Goal: Task Accomplishment & Management: Manage account settings

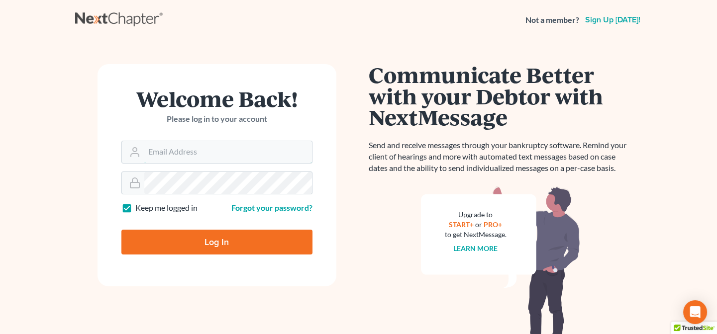
type input "[PERSON_NAME][EMAIL_ADDRESS][DOMAIN_NAME]"
click at [218, 249] on input "Log In" at bounding box center [216, 242] width 191 height 25
type input "Thinking..."
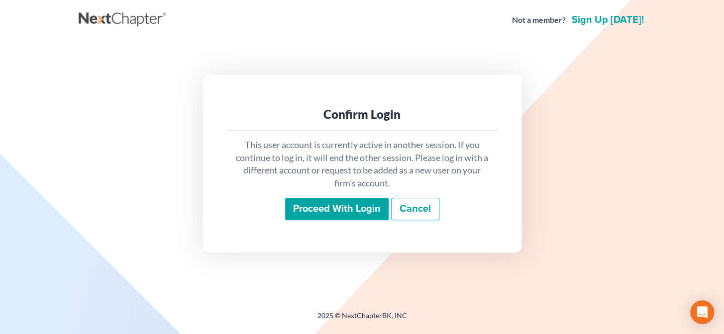
click at [304, 209] on input "Proceed with login" at bounding box center [336, 209] width 103 height 23
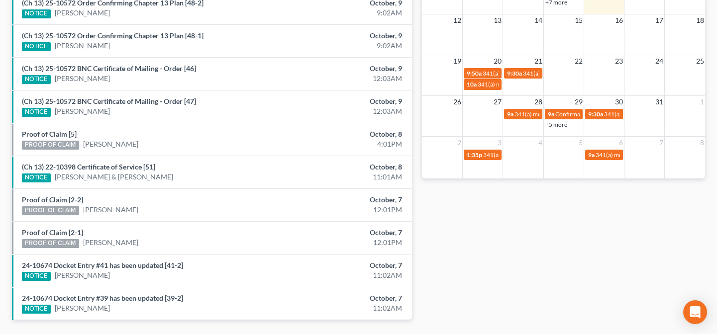
scroll to position [334, 0]
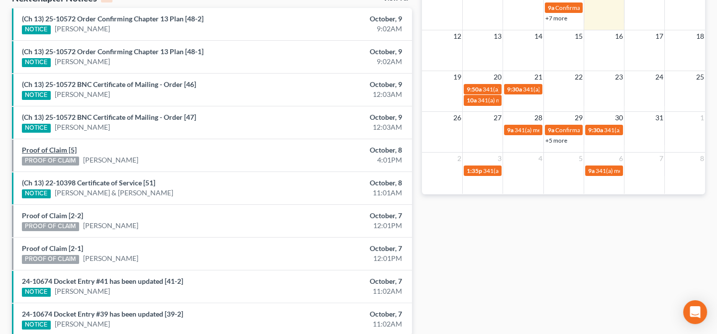
click at [65, 151] on link "Proof of Claim [5]" at bounding box center [49, 150] width 55 height 8
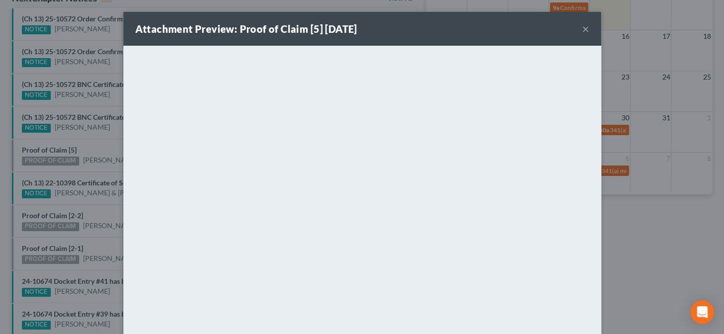
click at [95, 149] on div "Attachment Preview: Proof of Claim [5] 10/08/2025 × <object ng-attr-data='https…" at bounding box center [362, 167] width 724 height 334
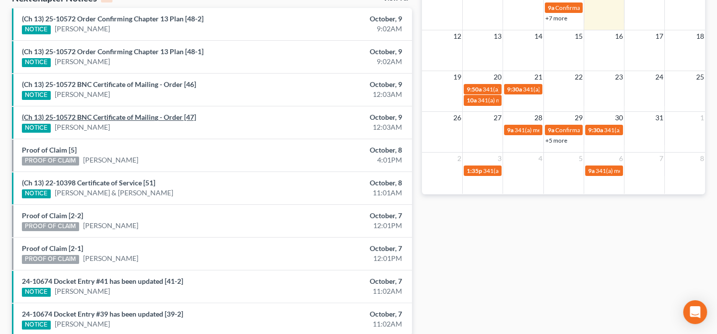
click at [133, 118] on link "(Ch 13) 25-10572 BNC Certificate of Mailing - Order [47]" at bounding box center [109, 117] width 174 height 8
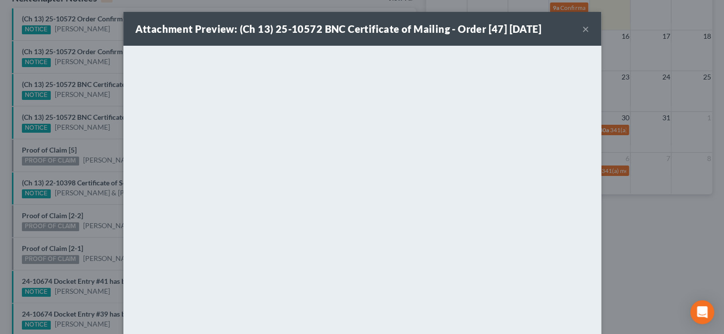
click at [104, 137] on div "Attachment Preview: (Ch 13) 25-10572 BNC Certificate of Mailing - Order [47] 10…" at bounding box center [362, 167] width 724 height 334
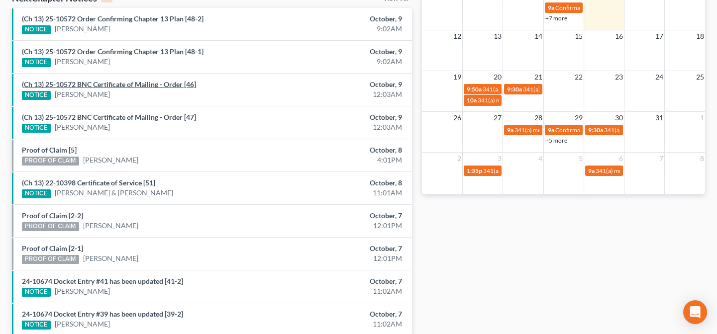
click at [109, 82] on link "(Ch 13) 25-10572 BNC Certificate of Mailing - Order [46]" at bounding box center [109, 84] width 174 height 8
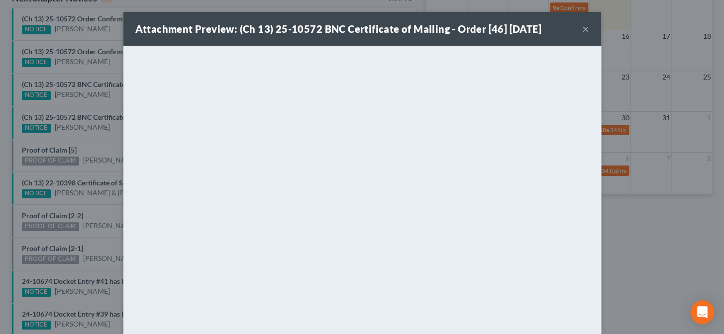
click at [92, 146] on div "Attachment Preview: (Ch 13) 25-10572 BNC Certificate of Mailing - Order [46] 10…" at bounding box center [362, 167] width 724 height 334
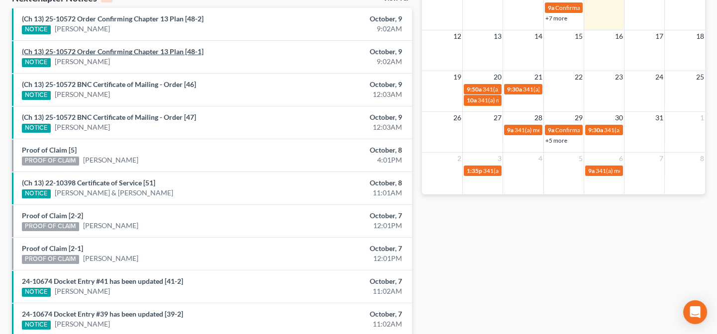
click at [110, 51] on link "(Ch 13) 25-10572 Order Confirming Chapter 13 Plan [48-1]" at bounding box center [113, 51] width 182 height 8
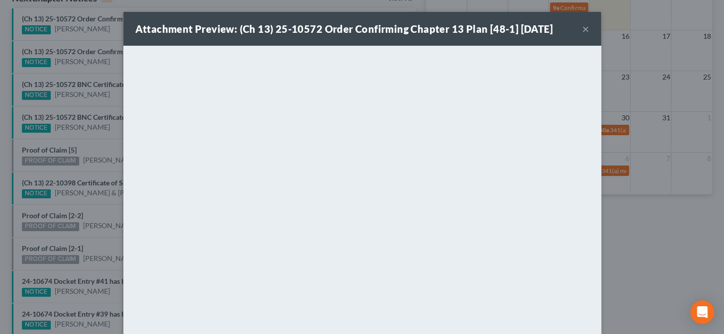
click at [84, 71] on div "Attachment Preview: (Ch 13) 25-10572 Order Confirming Chapter 13 Plan [48-1] 10…" at bounding box center [362, 167] width 724 height 334
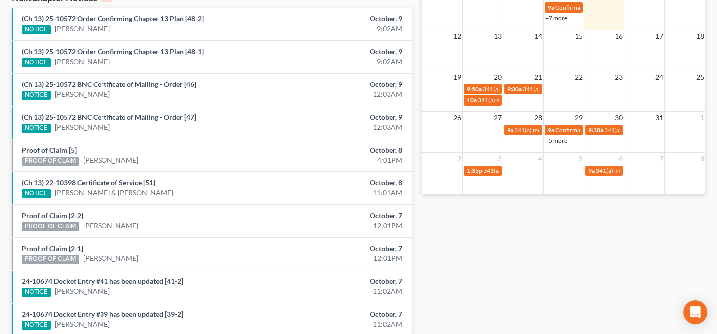
scroll to position [289, 0]
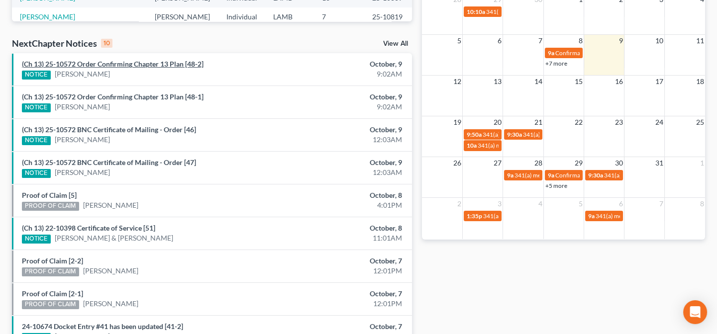
click at [116, 65] on link "(Ch 13) 25-10572 Order Confirming Chapter 13 Plan [48-2]" at bounding box center [113, 64] width 182 height 8
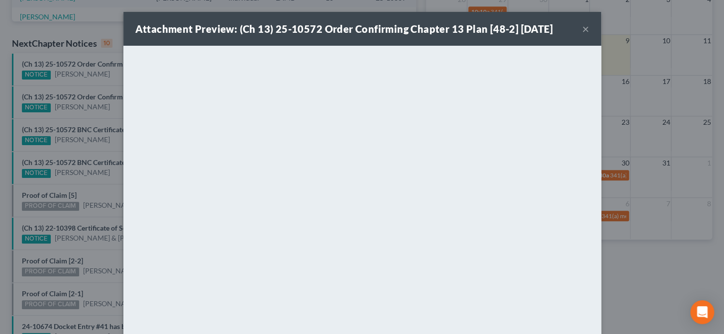
click at [85, 83] on div "Attachment Preview: (Ch 13) 25-10572 Order Confirming Chapter 13 Plan [48-2] 10…" at bounding box center [362, 167] width 724 height 334
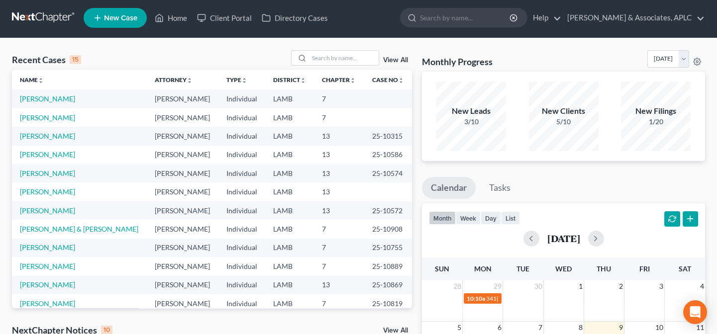
scroll to position [0, 0]
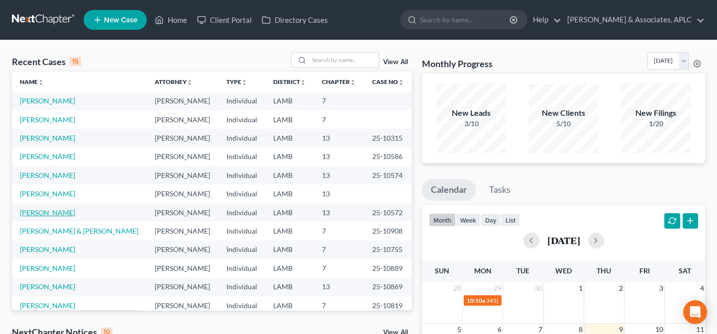
click at [55, 212] on link "[PERSON_NAME]" at bounding box center [47, 212] width 55 height 8
select select "8"
select select "0"
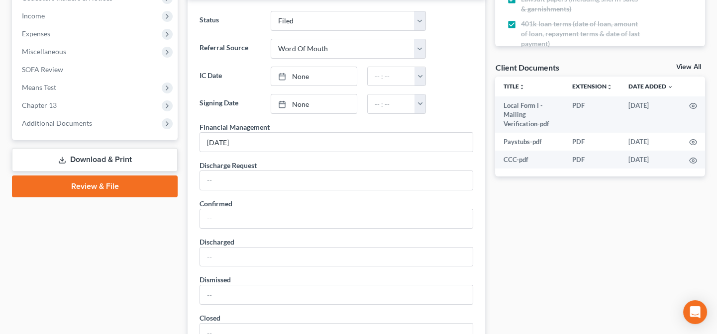
scroll to position [316, 0]
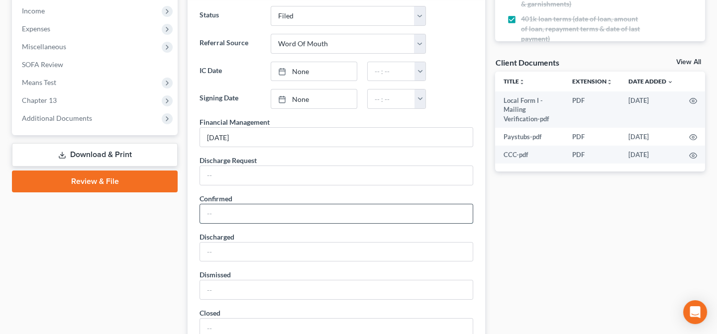
click at [232, 210] on input "text" at bounding box center [336, 213] width 273 height 19
click at [222, 212] on input "10/08/25" at bounding box center [336, 213] width 273 height 19
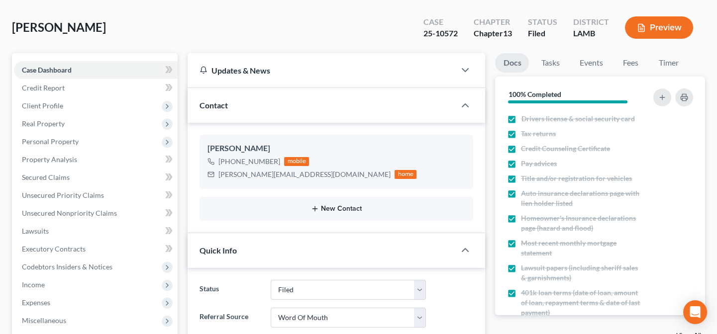
scroll to position [0, 0]
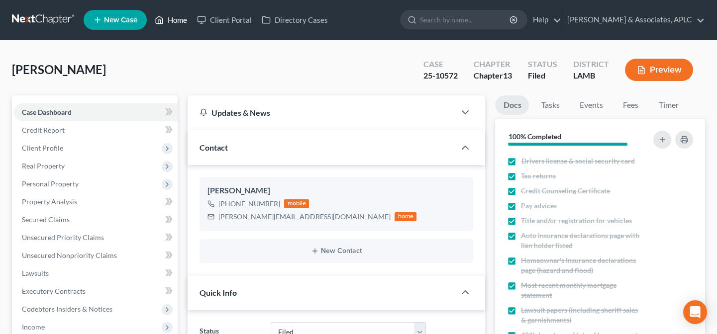
type input "10/09/25"
click at [176, 17] on link "Home" at bounding box center [171, 20] width 42 height 18
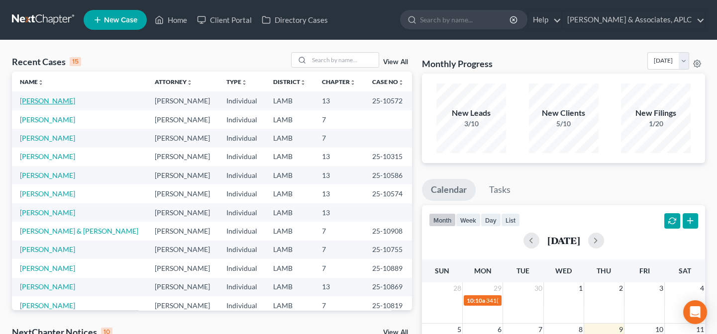
click at [68, 104] on link "[PERSON_NAME]" at bounding box center [47, 100] width 55 height 8
select select "8"
select select "0"
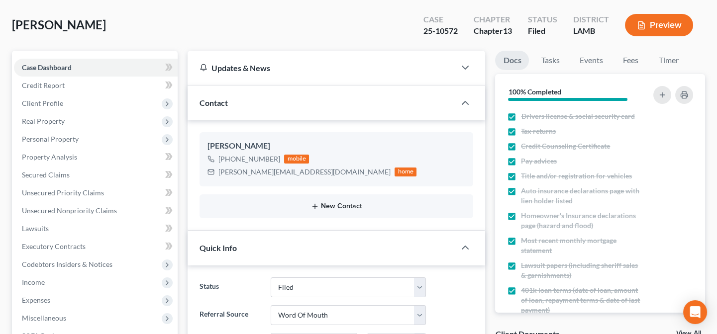
scroll to position [135, 0]
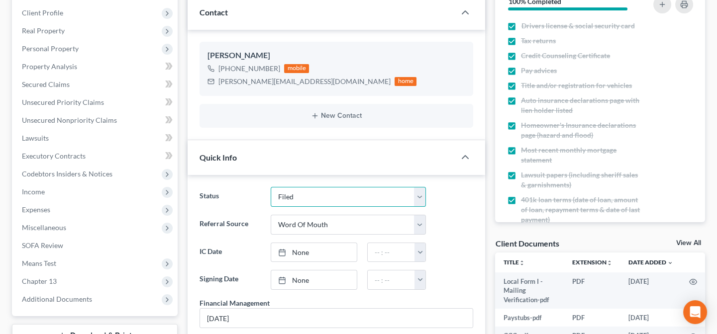
click at [294, 200] on select "Closed Confirmed Confirmed - 30 Day Default Discharged Discharged & Reported Di…" at bounding box center [349, 197] width 156 height 20
select select "1"
click at [271, 187] on select "Closed Confirmed Confirmed - 30 Day Default Discharged Discharged & Reported Di…" at bounding box center [349, 197] width 156 height 20
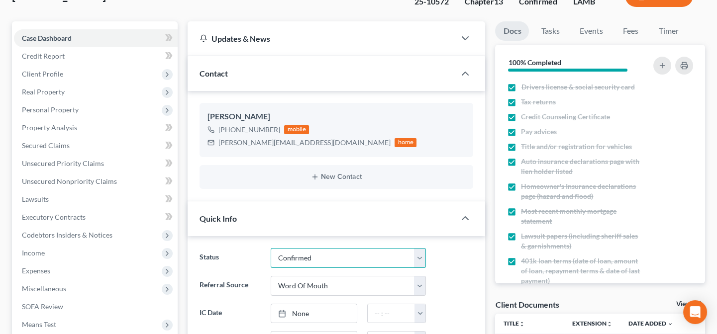
scroll to position [0, 0]
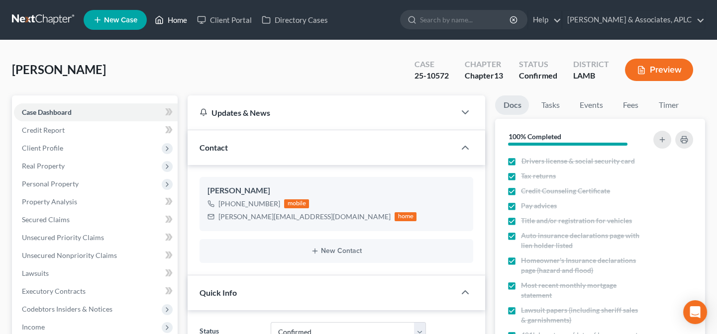
click at [172, 15] on link "Home" at bounding box center [171, 20] width 42 height 18
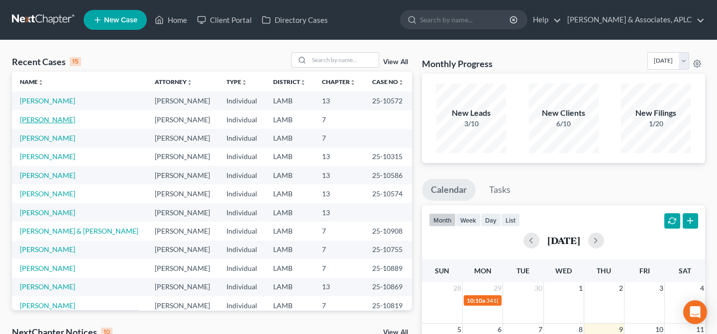
click at [44, 121] on link "[PERSON_NAME]" at bounding box center [47, 119] width 55 height 8
select select "14"
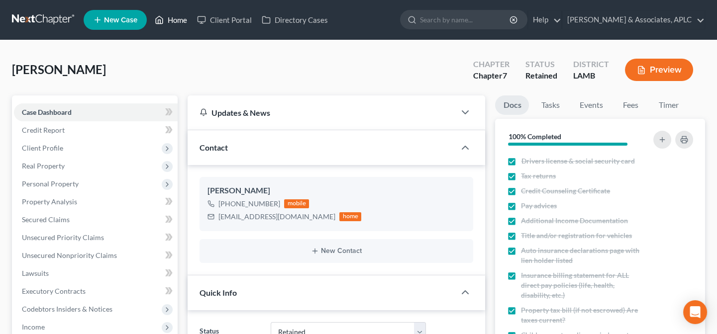
click at [171, 20] on link "Home" at bounding box center [171, 20] width 42 height 18
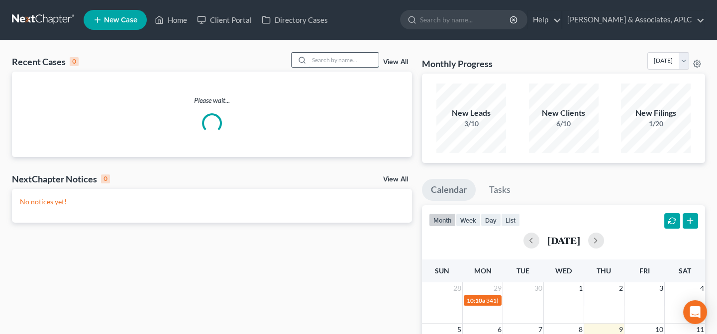
click at [320, 65] on input "search" at bounding box center [344, 60] width 70 height 14
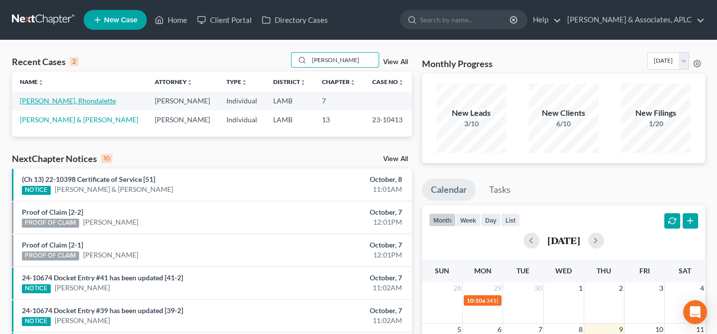
type input "mack"
click at [47, 103] on link "[PERSON_NAME], Rhondalette" at bounding box center [68, 100] width 96 height 8
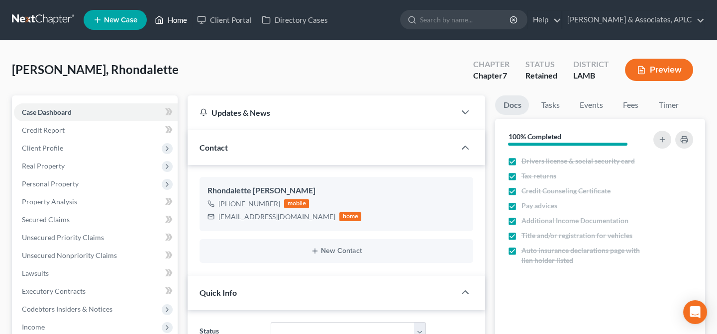
click at [178, 17] on link "Home" at bounding box center [171, 20] width 42 height 18
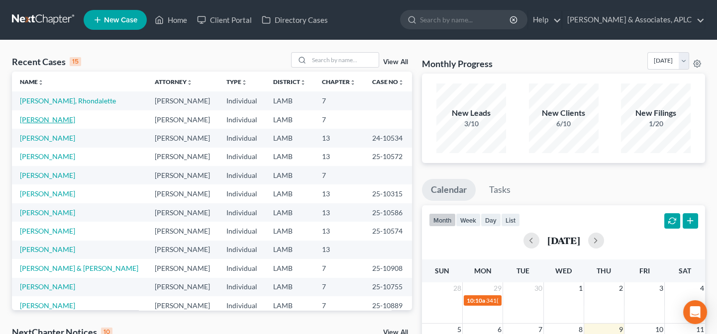
click at [25, 119] on link "[PERSON_NAME]" at bounding box center [47, 119] width 55 height 8
select select "14"
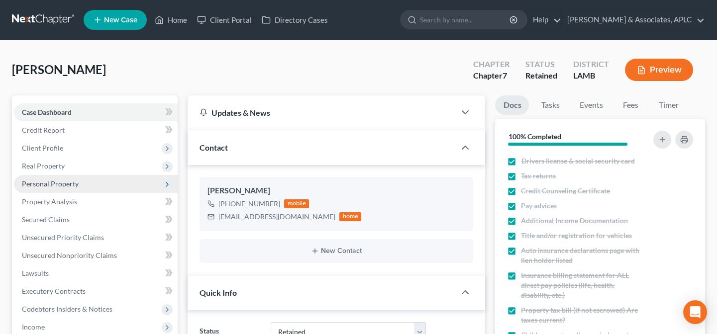
click at [59, 183] on span "Personal Property" at bounding box center [50, 184] width 57 height 8
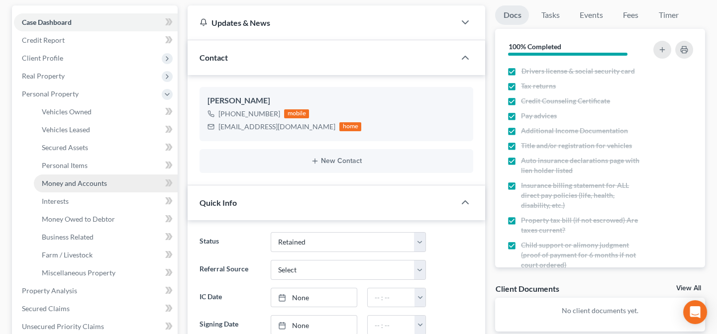
click at [86, 181] on span "Money and Accounts" at bounding box center [74, 183] width 65 height 8
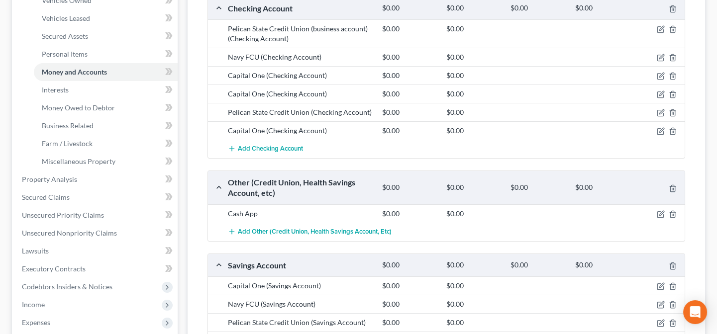
scroll to position [181, 0]
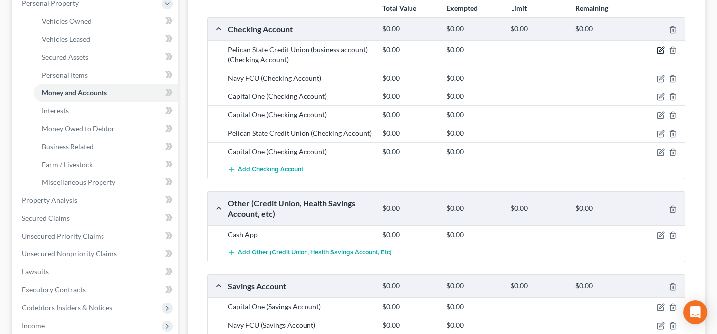
click at [661, 51] on icon "button" at bounding box center [661, 50] width 8 height 8
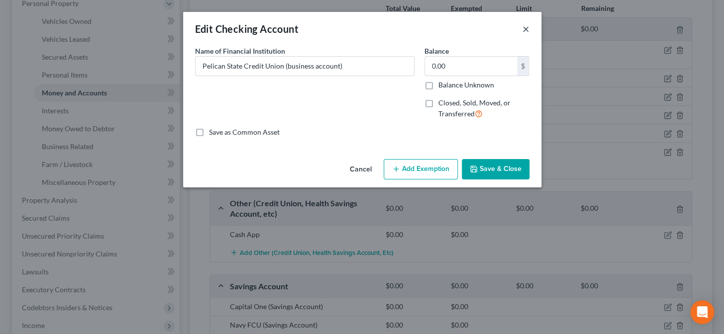
click at [525, 29] on button "×" at bounding box center [525, 29] width 7 height 12
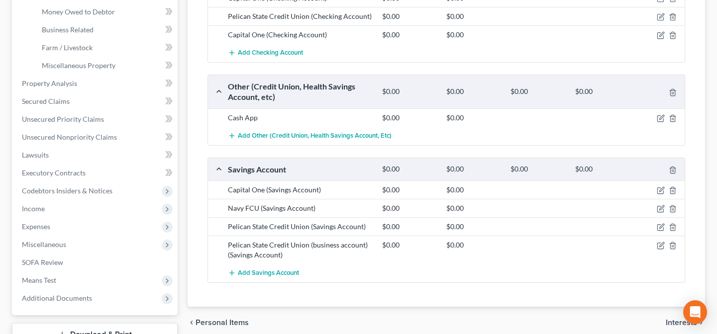
scroll to position [316, 0]
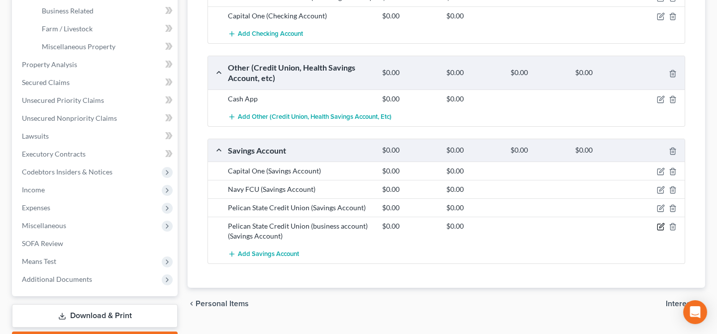
click at [660, 226] on icon "button" at bounding box center [661, 227] width 8 height 8
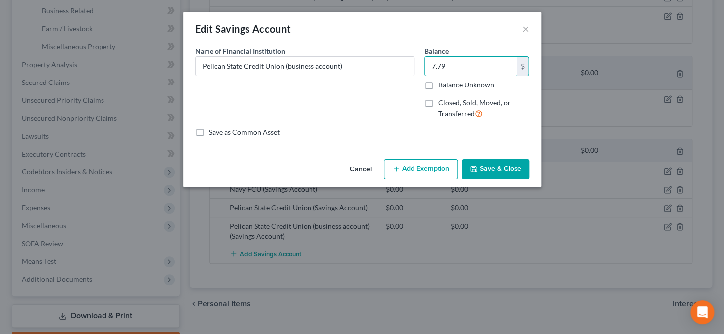
type input "7.79"
click at [514, 175] on button "Save & Close" at bounding box center [496, 169] width 68 height 21
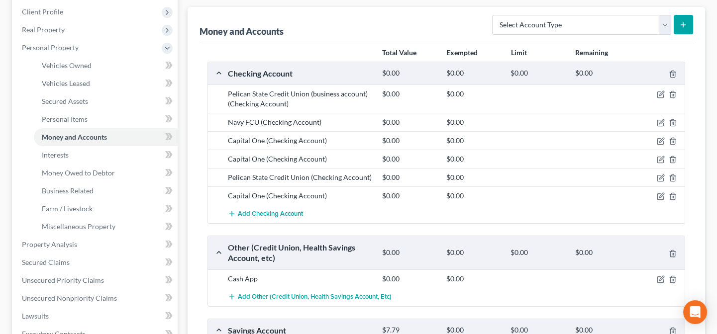
scroll to position [135, 0]
click at [658, 97] on icon "button" at bounding box center [661, 96] width 8 height 8
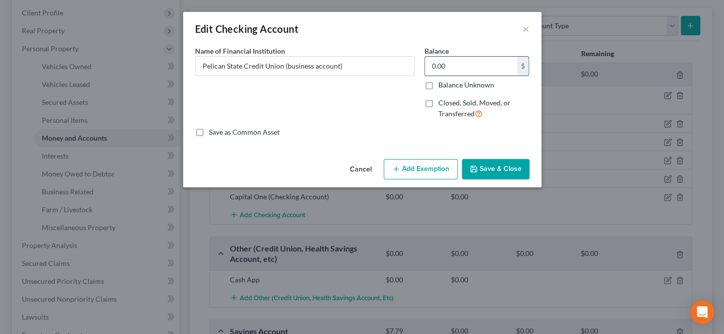
click at [461, 71] on input "0.00" at bounding box center [471, 66] width 92 height 19
type input "30.18"
click at [502, 168] on button "Save & Close" at bounding box center [496, 169] width 68 height 21
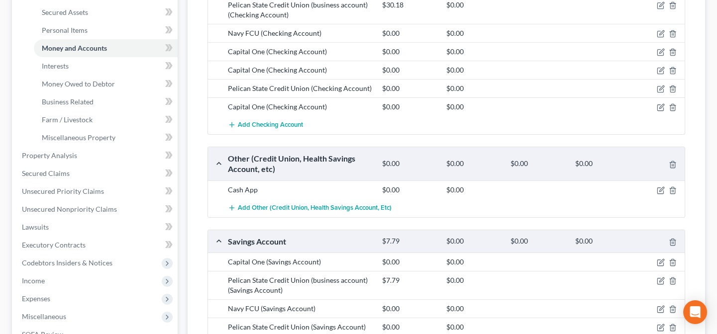
scroll to position [226, 0]
click at [662, 327] on icon "button" at bounding box center [661, 327] width 8 height 8
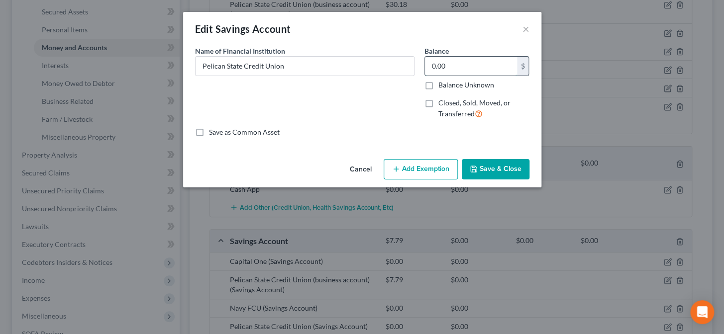
click at [465, 68] on input "0.00" at bounding box center [471, 66] width 92 height 19
type input "5.00"
click at [482, 174] on button "Save & Close" at bounding box center [496, 169] width 68 height 21
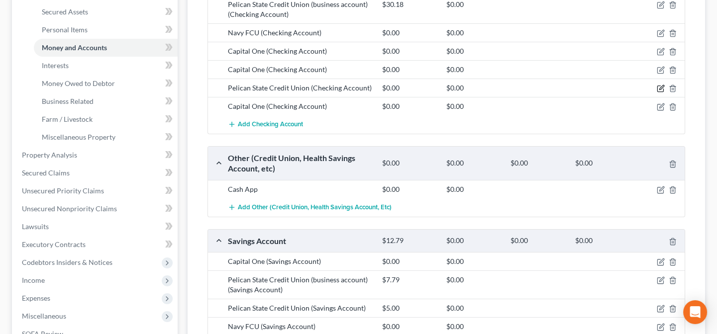
click at [660, 86] on icon "button" at bounding box center [661, 89] width 8 height 8
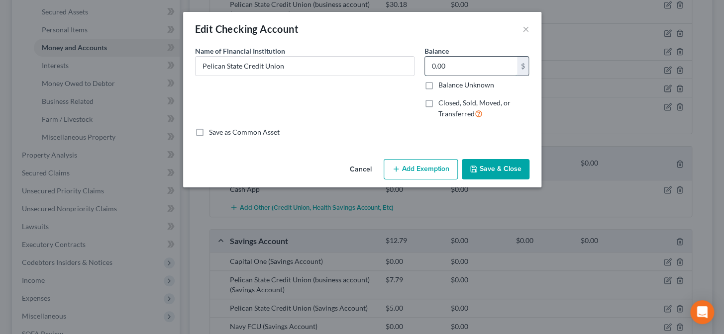
click at [488, 63] on input "0.00" at bounding box center [471, 66] width 92 height 19
type input "13.83"
click at [502, 167] on button "Save & Close" at bounding box center [496, 169] width 68 height 21
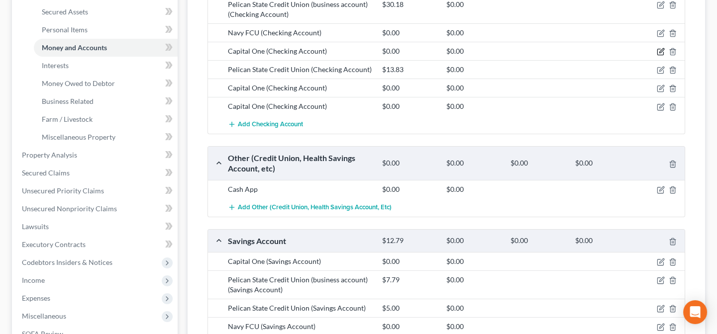
click at [659, 50] on icon "button" at bounding box center [661, 51] width 4 height 4
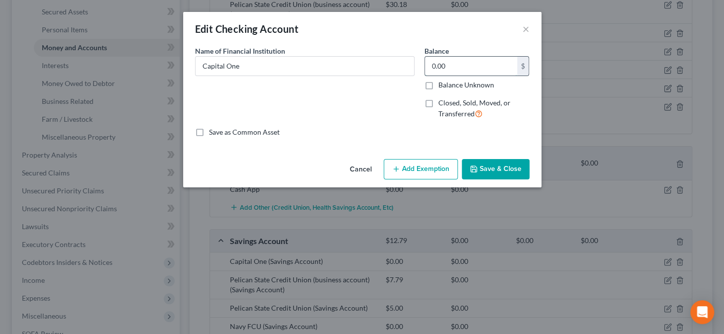
click at [477, 67] on input "0.00" at bounding box center [471, 66] width 92 height 19
type input "6.52"
click at [493, 169] on button "Save & Close" at bounding box center [496, 169] width 68 height 21
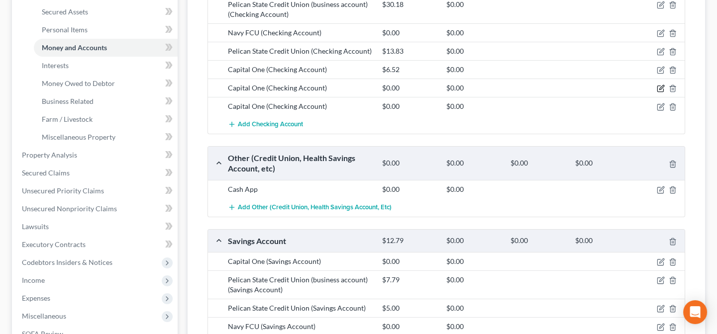
click at [662, 87] on icon "button" at bounding box center [661, 88] width 4 height 4
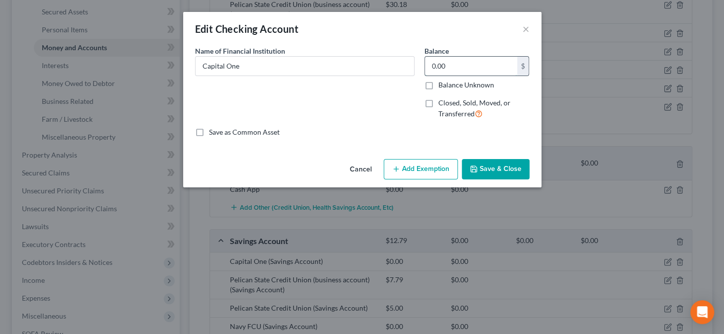
click at [483, 63] on input "0.00" at bounding box center [471, 66] width 92 height 19
type input "19.27"
click at [490, 168] on button "Save & Close" at bounding box center [496, 169] width 68 height 21
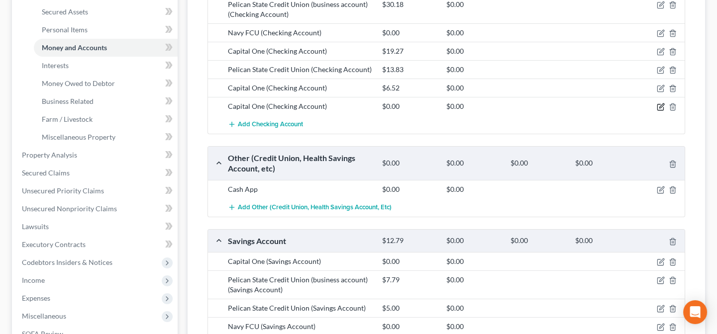
click at [662, 105] on icon "button" at bounding box center [661, 107] width 8 height 8
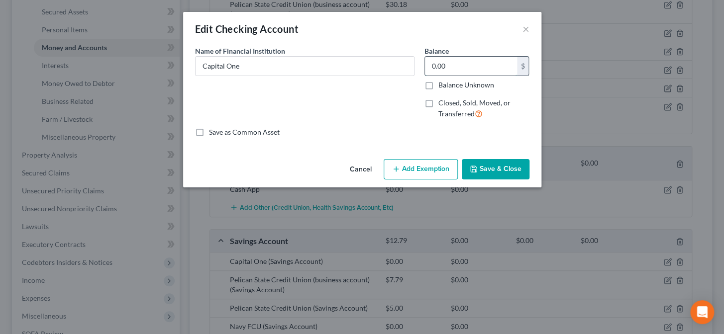
click at [504, 69] on input "0.00" at bounding box center [471, 66] width 92 height 19
type input "8.93"
click at [498, 174] on button "Save & Close" at bounding box center [496, 169] width 68 height 21
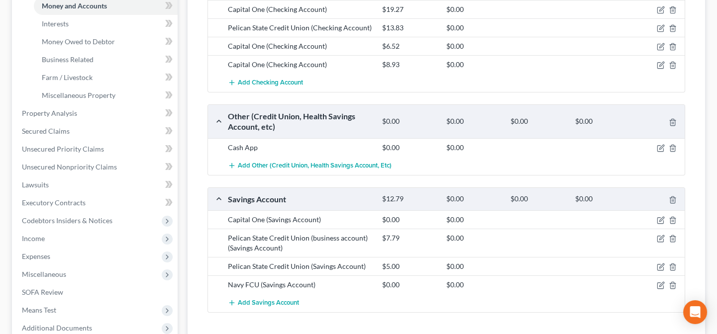
scroll to position [316, 0]
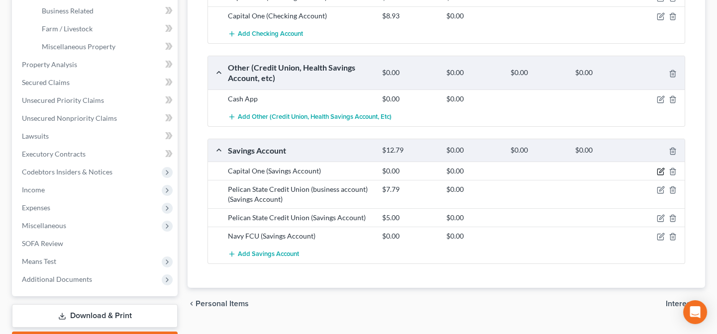
click at [660, 172] on icon "button" at bounding box center [661, 172] width 8 height 8
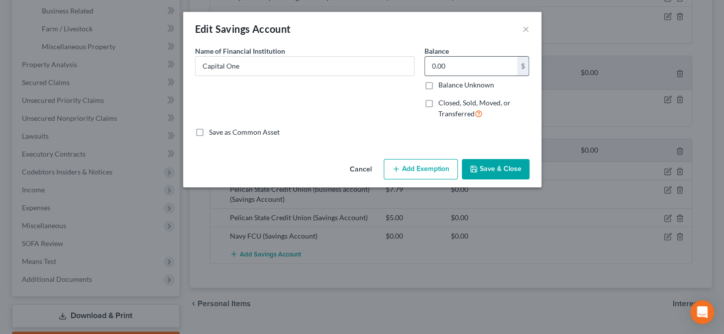
click at [475, 72] on input "0.00" at bounding box center [471, 66] width 92 height 19
type input "5.41"
click at [481, 168] on button "Save & Close" at bounding box center [496, 169] width 68 height 21
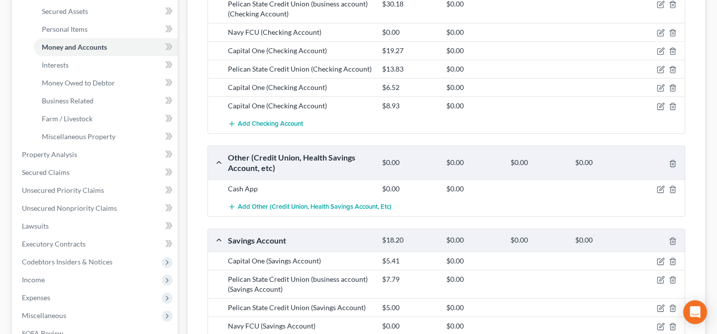
scroll to position [237, 0]
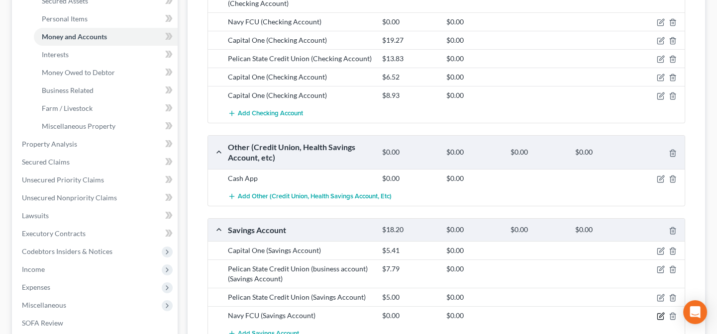
click at [657, 314] on icon "button" at bounding box center [660, 317] width 6 height 6
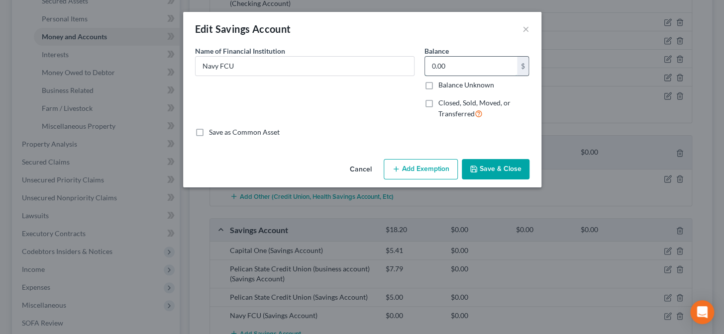
click at [459, 65] on input "0.00" at bounding box center [471, 66] width 92 height 19
type input "5.45"
click at [480, 173] on button "Save & Close" at bounding box center [496, 169] width 68 height 21
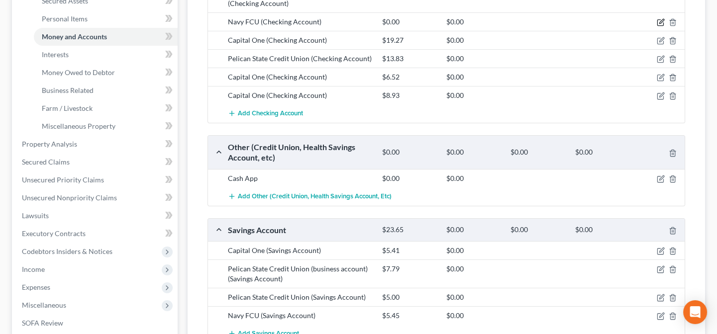
click at [658, 23] on icon "button" at bounding box center [661, 22] width 8 height 8
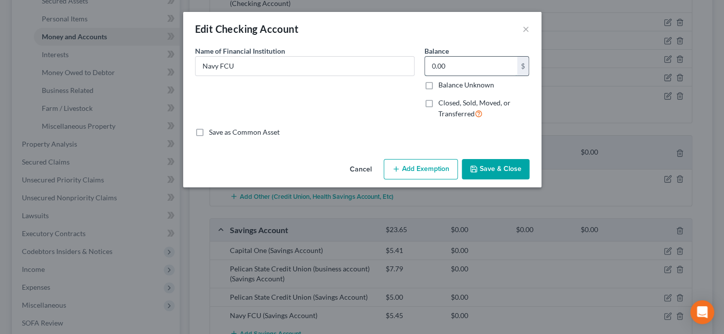
click at [453, 65] on input "0.00" at bounding box center [471, 66] width 92 height 19
type input "77.10"
click at [478, 173] on button "Save & Close" at bounding box center [496, 169] width 68 height 21
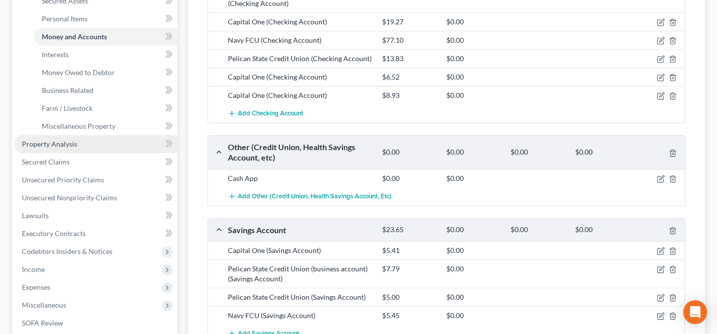
click at [61, 145] on span "Property Analysis" at bounding box center [49, 144] width 55 height 8
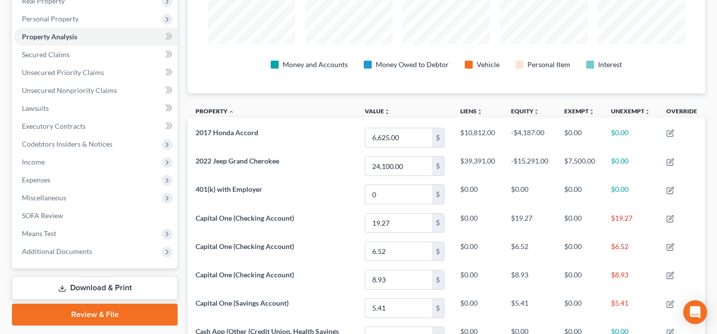
scroll to position [81, 0]
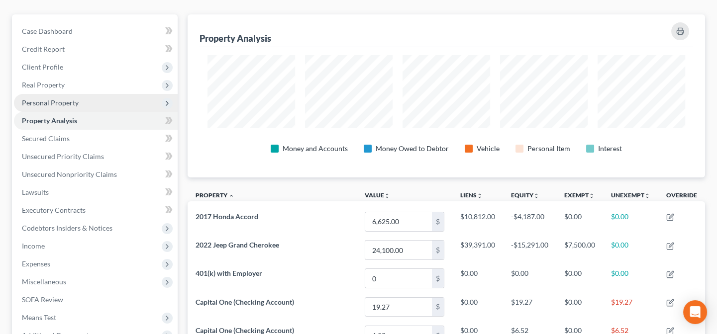
click at [59, 103] on span "Personal Property" at bounding box center [50, 102] width 57 height 8
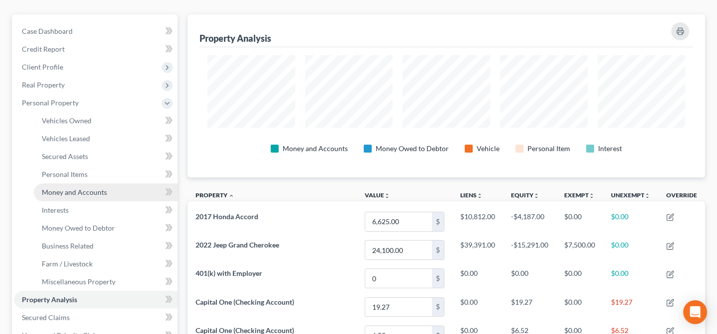
click at [67, 196] on link "Money and Accounts" at bounding box center [106, 193] width 144 height 18
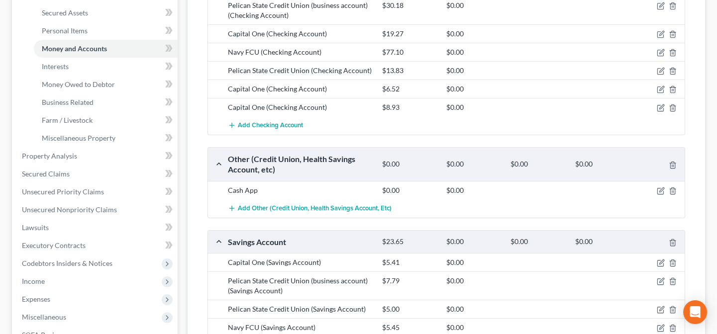
scroll to position [226, 0]
drag, startPoint x: 658, startPoint y: 188, endPoint x: 641, endPoint y: 183, distance: 17.8
click at [658, 189] on icon "button" at bounding box center [661, 190] width 8 height 8
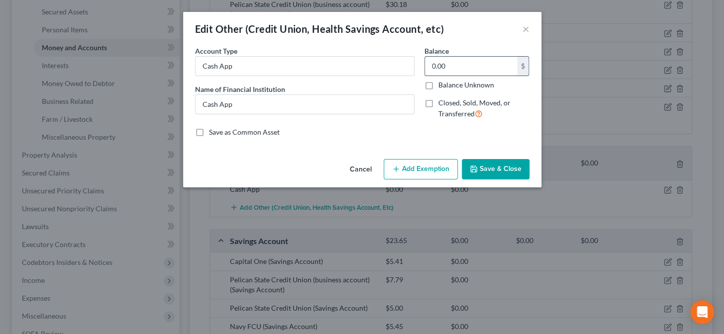
click at [454, 69] on input "0.00" at bounding box center [471, 66] width 92 height 19
type input "0.90"
click at [486, 170] on button "Save & Close" at bounding box center [496, 169] width 68 height 21
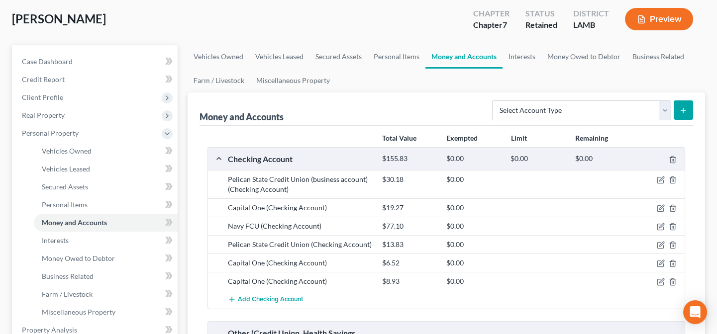
scroll to position [0, 0]
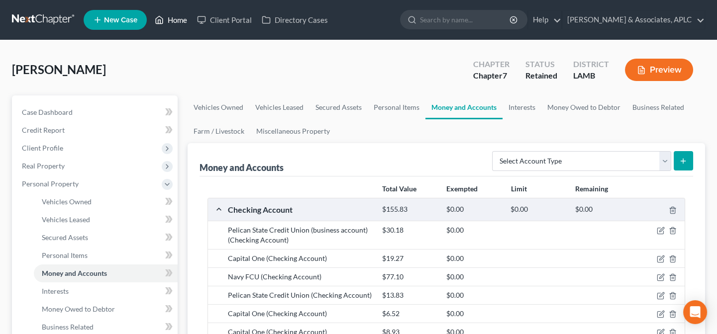
click at [179, 21] on link "Home" at bounding box center [171, 20] width 42 height 18
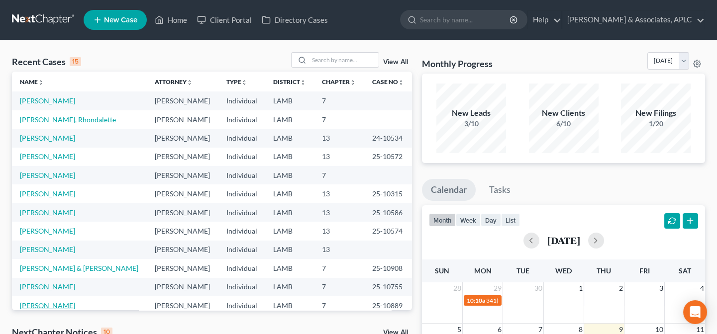
click at [59, 304] on link "[PERSON_NAME]" at bounding box center [47, 305] width 55 height 8
select select "14"
select select "0"
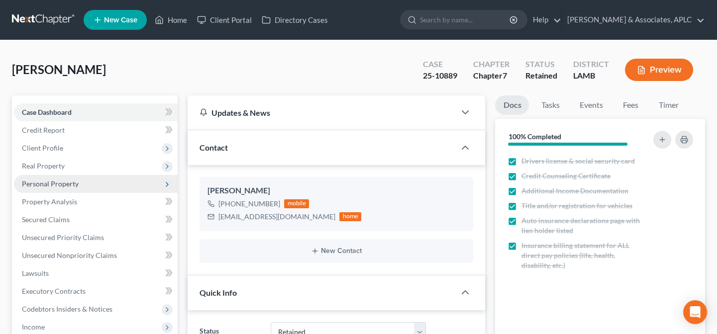
click at [46, 186] on span "Personal Property" at bounding box center [50, 184] width 57 height 8
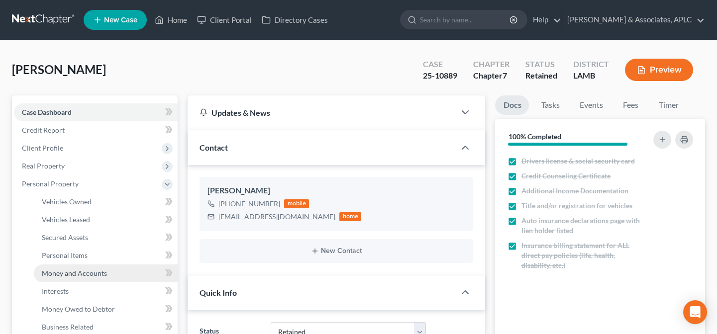
click at [58, 271] on span "Money and Accounts" at bounding box center [74, 273] width 65 height 8
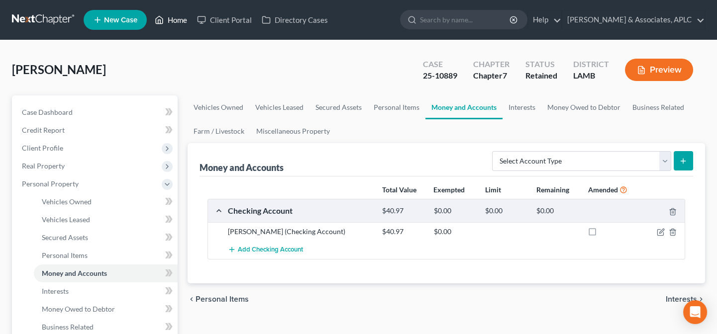
click at [174, 16] on link "Home" at bounding box center [171, 20] width 42 height 18
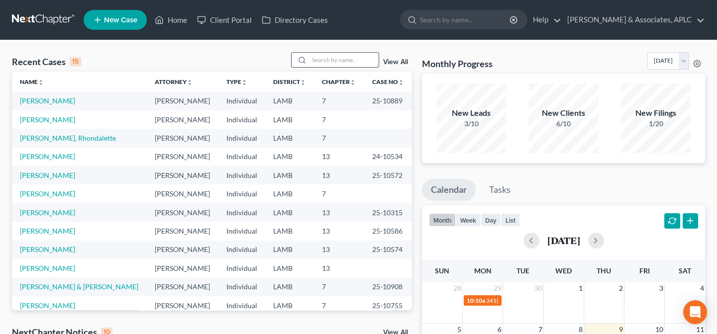
click at [311, 61] on input "search" at bounding box center [344, 60] width 70 height 14
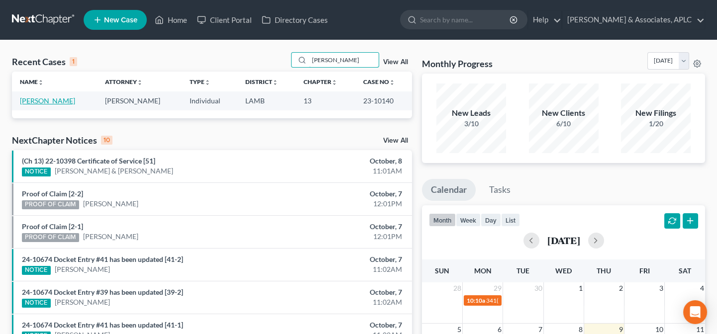
type input "mitchel"
click at [40, 102] on link "[PERSON_NAME]" at bounding box center [47, 100] width 55 height 8
select select "2"
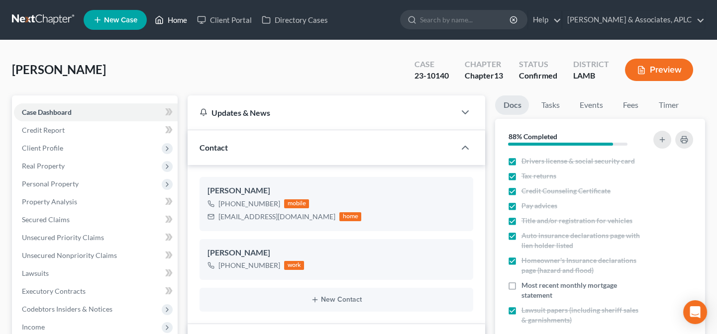
click at [181, 20] on link "Home" at bounding box center [171, 20] width 42 height 18
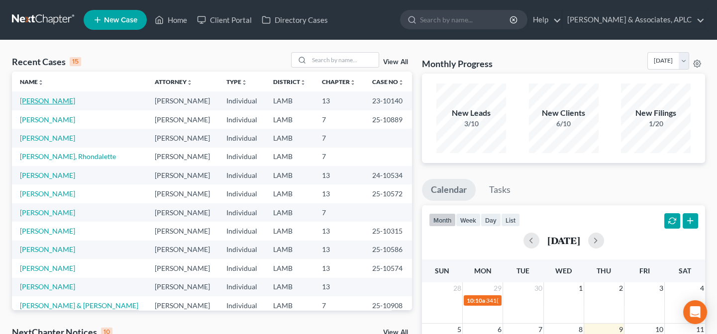
click at [55, 101] on link "[PERSON_NAME]" at bounding box center [47, 100] width 55 height 8
select select "1"
select select "2"
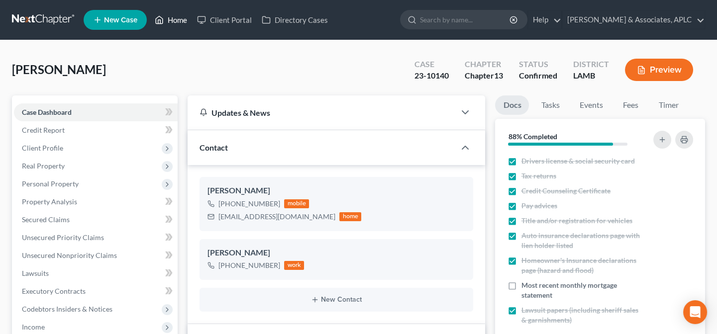
click at [175, 15] on link "Home" at bounding box center [171, 20] width 42 height 18
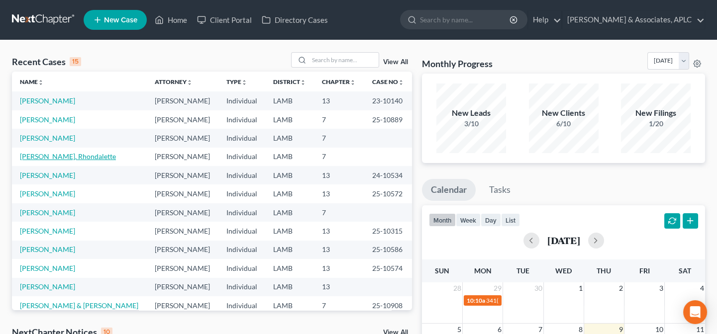
click at [32, 158] on link "Mack, Rhondalette" at bounding box center [68, 156] width 96 height 8
select select "14"
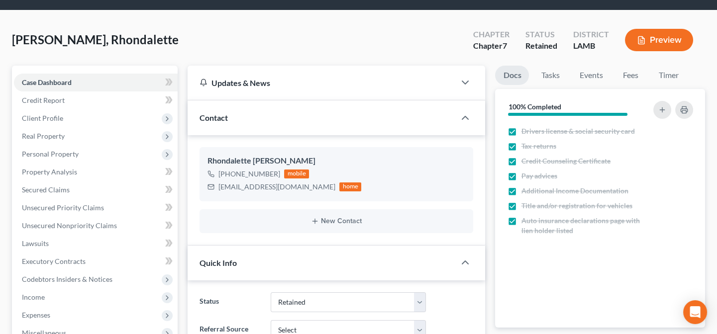
scroll to position [45, 0]
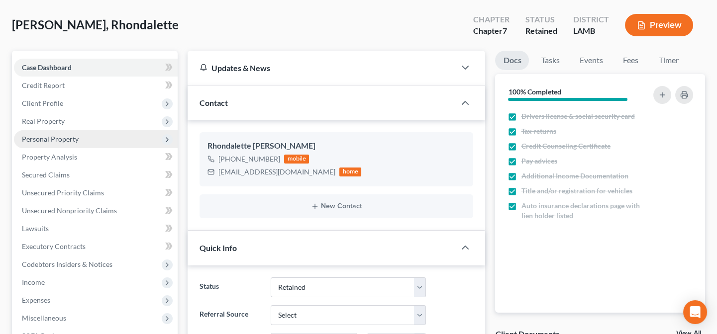
click at [41, 141] on span "Personal Property" at bounding box center [50, 139] width 57 height 8
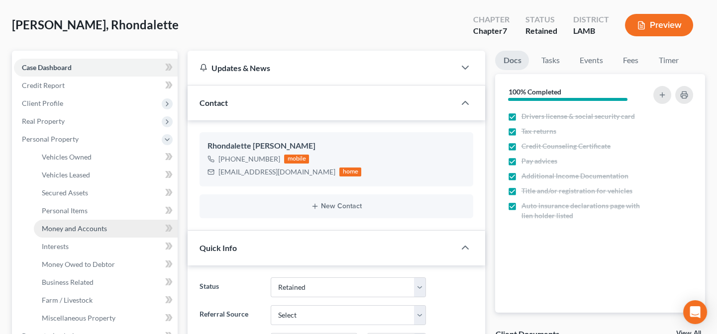
click at [67, 224] on span "Money and Accounts" at bounding box center [74, 228] width 65 height 8
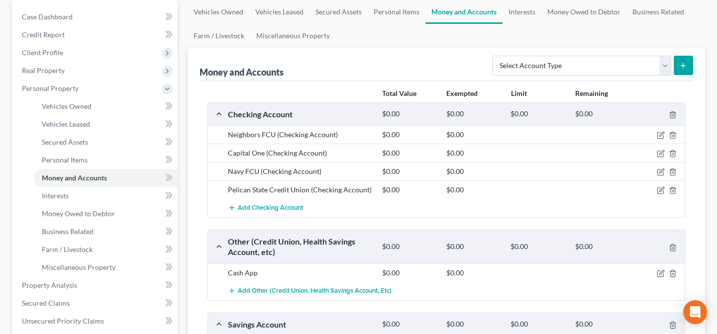
scroll to position [90, 0]
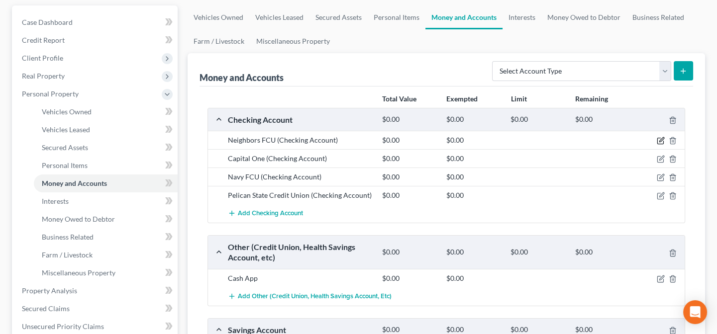
click at [660, 138] on icon "button" at bounding box center [661, 141] width 8 height 8
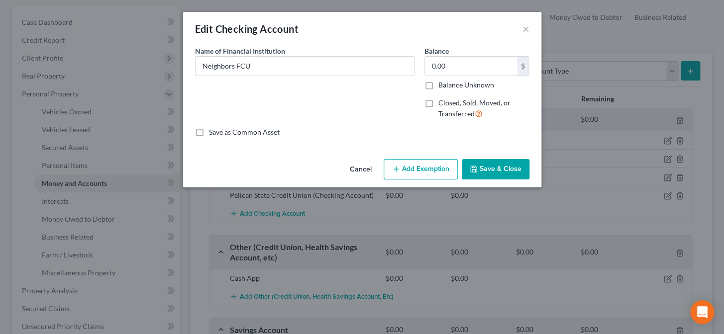
click at [519, 173] on button "Save & Close" at bounding box center [496, 169] width 68 height 21
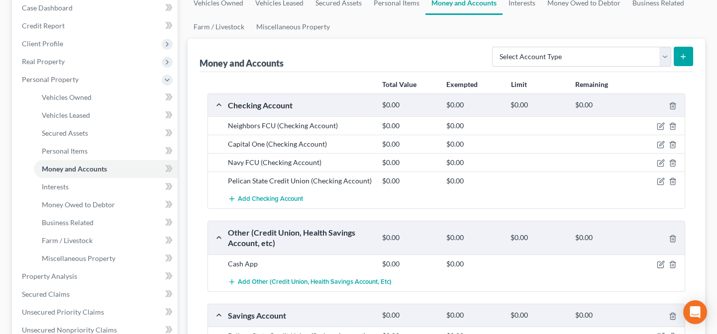
scroll to position [45, 0]
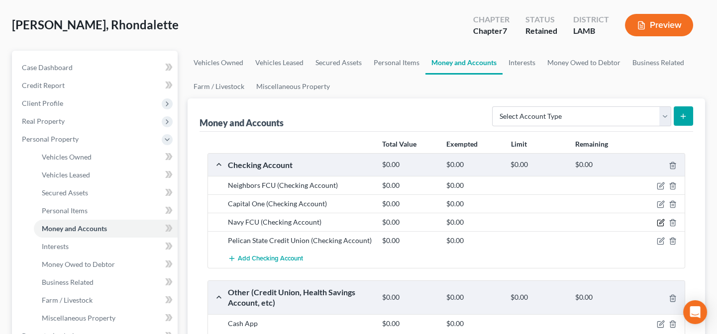
click at [662, 221] on icon "button" at bounding box center [661, 223] width 8 height 8
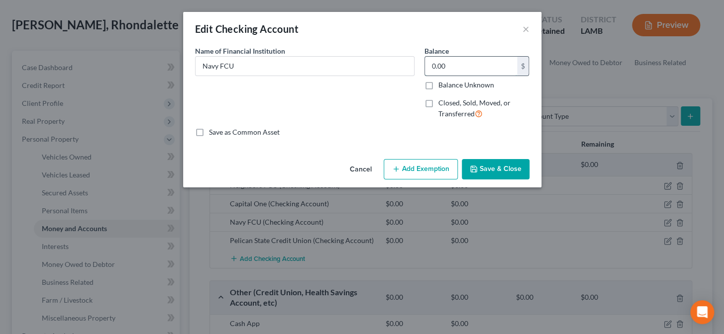
click at [455, 65] on input "0.00" at bounding box center [471, 66] width 92 height 19
type input "0.07"
click at [520, 173] on button "Save & Close" at bounding box center [496, 169] width 68 height 21
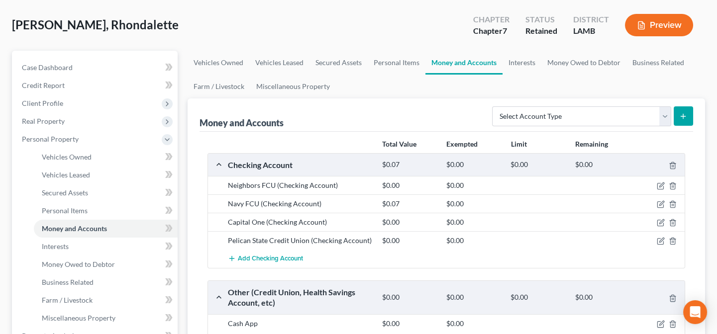
scroll to position [226, 0]
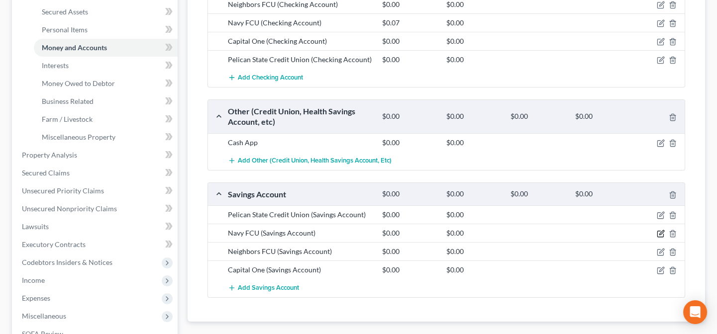
click at [662, 233] on icon "button" at bounding box center [661, 234] width 8 height 8
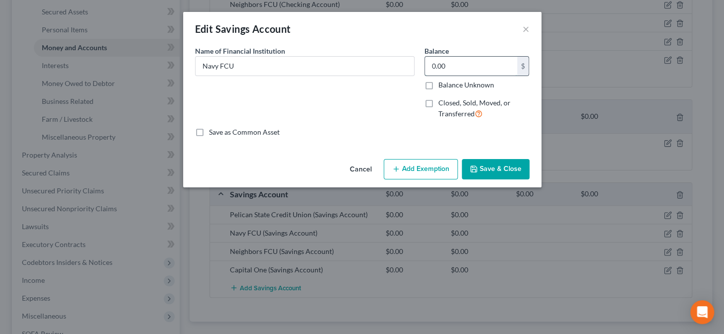
click at [480, 73] on input "0.00" at bounding box center [471, 66] width 92 height 19
type input "2.59"
click at [489, 168] on button "Save & Close" at bounding box center [496, 169] width 68 height 21
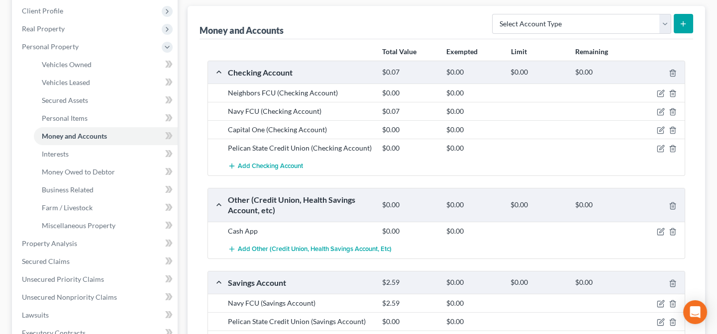
scroll to position [135, 0]
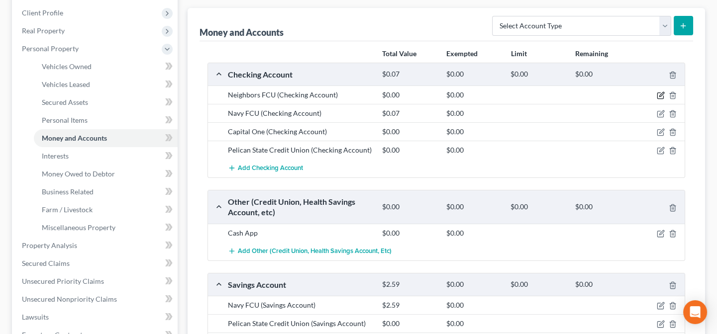
click at [659, 94] on icon "button" at bounding box center [661, 96] width 8 height 8
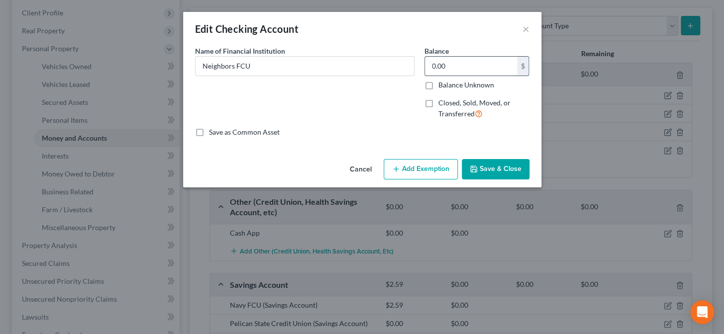
click at [500, 65] on input "0.00" at bounding box center [471, 66] width 92 height 19
click at [514, 169] on button "Save & Close" at bounding box center [496, 169] width 68 height 21
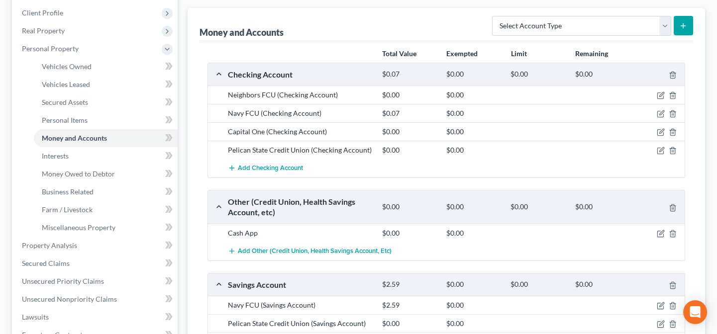
scroll to position [181, 0]
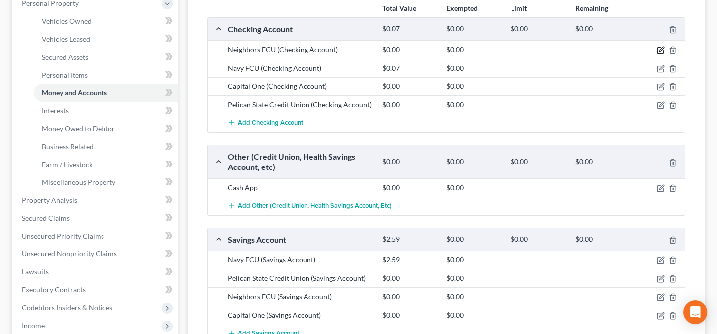
click at [661, 49] on icon "button" at bounding box center [661, 50] width 8 height 8
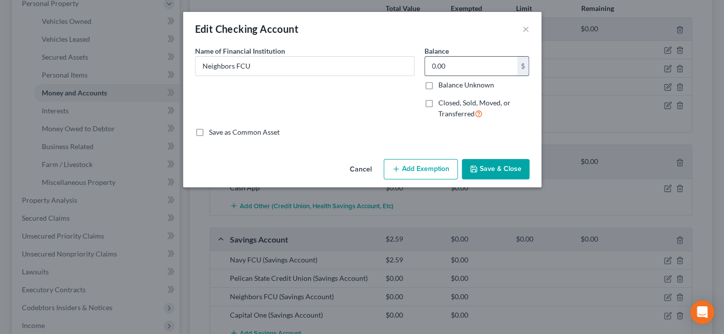
click at [466, 66] on input "0.00" at bounding box center [471, 66] width 92 height 19
type input "18.45"
click at [486, 170] on button "Save & Close" at bounding box center [496, 169] width 68 height 21
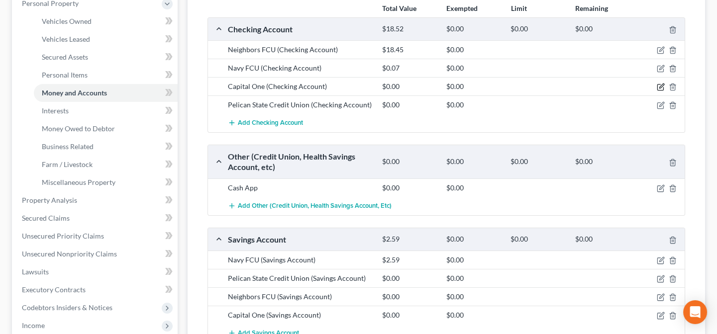
click at [660, 87] on icon "button" at bounding box center [661, 87] width 8 height 8
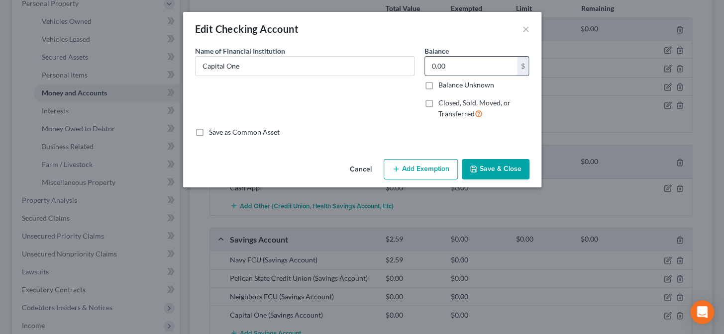
click at [476, 64] on input "0.00" at bounding box center [471, 66] width 92 height 19
type input "3.78"
click at [518, 174] on button "Save & Close" at bounding box center [496, 169] width 68 height 21
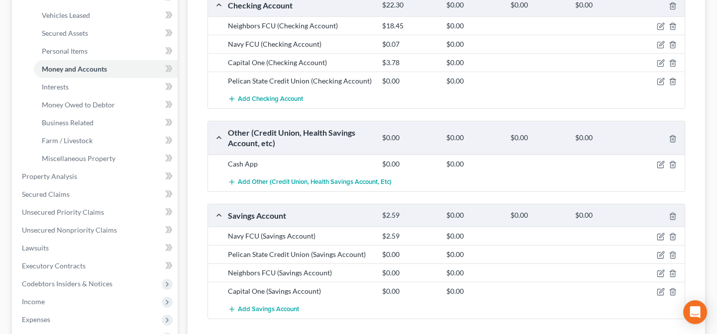
scroll to position [226, 0]
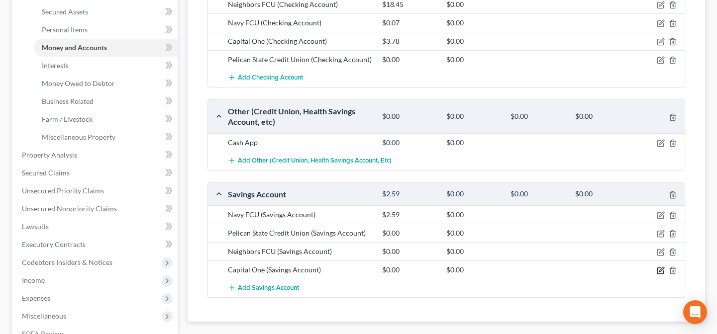
click at [662, 269] on icon "button" at bounding box center [661, 271] width 8 height 8
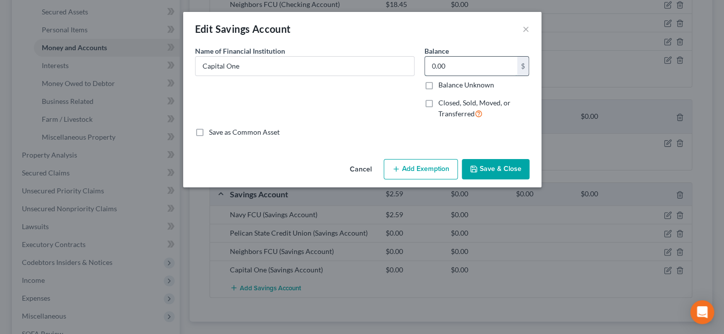
click at [472, 67] on input "0.00" at bounding box center [471, 66] width 92 height 19
type input "5.67"
click at [486, 164] on button "Save & Close" at bounding box center [496, 169] width 68 height 21
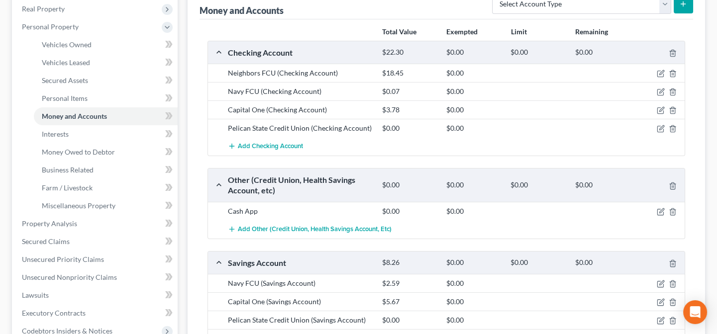
scroll to position [135, 0]
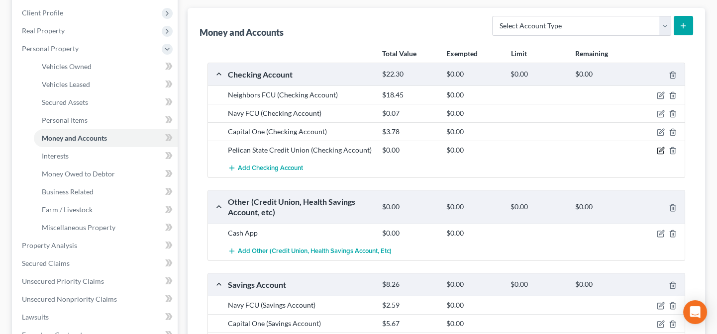
click at [661, 149] on icon "button" at bounding box center [661, 150] width 4 height 4
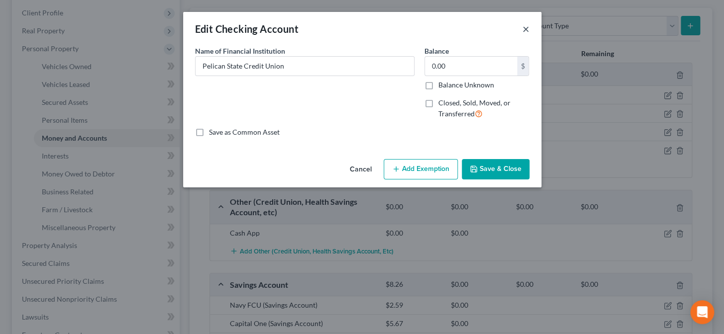
click at [523, 25] on button "×" at bounding box center [525, 29] width 7 height 12
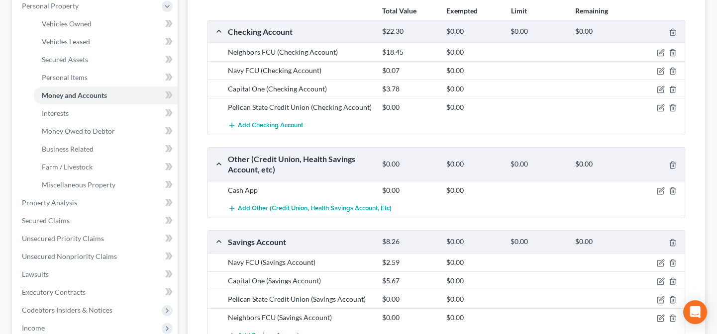
scroll to position [271, 0]
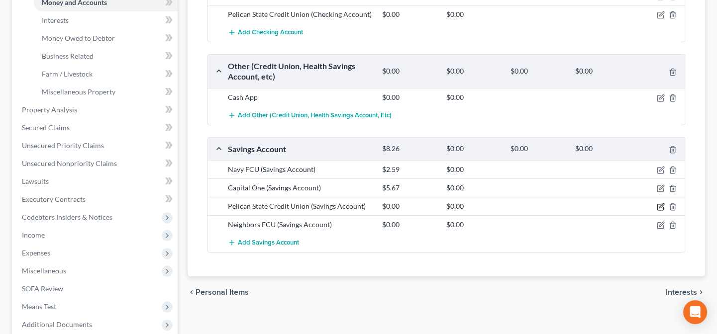
click at [660, 207] on icon "button" at bounding box center [661, 207] width 8 height 8
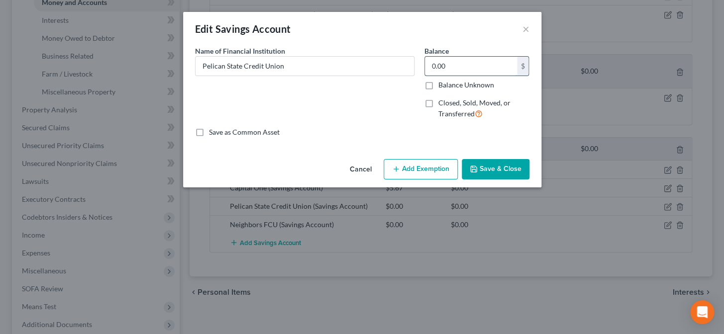
click at [463, 67] on input "0.00" at bounding box center [471, 66] width 92 height 19
type input "5.00"
click at [499, 170] on button "Save & Close" at bounding box center [496, 169] width 68 height 21
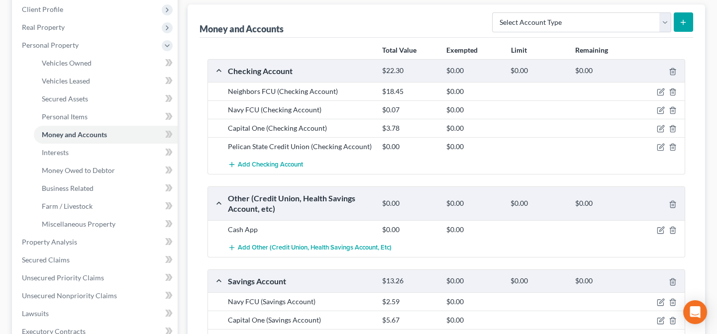
scroll to position [135, 0]
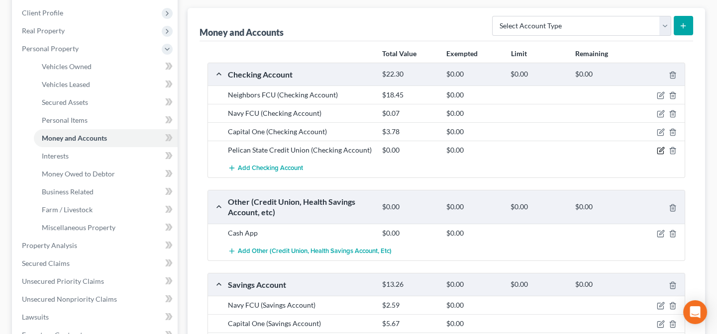
click at [661, 149] on icon "button" at bounding box center [661, 151] width 8 height 8
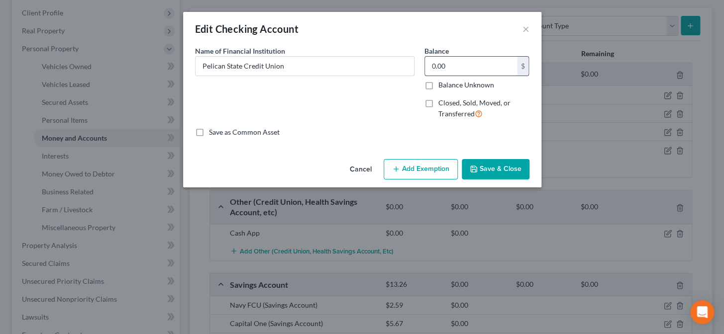
click at [468, 72] on input "0.00" at bounding box center [471, 66] width 92 height 19
type input "72.66"
click at [480, 170] on button "Save & Close" at bounding box center [496, 169] width 68 height 21
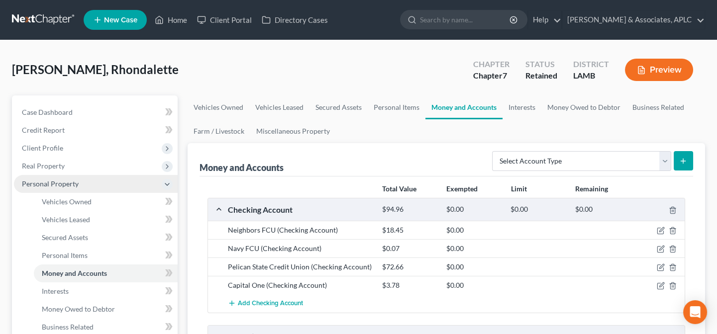
scroll to position [0, 0]
click at [177, 18] on link "Home" at bounding box center [171, 20] width 42 height 18
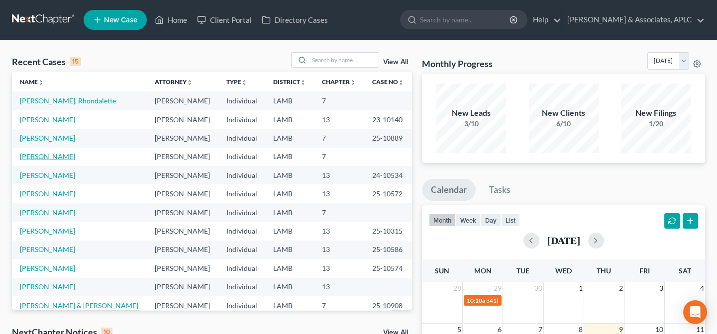
click at [47, 158] on link "[PERSON_NAME]" at bounding box center [47, 156] width 55 height 8
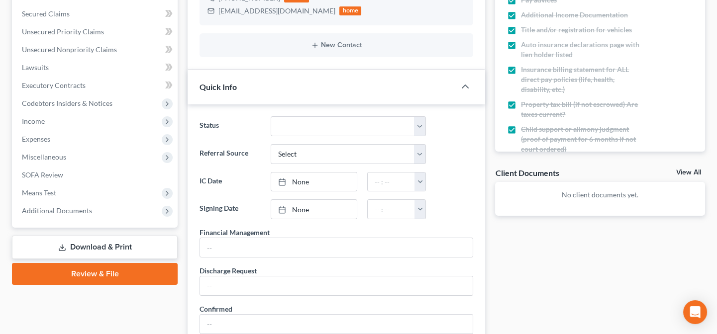
scroll to position [226, 0]
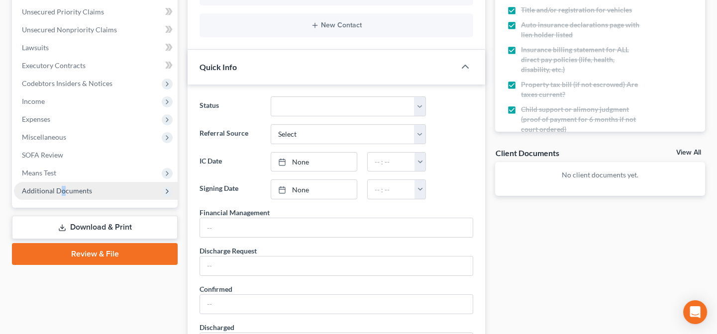
click at [63, 190] on span "Additional Documents" at bounding box center [57, 191] width 70 height 8
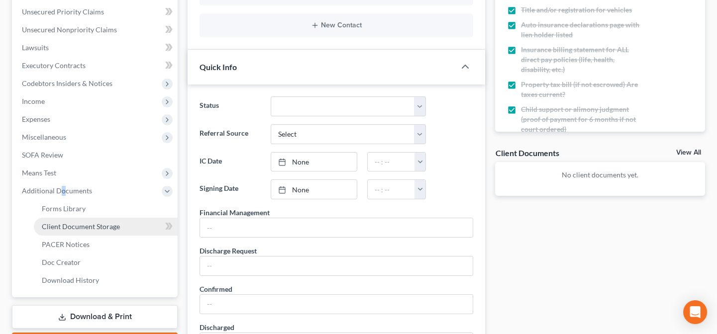
click at [72, 228] on span "Client Document Storage" at bounding box center [81, 226] width 78 height 8
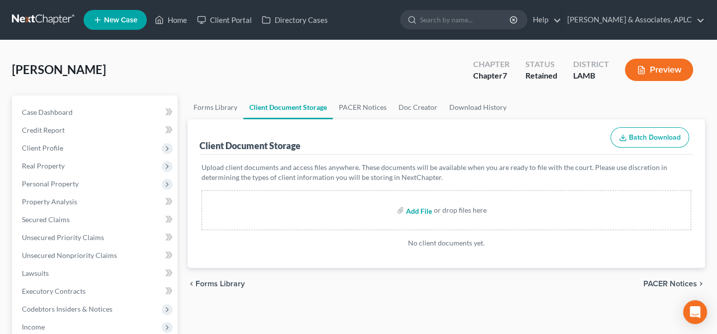
click at [419, 209] on input "file" at bounding box center [418, 210] width 24 height 18
type input "C:\fakepath\CCC.pdf"
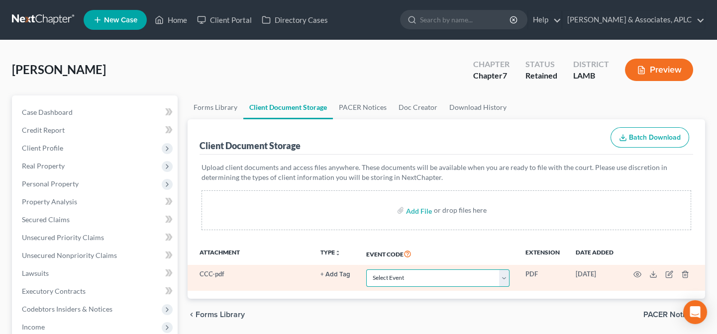
click at [410, 282] on select "Select Event 20 Largest Unsecured Creditors Amended List of Creditors Amended L…" at bounding box center [437, 278] width 143 height 17
select select "13"
click at [366, 270] on select "Select Event 20 Largest Unsecured Creditors Amended List of Creditors Amended L…" at bounding box center [437, 278] width 143 height 17
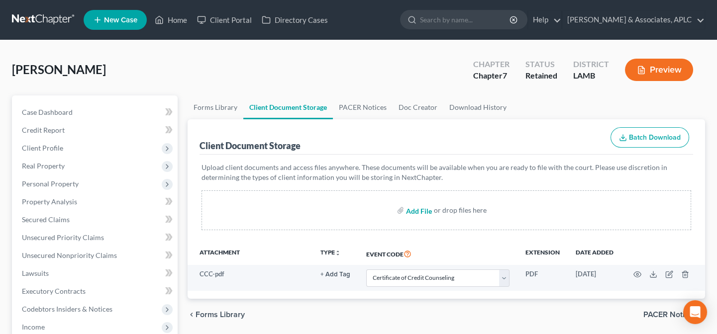
click at [417, 209] on input "file" at bounding box center [418, 210] width 24 height 18
type input "C:\fakepath\Paystubs.pdf"
select select "13"
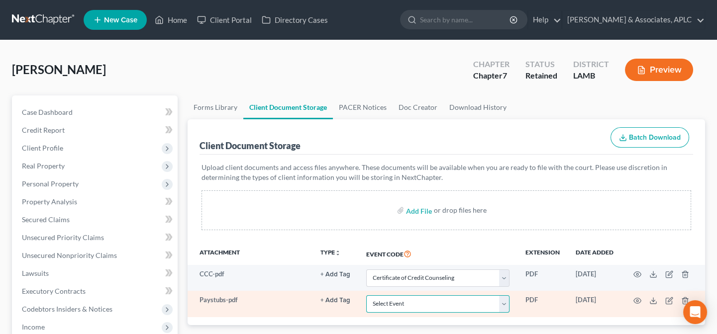
click at [384, 303] on select "Select Event 20 Largest Unsecured Creditors Amended List of Creditors Amended L…" at bounding box center [437, 303] width 143 height 17
select select "39"
click at [366, 295] on select "Select Event 20 Largest Unsecured Creditors Amended List of Creditors Amended L…" at bounding box center [437, 303] width 143 height 17
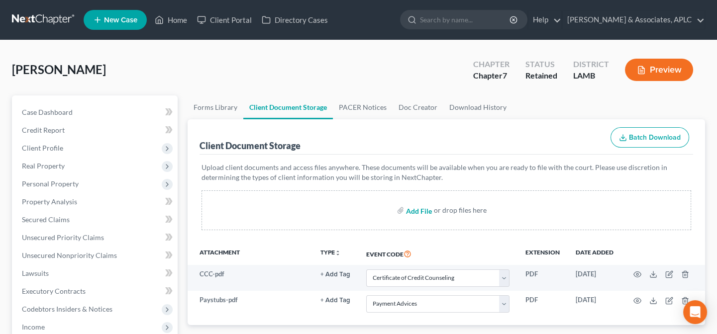
click at [416, 210] on input "file" at bounding box center [418, 210] width 24 height 18
type input "C:\fakepath\Local Form I-Mailing Verification.pdf"
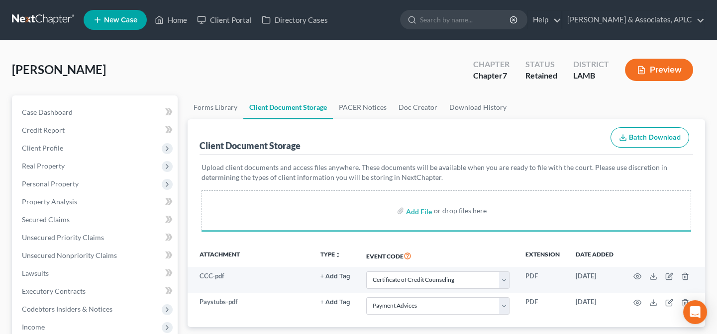
select select "13"
select select "39"
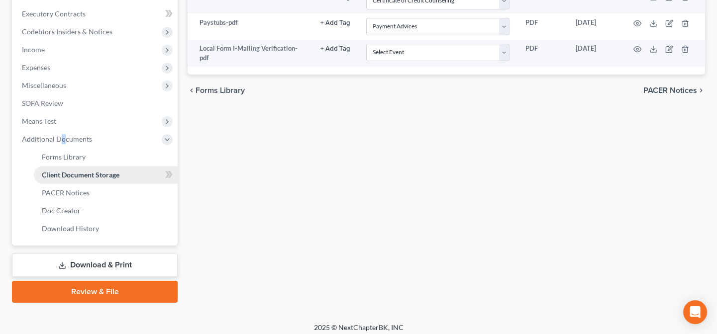
scroll to position [283, 0]
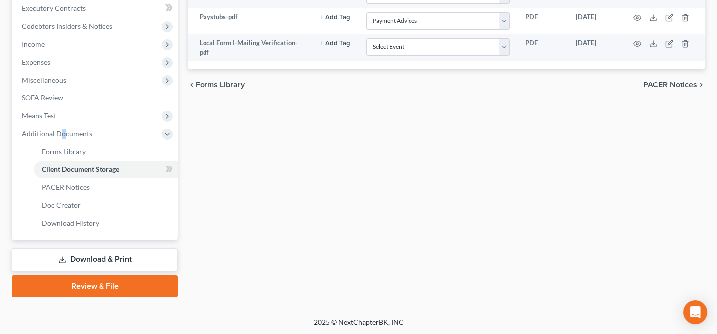
click at [72, 290] on link "Review & File" at bounding box center [95, 287] width 166 height 22
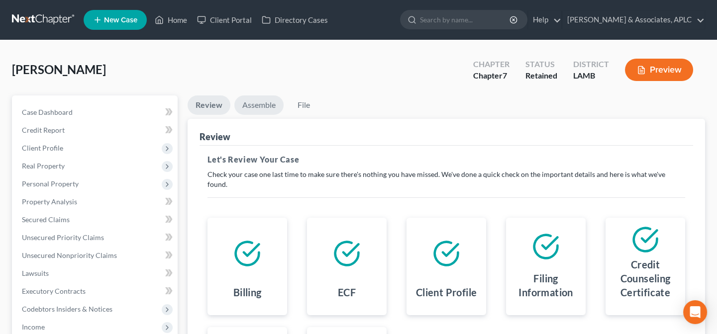
click at [254, 105] on link "Assemble" at bounding box center [258, 105] width 49 height 19
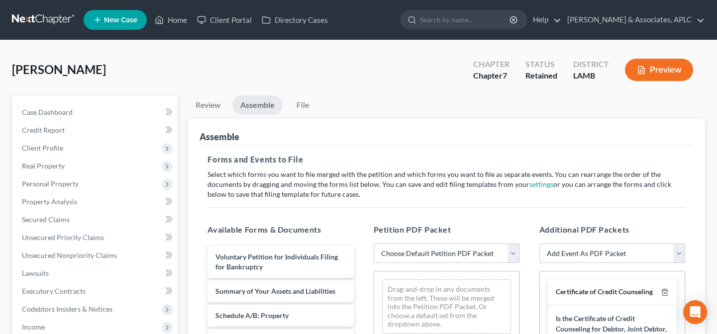
click at [413, 255] on select "Choose Default Petition PDF Packet Emergency Filing (Voluntary Petition and Cre…" at bounding box center [447, 254] width 146 height 20
select select "3"
click at [374, 244] on select "Choose Default Petition PDF Packet Emergency Filing (Voluntary Petition and Cre…" at bounding box center [447, 254] width 146 height 20
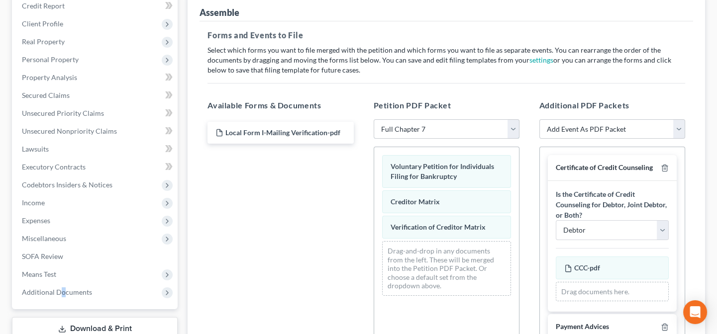
scroll to position [135, 0]
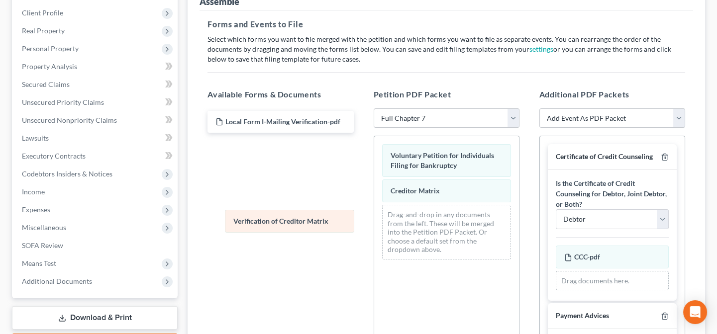
drag, startPoint x: 418, startPoint y: 215, endPoint x: 260, endPoint y: 222, distance: 158.3
click at [374, 222] on div "Verification of Creditor Matrix Voluntary Petition for Individuals Filing for B…" at bounding box center [446, 201] width 145 height 131
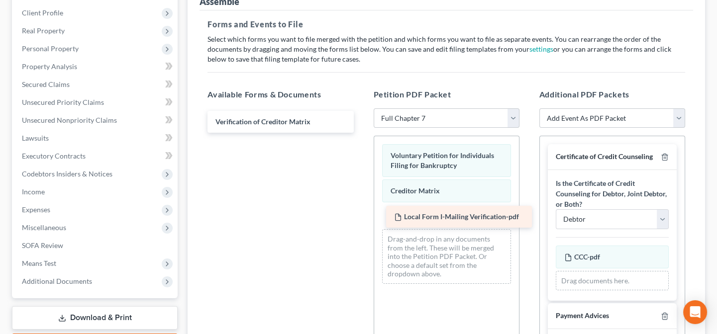
drag, startPoint x: 253, startPoint y: 120, endPoint x: 431, endPoint y: 216, distance: 203.0
click at [361, 133] on div "Local Form I-Mailing Verification-pdf Local Form I-Mailing Verification-pdf Ver…" at bounding box center [280, 122] width 162 height 22
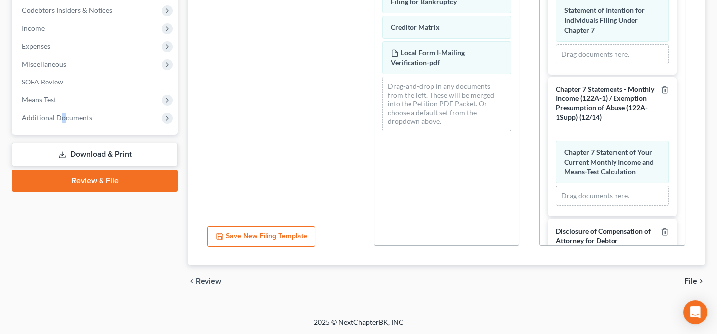
scroll to position [1280, 0]
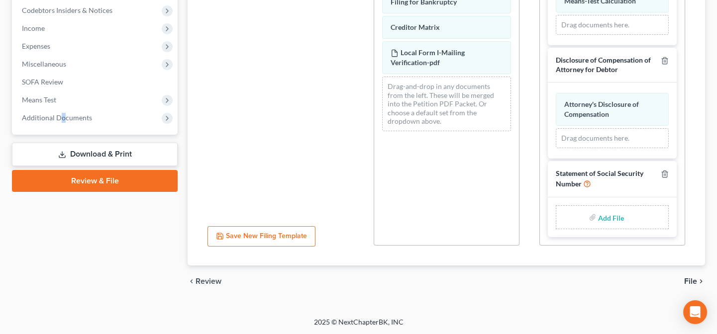
click at [610, 217] on input "file" at bounding box center [610, 217] width 24 height 18
type input "C:\fakepath\Statement About Social Security Number.pdf"
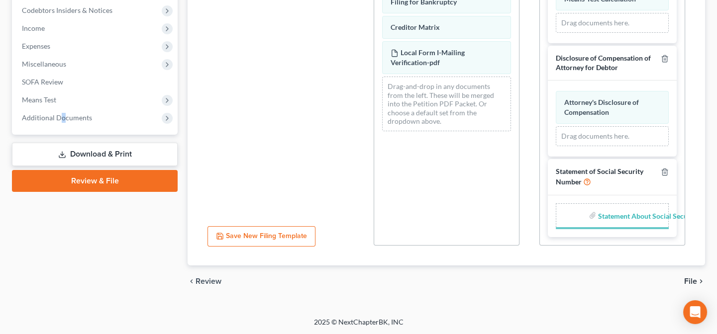
scroll to position [1276, 0]
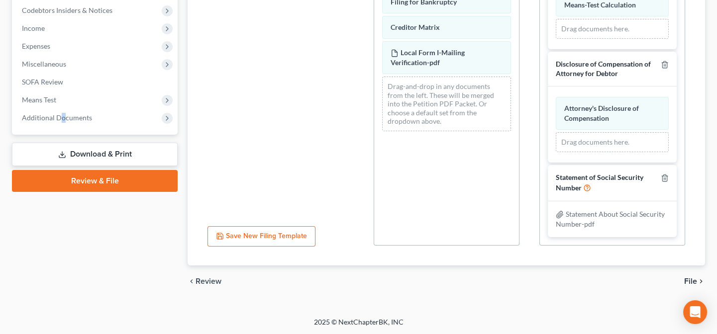
click at [688, 279] on span "File" at bounding box center [690, 282] width 13 height 8
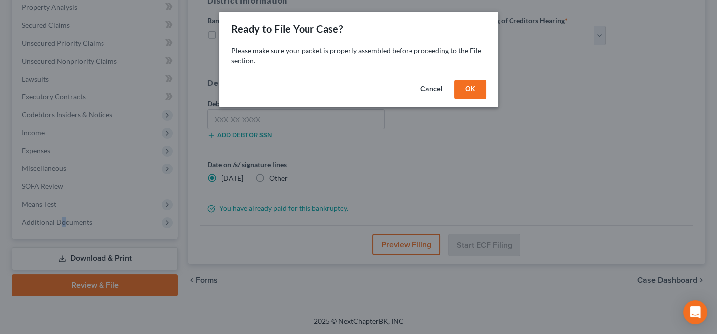
scroll to position [193, 0]
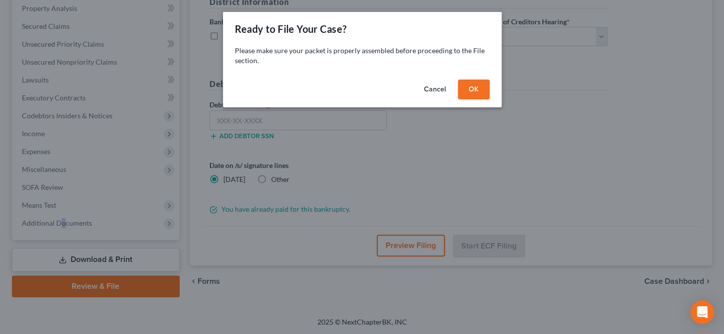
click at [469, 87] on button "OK" at bounding box center [474, 90] width 32 height 20
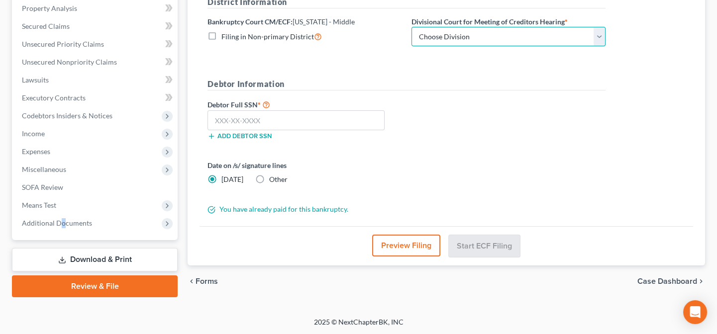
click at [453, 33] on select "Choose Division Baton Rouge" at bounding box center [508, 37] width 194 height 20
select select "0"
click at [411, 27] on select "Choose Division Baton Rouge" at bounding box center [508, 37] width 194 height 20
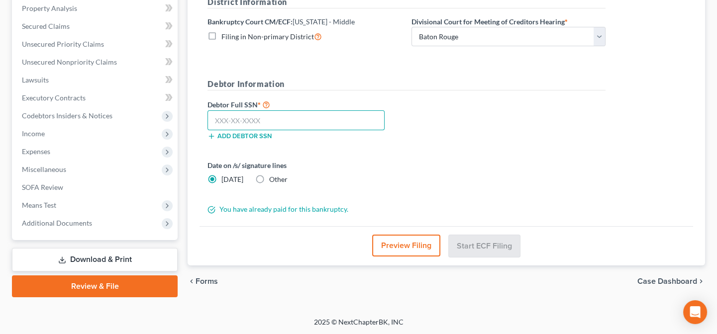
click at [316, 113] on input "text" at bounding box center [295, 120] width 177 height 20
type input "437-41-9631"
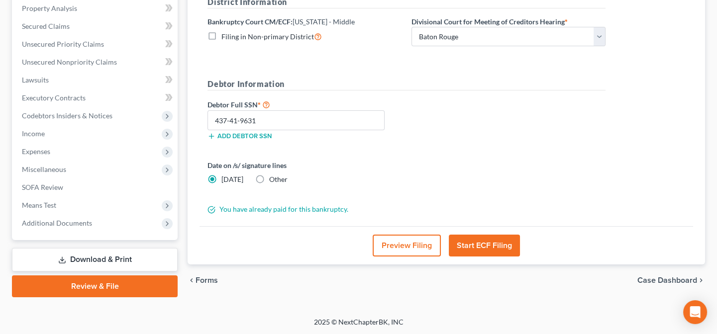
click at [507, 243] on button "Start ECF Filing" at bounding box center [484, 246] width 71 height 22
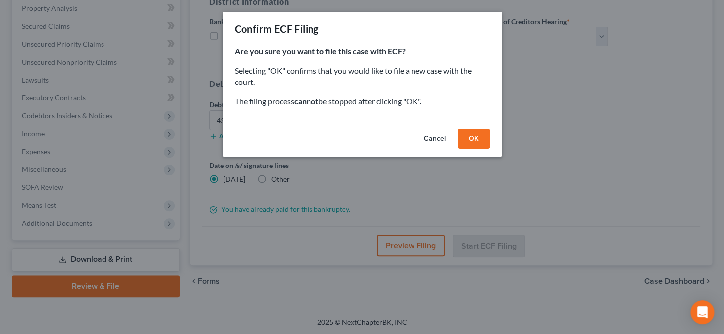
click at [469, 140] on button "OK" at bounding box center [474, 139] width 32 height 20
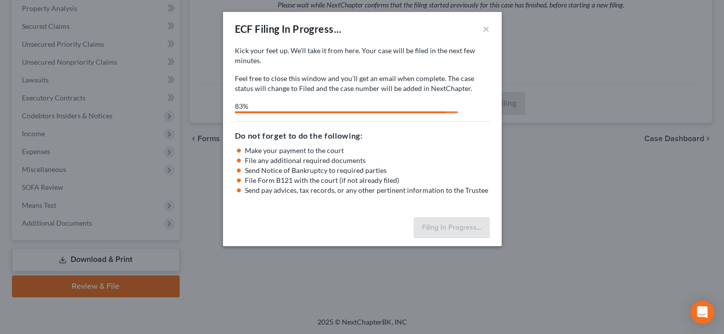
select select "0"
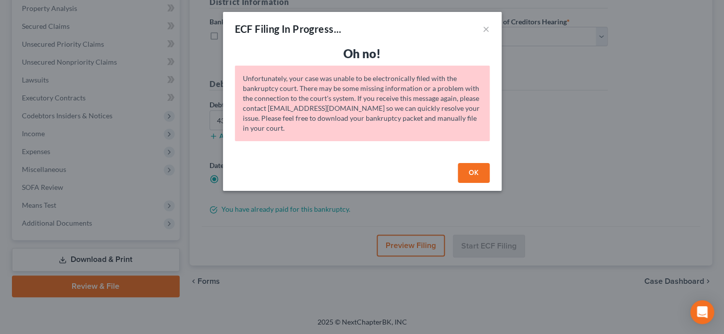
click at [466, 174] on button "OK" at bounding box center [474, 173] width 32 height 20
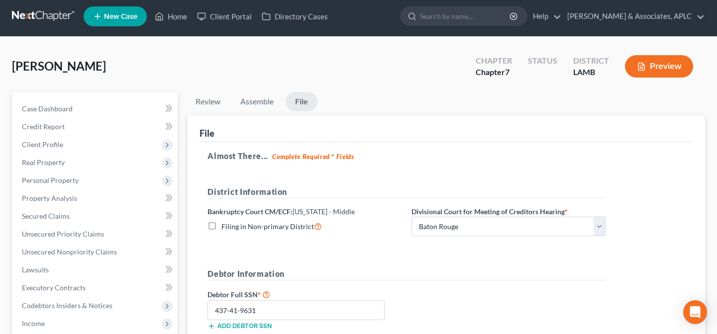
scroll to position [0, 0]
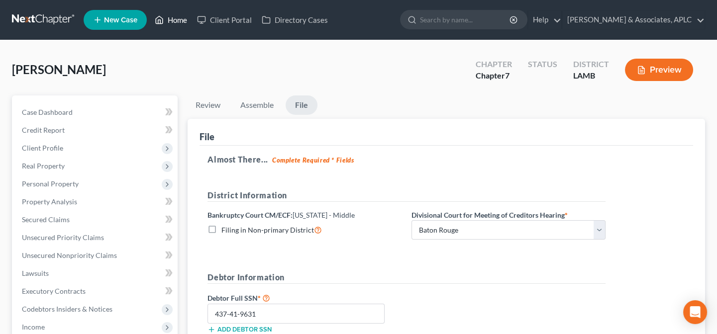
click at [184, 16] on link "Home" at bounding box center [171, 20] width 42 height 18
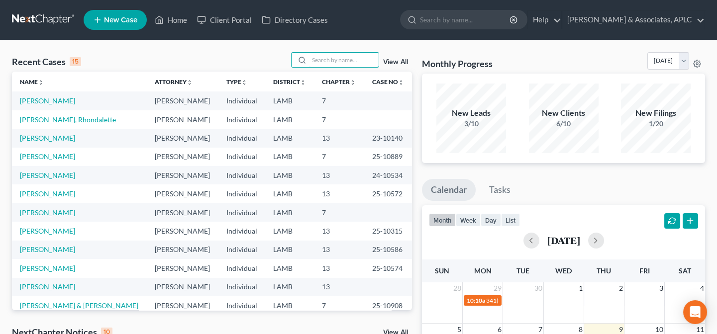
drag, startPoint x: 339, startPoint y: 62, endPoint x: 341, endPoint y: 45, distance: 17.0
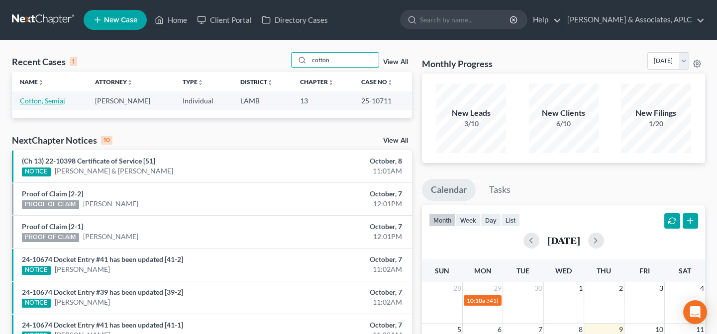
type input "cotton"
click at [44, 100] on link "Cotton, Semiaj" at bounding box center [42, 100] width 45 height 8
select select "0"
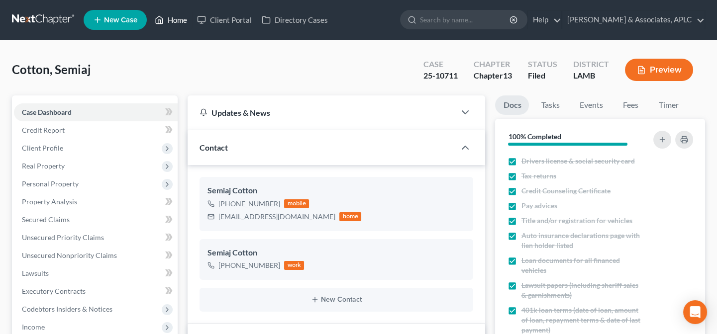
click at [183, 20] on link "Home" at bounding box center [171, 20] width 42 height 18
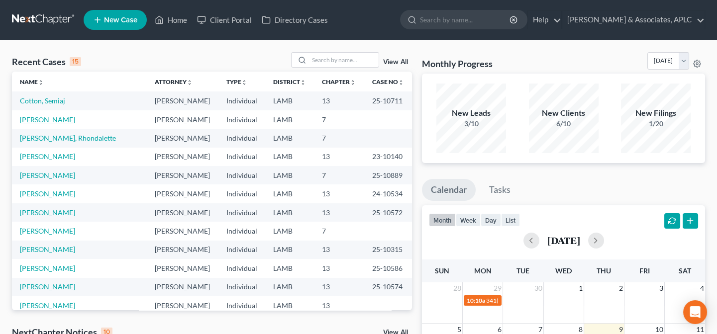
click at [55, 117] on link "[PERSON_NAME]" at bounding box center [47, 119] width 55 height 8
select select "14"
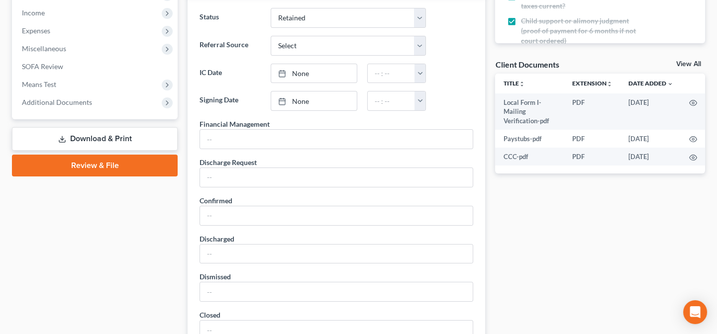
scroll to position [316, 0]
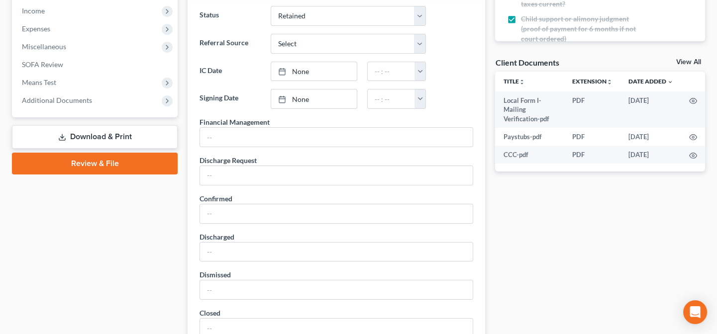
click at [95, 162] on link "Review & File" at bounding box center [95, 164] width 166 height 22
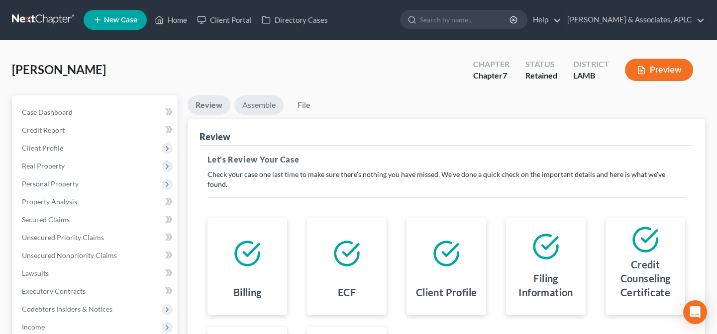
click at [272, 107] on link "Assemble" at bounding box center [258, 105] width 49 height 19
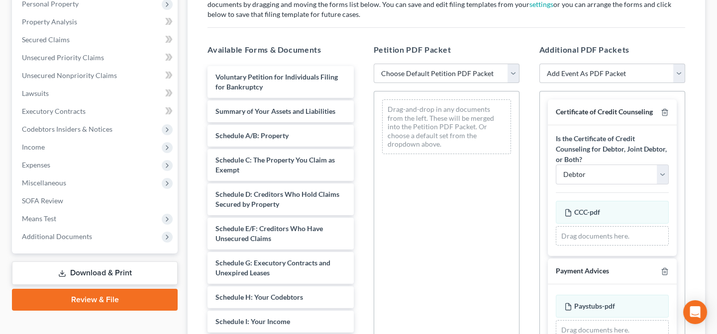
scroll to position [181, 0]
click at [409, 71] on select "Choose Default Petition PDF Packet Emergency Filing (Voluntary Petition and Cre…" at bounding box center [447, 73] width 146 height 20
select select "3"
click at [374, 63] on select "Choose Default Petition PDF Packet Emergency Filing (Voluntary Petition and Cre…" at bounding box center [447, 73] width 146 height 20
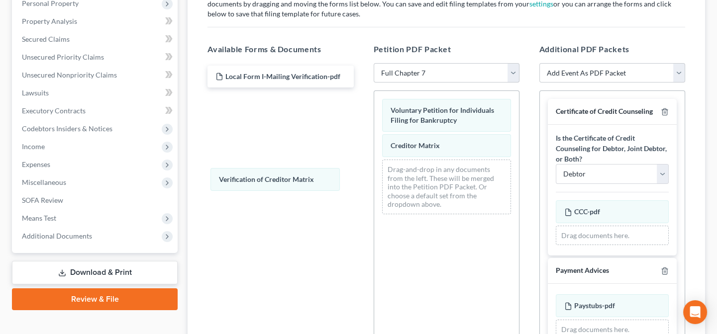
drag, startPoint x: 433, startPoint y: 170, endPoint x: 256, endPoint y: 179, distance: 177.3
click at [374, 181] on div "Verification of Creditor Matrix Voluntary Petition for Individuals Filing for B…" at bounding box center [446, 156] width 145 height 131
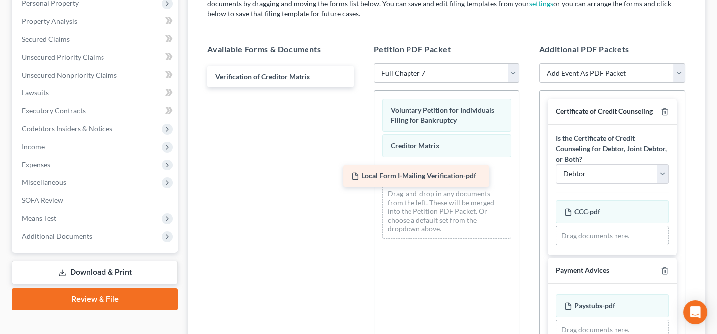
drag, startPoint x: 241, startPoint y: 73, endPoint x: 377, endPoint y: 174, distance: 169.2
click at [361, 88] on div "Local Form I-Mailing Verification-pdf Local Form I-Mailing Verification-pdf Ver…" at bounding box center [280, 77] width 162 height 22
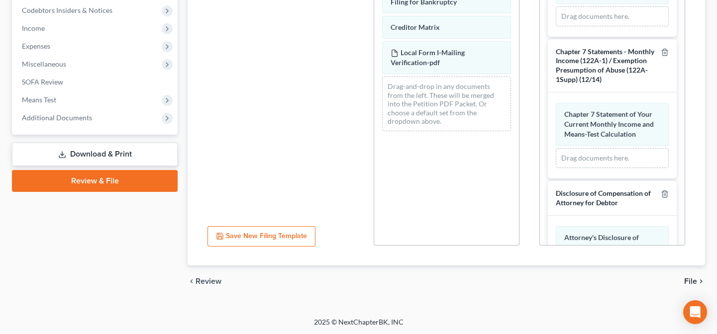
scroll to position [1280, 0]
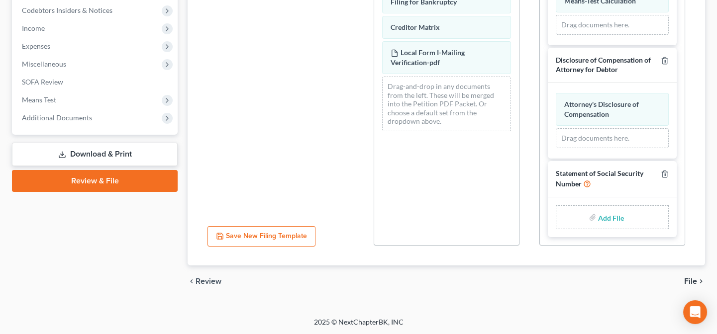
click at [599, 218] on input "file" at bounding box center [610, 217] width 24 height 18
type input "C:\fakepath\Statement About Social Security Number.pdf"
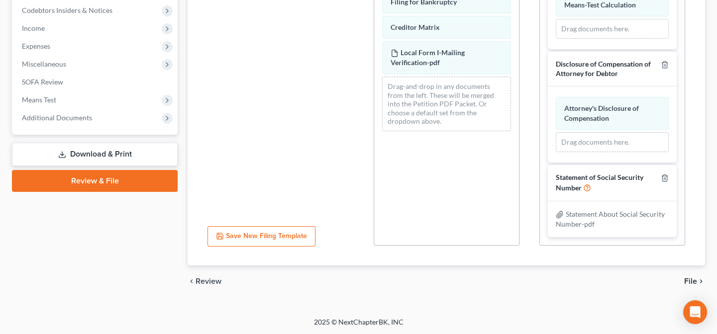
scroll to position [1276, 0]
click at [692, 280] on span "File" at bounding box center [690, 282] width 13 height 8
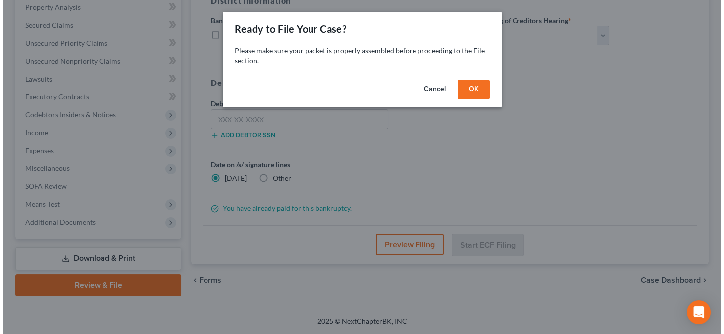
scroll to position [193, 0]
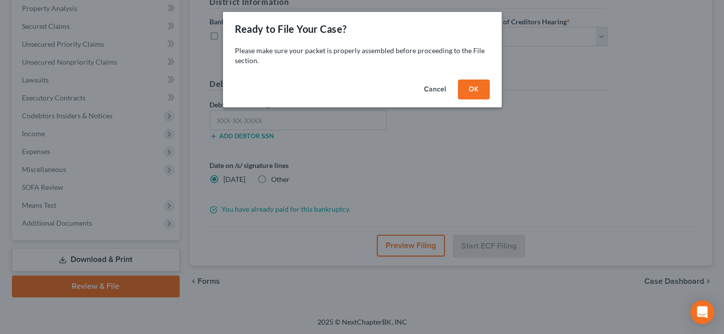
click at [464, 89] on button "OK" at bounding box center [474, 90] width 32 height 20
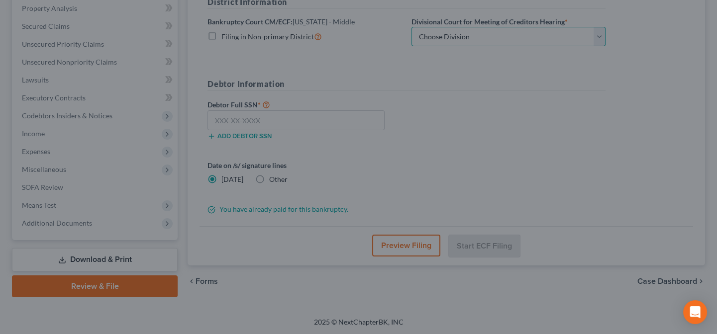
click at [479, 35] on select "Choose Division Baton Rouge" at bounding box center [508, 37] width 194 height 20
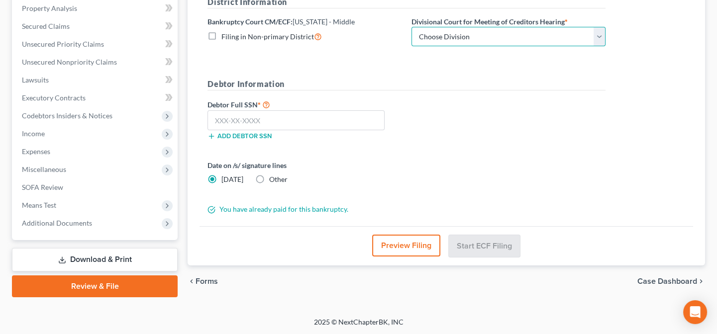
select select "0"
click at [411, 27] on select "Choose Division Baton Rouge" at bounding box center [508, 37] width 194 height 20
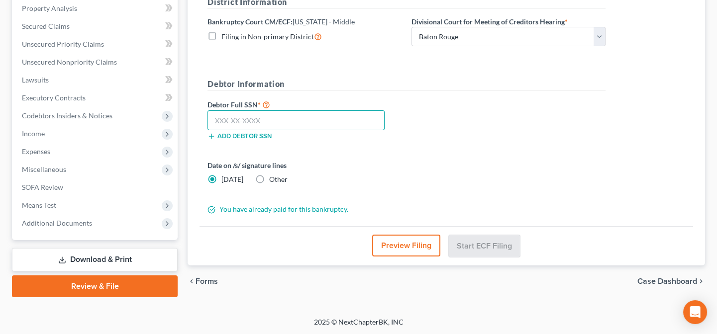
click at [324, 117] on input "text" at bounding box center [295, 120] width 177 height 20
type input "437-41-9631"
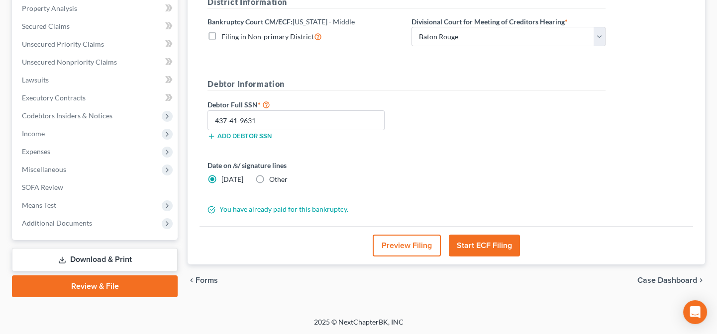
click at [492, 244] on button "Start ECF Filing" at bounding box center [484, 246] width 71 height 22
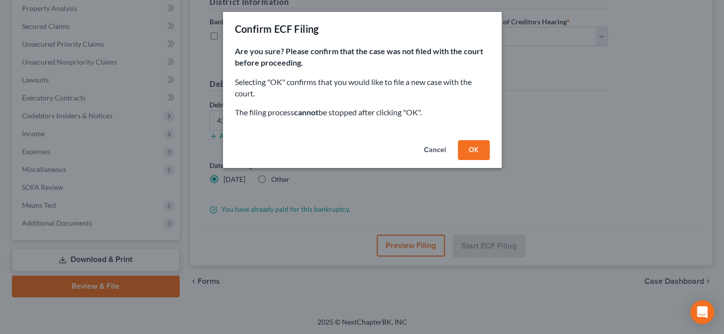
click at [472, 151] on button "OK" at bounding box center [474, 150] width 32 height 20
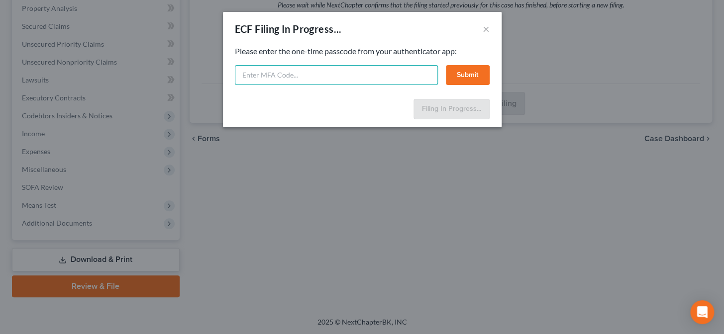
click at [302, 72] on input "text" at bounding box center [336, 75] width 203 height 20
type input "186770"
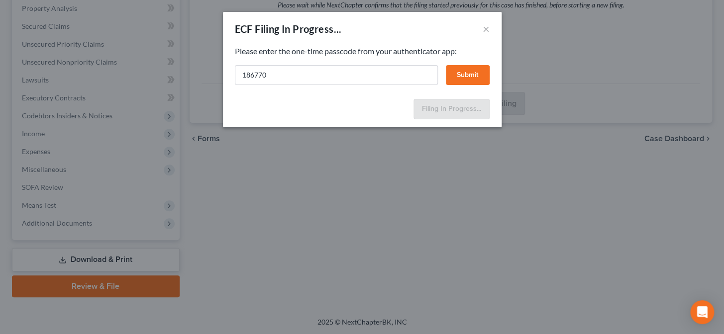
click at [464, 75] on button "Submit" at bounding box center [468, 75] width 44 height 20
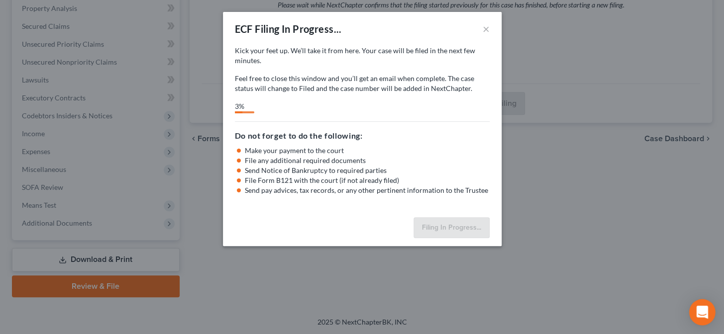
click at [696, 311] on div "Open Intercom Messenger" at bounding box center [702, 312] width 26 height 26
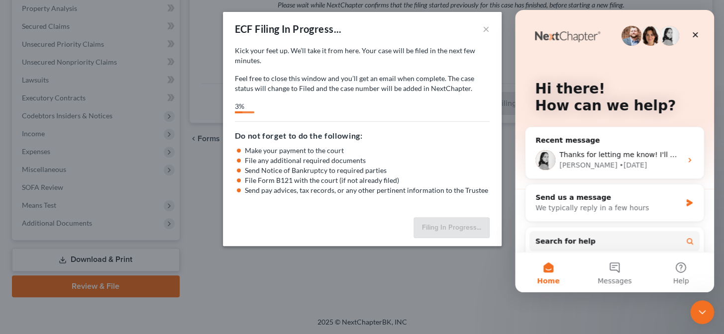
scroll to position [0, 0]
click at [638, 152] on span "Thanks for letting me know! I'll make sure to share this with the Dev team." at bounding box center [690, 155] width 262 height 8
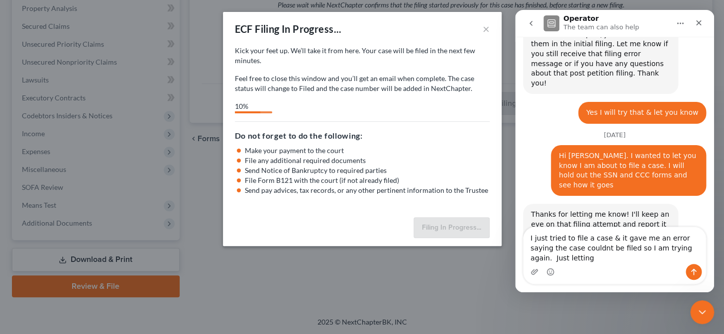
scroll to position [1318, 0]
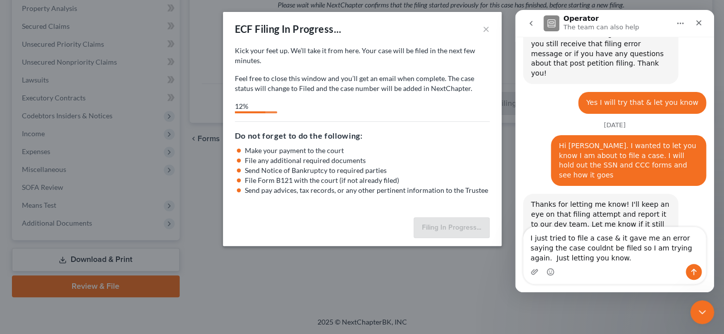
type textarea "I just tried to file a case & it gave me an error saying the case couldnt be fi…"
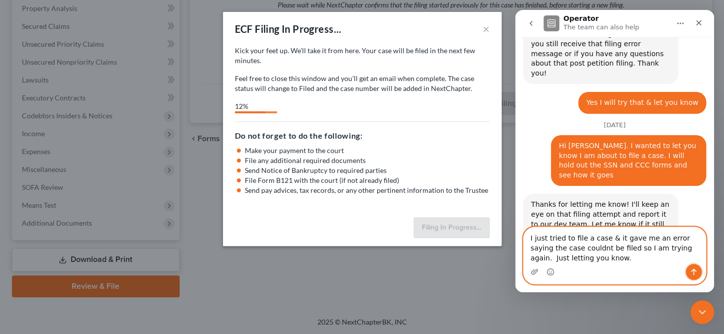
click at [689, 271] on icon "Send a message…" at bounding box center [693, 272] width 8 height 8
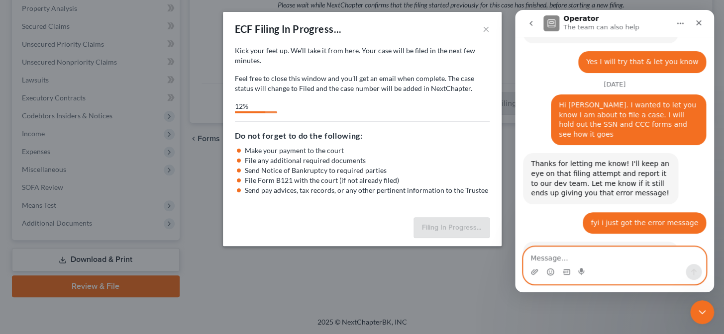
scroll to position [1360, 0]
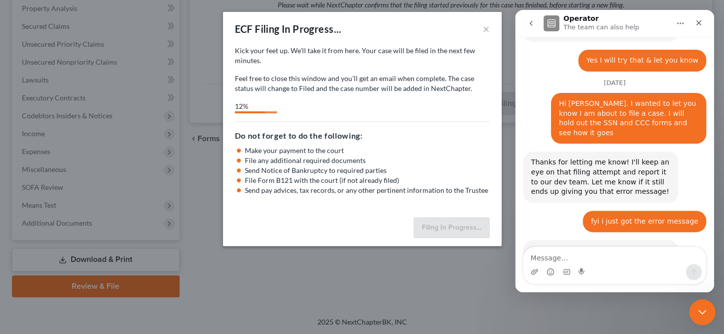
click at [697, 311] on icon "Close Intercom Messenger" at bounding box center [701, 311] width 12 height 12
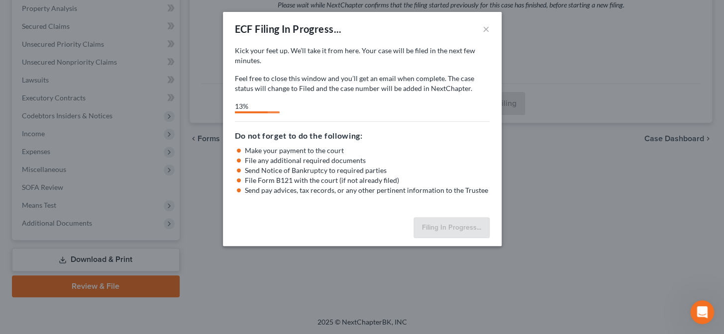
select select "0"
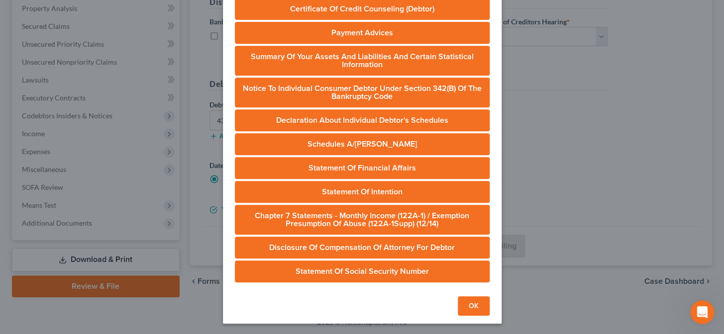
scroll to position [170, 0]
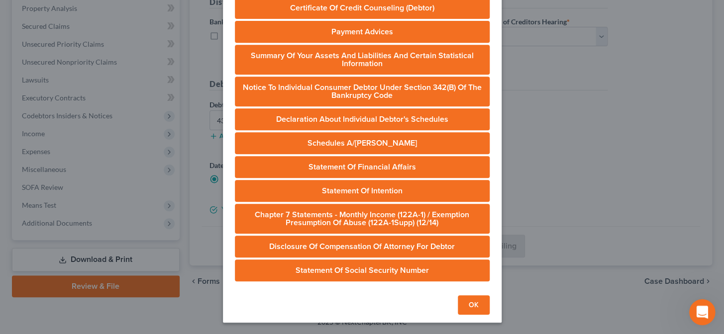
click at [702, 312] on icon "Open Intercom Messenger" at bounding box center [701, 311] width 16 height 16
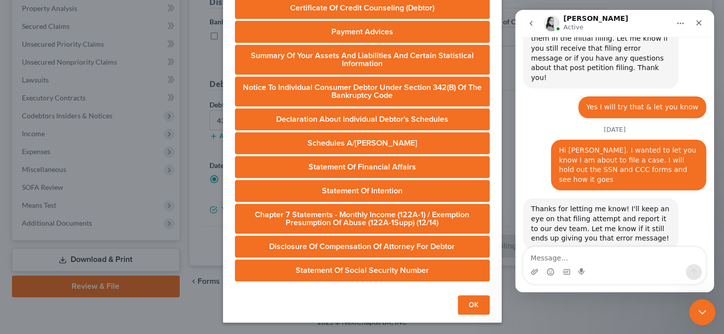
scroll to position [1360, 0]
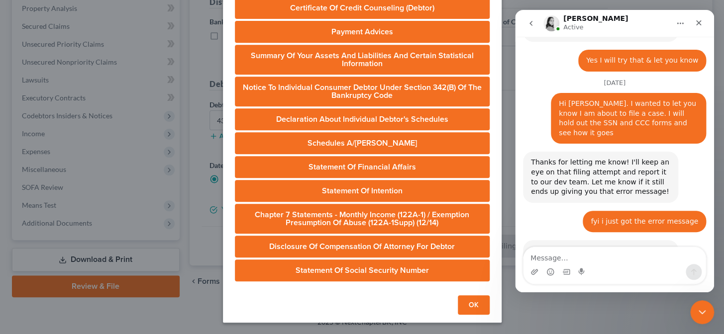
click at [590, 323] on div "ECF Filing In Progress... × Oh no! We are unable to file the case with the cour…" at bounding box center [362, 167] width 724 height 334
click at [698, 313] on icon "Close Intercom Messenger" at bounding box center [701, 311] width 12 height 12
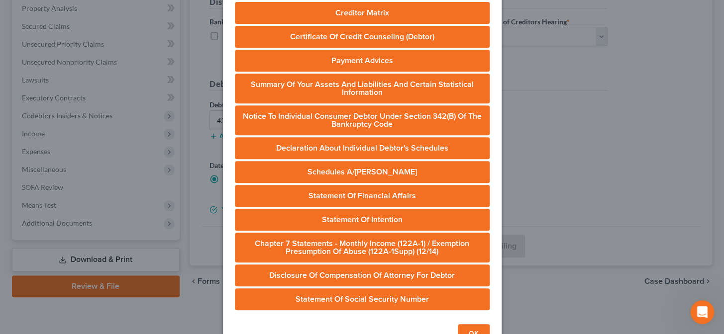
scroll to position [124, 0]
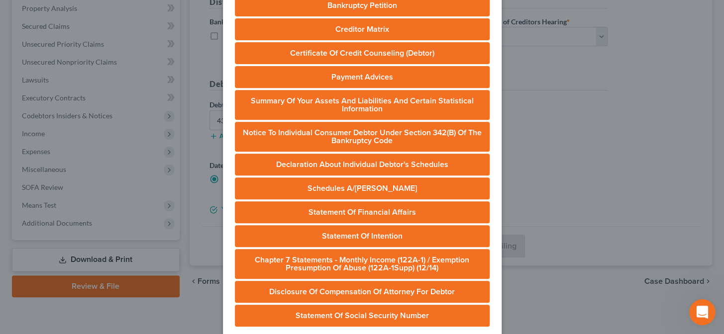
click at [699, 311] on icon "Open Intercom Messenger" at bounding box center [701, 311] width 16 height 16
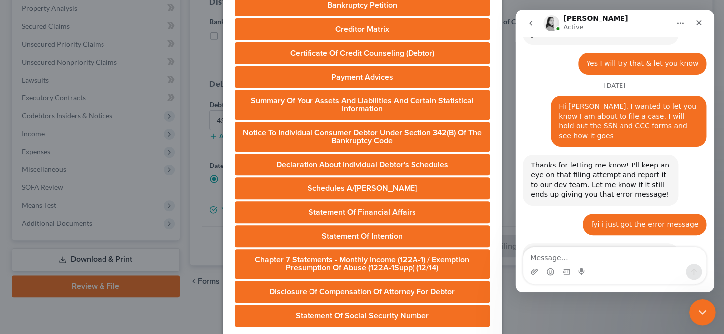
scroll to position [1360, 0]
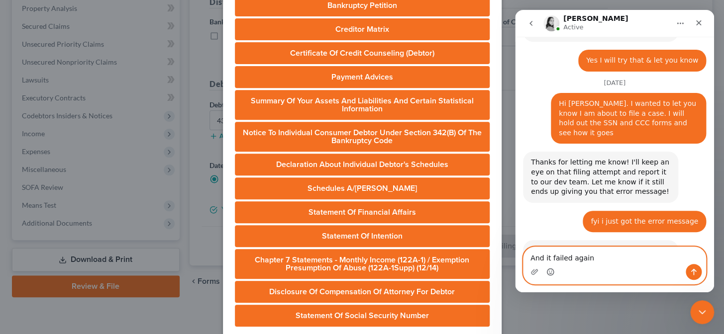
click at [549, 274] on icon "Emoji picker" at bounding box center [550, 272] width 8 height 8
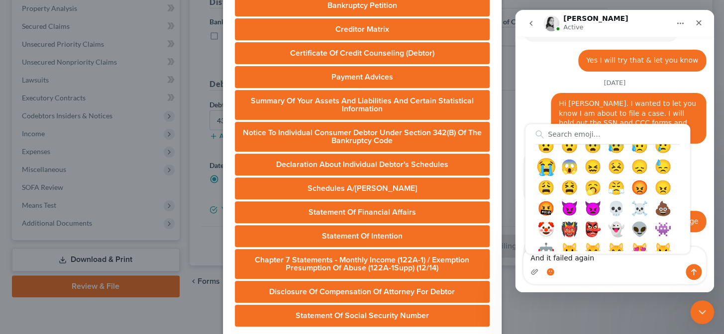
scroll to position [407, 0]
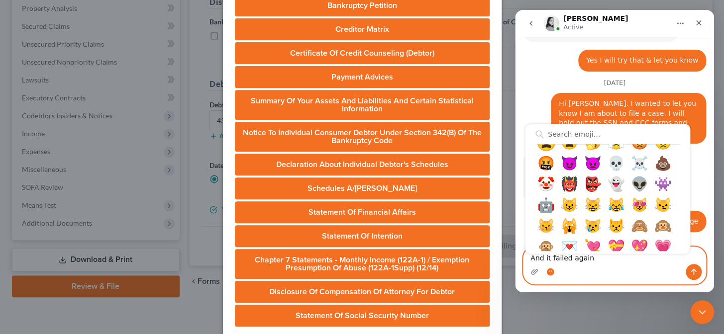
type textarea "And it failed again 😩"
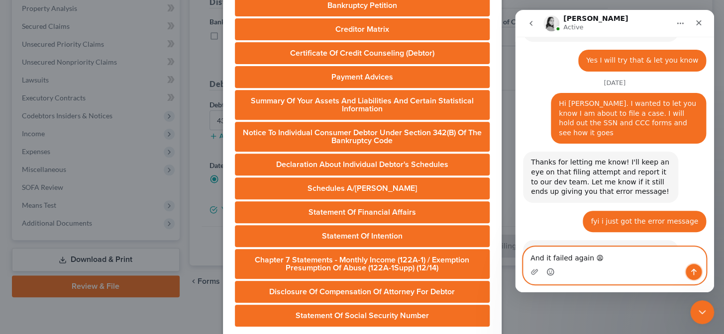
click at [694, 273] on icon "Send a message…" at bounding box center [693, 272] width 8 height 8
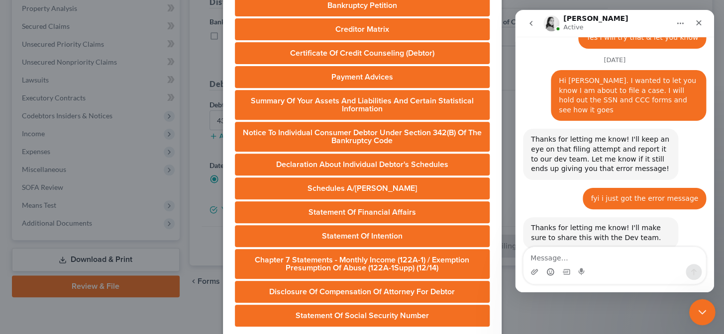
click at [699, 311] on icon "Close Intercom Messenger" at bounding box center [700, 311] width 7 height 4
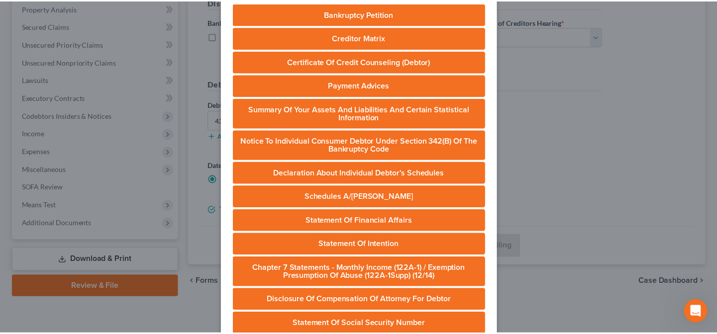
scroll to position [170, 0]
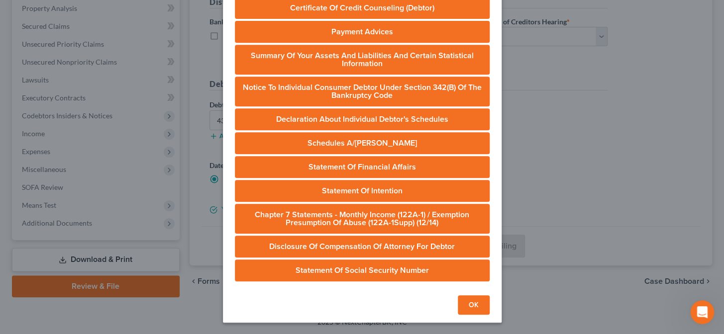
click at [469, 303] on button "OK" at bounding box center [474, 305] width 32 height 20
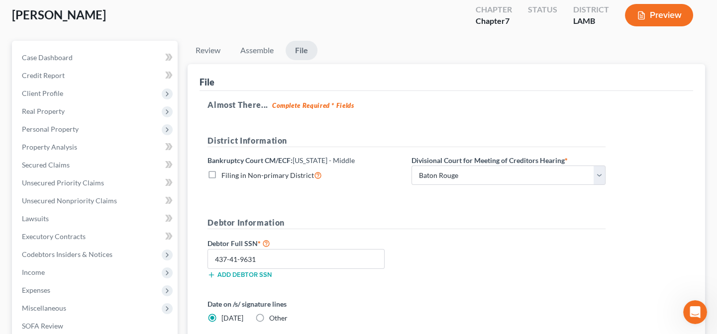
scroll to position [12, 0]
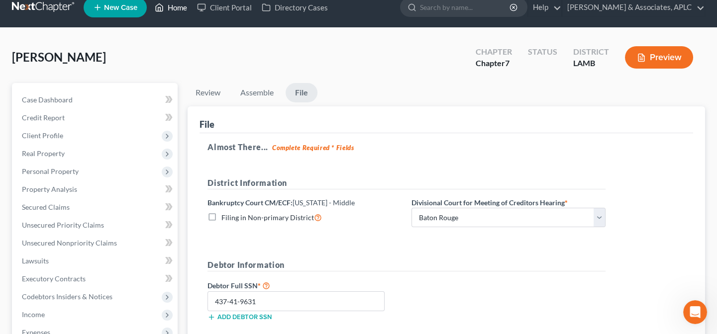
click at [179, 8] on link "Home" at bounding box center [171, 8] width 42 height 18
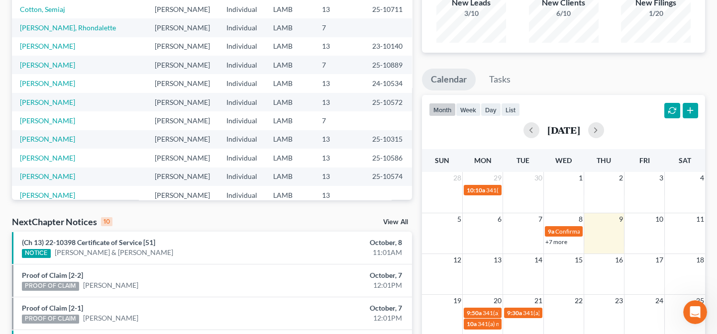
scroll to position [184, 0]
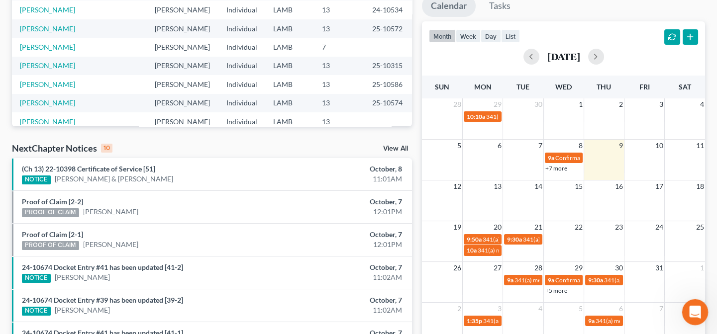
click at [702, 315] on div "Open Intercom Messenger" at bounding box center [693, 310] width 33 height 33
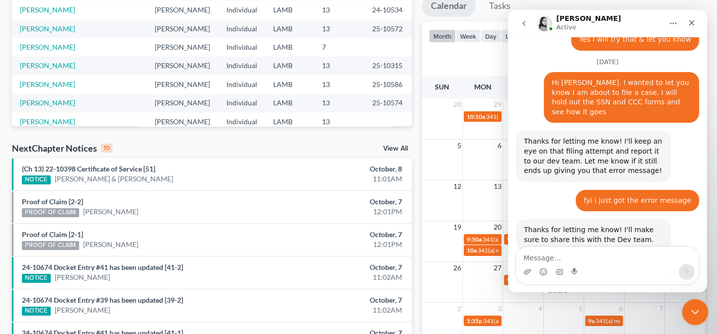
scroll to position [1383, 0]
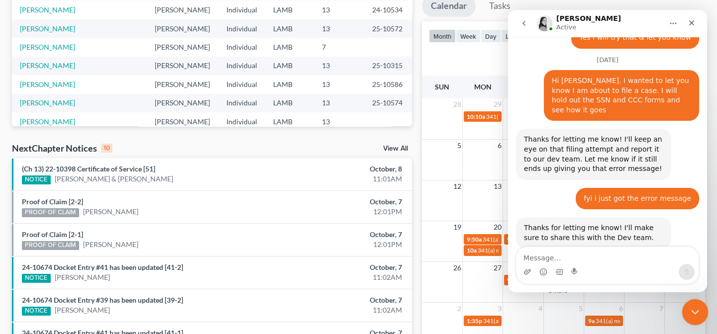
click at [693, 311] on icon "Close Intercom Messenger" at bounding box center [693, 311] width 12 height 12
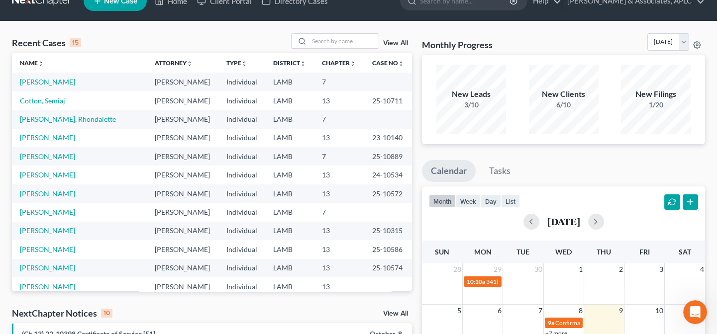
scroll to position [3, 0]
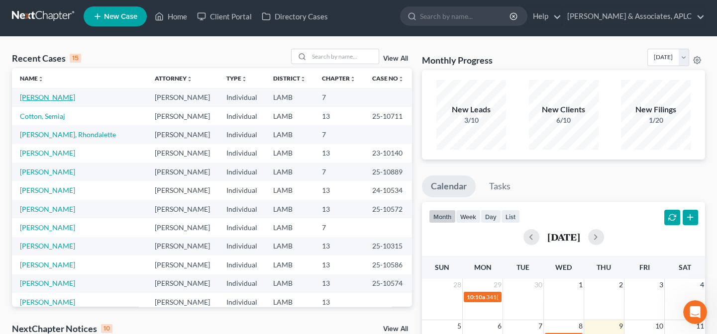
click at [52, 96] on link "[PERSON_NAME]" at bounding box center [47, 97] width 55 height 8
select select "14"
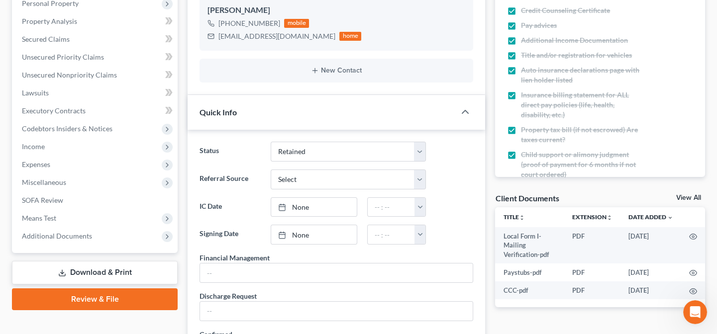
scroll to position [226, 0]
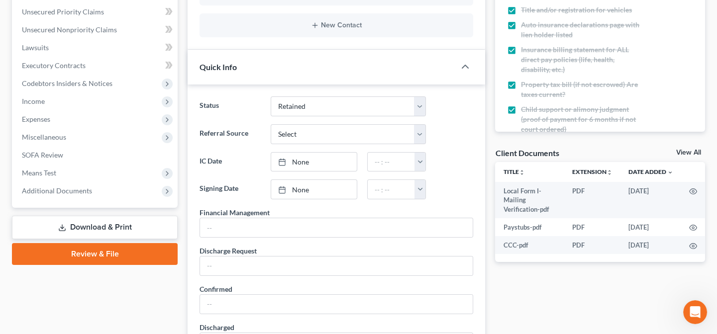
click at [89, 247] on link "Review & File" at bounding box center [95, 254] width 166 height 22
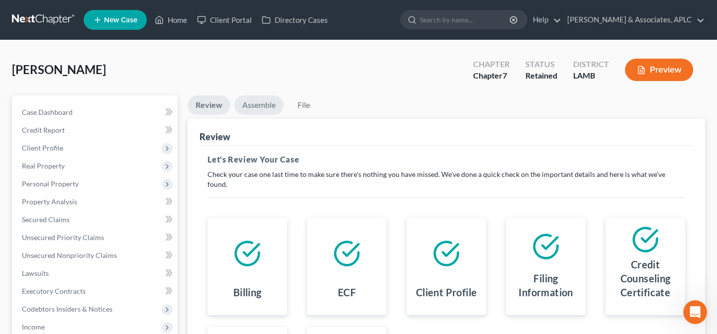
click at [261, 103] on link "Assemble" at bounding box center [258, 105] width 49 height 19
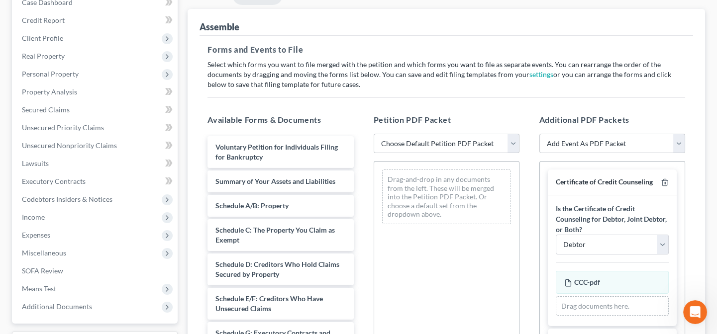
scroll to position [135, 0]
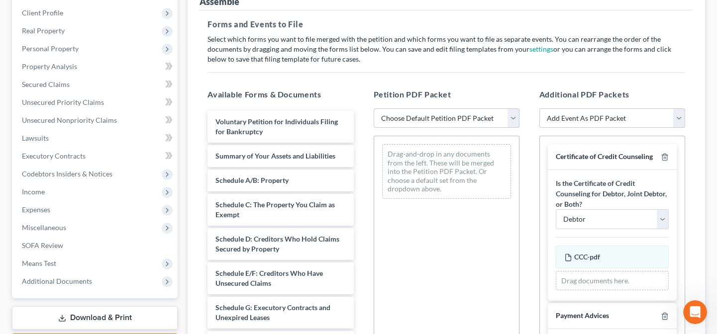
click at [424, 112] on select "Choose Default Petition PDF Packet Emergency Filing (Voluntary Petition and Cre…" at bounding box center [447, 118] width 146 height 20
select select "3"
click at [374, 108] on select "Choose Default Petition PDF Packet Emergency Filing (Voluntary Petition and Cre…" at bounding box center [447, 118] width 146 height 20
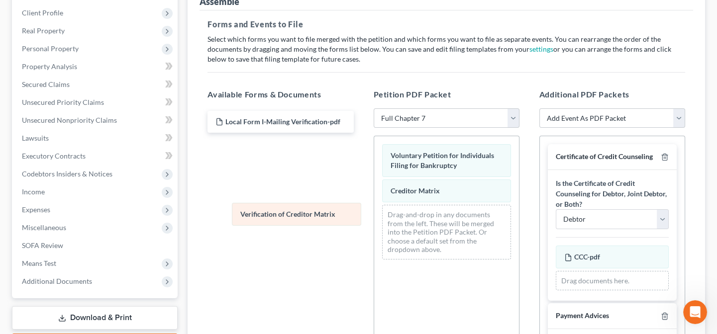
drag, startPoint x: 424, startPoint y: 219, endPoint x: 273, endPoint y: 218, distance: 151.7
click at [374, 218] on div "Verification of Creditor Matrix Voluntary Petition for Individuals Filing for B…" at bounding box center [446, 201] width 145 height 131
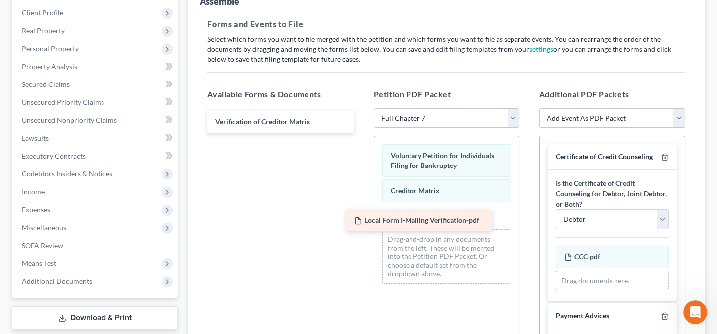
drag, startPoint x: 270, startPoint y: 119, endPoint x: 408, endPoint y: 219, distance: 171.0
click at [361, 133] on div "Local Form I-Mailing Verification-pdf Local Form I-Mailing Verification-pdf Ver…" at bounding box center [280, 122] width 162 height 22
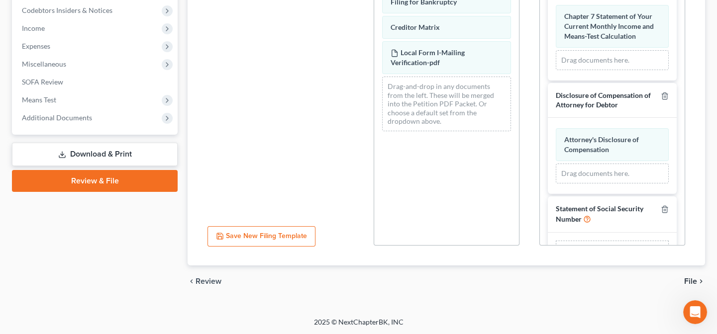
scroll to position [1280, 0]
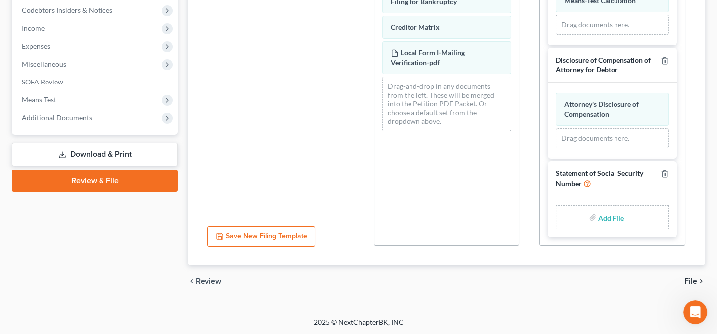
click at [604, 214] on input "file" at bounding box center [610, 217] width 24 height 18
type input "C:\fakepath\Statement About Social Security Number.pdf"
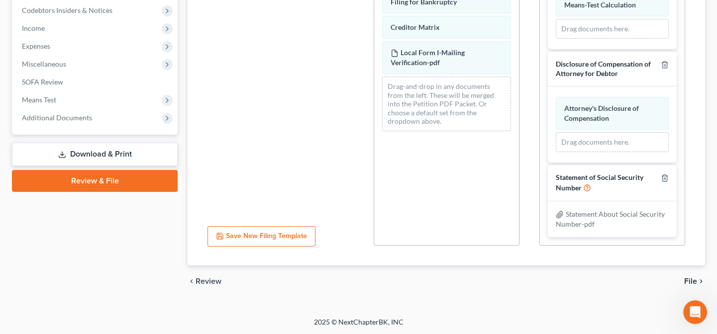
scroll to position [1276, 0]
click at [691, 280] on span "File" at bounding box center [690, 282] width 13 height 8
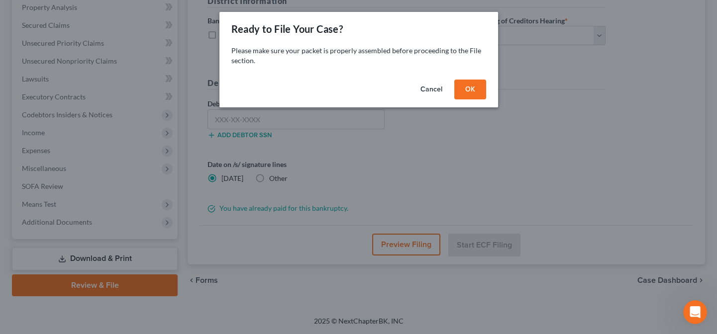
scroll to position [193, 0]
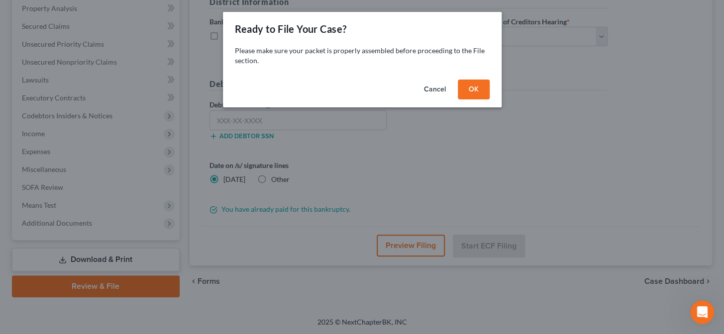
click at [473, 86] on button "OK" at bounding box center [474, 90] width 32 height 20
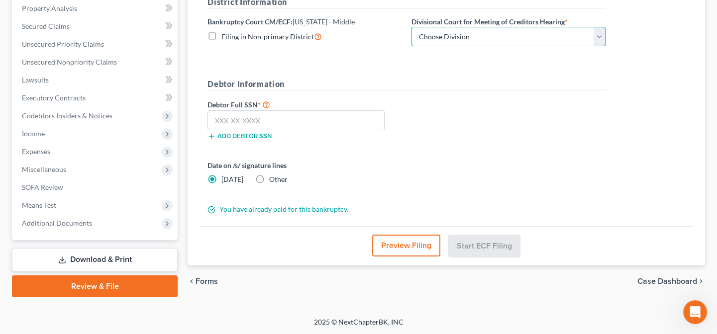
click at [458, 41] on select "Choose Division Baton Rouge" at bounding box center [508, 37] width 194 height 20
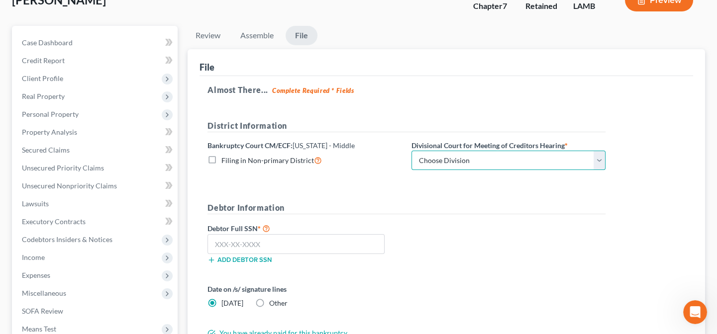
scroll to position [12, 0]
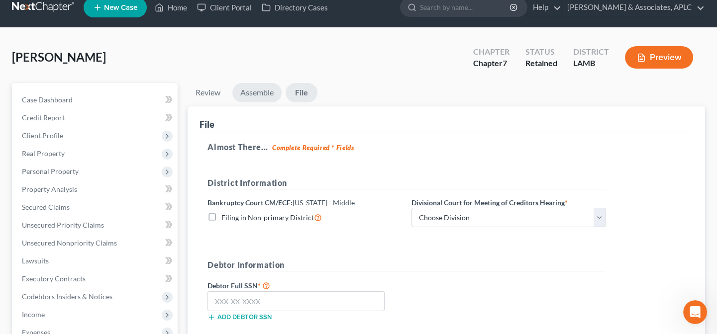
click at [260, 97] on link "Assemble" at bounding box center [256, 92] width 49 height 19
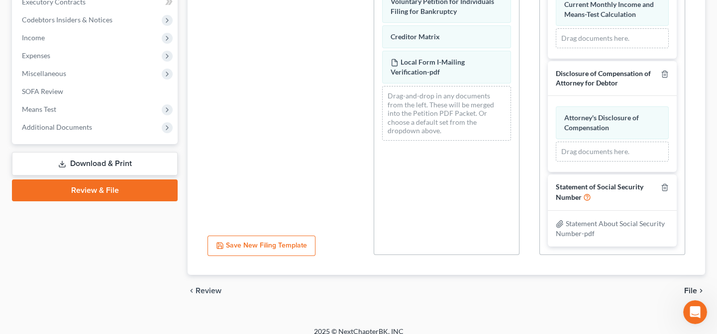
scroll to position [299, 0]
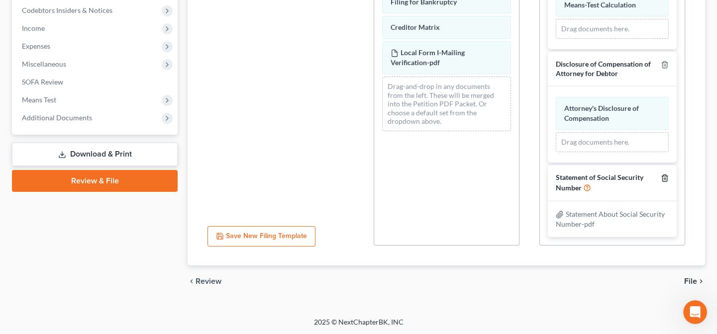
click at [661, 178] on icon "button" at bounding box center [665, 178] width 8 height 8
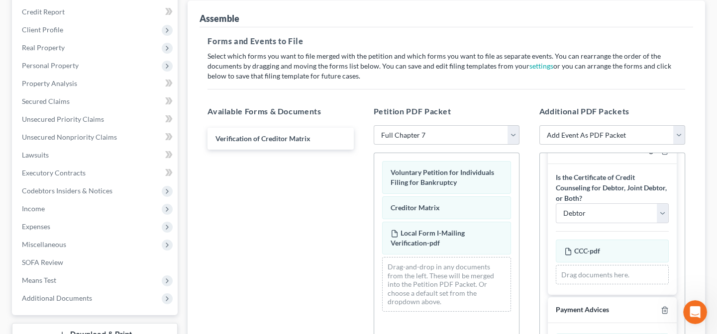
scroll to position [0, 0]
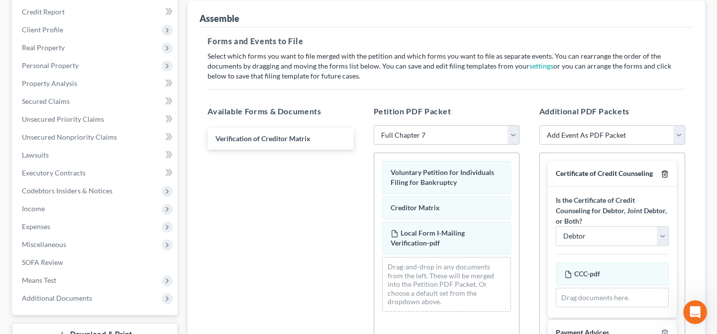
click at [661, 173] on icon "button" at bounding box center [665, 174] width 8 height 8
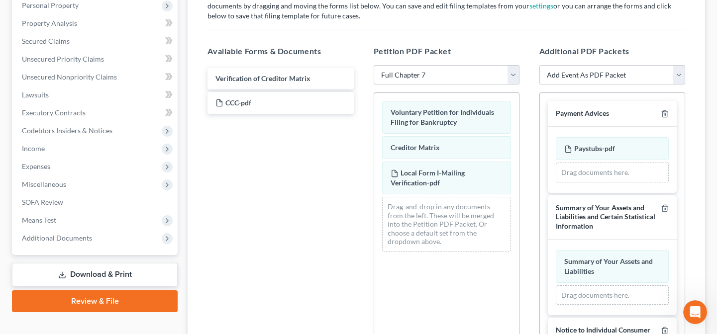
scroll to position [299, 0]
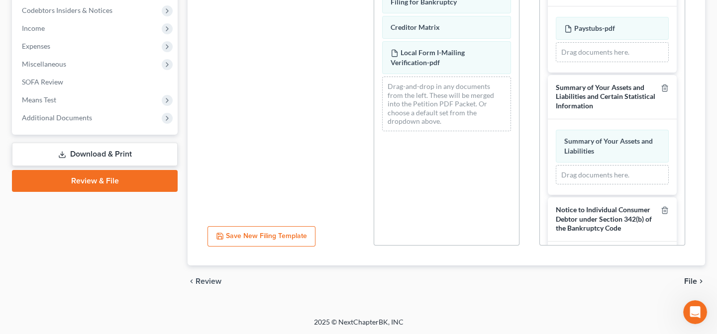
click at [687, 279] on span "File" at bounding box center [690, 282] width 13 height 8
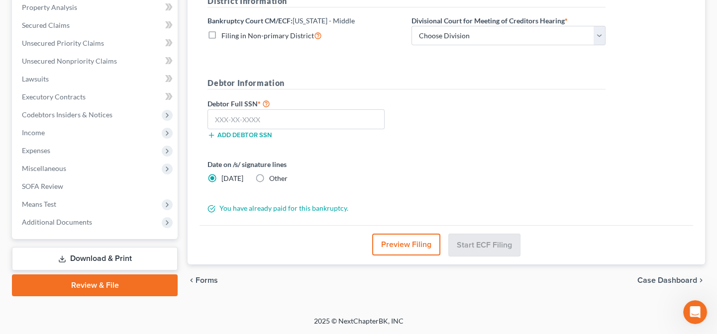
scroll to position [193, 0]
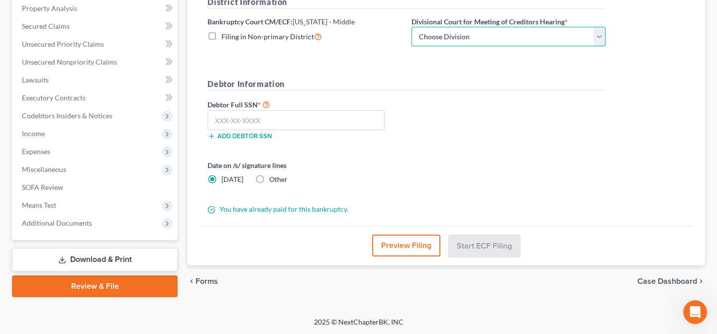
click at [444, 42] on select "Choose Division Baton Rouge" at bounding box center [508, 37] width 194 height 20
select select "0"
click at [411, 27] on select "Choose Division Baton Rouge" at bounding box center [508, 37] width 194 height 20
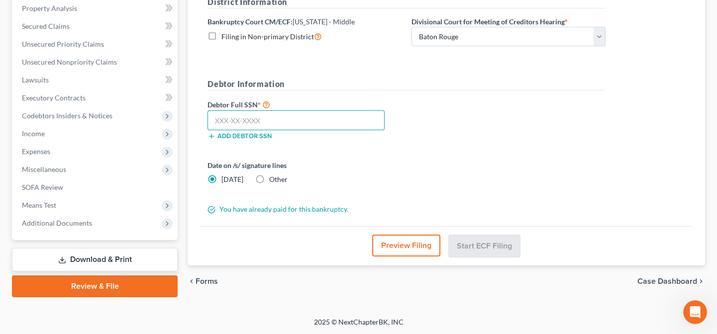
click at [355, 123] on input "text" at bounding box center [295, 120] width 177 height 20
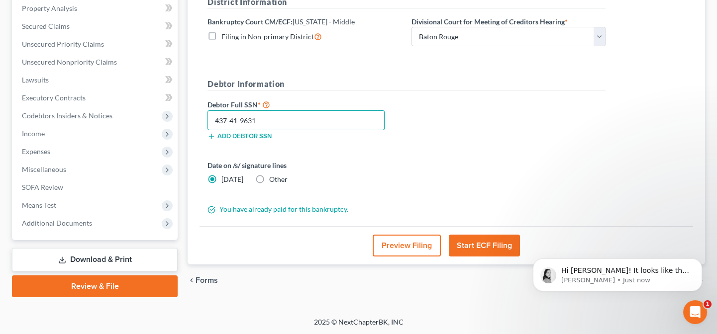
scroll to position [1432, 0]
type input "437-41-9631"
click at [624, 271] on span "Hi Brittney! It looks like the first filing attempt was due to a time out error…" at bounding box center [625, 286] width 128 height 38
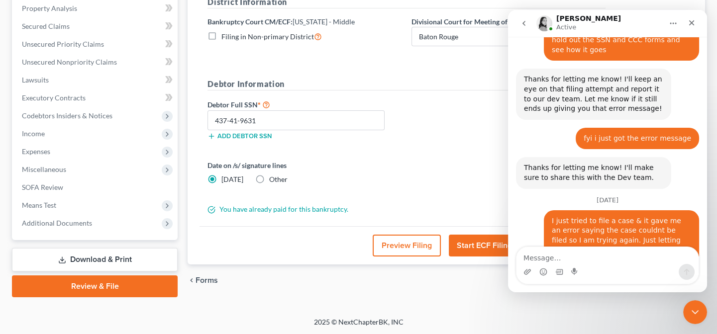
scroll to position [1448, 0]
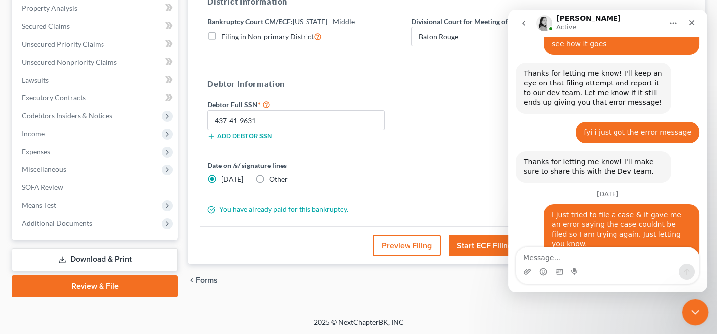
click at [692, 308] on icon "Close Intercom Messenger" at bounding box center [693, 311] width 12 height 12
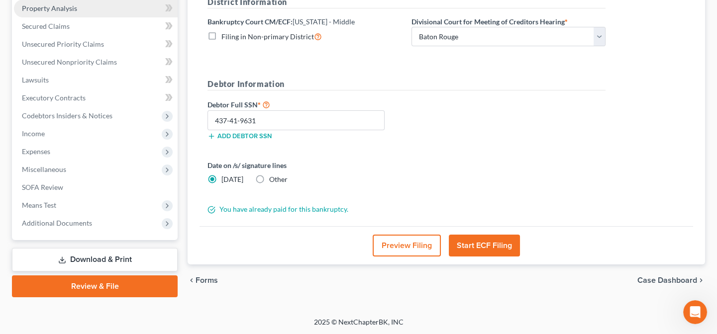
scroll to position [1487, 0]
click at [695, 306] on icon "Open Intercom Messenger" at bounding box center [693, 311] width 16 height 16
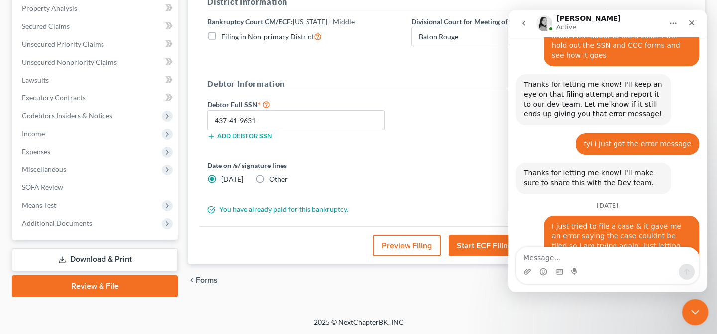
scroll to position [1470, 0]
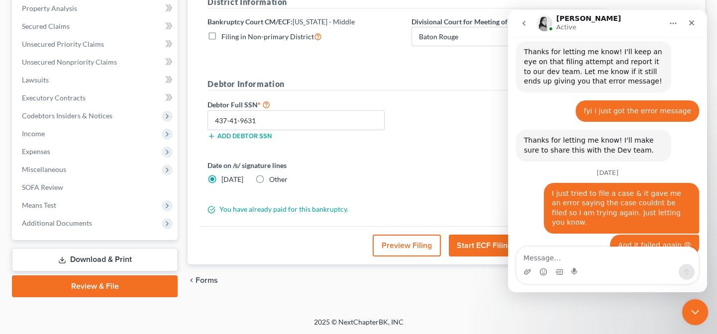
click at [694, 312] on icon "Close Intercom Messenger" at bounding box center [693, 311] width 12 height 12
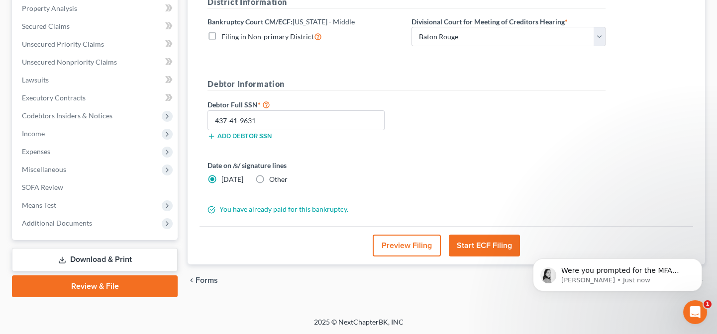
scroll to position [1474, 0]
click at [633, 272] on span "Were you prompted for the MFA code on the second attempt? It doesn't look like …" at bounding box center [620, 286] width 118 height 38
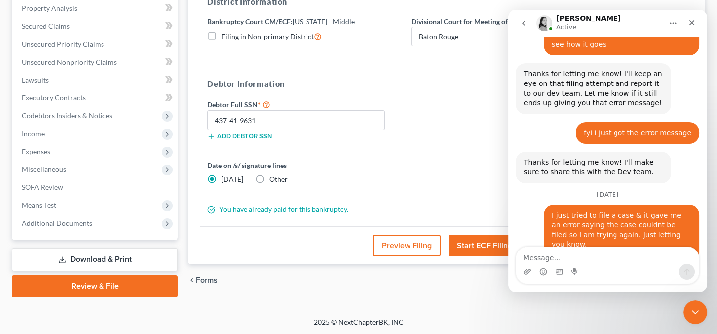
scroll to position [1491, 0]
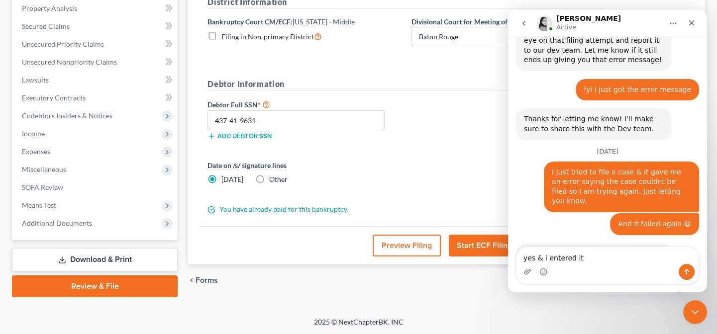
type textarea "yes & i entered it"
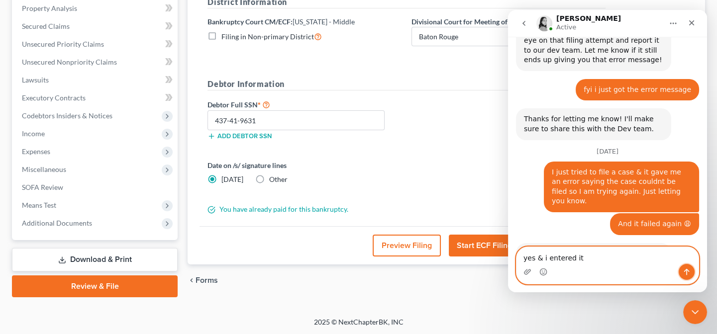
click at [690, 271] on icon "Send a message…" at bounding box center [686, 272] width 8 height 8
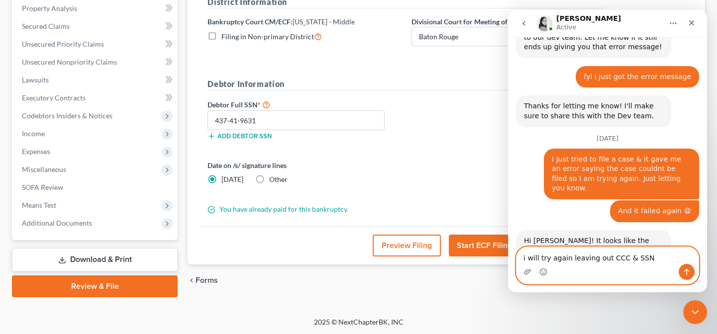
type textarea "i will try again leaving out CCC & SSN"
click at [686, 272] on icon "Send a message…" at bounding box center [686, 272] width 8 height 8
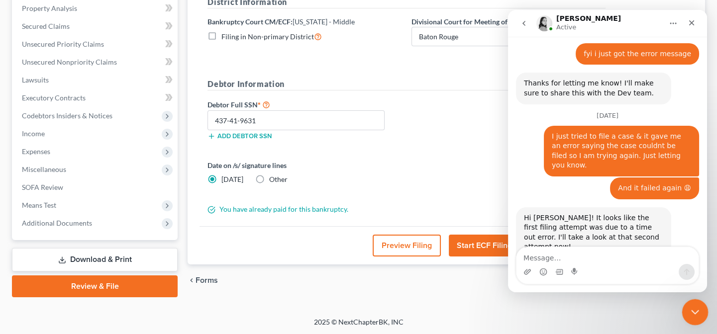
click at [698, 309] on icon "Close Intercom Messenger" at bounding box center [693, 311] width 12 height 12
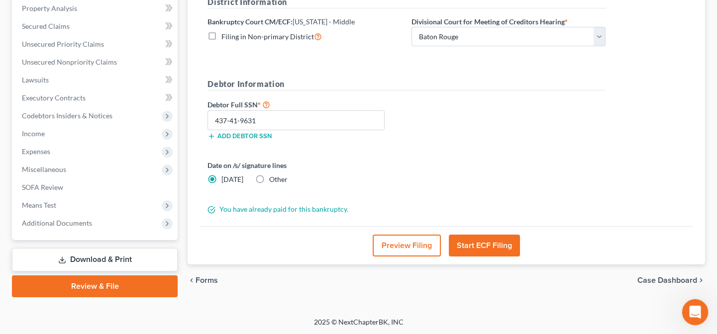
click at [694, 310] on icon "Open Intercom Messenger" at bounding box center [693, 311] width 7 height 8
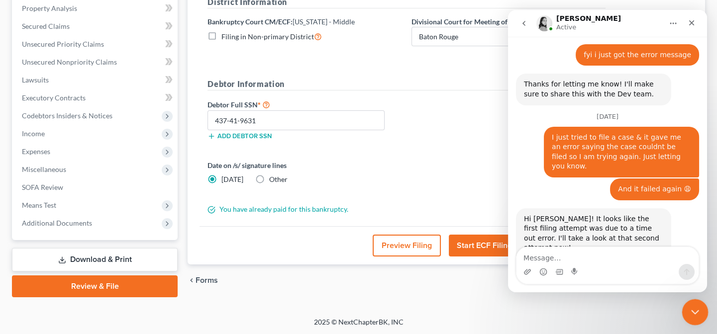
drag, startPoint x: 694, startPoint y: 310, endPoint x: 685, endPoint y: 307, distance: 9.4
click at [695, 310] on icon "Close Intercom Messenger" at bounding box center [693, 311] width 12 height 12
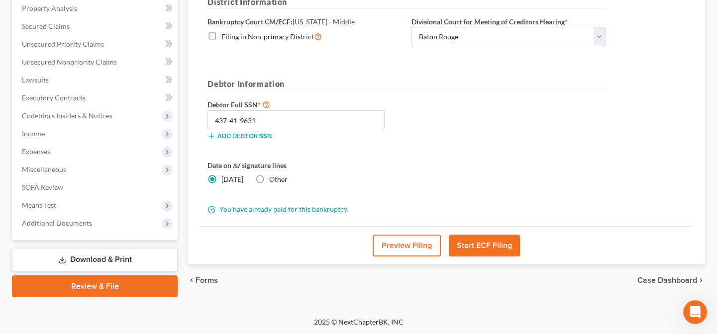
click at [493, 241] on button "Start ECF Filing" at bounding box center [484, 246] width 71 height 22
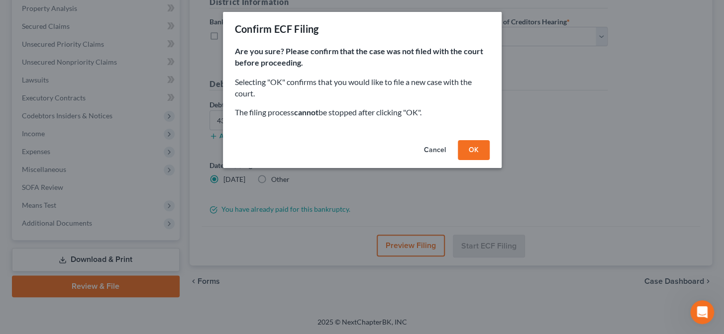
click at [481, 150] on button "OK" at bounding box center [474, 150] width 32 height 20
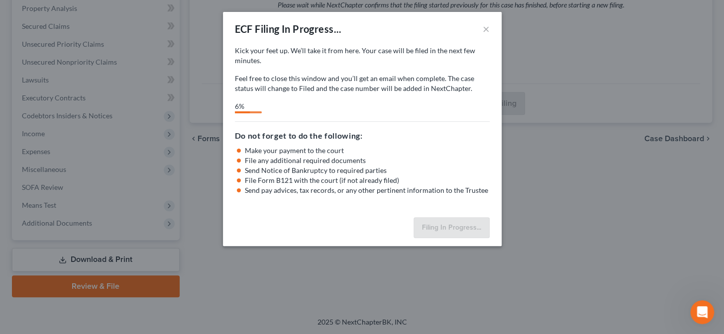
select select "0"
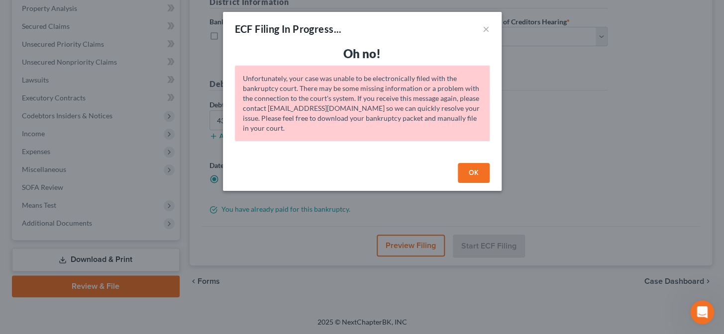
scroll to position [1565, 0]
click at [693, 318] on div "Open Intercom Messenger" at bounding box center [700, 310] width 33 height 33
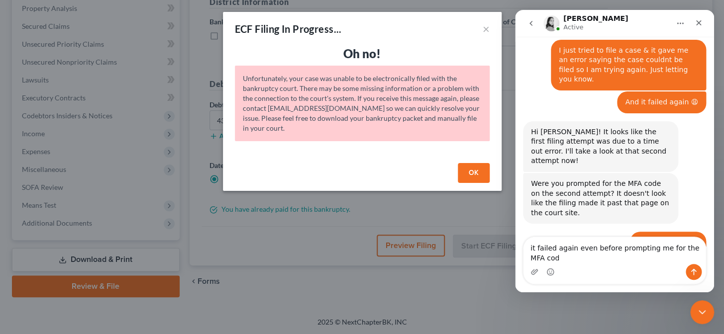
scroll to position [1624, 0]
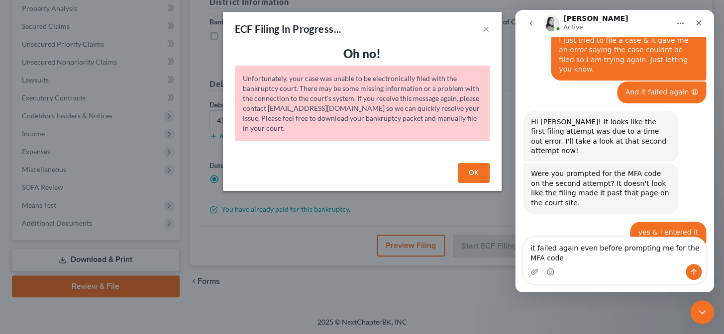
type textarea "it failed again even before prompting me for the MFA code"
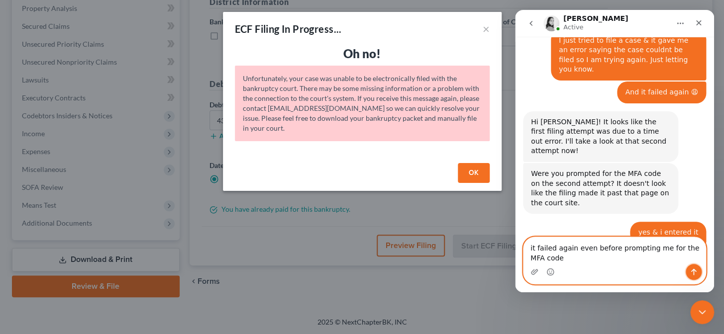
click at [693, 272] on icon "Send a message…" at bounding box center [693, 272] width 5 height 6
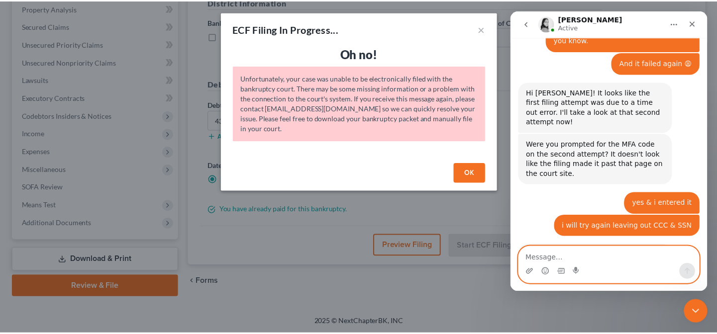
scroll to position [1615, 0]
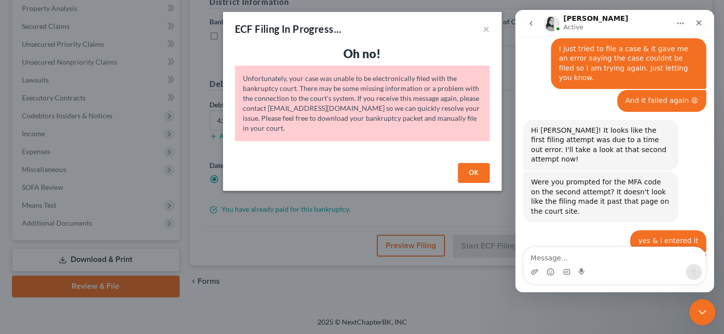
click at [700, 311] on icon "Close Intercom Messenger" at bounding box center [701, 311] width 12 height 12
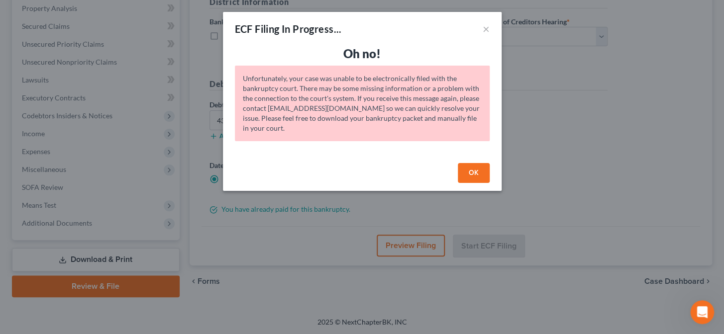
click at [472, 175] on button "OK" at bounding box center [474, 173] width 32 height 20
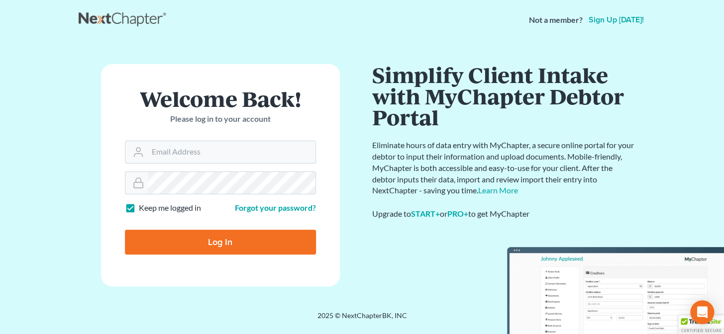
type input "[PERSON_NAME][EMAIL_ADDRESS][DOMAIN_NAME]"
click at [222, 243] on input "Log In" at bounding box center [220, 242] width 191 height 25
type input "Thinking..."
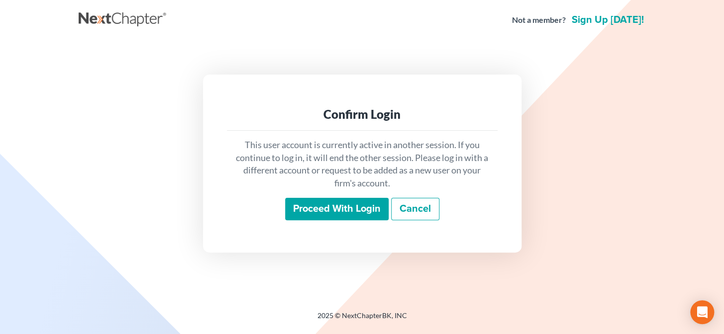
click at [296, 213] on input "Proceed with login" at bounding box center [336, 209] width 103 height 23
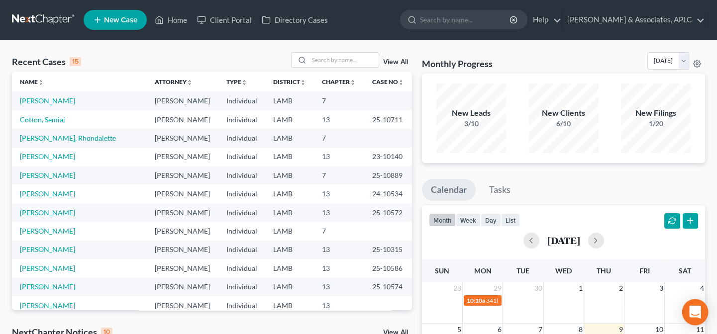
click at [700, 316] on div "Open Intercom Messenger" at bounding box center [695, 312] width 26 height 26
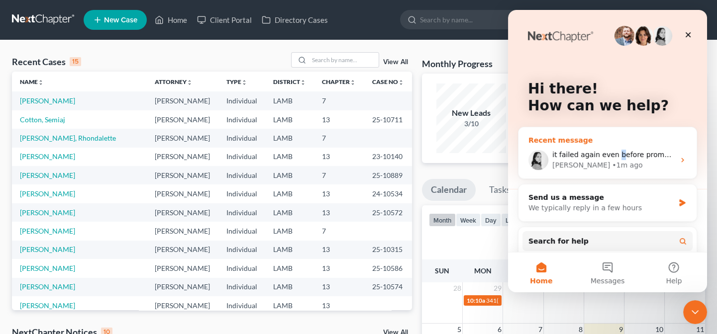
click at [614, 154] on span "it failed again even before prompting me for the MFA code" at bounding box center [654, 155] width 204 height 8
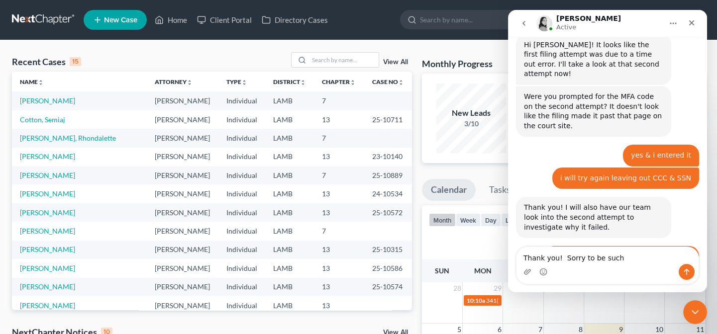
scroll to position [1702, 0]
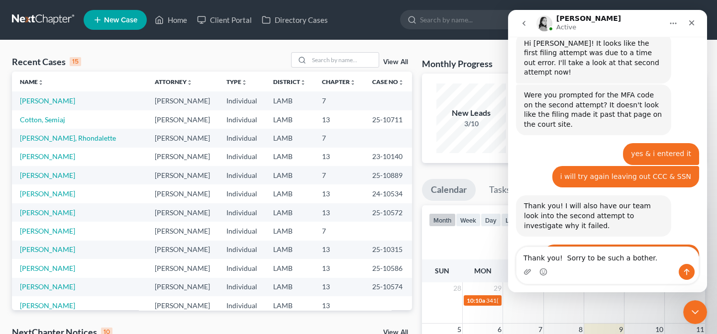
type textarea "Thank you! Sorry to be such a bother."
click at [686, 273] on icon "Send a message…" at bounding box center [686, 272] width 8 height 8
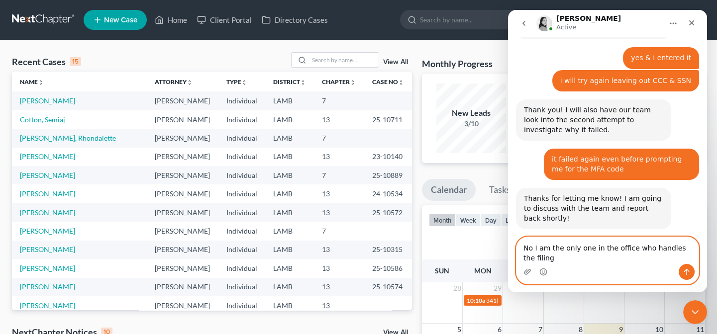
scroll to position [1808, 0]
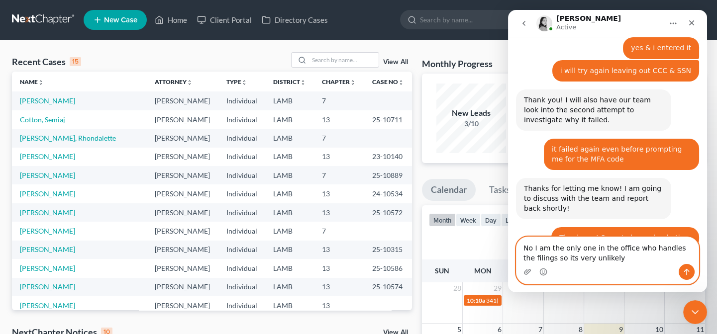
type textarea "No I am the only one in the office who handles the filings so its very unlikely"
click at [682, 270] on icon "Send a message…" at bounding box center [686, 272] width 8 height 8
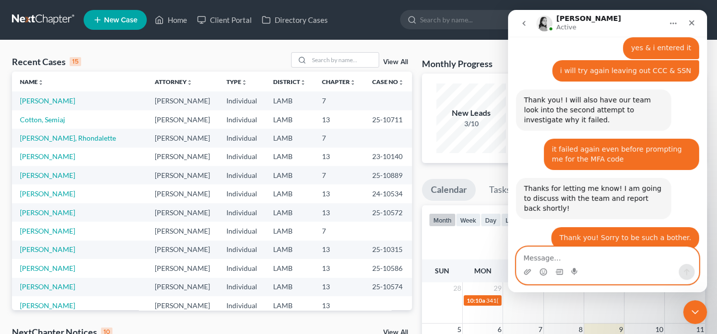
scroll to position [1821, 0]
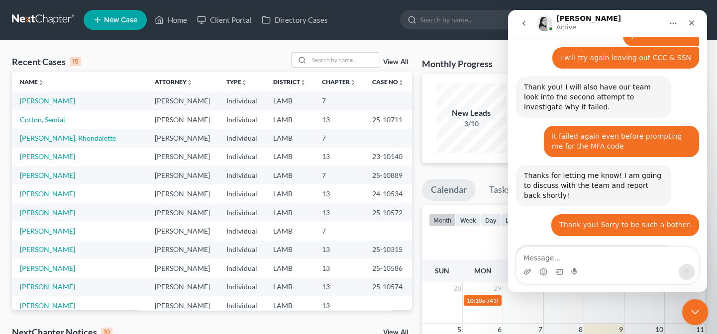
click at [693, 313] on icon "Close Intercom Messenger" at bounding box center [693, 311] width 12 height 12
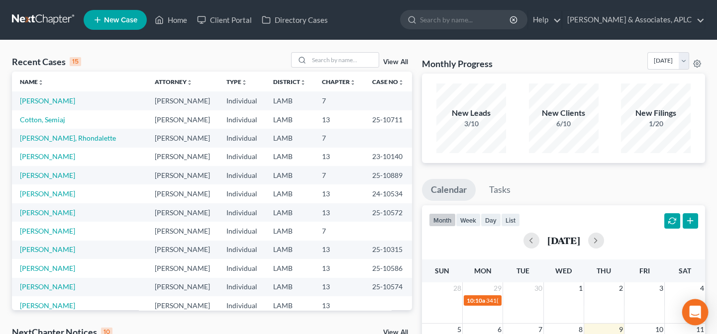
click at [687, 311] on div "Open Intercom Messenger" at bounding box center [695, 312] width 26 height 26
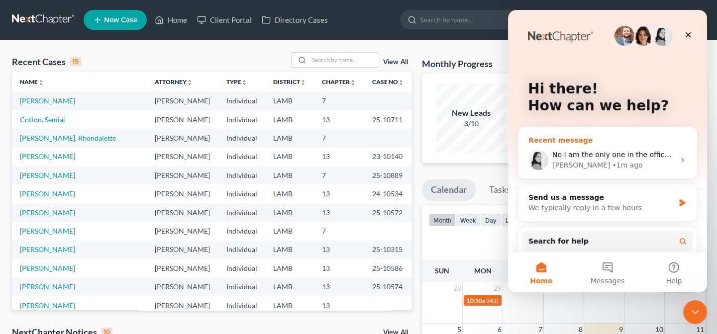
click at [611, 156] on span "No I am the only one in the office who handles the filings so its very unlikely" at bounding box center [685, 155] width 266 height 8
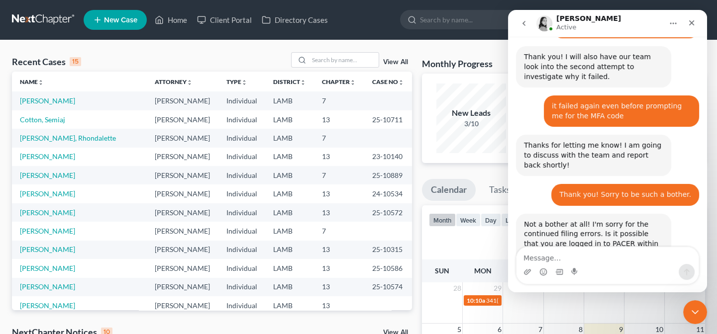
scroll to position [1850, 0]
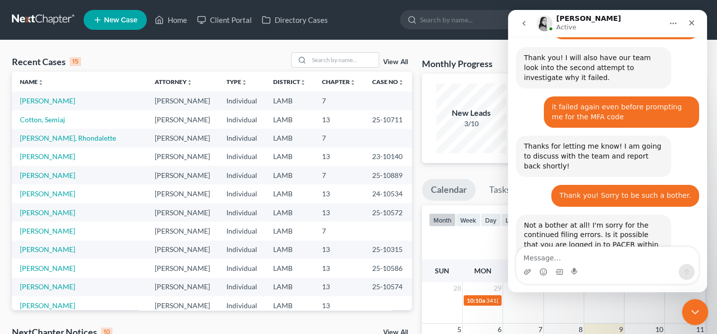
click at [692, 312] on icon "Close Intercom Messenger" at bounding box center [693, 311] width 12 height 12
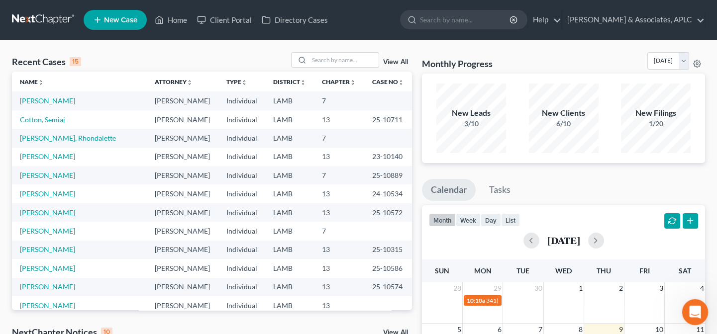
click at [695, 306] on icon "Open Intercom Messenger" at bounding box center [693, 311] width 16 height 16
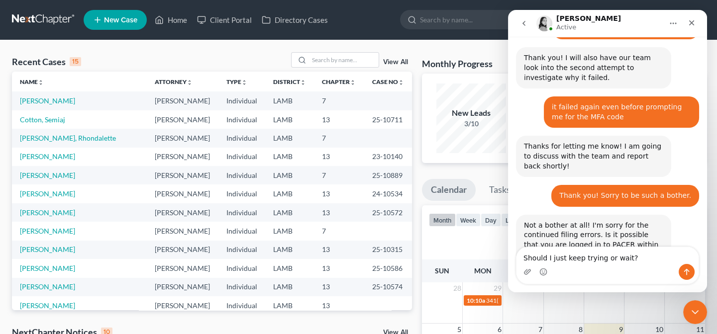
type textarea "Should I just keep trying or wait?"
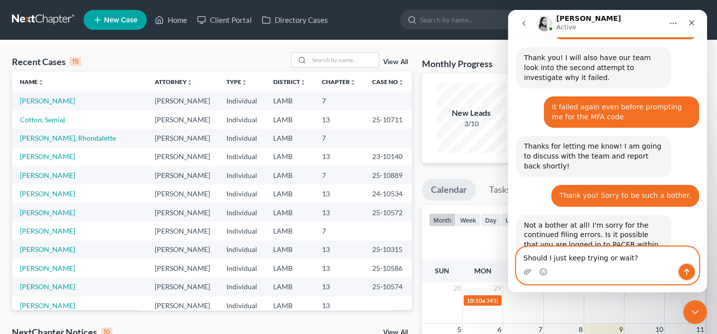
click at [682, 270] on icon "Send a message…" at bounding box center [686, 272] width 8 height 8
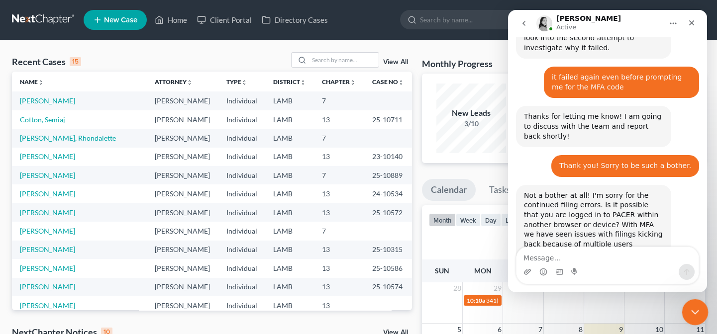
click at [691, 313] on icon "Close Intercom Messenger" at bounding box center [693, 311] width 12 height 12
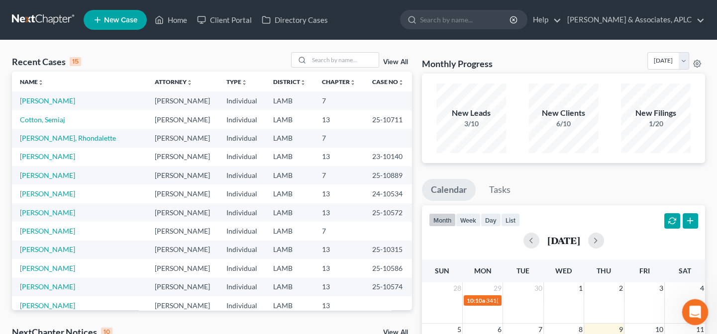
scroll to position [1919, 0]
click at [692, 313] on icon "Open Intercom Messenger" at bounding box center [693, 311] width 16 height 16
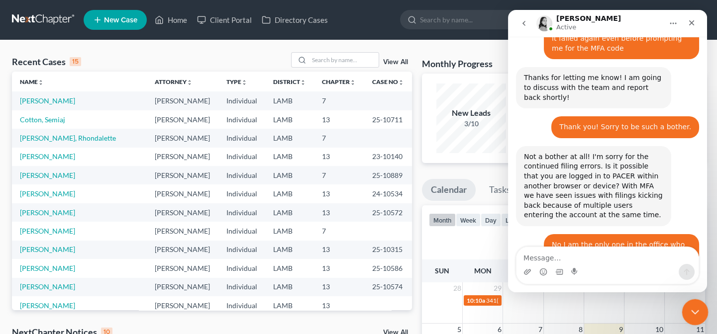
click at [692, 312] on icon "Close Intercom Messenger" at bounding box center [693, 311] width 12 height 12
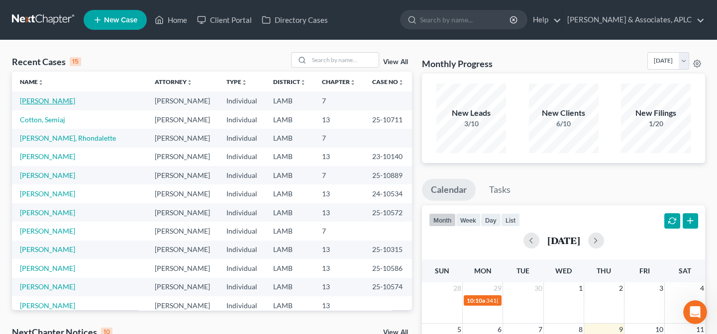
click at [25, 99] on link "[PERSON_NAME]" at bounding box center [47, 100] width 55 height 8
select select "14"
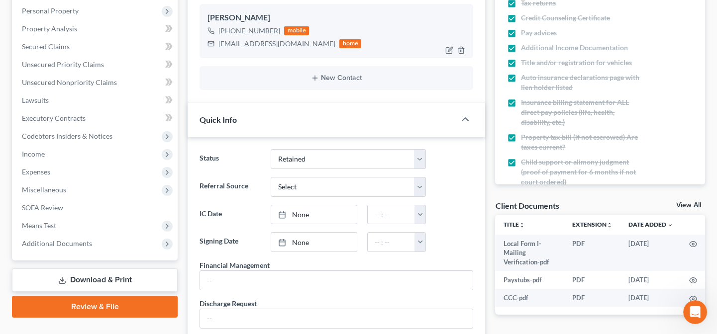
scroll to position [226, 0]
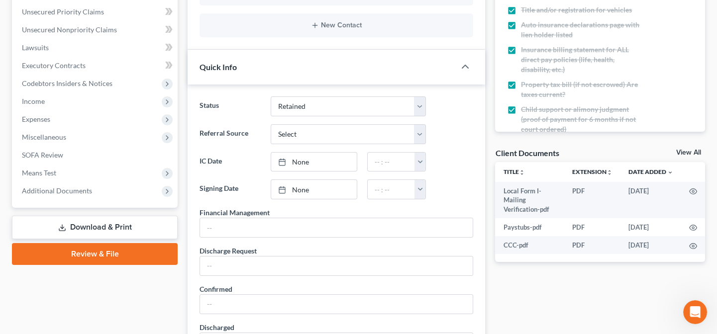
click at [83, 251] on link "Review & File" at bounding box center [95, 254] width 166 height 22
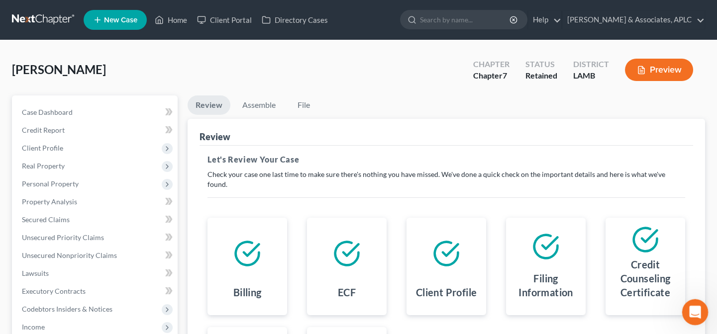
click at [693, 313] on icon "Open Intercom Messenger" at bounding box center [693, 311] width 16 height 16
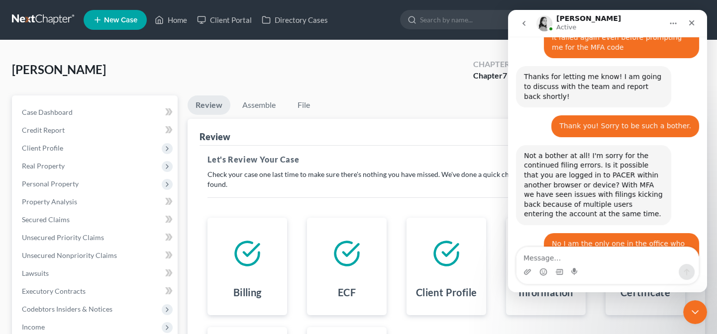
scroll to position [1949, 0]
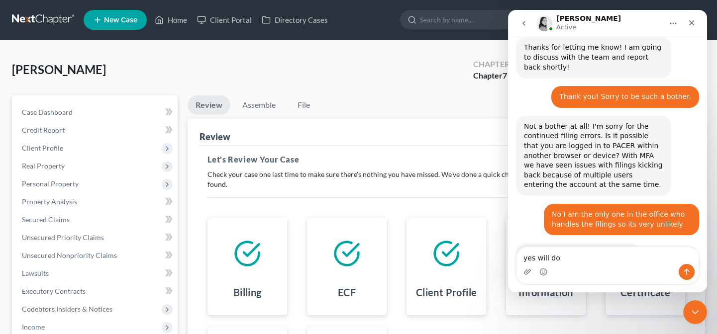
type textarea "yes will do"
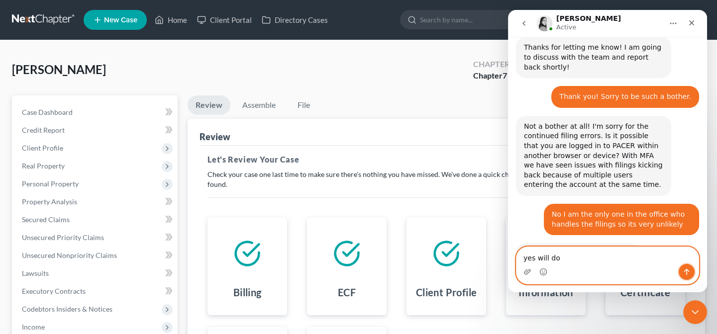
drag, startPoint x: 686, startPoint y: 273, endPoint x: 681, endPoint y: 288, distance: 15.1
click at [686, 273] on icon "Send a message…" at bounding box center [686, 272] width 8 height 8
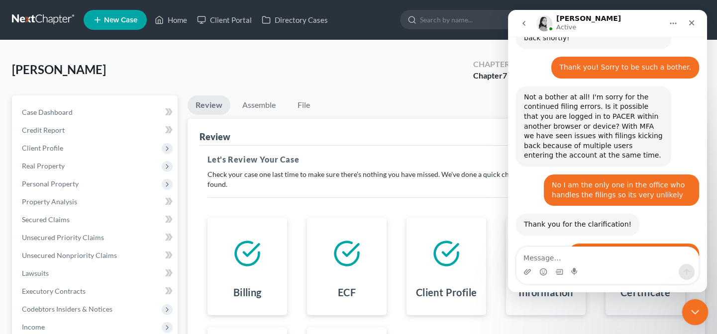
click at [693, 311] on icon "Close Intercom Messenger" at bounding box center [693, 311] width 12 height 12
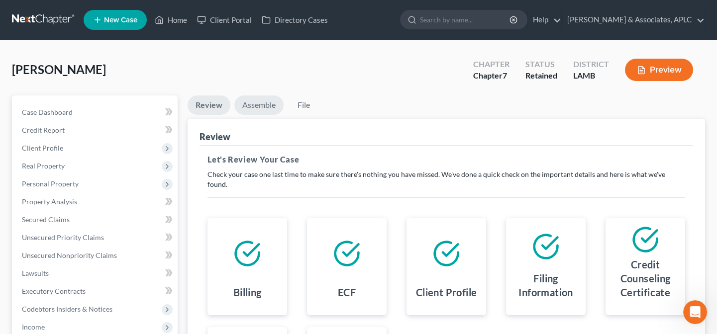
click at [262, 104] on link "Assemble" at bounding box center [258, 105] width 49 height 19
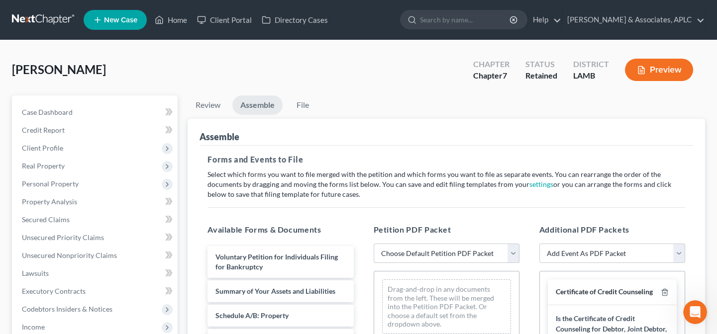
click at [380, 258] on select "Choose Default Petition PDF Packet Emergency Filing (Voluntary Petition and Cre…" at bounding box center [447, 254] width 146 height 20
select select "3"
click at [374, 244] on select "Choose Default Petition PDF Packet Emergency Filing (Voluntary Petition and Cre…" at bounding box center [447, 254] width 146 height 20
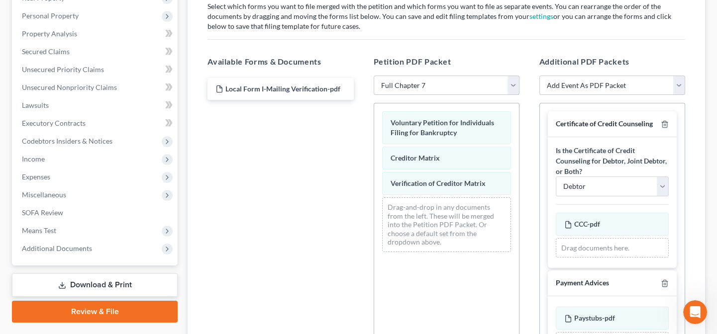
scroll to position [181, 0]
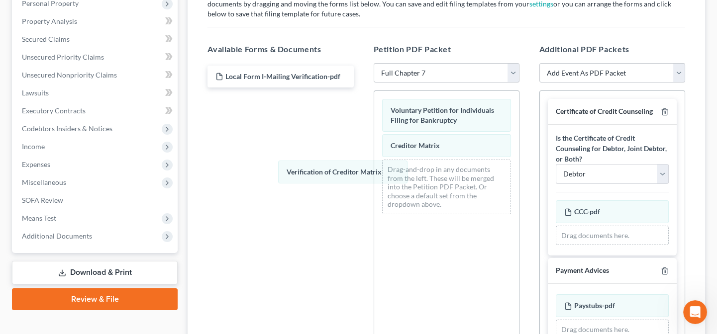
drag, startPoint x: 424, startPoint y: 170, endPoint x: 303, endPoint y: 137, distance: 125.9
click at [374, 172] on div "Verification of Creditor Matrix Voluntary Petition for Individuals Filing for B…" at bounding box center [446, 156] width 145 height 131
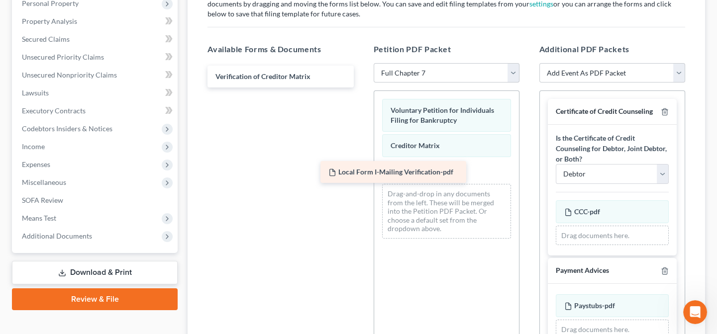
drag, startPoint x: 280, startPoint y: 75, endPoint x: 393, endPoint y: 172, distance: 148.9
click at [361, 88] on div "Local Form I-Mailing Verification-pdf Local Form I-Mailing Verification-pdf Ver…" at bounding box center [280, 77] width 162 height 22
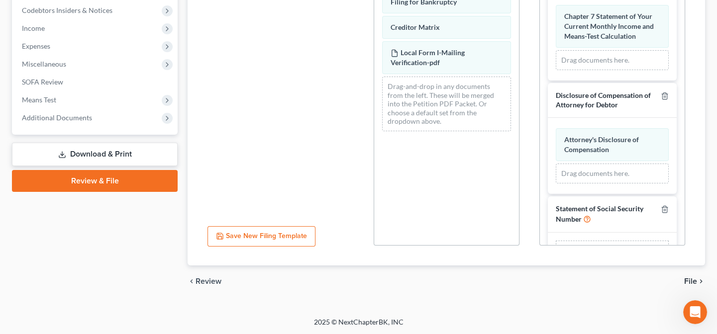
scroll to position [1280, 0]
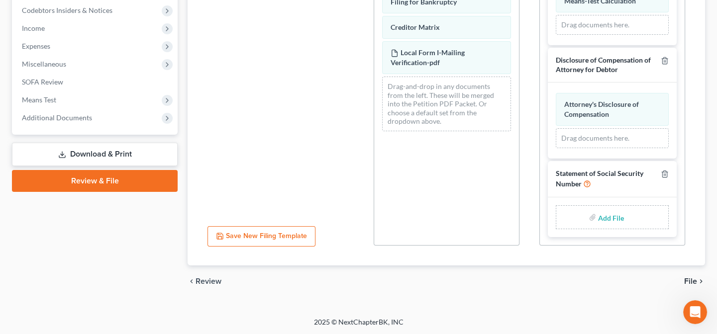
click at [607, 216] on input "file" at bounding box center [610, 217] width 24 height 18
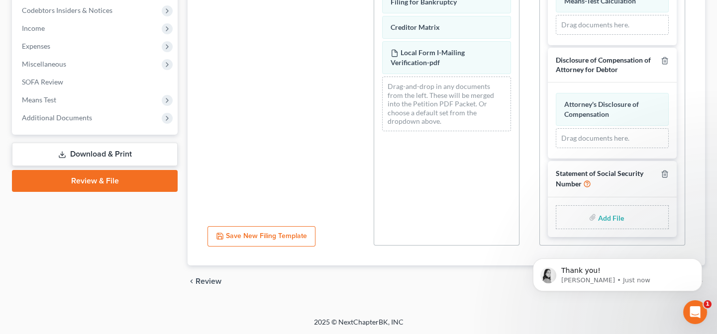
scroll to position [0, 0]
type input "C:\fakepath\Statement About Social Security Number.pdf"
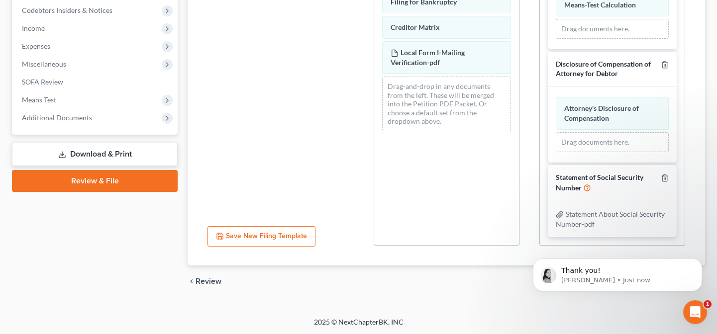
scroll to position [1276, 0]
click at [614, 306] on html "Thank you! Lindsey • Just now" at bounding box center [617, 273] width 199 height 70
click at [696, 316] on icon "Open Intercom Messenger" at bounding box center [693, 311] width 16 height 16
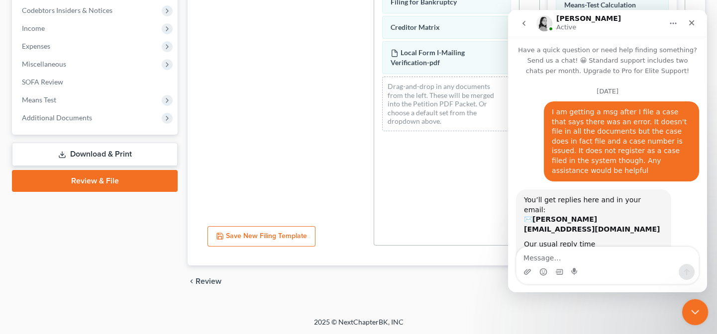
scroll to position [1, 0]
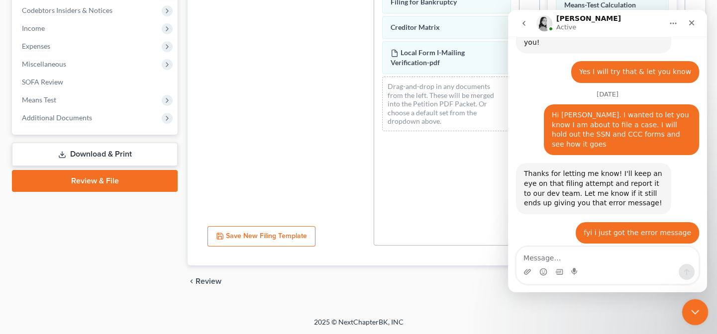
click at [696, 309] on icon "Close Intercom Messenger" at bounding box center [693, 311] width 12 height 12
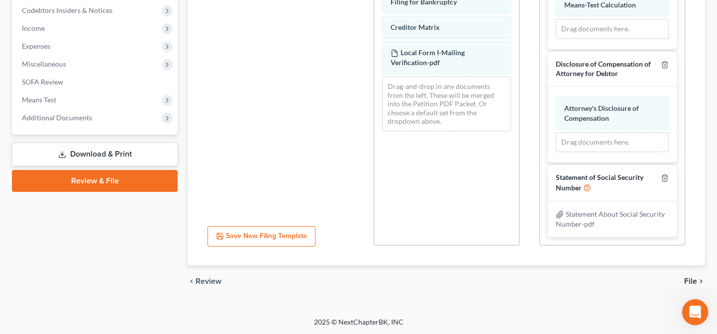
scroll to position [2024, 0]
click at [692, 280] on span "File" at bounding box center [690, 282] width 13 height 8
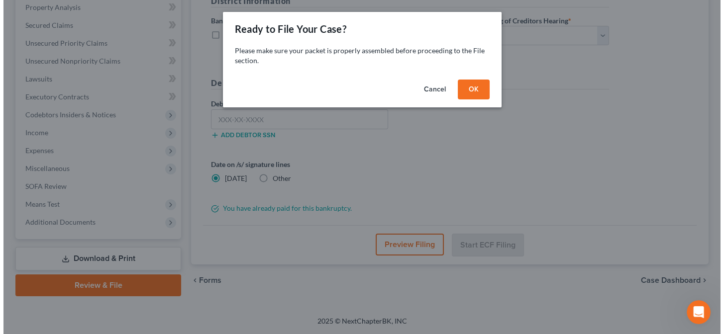
scroll to position [193, 0]
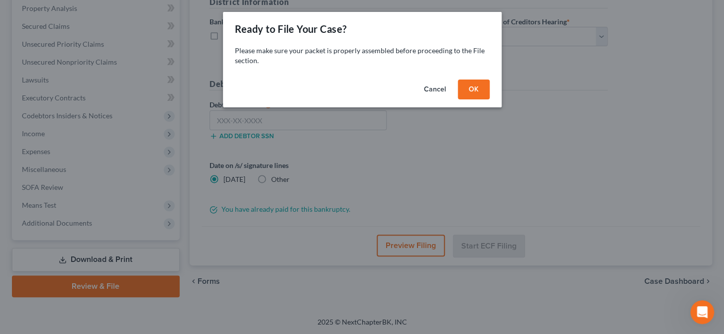
click at [477, 91] on button "OK" at bounding box center [474, 90] width 32 height 20
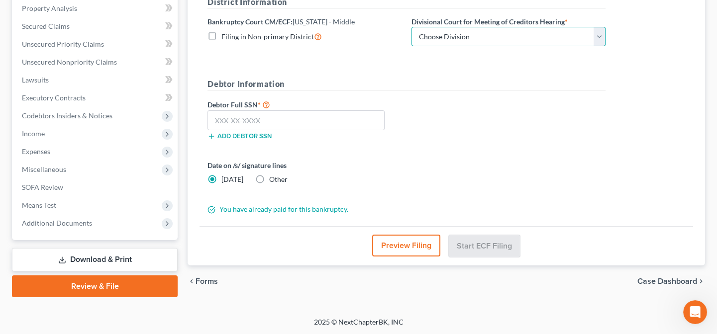
click at [462, 34] on select "Choose Division Baton Rouge" at bounding box center [508, 37] width 194 height 20
select select "0"
click at [411, 27] on select "Choose Division Baton Rouge" at bounding box center [508, 37] width 194 height 20
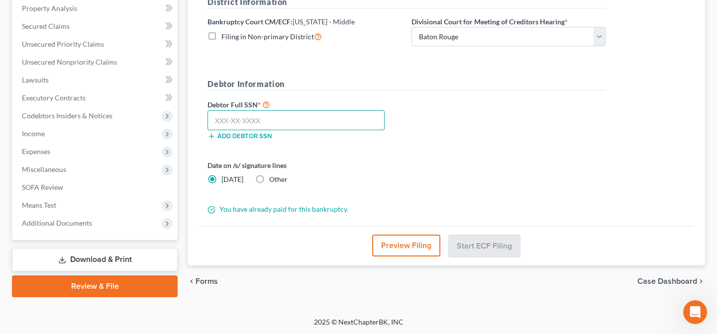
click at [352, 112] on input "text" at bounding box center [295, 120] width 177 height 20
type input "437-41-9631"
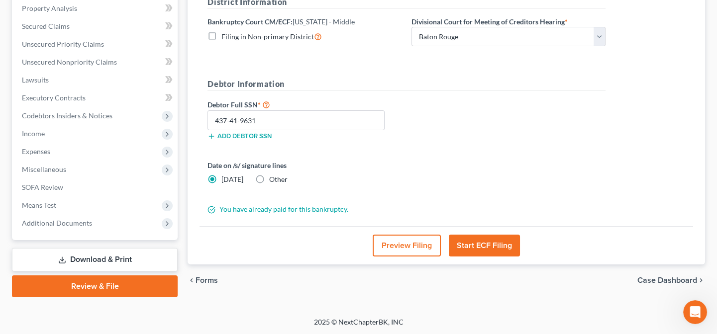
click at [500, 248] on button "Start ECF Filing" at bounding box center [484, 246] width 71 height 22
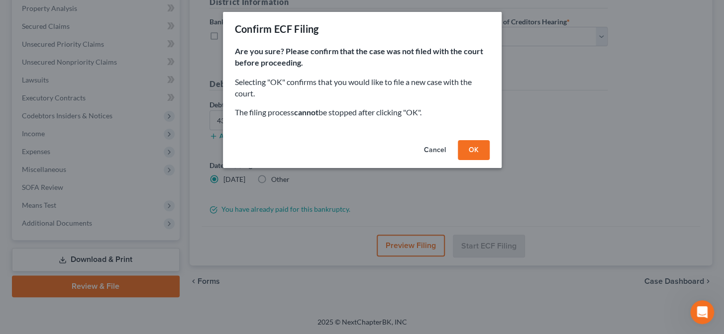
click at [473, 152] on button "OK" at bounding box center [474, 150] width 32 height 20
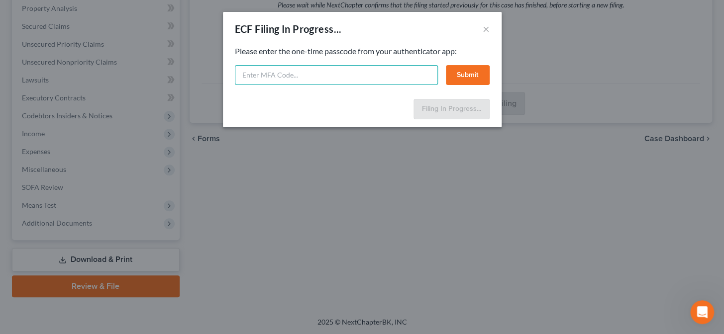
click at [310, 76] on input "text" at bounding box center [336, 75] width 203 height 20
type input "663100"
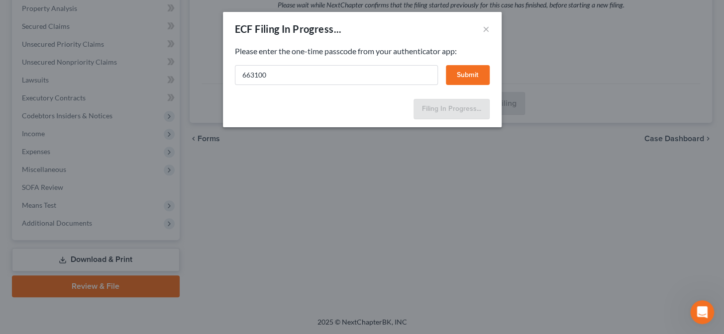
click at [469, 75] on button "Submit" at bounding box center [468, 75] width 44 height 20
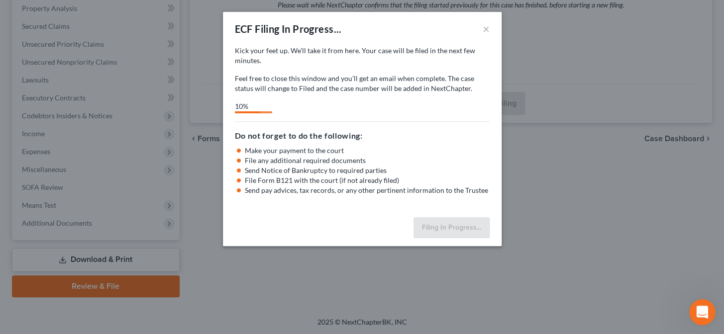
click at [703, 306] on icon "Open Intercom Messenger" at bounding box center [701, 311] width 16 height 16
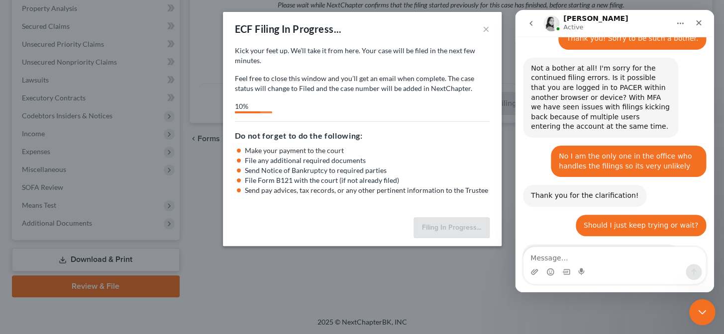
scroll to position [2009, 0]
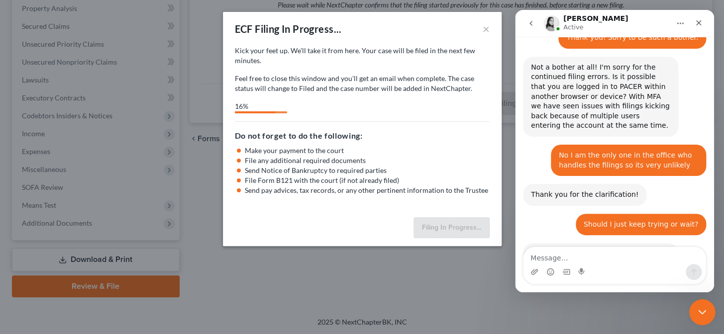
click at [703, 306] on icon "Close Intercom Messenger" at bounding box center [701, 311] width 12 height 12
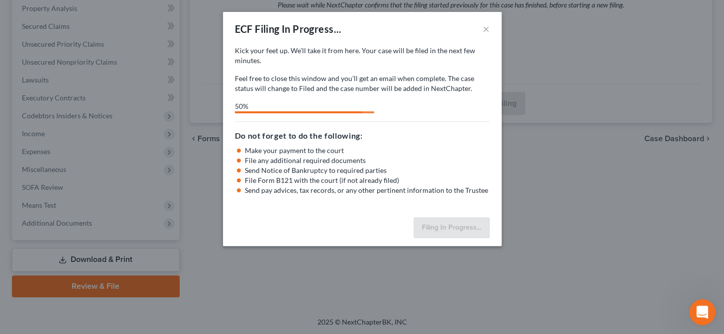
click at [700, 308] on icon "Open Intercom Messenger" at bounding box center [701, 311] width 16 height 16
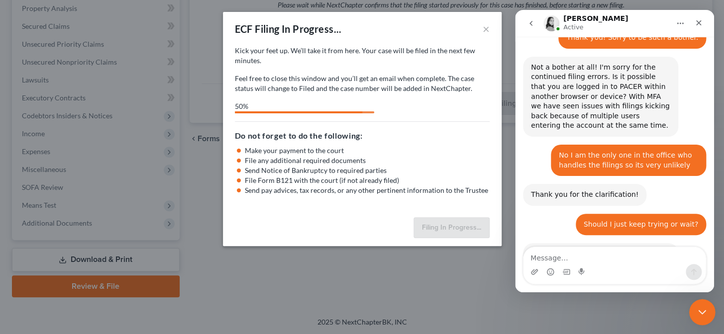
click at [700, 308] on icon "Close Intercom Messenger" at bounding box center [701, 311] width 12 height 12
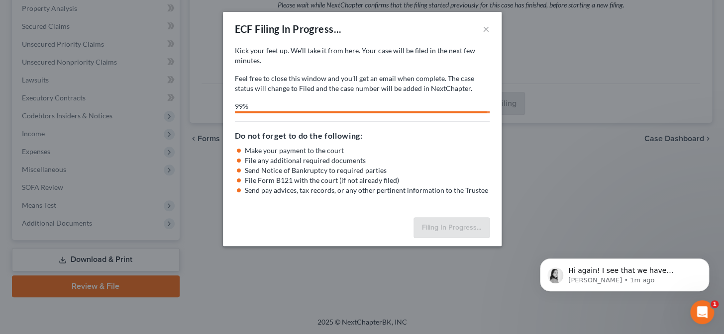
scroll to position [2109, 0]
click at [707, 309] on icon "Open Intercom Messenger" at bounding box center [701, 311] width 16 height 16
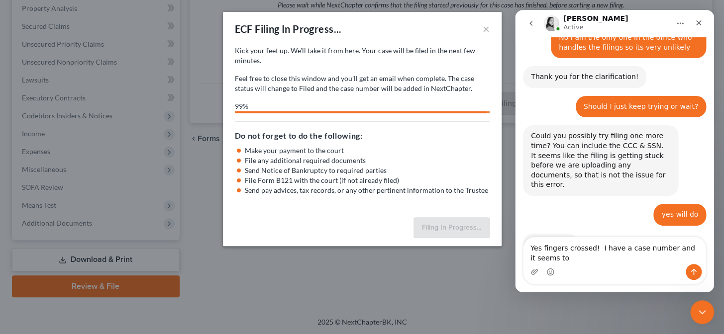
scroll to position [2135, 0]
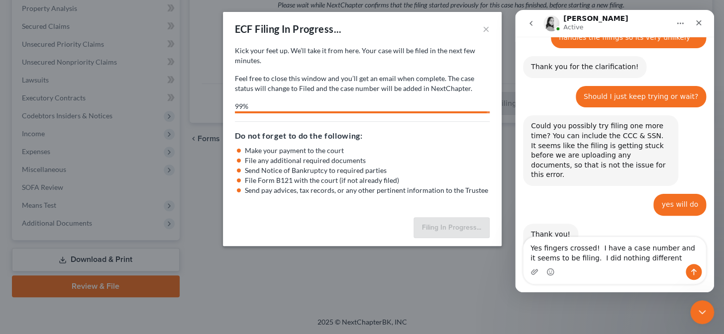
type textarea "Yes fingers crossed! I have a case number and it seems to be filing. I did noth…"
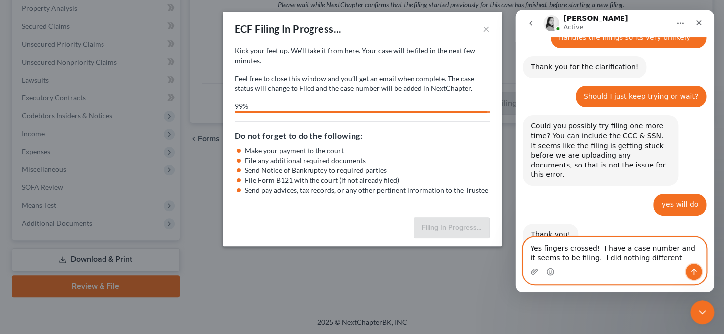
click at [697, 274] on icon "Send a message…" at bounding box center [693, 272] width 8 height 8
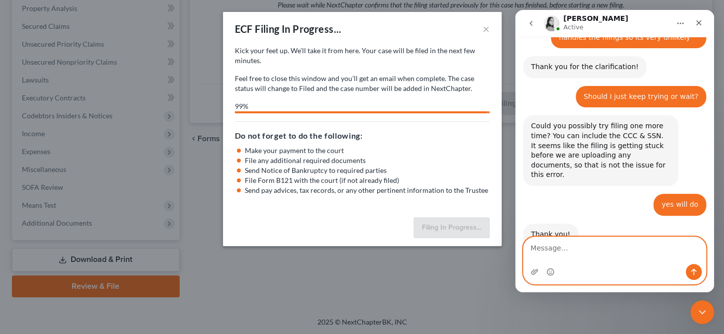
scroll to position [2158, 0]
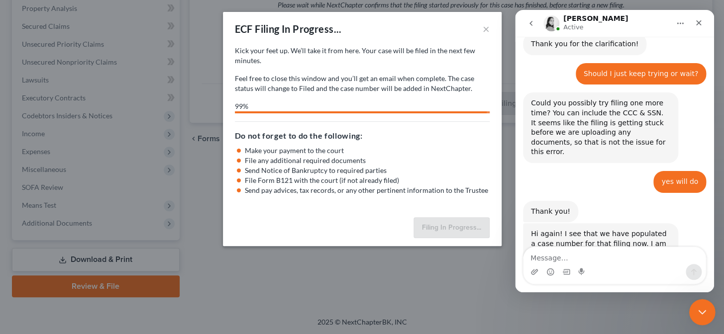
click at [701, 309] on icon "Close Intercom Messenger" at bounding box center [701, 311] width 12 height 12
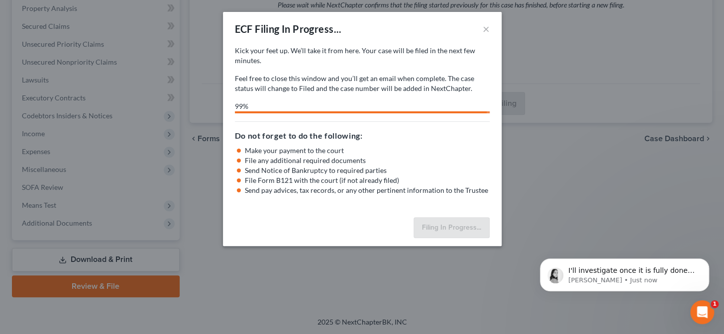
scroll to position [2198, 0]
click at [698, 308] on icon "Open Intercom Messenger" at bounding box center [701, 311] width 16 height 16
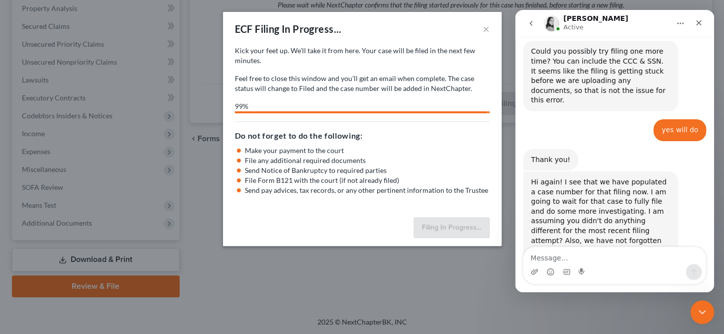
scroll to position [2214, 0]
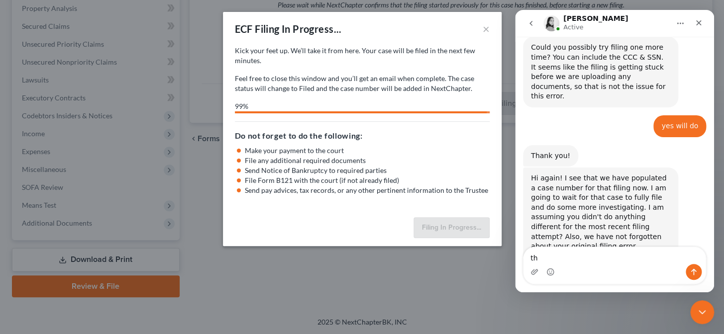
type textarea "t"
type textarea "No worries. Thank you for your help!"
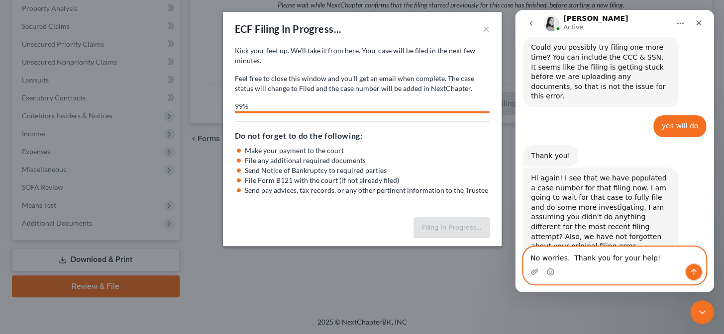
click at [691, 273] on icon "Send a message…" at bounding box center [693, 272] width 8 height 8
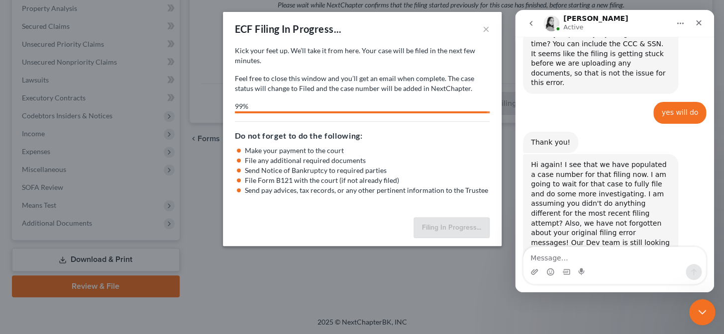
click at [700, 309] on icon "Close Intercom Messenger" at bounding box center [701, 311] width 12 height 12
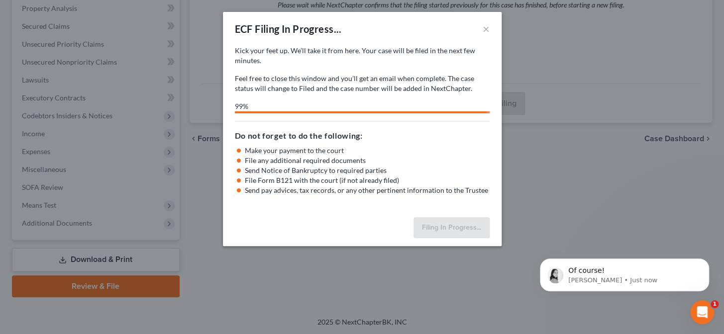
scroll to position [0, 0]
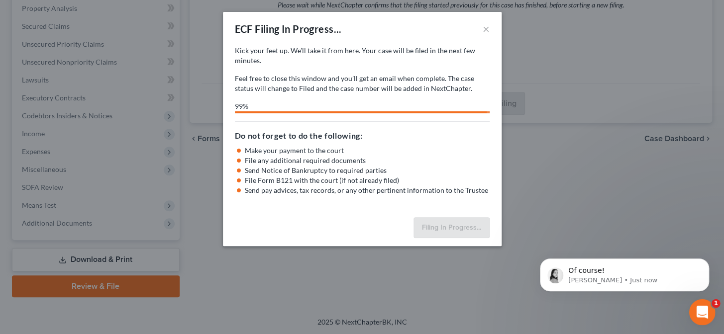
click at [700, 315] on icon "Open Intercom Messenger" at bounding box center [701, 311] width 16 height 16
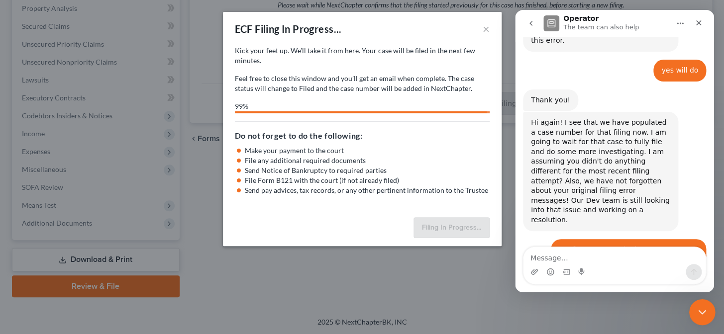
scroll to position [2273, 0]
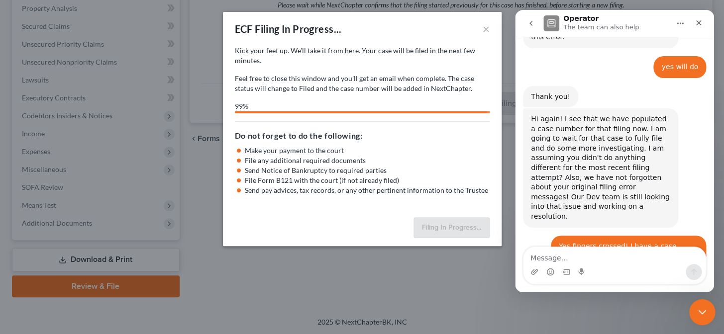
click at [700, 315] on icon "Close Intercom Messenger" at bounding box center [701, 311] width 12 height 12
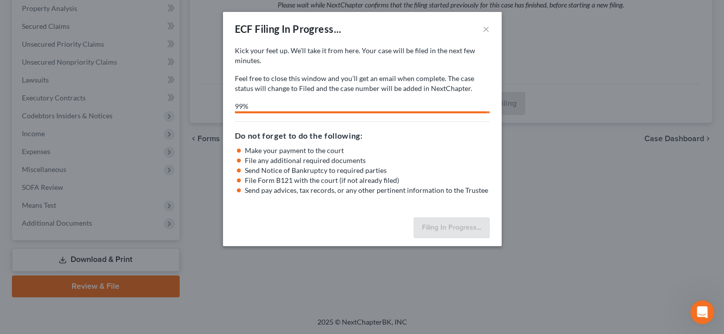
select select "0"
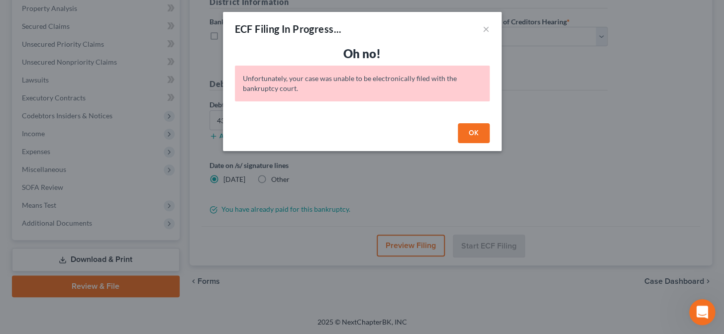
click at [696, 309] on icon "Open Intercom Messenger" at bounding box center [701, 311] width 16 height 16
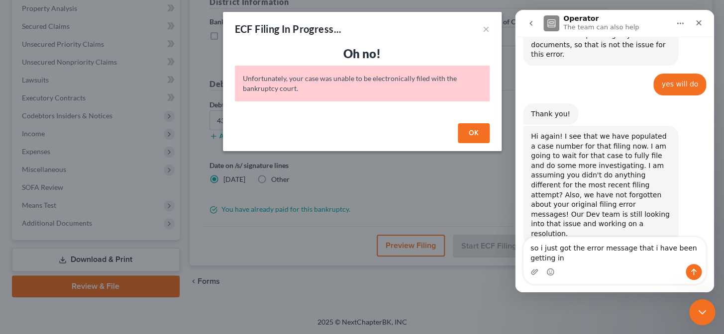
scroll to position [2267, 0]
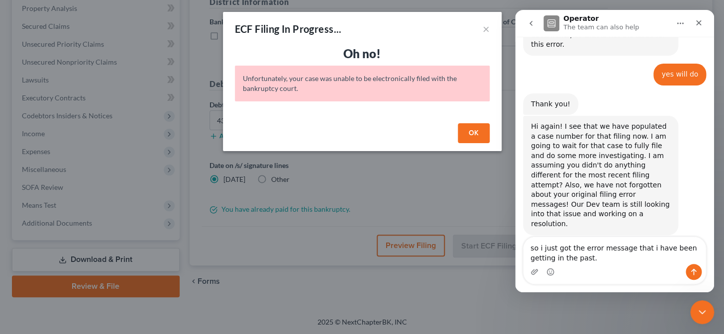
click at [533, 248] on textarea "so i just got the error message that i have been getting in the past." at bounding box center [614, 250] width 182 height 27
click at [571, 258] on textarea "So i just got the error message that i have been getting in the past." at bounding box center [614, 250] width 182 height 27
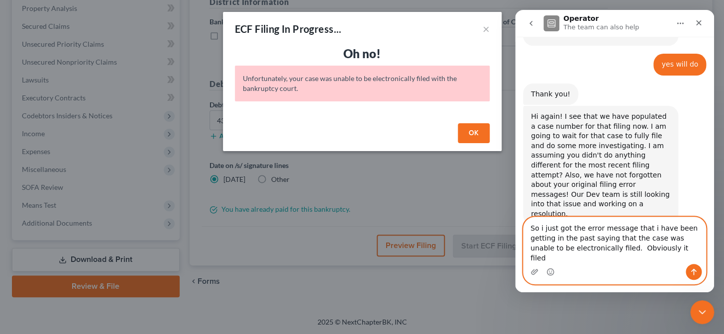
click at [657, 259] on textarea "So i just got the error message that i have been getting in the past saying tha…" at bounding box center [614, 240] width 182 height 47
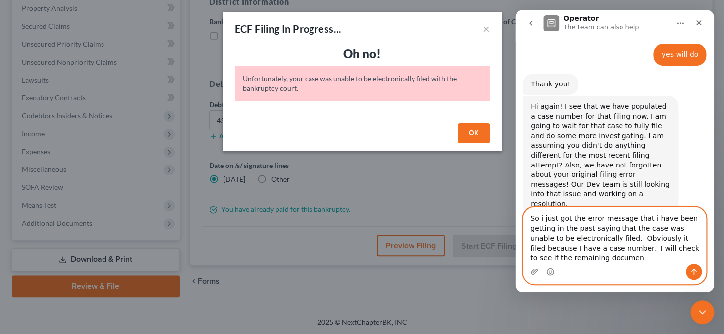
scroll to position [2297, 0]
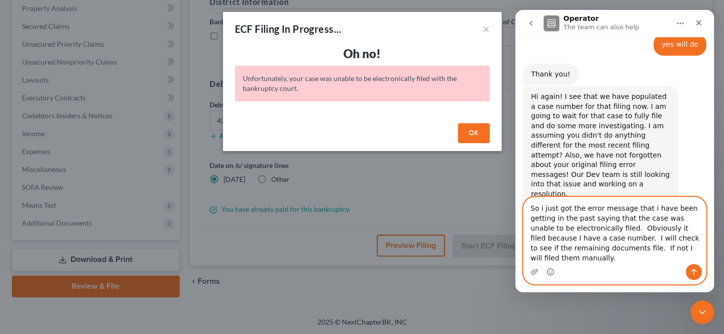
type textarea "So i just got the error message that i have been getting in the past saying tha…"
click at [689, 273] on icon "Send a message…" at bounding box center [693, 272] width 8 height 8
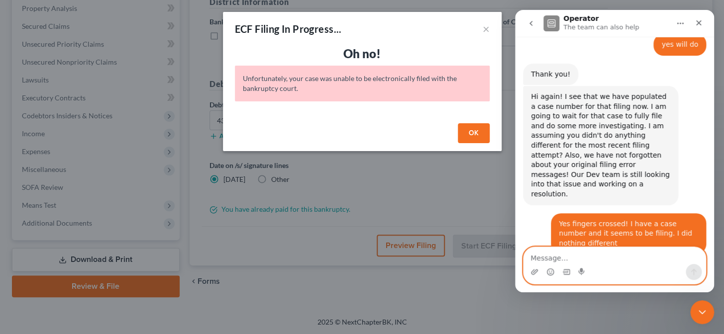
scroll to position [2345, 0]
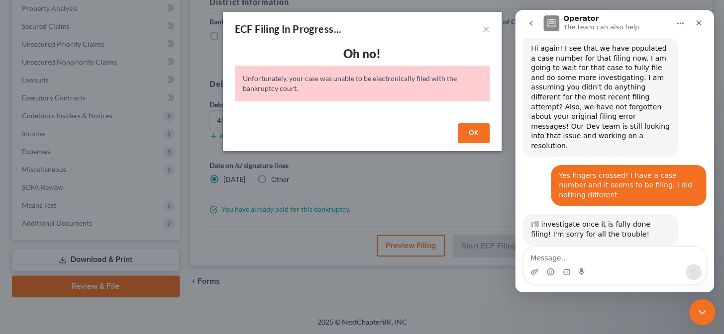
drag, startPoint x: 697, startPoint y: 309, endPoint x: 691, endPoint y: 305, distance: 7.2
click at [697, 310] on icon "Close Intercom Messenger" at bounding box center [701, 311] width 12 height 12
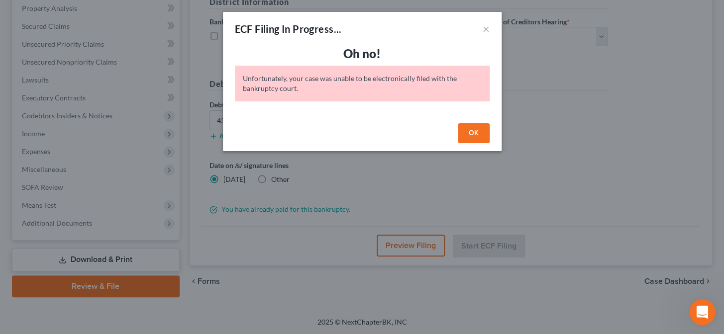
click at [696, 304] on div "Open Intercom Messenger" at bounding box center [700, 310] width 33 height 33
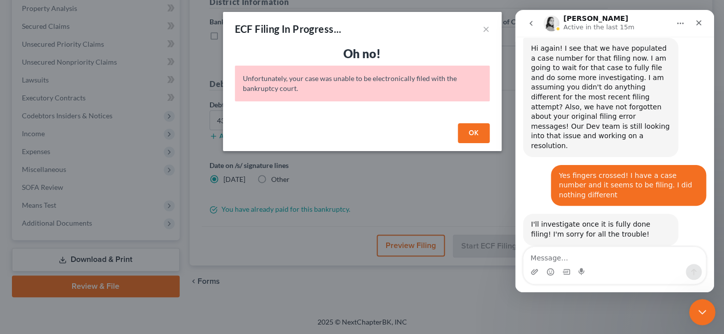
click at [702, 307] on icon "Close Intercom Messenger" at bounding box center [701, 311] width 12 height 12
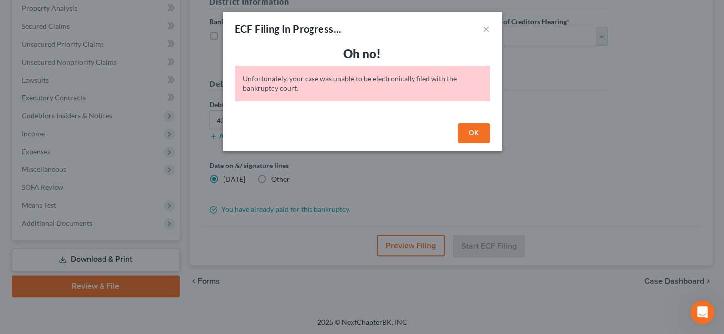
click at [471, 134] on button "OK" at bounding box center [474, 133] width 32 height 20
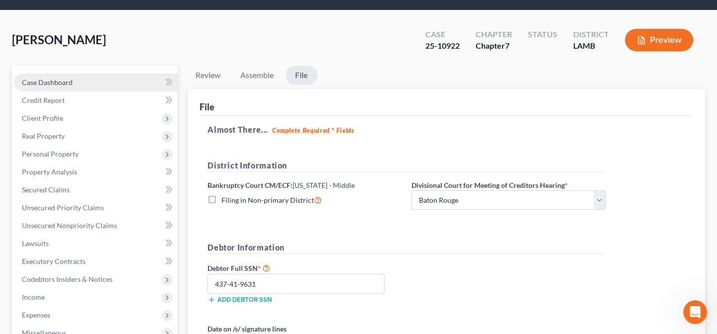
scroll to position [0, 0]
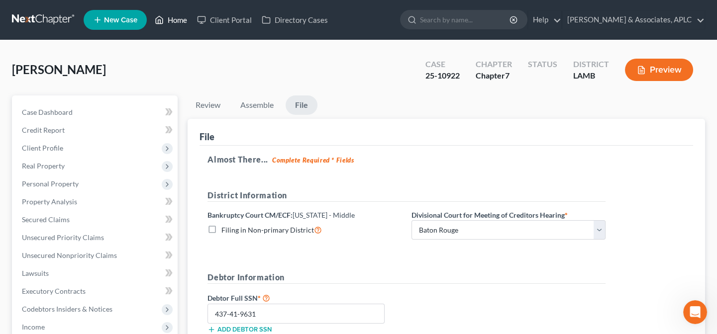
click at [180, 16] on link "Home" at bounding box center [171, 20] width 42 height 18
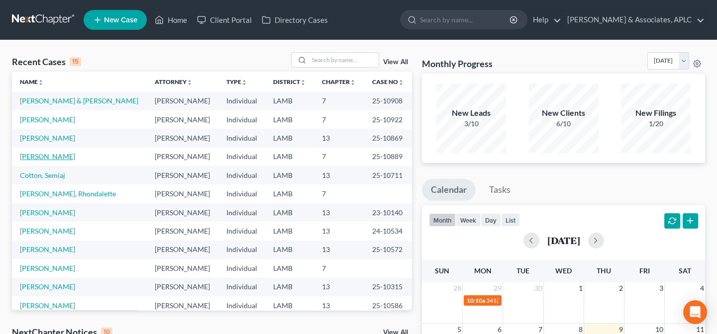
click at [46, 154] on link "[PERSON_NAME]" at bounding box center [47, 156] width 55 height 8
select select "0"
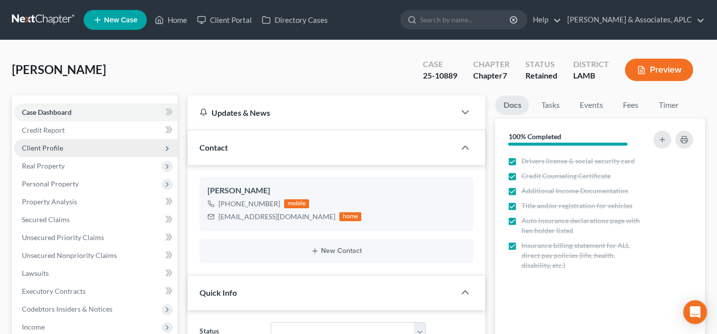
click at [42, 152] on span "Client Profile" at bounding box center [96, 148] width 164 height 18
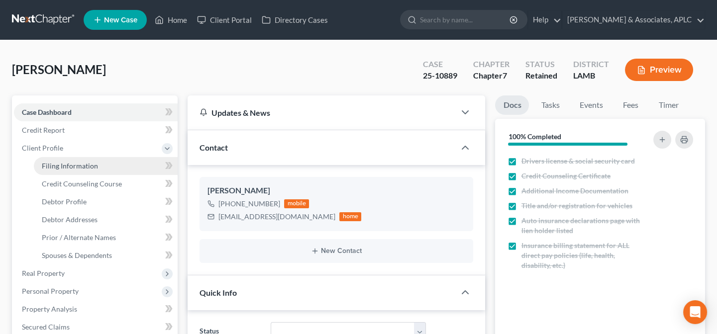
click at [47, 165] on span "Filing Information" at bounding box center [70, 166] width 56 height 8
select select "1"
select select "0"
select select "19"
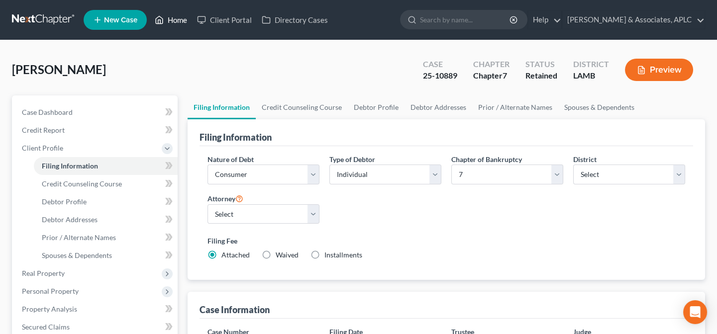
click at [177, 17] on link "Home" at bounding box center [171, 20] width 42 height 18
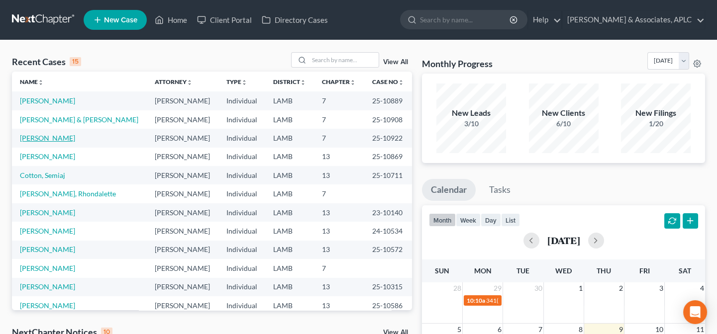
click at [50, 139] on link "[PERSON_NAME]" at bounding box center [47, 138] width 55 height 8
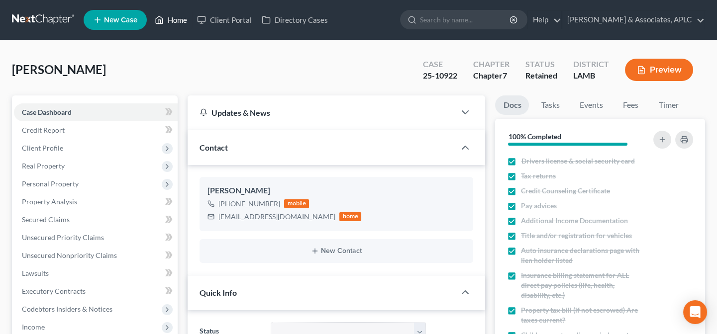
click at [183, 20] on link "Home" at bounding box center [171, 20] width 42 height 18
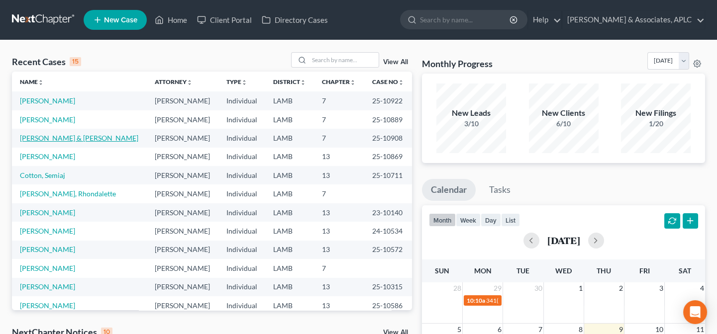
click at [66, 137] on link "[PERSON_NAME] & [PERSON_NAME]" at bounding box center [79, 138] width 118 height 8
select select "1"
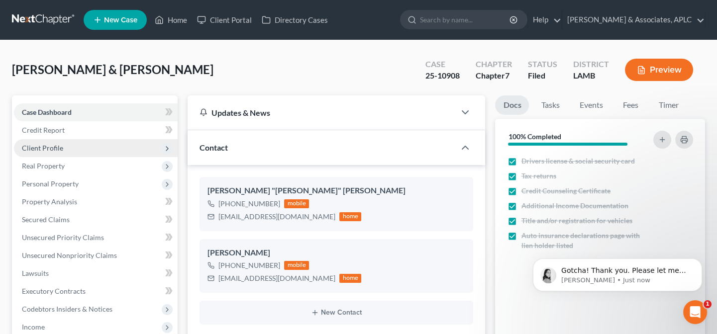
click at [59, 146] on span "Client Profile" at bounding box center [42, 148] width 41 height 8
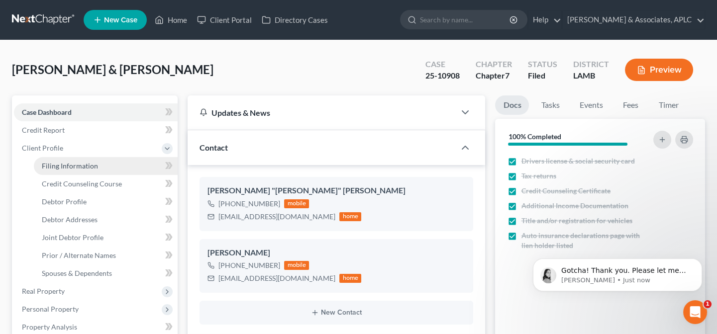
click at [69, 165] on span "Filing Information" at bounding box center [70, 166] width 56 height 8
select select "1"
select select "0"
select select "35"
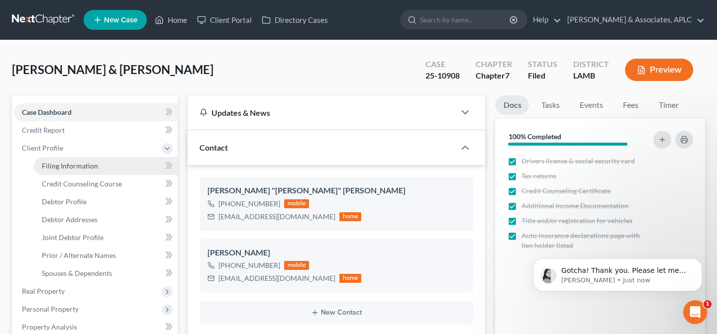
select select "0"
select select "19"
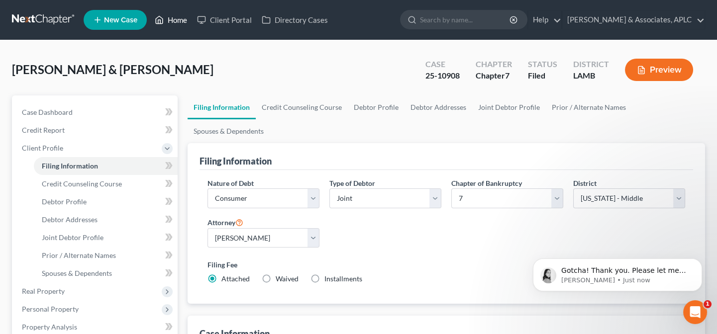
click at [179, 22] on link "Home" at bounding box center [171, 20] width 42 height 18
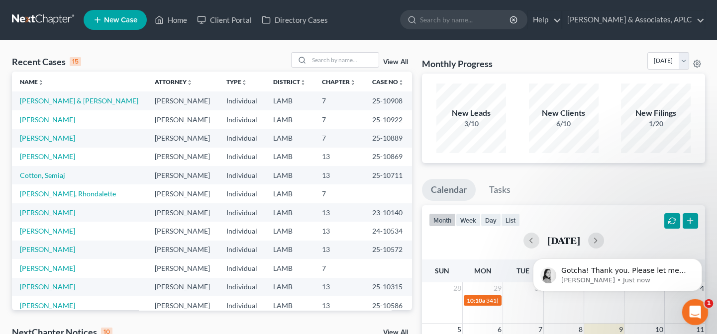
click at [695, 310] on icon "Open Intercom Messenger" at bounding box center [693, 311] width 16 height 16
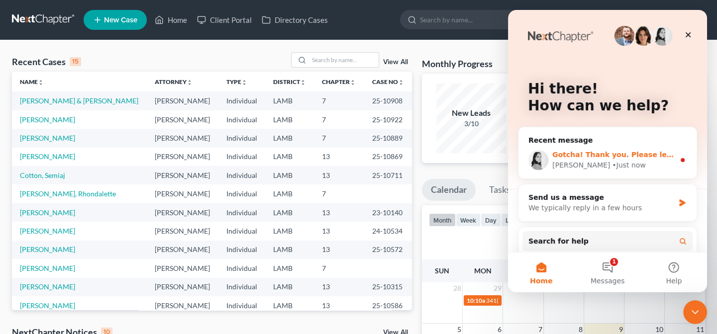
click at [599, 154] on span "Gotcha! Thank you. Please let me know if everything filed." at bounding box center [667, 155] width 230 height 8
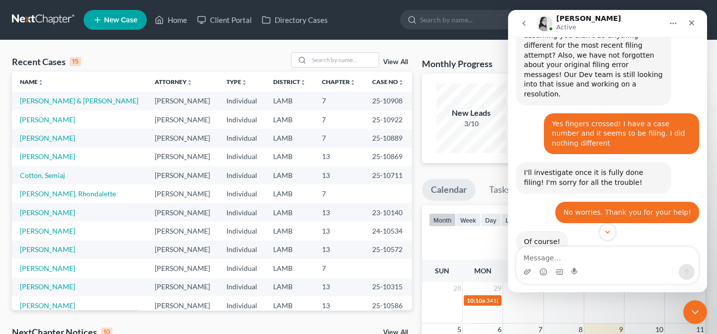
scroll to position [2401, 0]
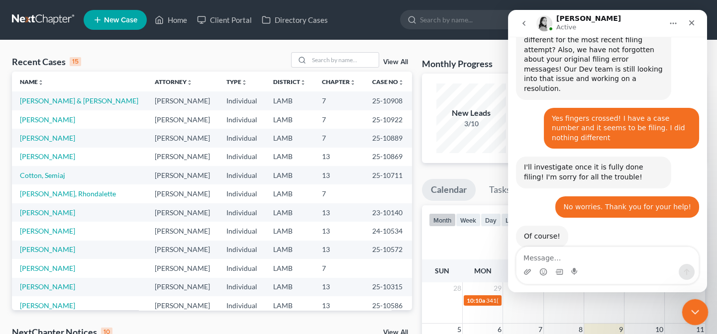
click at [694, 311] on icon "Close Intercom Messenger" at bounding box center [693, 311] width 7 height 4
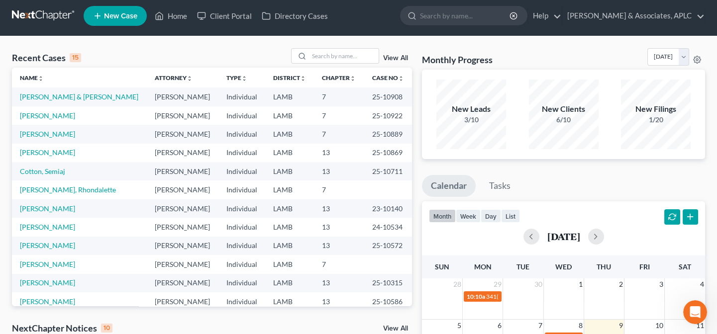
scroll to position [0, 0]
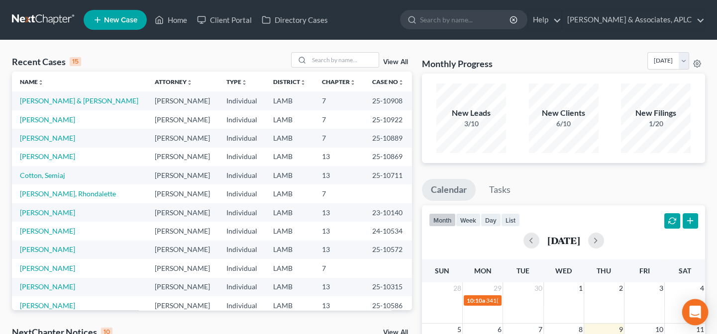
click at [697, 315] on icon "Open Intercom Messenger" at bounding box center [694, 312] width 11 height 13
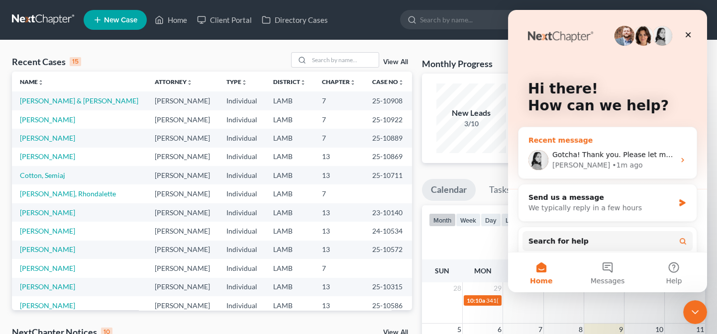
click at [612, 151] on span "Gotcha! Thank you. Please let me know if everything filed." at bounding box center [654, 155] width 204 height 8
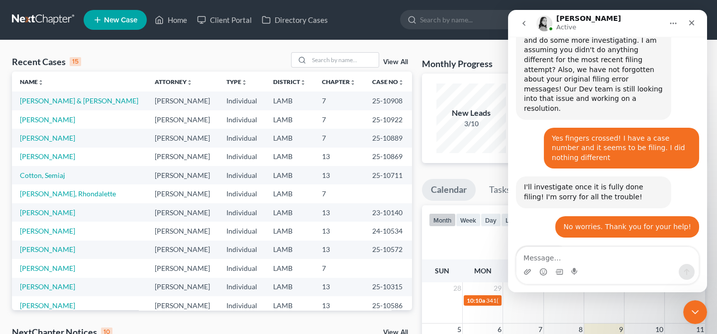
scroll to position [2384, 0]
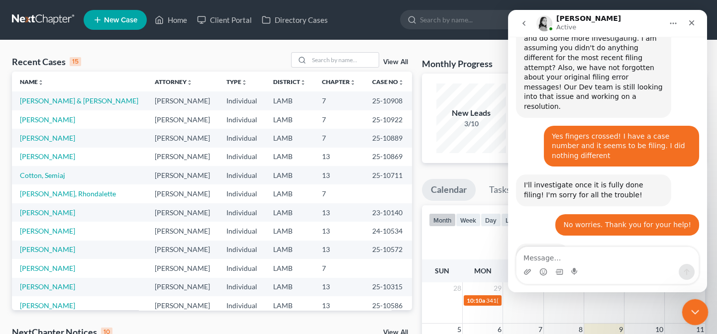
click at [696, 313] on icon "Close Intercom Messenger" at bounding box center [693, 311] width 12 height 12
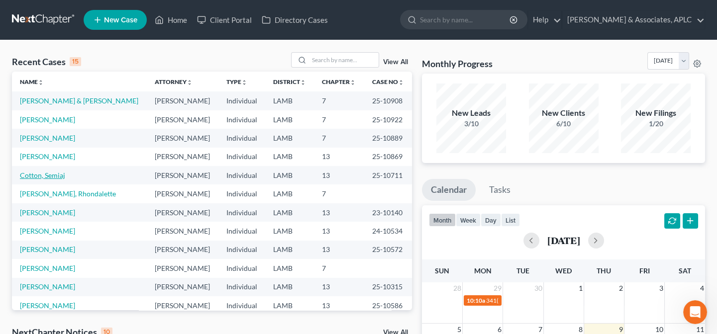
click at [54, 176] on link "Cotton, Semiaj" at bounding box center [42, 175] width 45 height 8
select select "8"
select select "0"
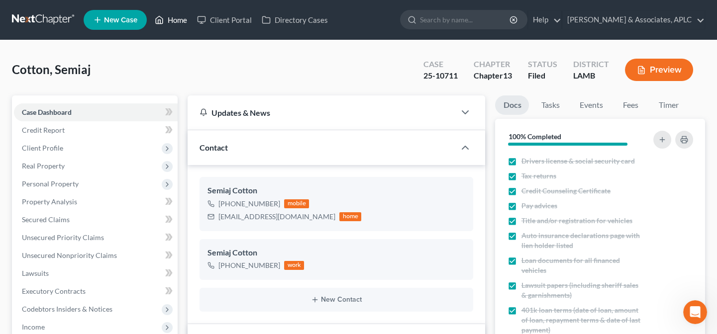
click at [177, 17] on link "Home" at bounding box center [171, 20] width 42 height 18
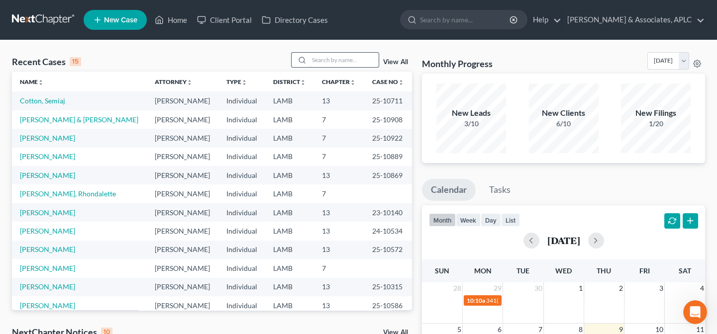
click at [344, 61] on input "search" at bounding box center [344, 60] width 70 height 14
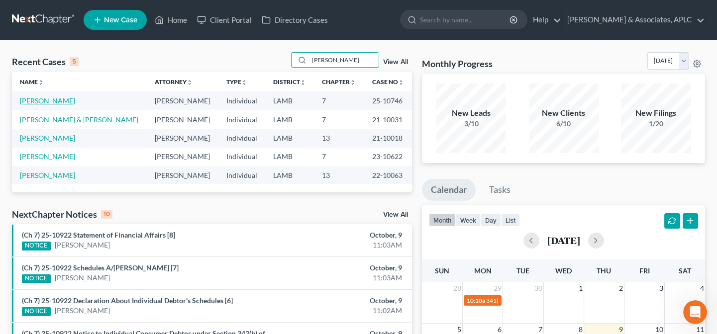
type input "[PERSON_NAME]"
click at [53, 100] on link "[PERSON_NAME]" at bounding box center [47, 100] width 55 height 8
select select "8"
select select "0"
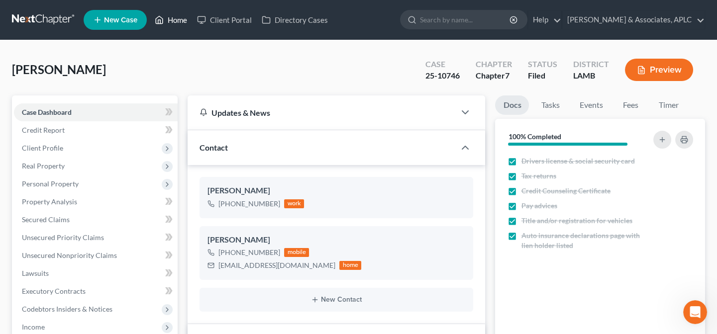
click at [174, 17] on link "Home" at bounding box center [171, 20] width 42 height 18
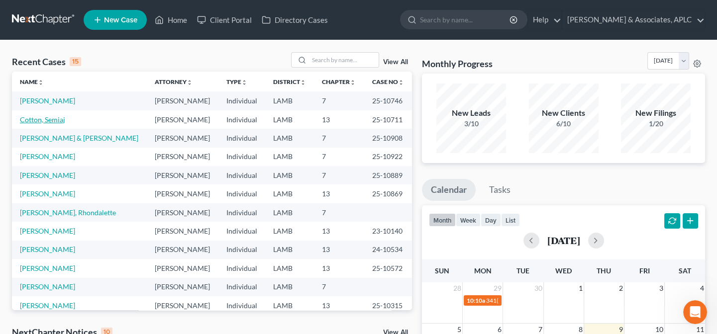
click at [47, 123] on link "Cotton, Semiaj" at bounding box center [42, 119] width 45 height 8
select select "0"
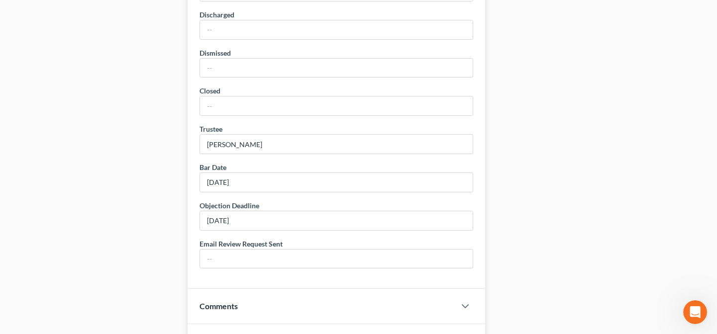
scroll to position [717, 0]
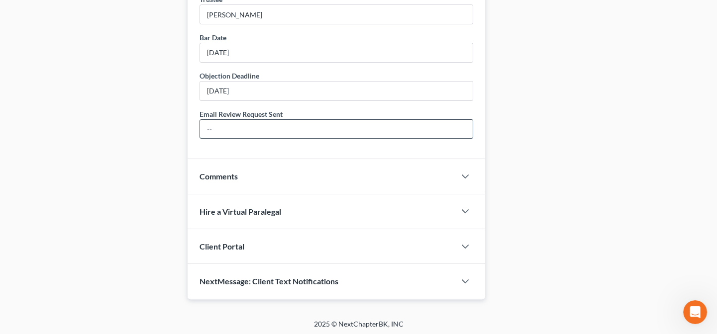
click at [237, 127] on input "text" at bounding box center [336, 129] width 273 height 19
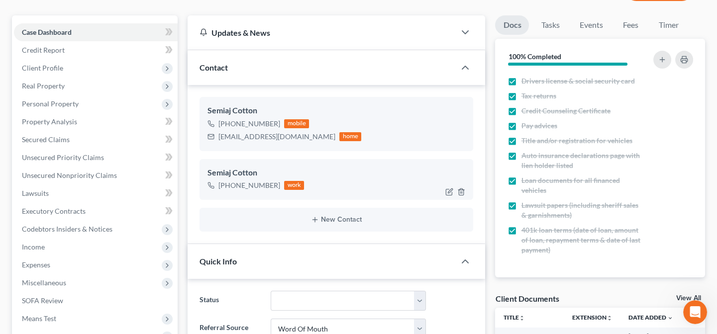
scroll to position [0, 0]
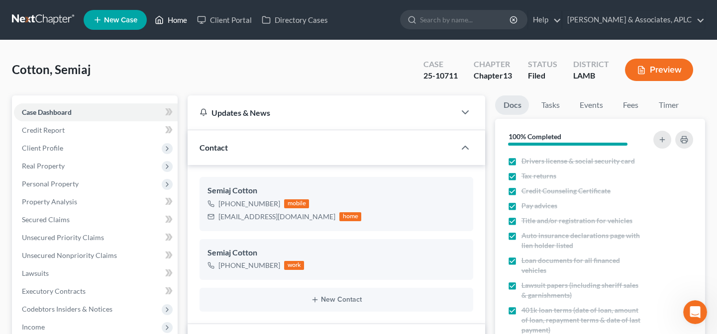
type input "[DATE]"
click at [178, 18] on link "Home" at bounding box center [171, 20] width 42 height 18
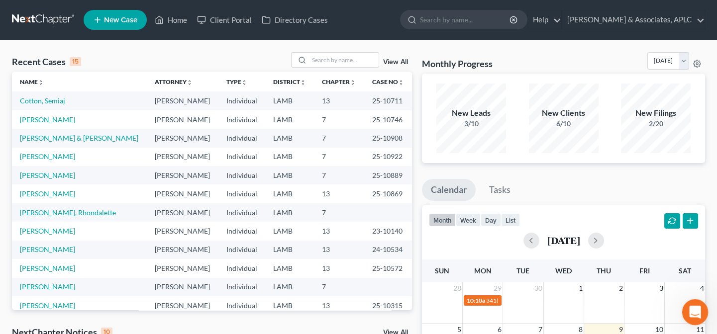
click at [689, 311] on icon "Open Intercom Messenger" at bounding box center [693, 311] width 16 height 16
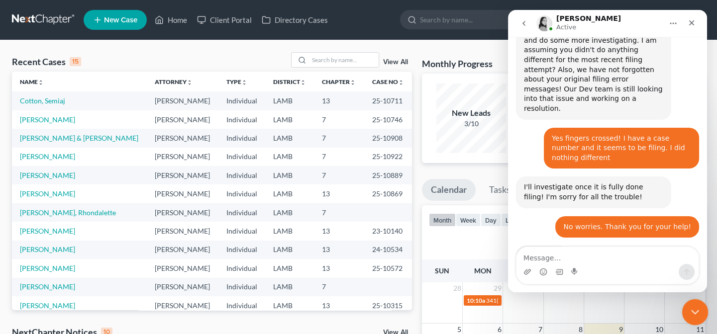
scroll to position [2384, 0]
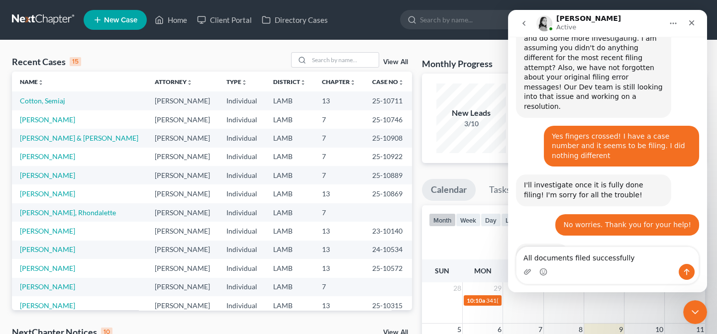
type textarea "All documents filed successfully"
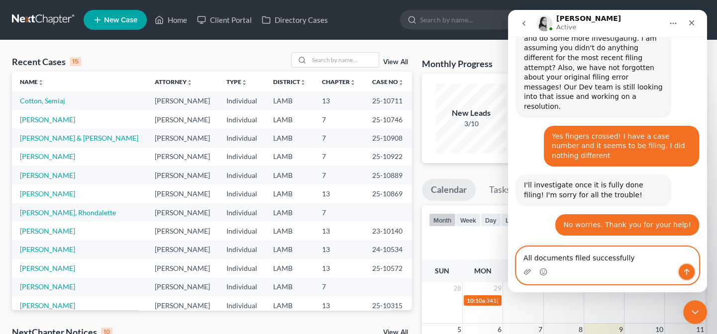
click at [687, 273] on icon "Send a message…" at bounding box center [686, 272] width 8 height 8
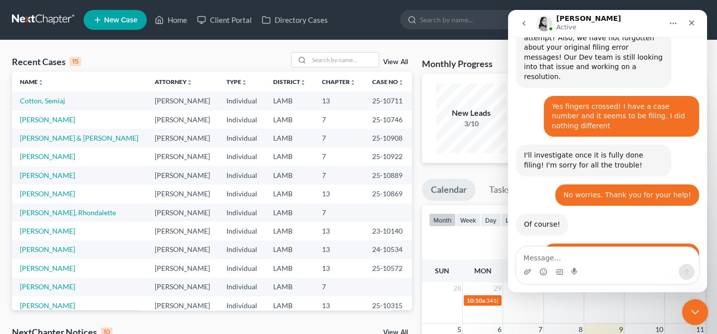
click at [691, 308] on icon "Close Intercom Messenger" at bounding box center [693, 311] width 12 height 12
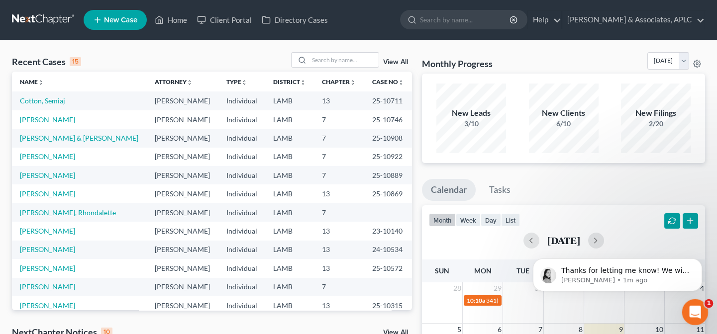
click at [690, 316] on div "Open Intercom Messenger" at bounding box center [693, 310] width 33 height 33
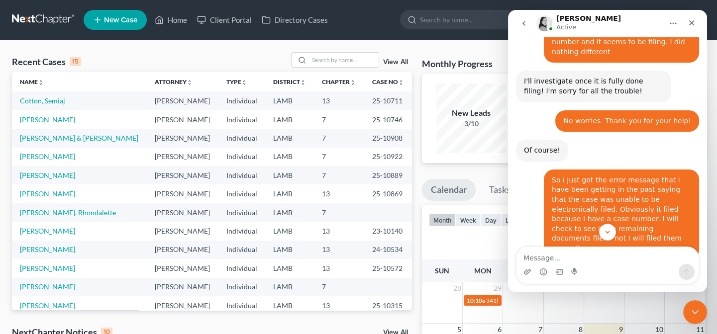
scroll to position [2489, 0]
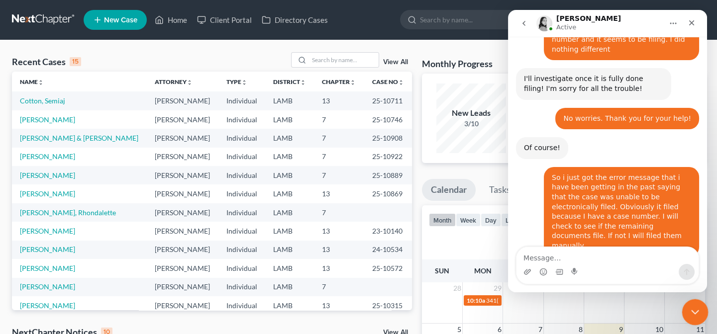
drag, startPoint x: 698, startPoint y: 312, endPoint x: 1124, endPoint y: 550, distance: 487.7
click at [699, 312] on icon "Close Intercom Messenger" at bounding box center [693, 311] width 12 height 12
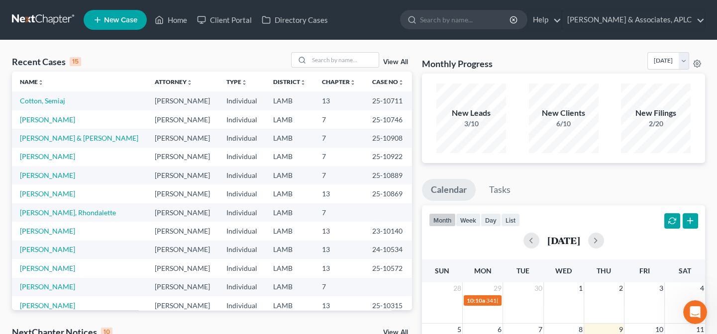
scroll to position [2473, 0]
click at [171, 18] on link "Home" at bounding box center [171, 20] width 42 height 18
click at [683, 305] on div "Open Intercom Messenger" at bounding box center [693, 310] width 33 height 33
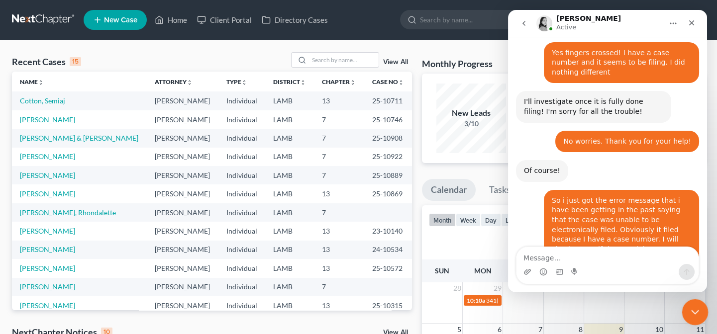
scroll to position [2473, 0]
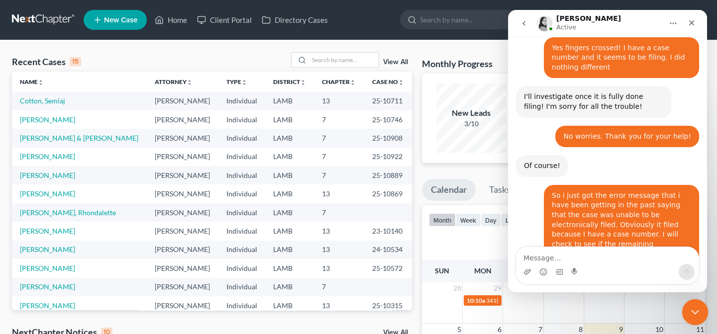
click at [690, 310] on icon "Close Intercom Messenger" at bounding box center [693, 311] width 12 height 12
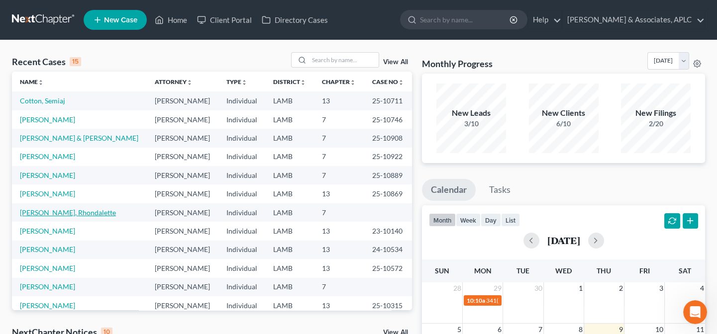
click at [40, 214] on link "[PERSON_NAME], Rhondalette" at bounding box center [68, 212] width 96 height 8
select select "14"
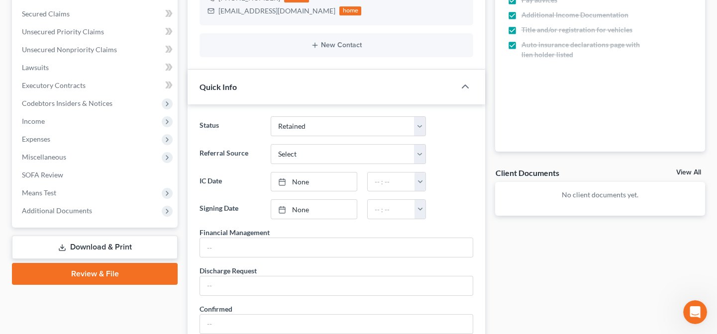
scroll to position [271, 0]
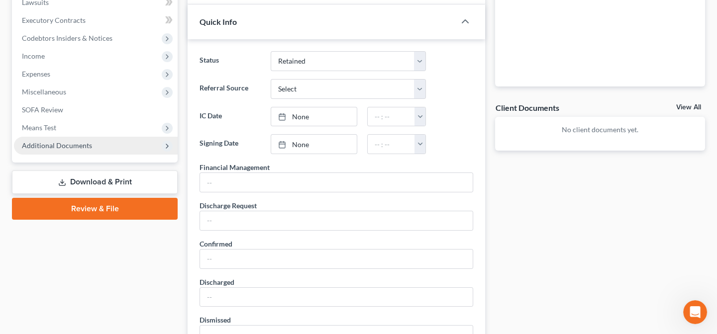
click at [68, 143] on span "Additional Documents" at bounding box center [57, 145] width 70 height 8
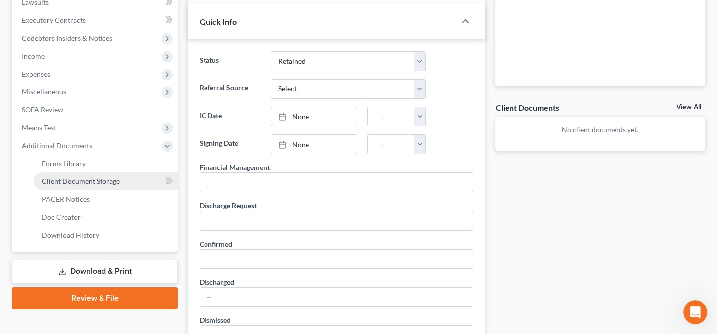
click at [67, 184] on link "Client Document Storage" at bounding box center [106, 182] width 144 height 18
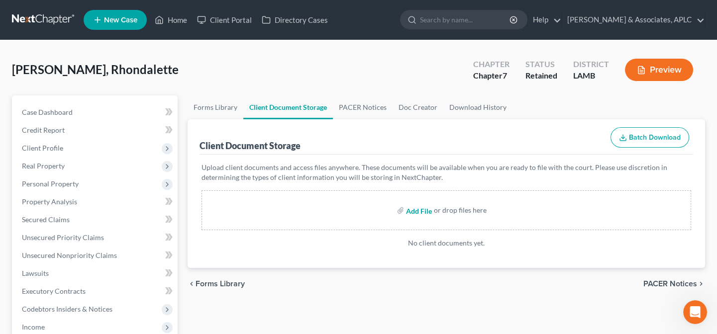
click at [410, 210] on input "file" at bounding box center [418, 210] width 24 height 18
type input "C:\fakepath\CCC.pdf"
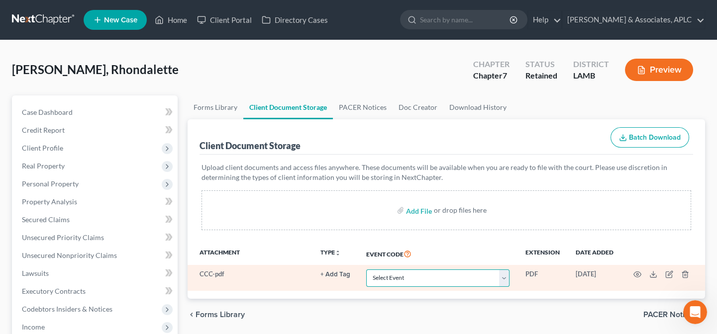
click at [412, 276] on select "Select Event 20 Largest Unsecured Creditors Amended List of Creditors Amended L…" at bounding box center [437, 278] width 143 height 17
select select "13"
click at [366, 270] on select "Select Event 20 Largest Unsecured Creditors Amended List of Creditors Amended L…" at bounding box center [437, 278] width 143 height 17
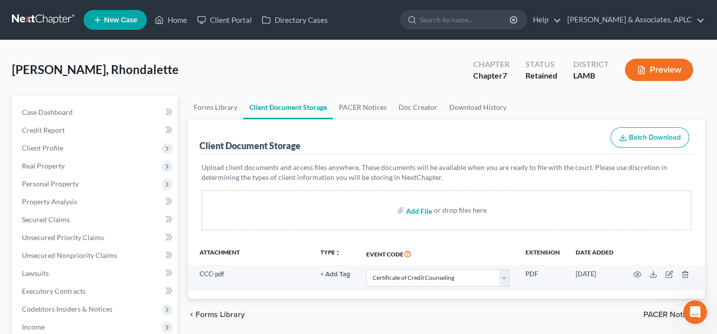
click at [411, 212] on input "file" at bounding box center [418, 210] width 24 height 18
type input "C:\fakepath\Paystubs.pdf"
select select "13"
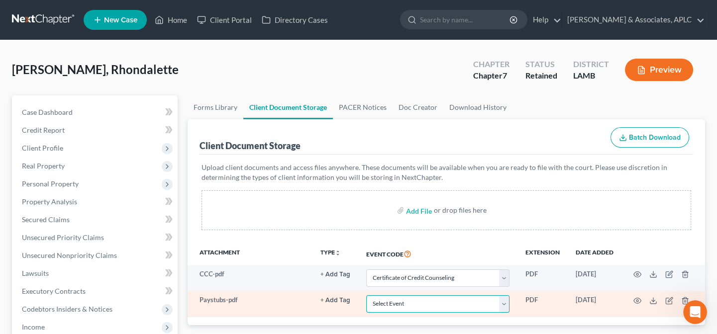
click at [407, 298] on select "Select Event 20 Largest Unsecured Creditors Amended List of Creditors Amended L…" at bounding box center [437, 303] width 143 height 17
select select "39"
click at [366, 295] on select "Select Event 20 Largest Unsecured Creditors Amended List of Creditors Amended L…" at bounding box center [437, 303] width 143 height 17
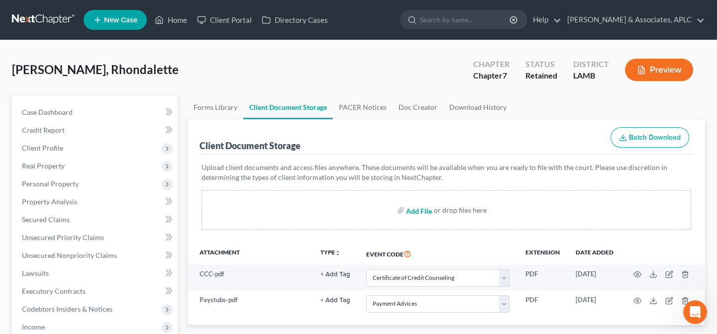
click at [417, 211] on input "file" at bounding box center [418, 210] width 24 height 18
type input "C:\fakepath\Local Form I-Mailing Verification.pdf"
select select "13"
select select "39"
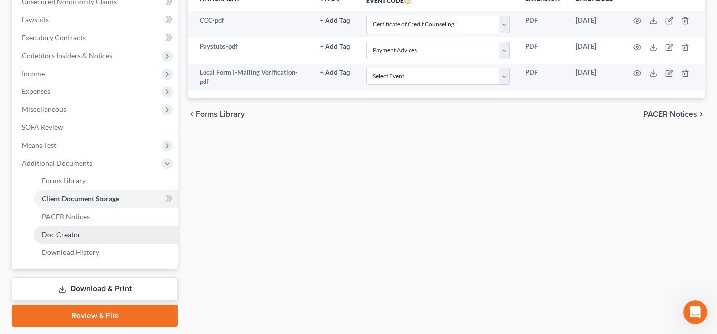
scroll to position [283, 0]
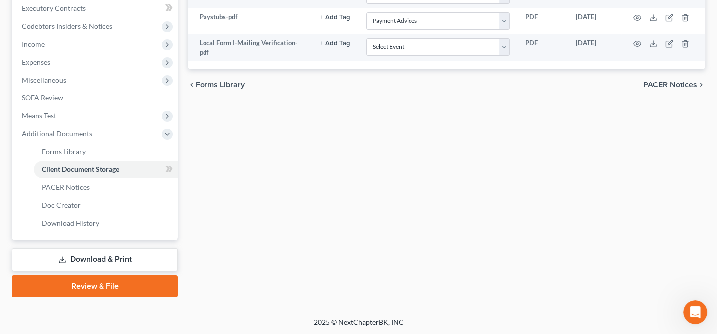
click at [104, 284] on link "Review & File" at bounding box center [95, 287] width 166 height 22
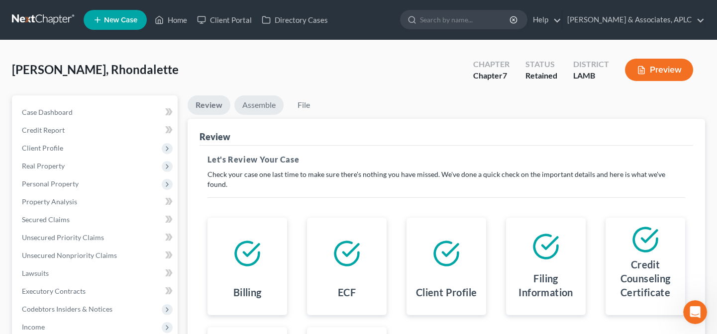
click at [263, 99] on link "Assemble" at bounding box center [258, 105] width 49 height 19
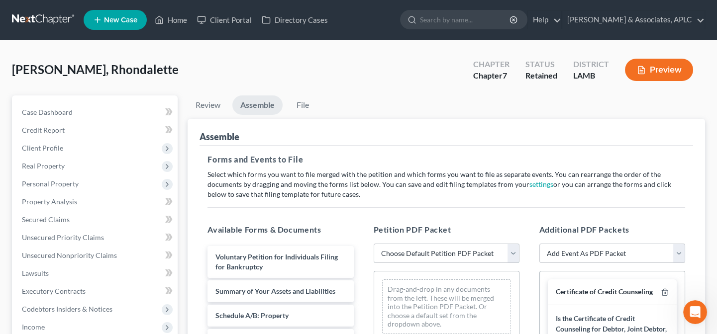
click at [396, 256] on select "Choose Default Petition PDF Packet Emergency Filing (Voluntary Petition and Cre…" at bounding box center [447, 254] width 146 height 20
select select "3"
click at [374, 244] on select "Choose Default Petition PDF Packet Emergency Filing (Voluntary Petition and Cre…" at bounding box center [447, 254] width 146 height 20
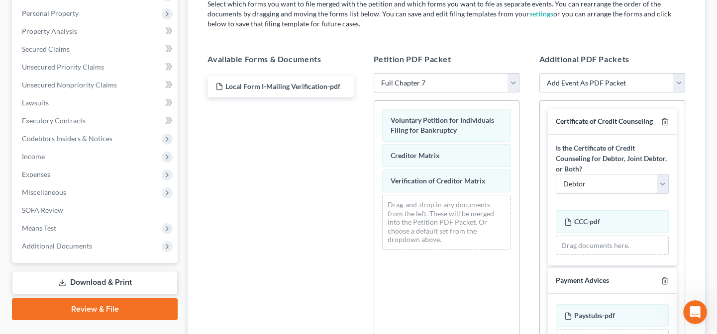
scroll to position [226, 0]
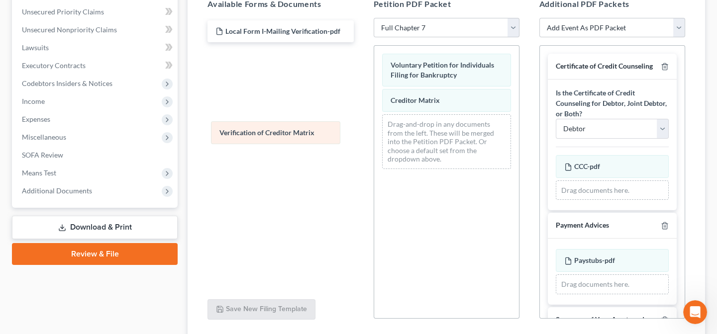
drag, startPoint x: 446, startPoint y: 127, endPoint x: 276, endPoint y: 136, distance: 170.8
click at [374, 136] on div "Verification of Creditor Matrix Voluntary Petition for Individuals Filing for B…" at bounding box center [446, 111] width 145 height 131
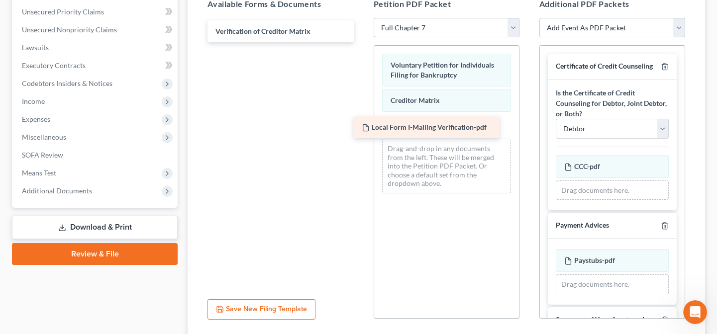
drag, startPoint x: 268, startPoint y: 25, endPoint x: 414, endPoint y: 122, distance: 175.8
click at [361, 42] on div "Local Form I-Mailing Verification-pdf Local Form I-Mailing Verification-pdf Ver…" at bounding box center [280, 31] width 162 height 22
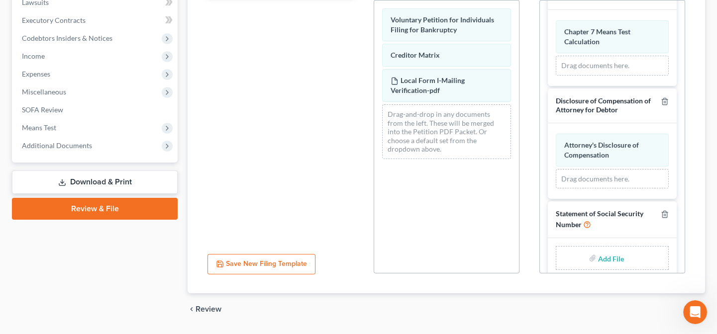
scroll to position [1393, 0]
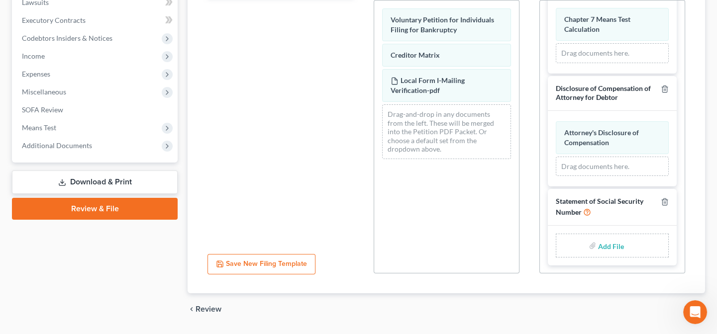
click at [601, 245] on input "file" at bounding box center [610, 246] width 24 height 18
type input "C:\fakepath\Statement About Social Security Number.pdf"
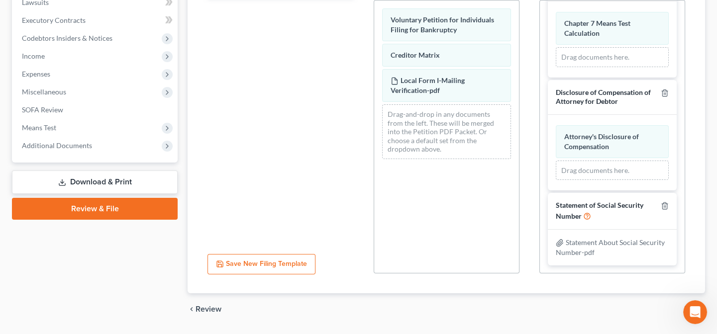
scroll to position [1389, 0]
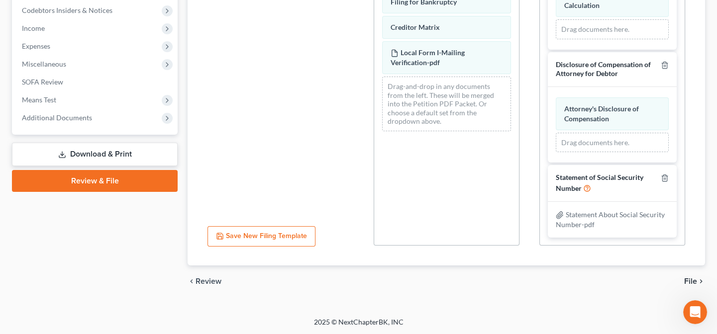
click at [687, 279] on span "File" at bounding box center [690, 282] width 13 height 8
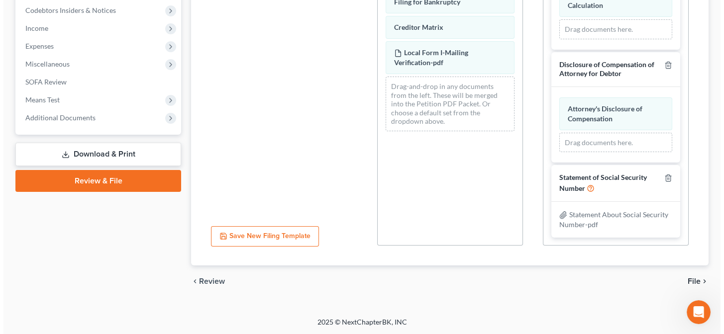
scroll to position [193, 0]
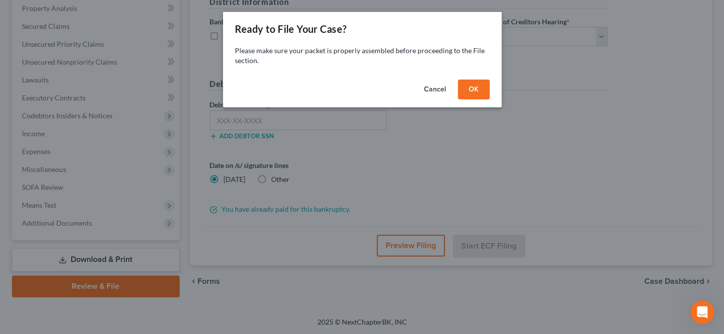
click at [466, 85] on button "OK" at bounding box center [474, 90] width 32 height 20
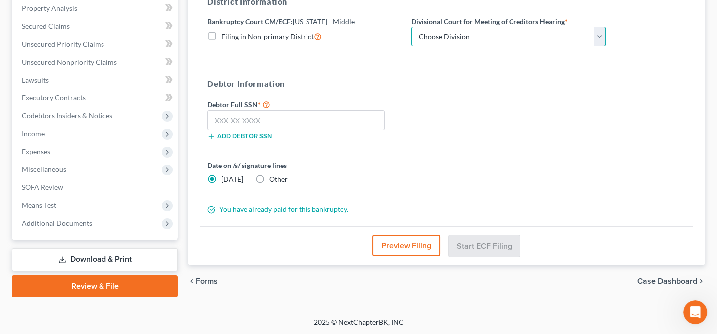
click at [450, 32] on select "Choose Division Baton Rouge" at bounding box center [508, 37] width 194 height 20
select select "0"
click at [411, 27] on select "Choose Division Baton Rouge" at bounding box center [508, 37] width 194 height 20
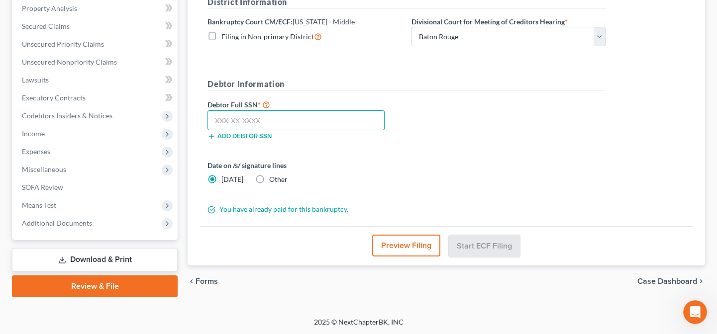
click at [313, 118] on input "text" at bounding box center [295, 120] width 177 height 20
click at [286, 122] on input "text" at bounding box center [295, 120] width 177 height 20
type input "435-83-5120"
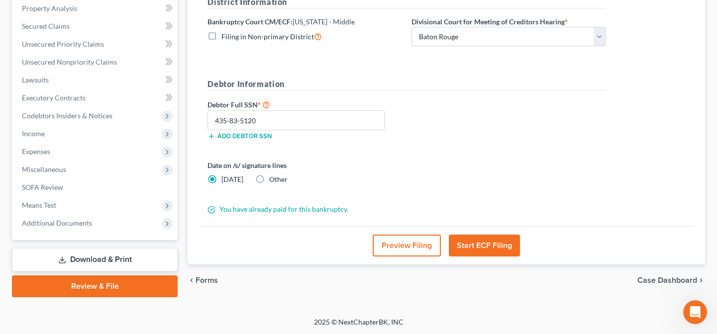
click at [491, 249] on button "Start ECF Filing" at bounding box center [484, 246] width 71 height 22
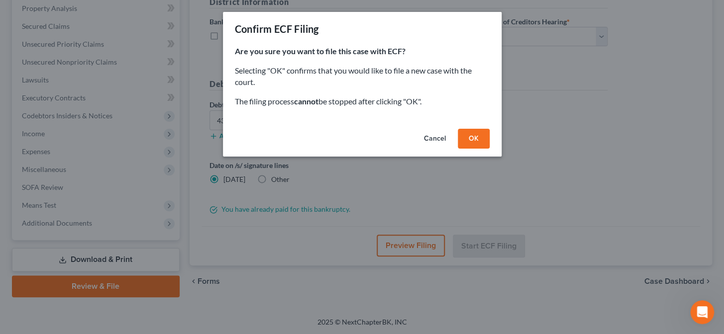
click at [477, 141] on button "OK" at bounding box center [474, 139] width 32 height 20
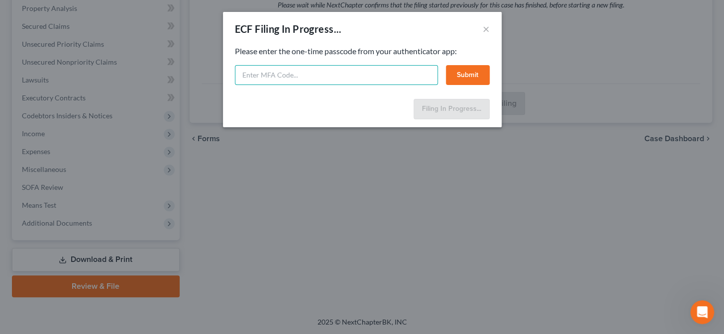
click at [383, 80] on input "text" at bounding box center [336, 75] width 203 height 20
type input "271094"
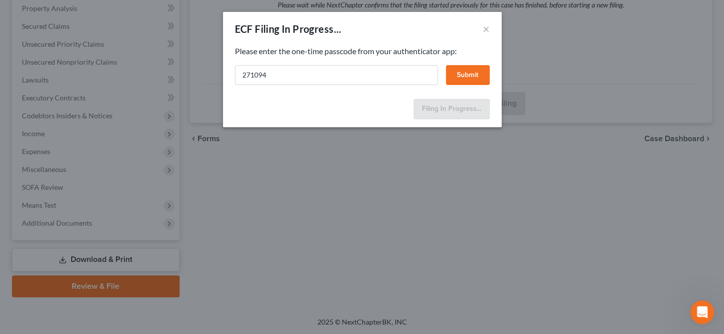
click at [477, 74] on button "Submit" at bounding box center [468, 75] width 44 height 20
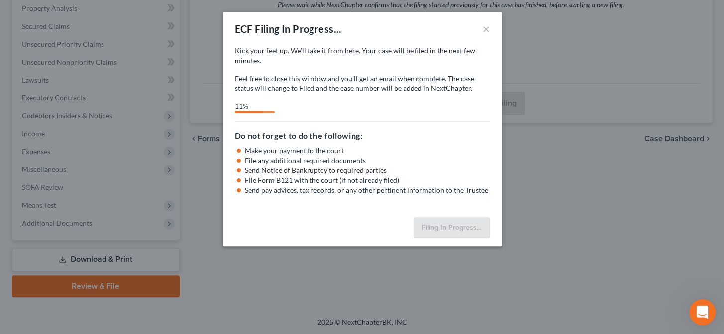
click at [703, 312] on icon "Open Intercom Messenger" at bounding box center [701, 311] width 16 height 16
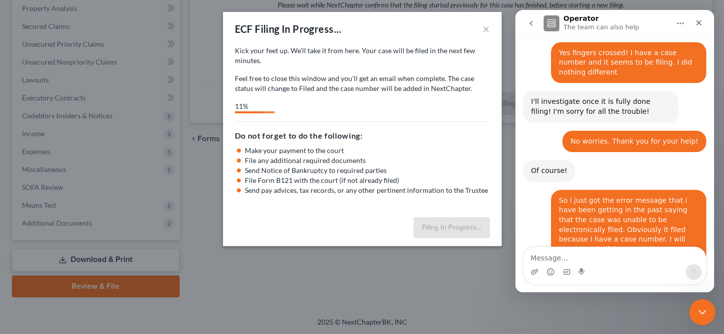
scroll to position [2473, 0]
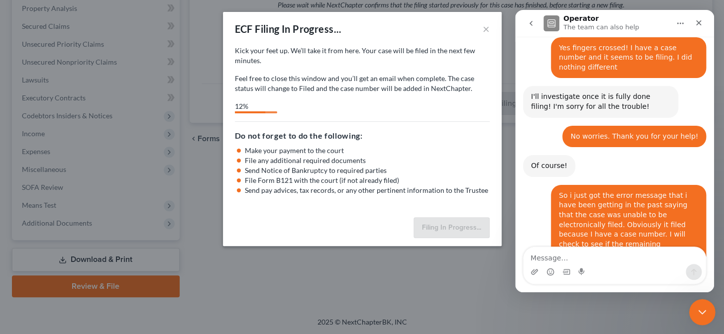
click at [702, 309] on icon "Close Intercom Messenger" at bounding box center [701, 311] width 12 height 12
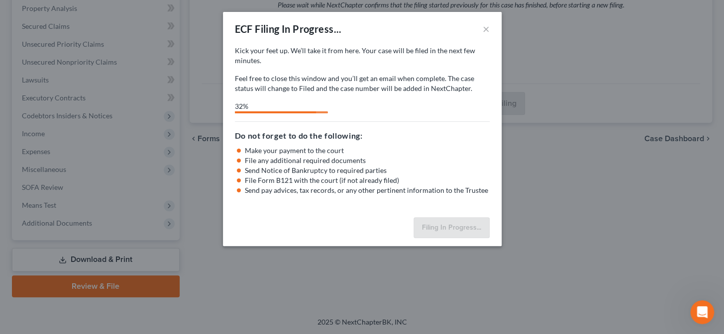
drag, startPoint x: 487, startPoint y: 297, endPoint x: 372, endPoint y: 277, distance: 116.8
click at [372, 277] on div "ECF Filing In Progress... × Kick your feet up. We’ll take it from here. Your ca…" at bounding box center [362, 167] width 724 height 334
click at [704, 314] on icon "Open Intercom Messenger" at bounding box center [701, 311] width 16 height 16
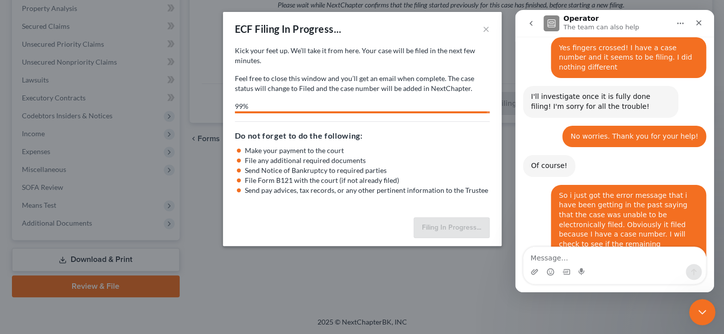
click at [704, 314] on icon "Close Intercom Messenger" at bounding box center [701, 311] width 12 height 12
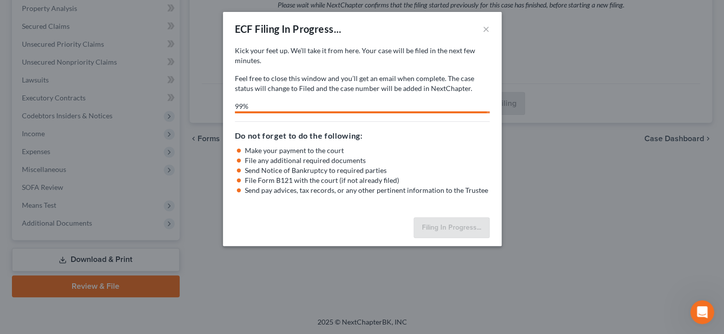
select select "0"
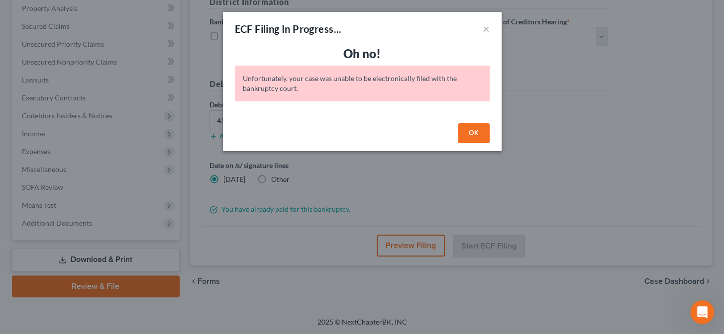
click at [472, 137] on button "OK" at bounding box center [474, 133] width 32 height 20
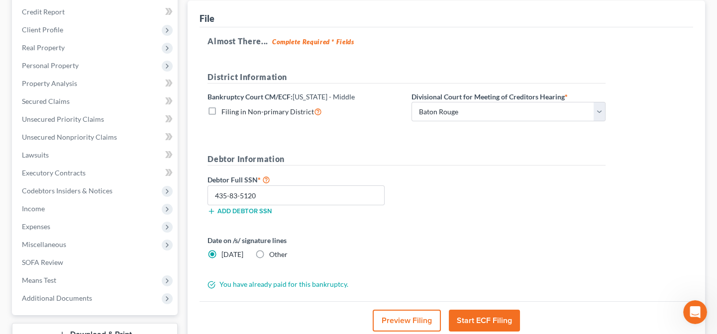
scroll to position [0, 0]
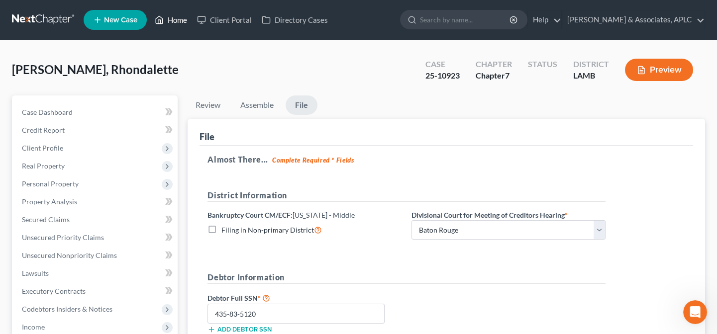
click at [184, 21] on link "Home" at bounding box center [171, 20] width 42 height 18
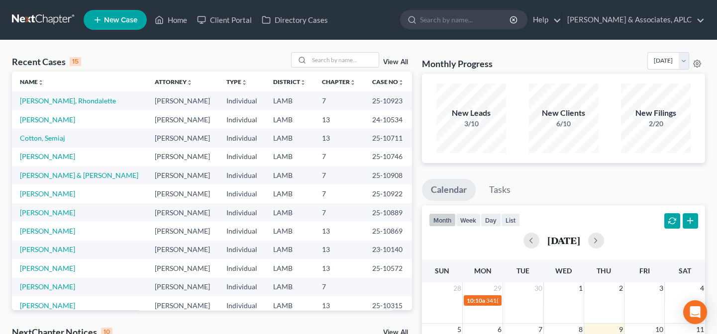
drag, startPoint x: 656, startPoint y: 85, endPoint x: 698, endPoint y: 145, distance: 73.8
click at [698, 145] on div "New Filings 2/20" at bounding box center [655, 119] width 93 height 74
click at [324, 59] on input "search" at bounding box center [344, 60] width 70 height 14
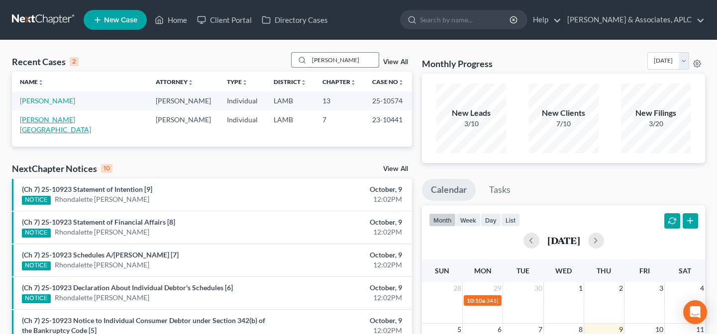
type input "[PERSON_NAME]"
click at [56, 120] on link "[PERSON_NAME][GEOGRAPHIC_DATA]" at bounding box center [55, 124] width 71 height 18
select select "0"
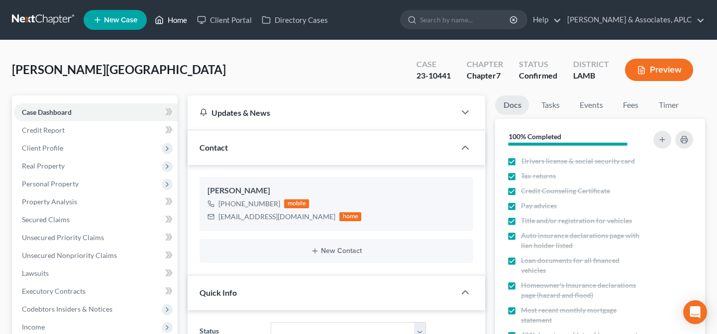
click at [178, 22] on link "Home" at bounding box center [171, 20] width 42 height 18
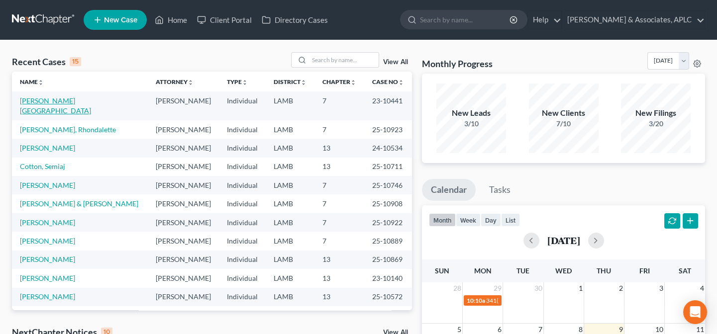
click at [68, 101] on link "[PERSON_NAME][GEOGRAPHIC_DATA]" at bounding box center [55, 105] width 71 height 18
select select "1"
select select "0"
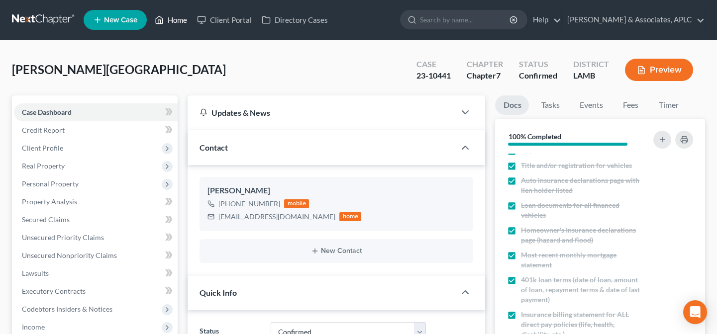
click at [180, 21] on link "Home" at bounding box center [171, 20] width 42 height 18
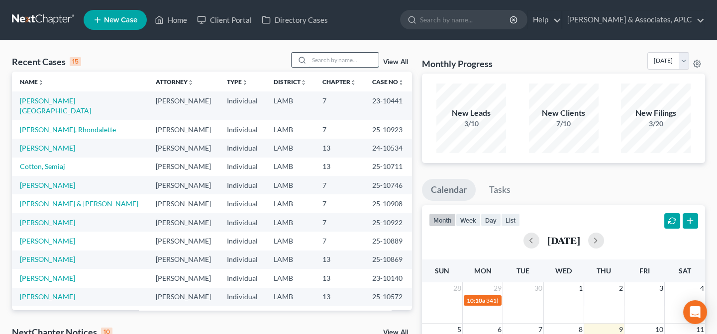
click at [315, 61] on input "search" at bounding box center [344, 60] width 70 height 14
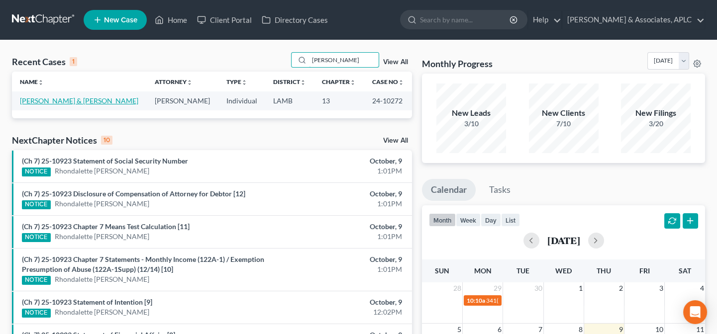
type input "[PERSON_NAME]"
click at [65, 101] on link "[PERSON_NAME] & [PERSON_NAME]" at bounding box center [79, 100] width 118 height 8
select select "1"
select select "0"
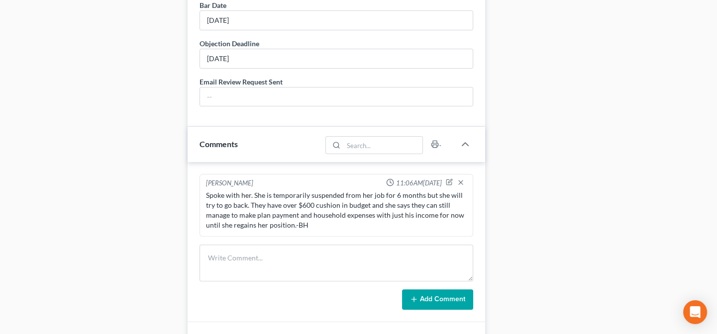
scroll to position [814, 0]
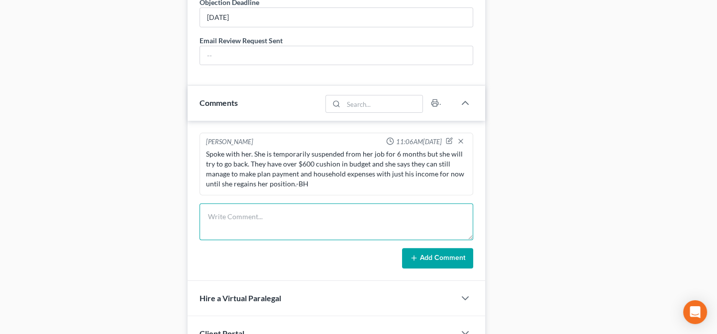
click at [256, 214] on textarea at bounding box center [336, 221] width 274 height 37
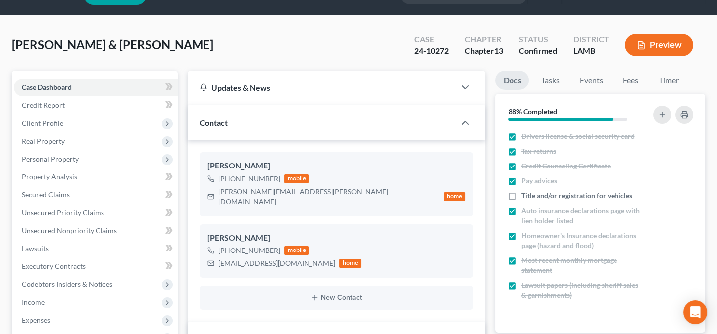
scroll to position [0, 0]
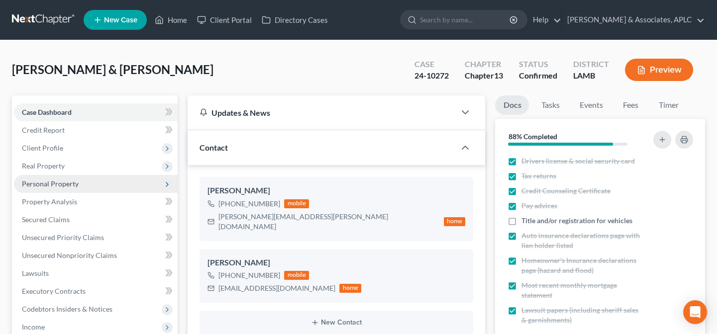
click at [59, 182] on span "Personal Property" at bounding box center [50, 184] width 57 height 8
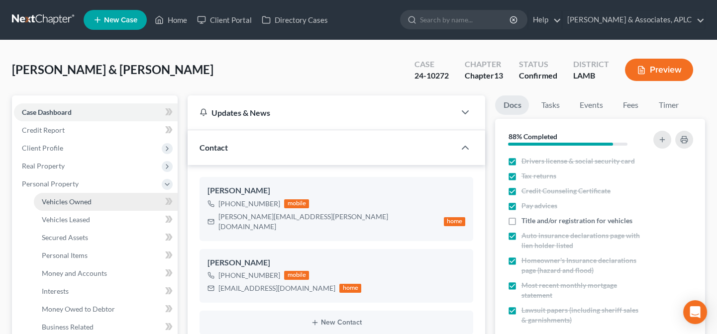
click at [60, 204] on span "Vehicles Owned" at bounding box center [67, 201] width 50 height 8
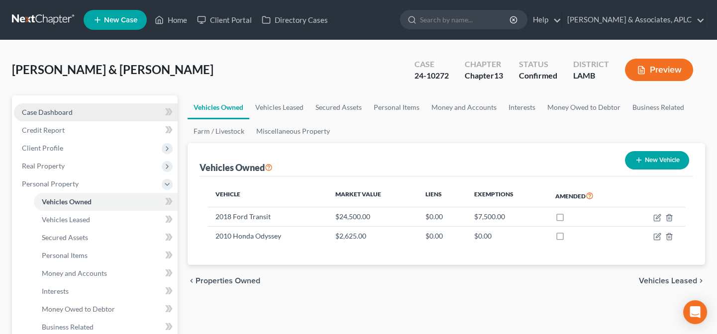
click at [53, 110] on span "Case Dashboard" at bounding box center [47, 112] width 51 height 8
select select "1"
select select "0"
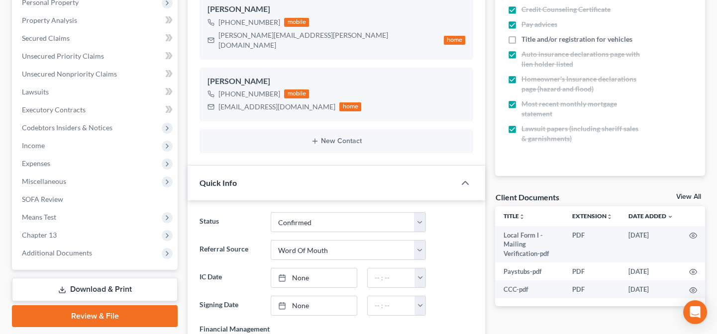
scroll to position [181, 0]
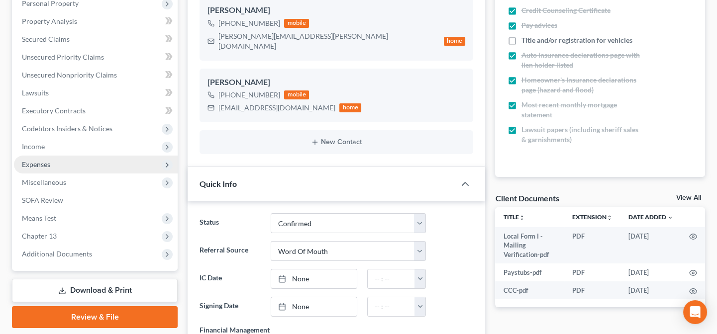
click at [46, 164] on span "Expenses" at bounding box center [36, 164] width 28 height 8
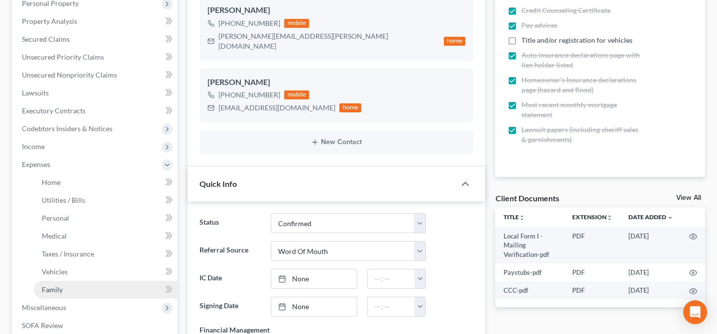
click at [75, 288] on link "Family" at bounding box center [106, 290] width 144 height 18
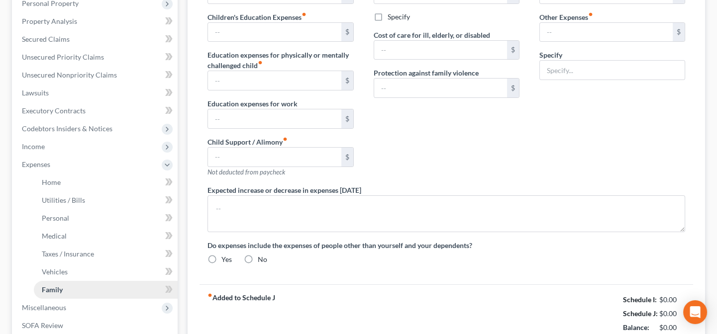
scroll to position [107, 0]
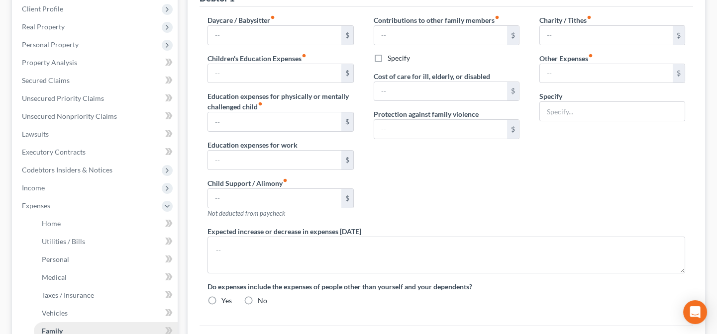
type input "0.00"
type input "50.00"
type input "0.00"
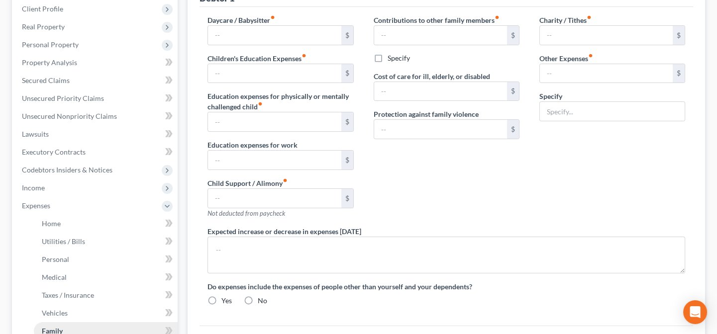
type input "0.00"
type input "800.00"
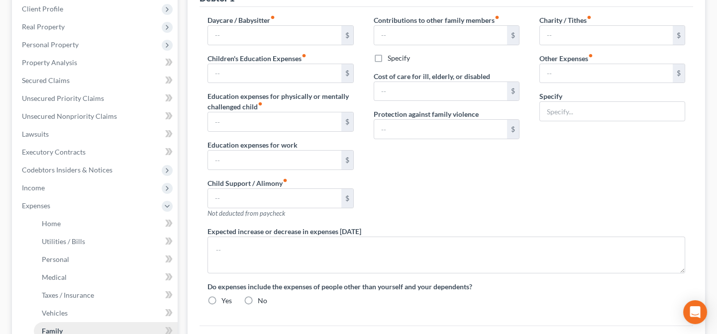
type input "Ch. 13 Plan Payment"
radio input "true"
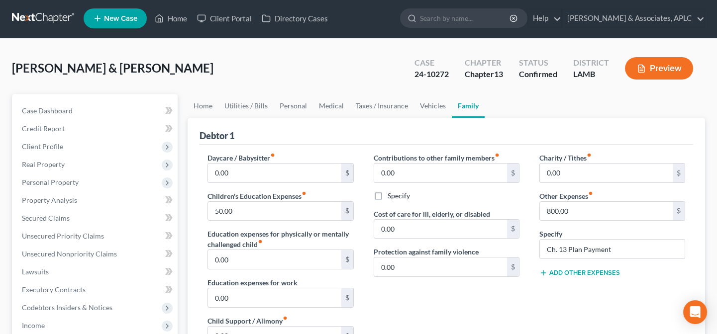
scroll to position [0, 0]
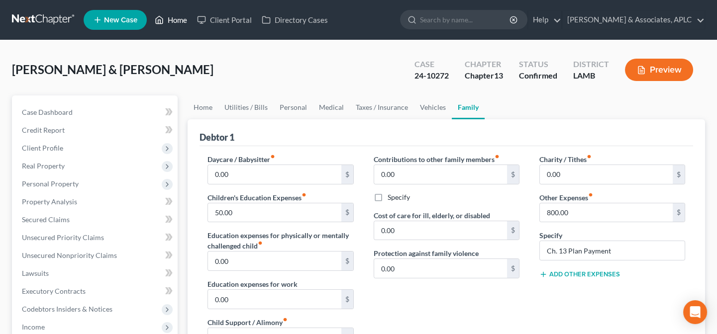
click at [176, 19] on link "Home" at bounding box center [171, 20] width 42 height 18
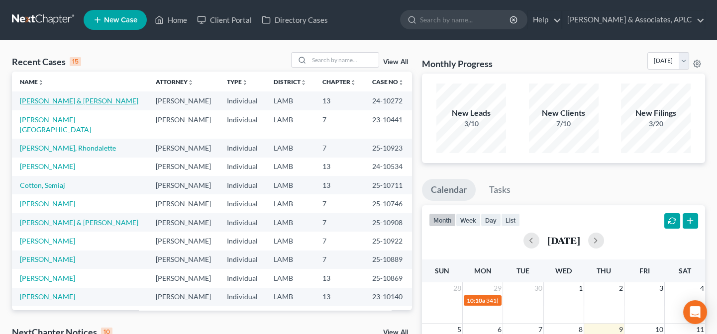
click at [36, 97] on link "[PERSON_NAME] & [PERSON_NAME]" at bounding box center [79, 100] width 118 height 8
select select "1"
select select "0"
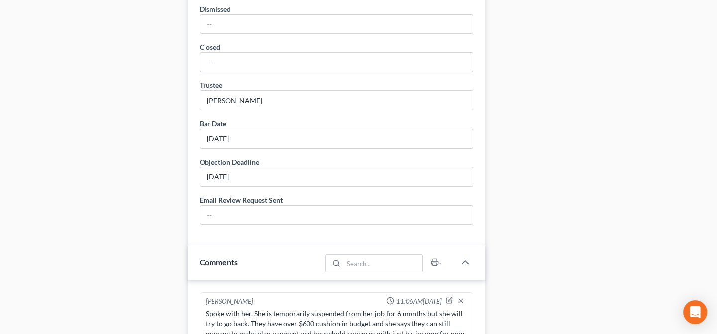
scroll to position [768, 0]
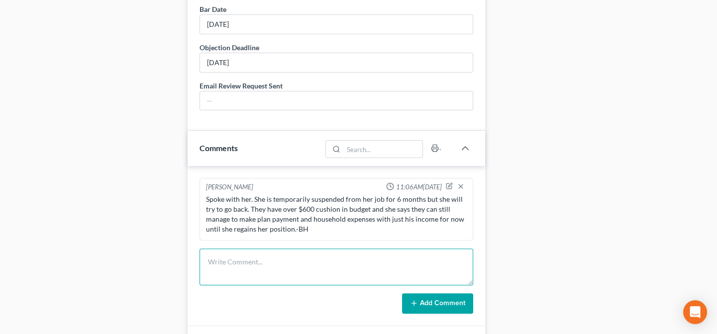
click at [262, 263] on textarea at bounding box center [336, 267] width 274 height 37
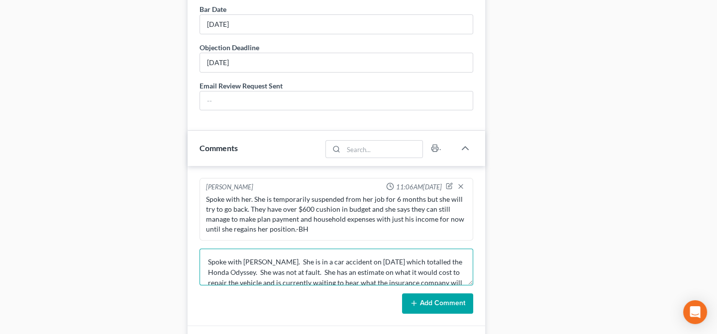
scroll to position [0, 0]
click at [275, 249] on textarea "Spoke with [PERSON_NAME]. She is in a car accident on [DATE] which totalled the…" at bounding box center [336, 267] width 274 height 37
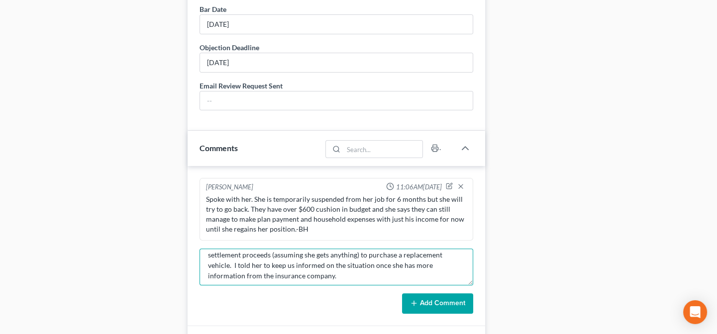
scroll to position [52, 0]
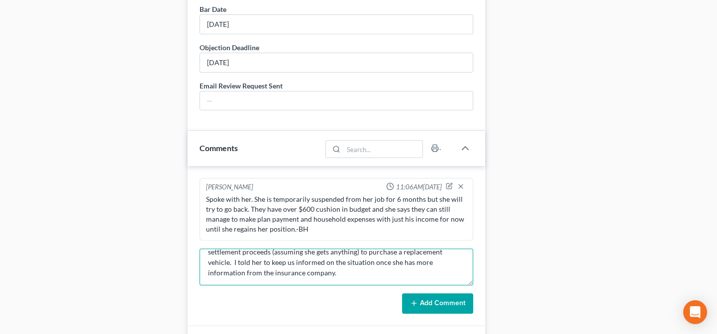
click at [324, 262] on textarea "Spoke with [PERSON_NAME]. She was in a car accident on [DATE] which totalled th…" at bounding box center [336, 267] width 274 height 37
type textarea "Spoke with [PERSON_NAME]. She was in a car accident on [DATE] which totalled th…"
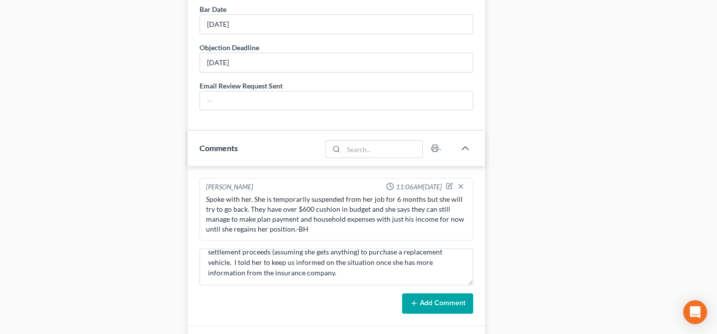
click at [418, 299] on icon at bounding box center [414, 303] width 8 height 8
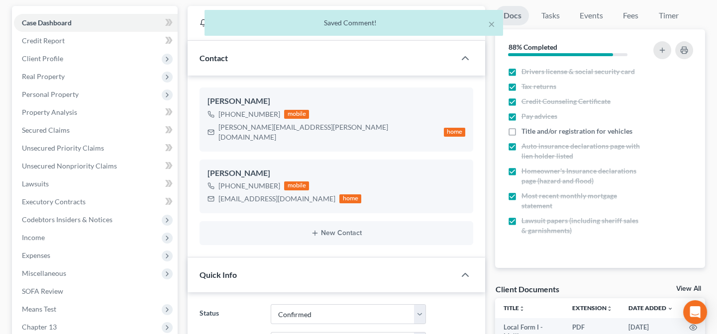
scroll to position [0, 0]
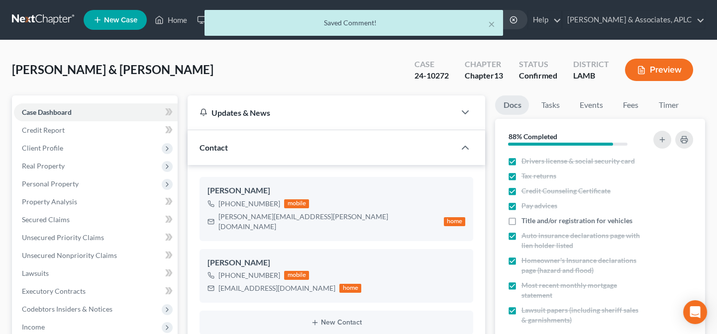
click at [174, 18] on div "× Saved Comment!" at bounding box center [353, 25] width 717 height 31
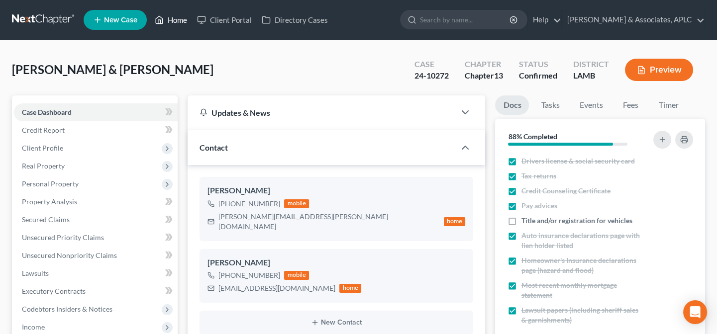
click at [174, 19] on link "Home" at bounding box center [171, 20] width 42 height 18
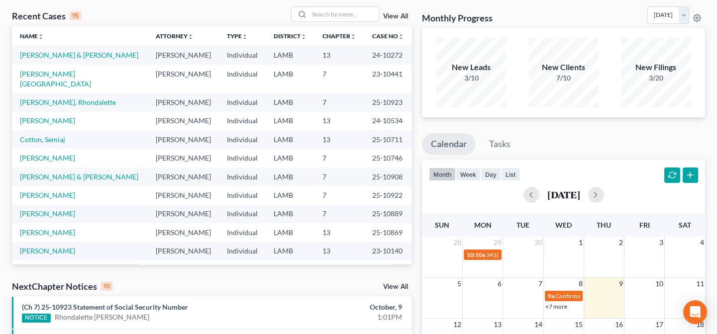
scroll to position [45, 0]
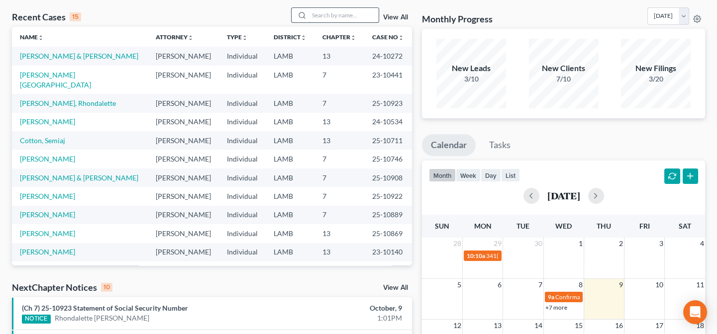
click at [355, 13] on input "search" at bounding box center [344, 15] width 70 height 14
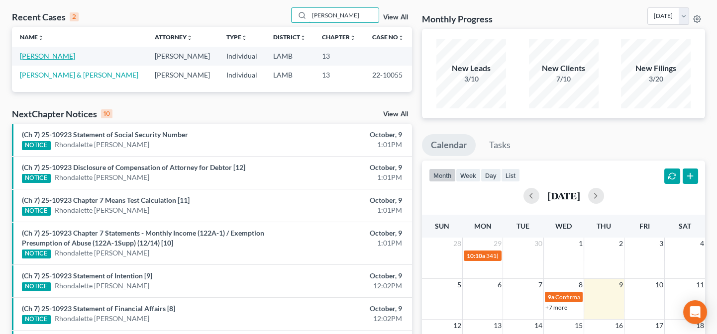
type input "[PERSON_NAME]"
click at [58, 56] on link "[PERSON_NAME]" at bounding box center [47, 56] width 55 height 8
select select "14"
select select "2"
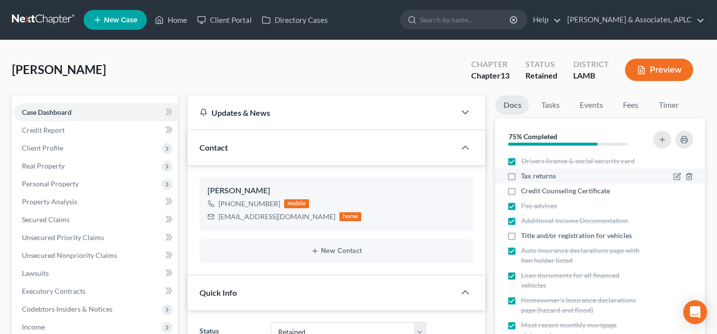
click at [521, 175] on label "Tax returns" at bounding box center [538, 176] width 35 height 10
click at [525, 175] on input "Tax returns" at bounding box center [528, 174] width 6 height 6
checkbox input "true"
click at [521, 235] on label "Title and/or registration for vehicles" at bounding box center [576, 236] width 111 height 10
click at [525, 235] on input "Title and/or registration for vehicles" at bounding box center [528, 234] width 6 height 6
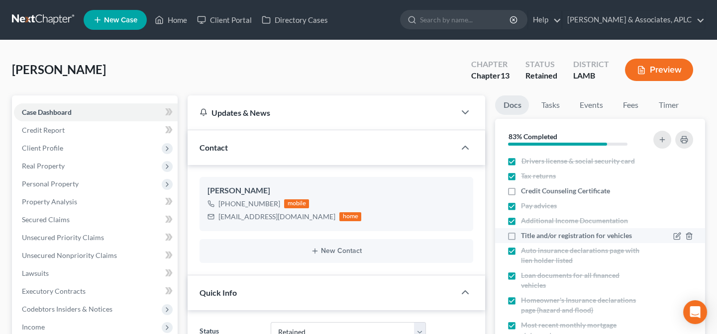
checkbox input "true"
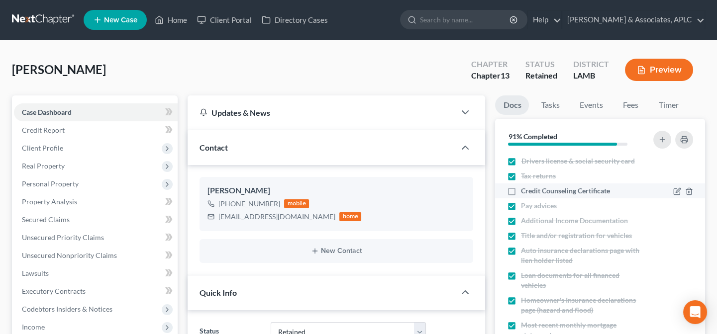
click at [521, 191] on label "Credit Counseling Certificate" at bounding box center [565, 191] width 89 height 10
click at [525, 191] on input "Credit Counseling Certificate" at bounding box center [528, 189] width 6 height 6
checkbox input "true"
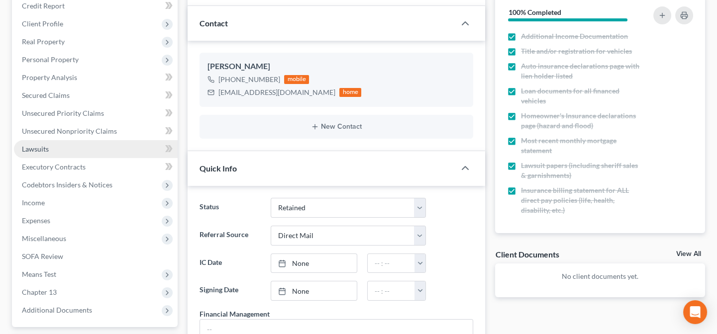
scroll to position [135, 0]
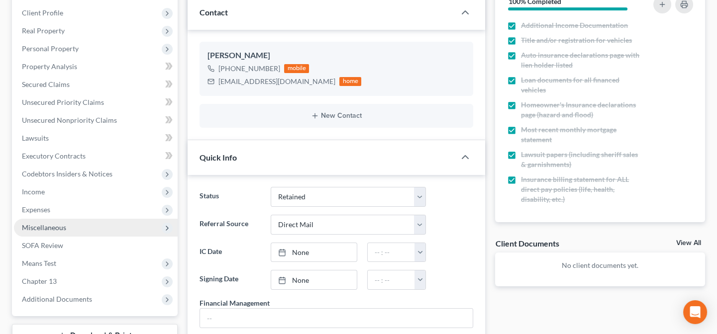
click at [50, 226] on span "Miscellaneous" at bounding box center [44, 227] width 44 height 8
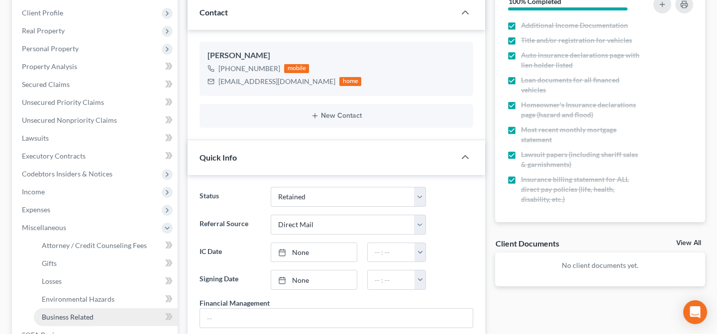
click at [58, 318] on span "Business Related" at bounding box center [68, 317] width 52 height 8
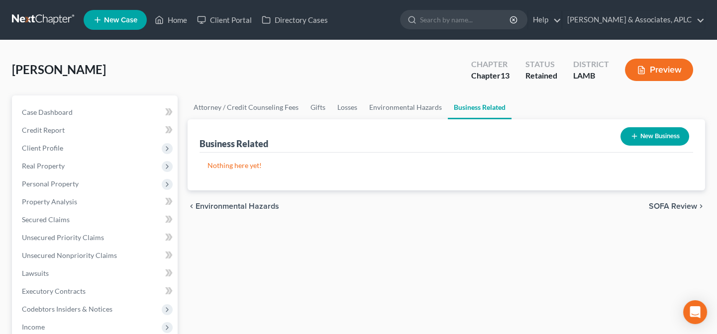
click at [635, 138] on icon "button" at bounding box center [634, 136] width 8 height 8
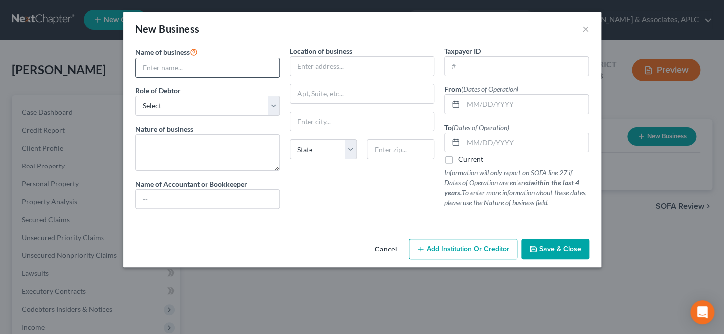
click at [174, 69] on input "text" at bounding box center [208, 67] width 144 height 19
type input "Anthony Aucoin"
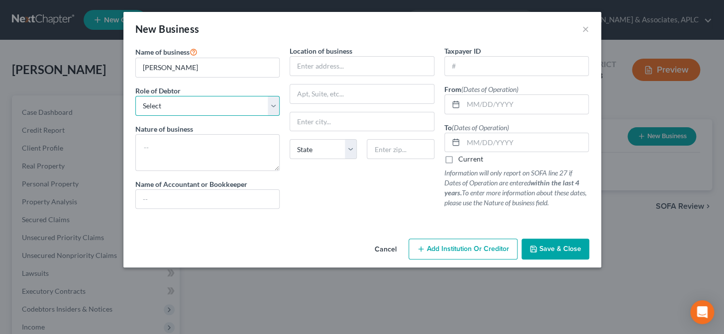
click at [172, 108] on select "Select A member of a limited liability company (LLC) or limited liability partn…" at bounding box center [207, 106] width 145 height 20
select select "sole_proprietor"
click at [135, 96] on select "Select A member of a limited liability company (LLC) or limited liability partn…" at bounding box center [207, 106] width 145 height 20
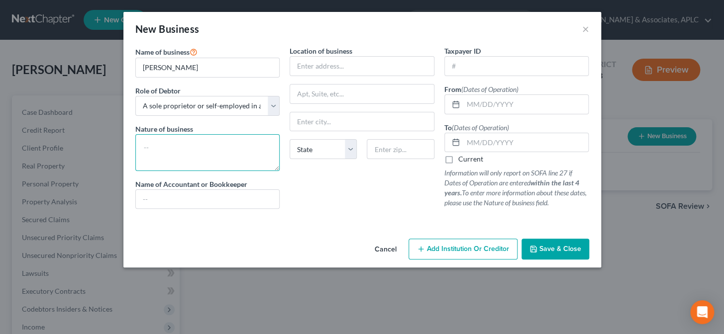
click at [172, 154] on textarea at bounding box center [207, 152] width 145 height 37
type textarea "Inflatables"
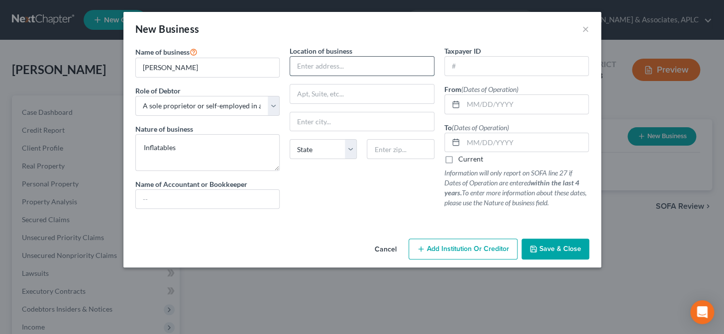
click at [326, 65] on input "text" at bounding box center [362, 66] width 144 height 19
type input "13024 Raymond Drive"
click at [382, 149] on input "text" at bounding box center [400, 149] width 67 height 20
type input "70737"
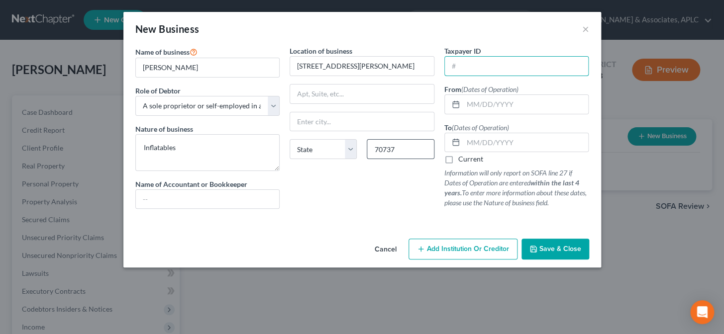
type input "Gonzales"
select select "19"
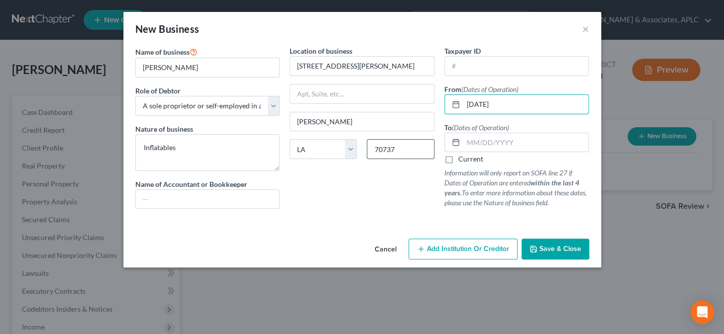
type input "10/01/2024"
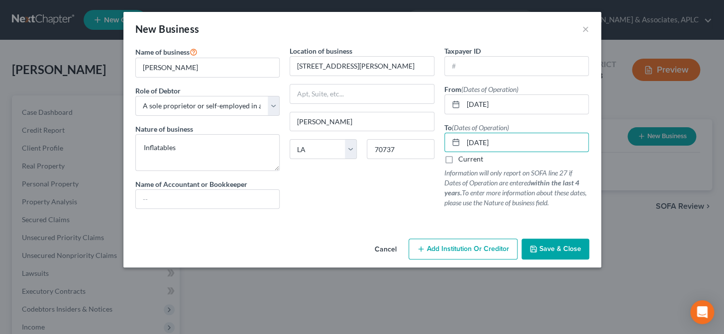
type input "11/30/2024"
click at [547, 249] on span "Save & Close" at bounding box center [560, 249] width 42 height 8
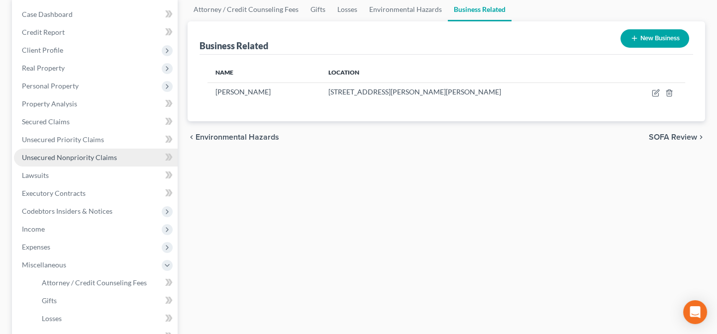
scroll to position [135, 0]
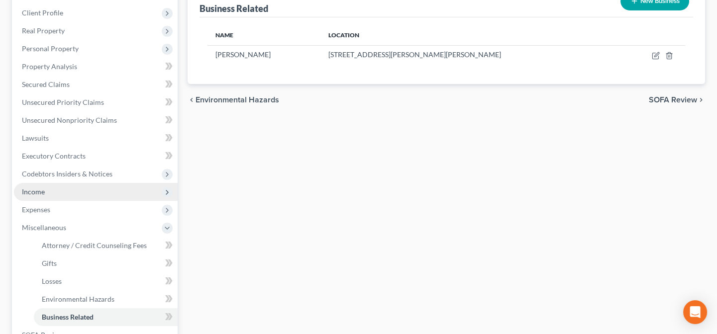
click at [41, 189] on span "Income" at bounding box center [33, 192] width 23 height 8
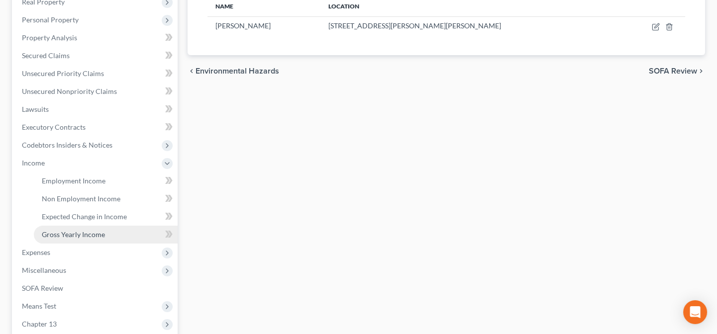
scroll to position [181, 0]
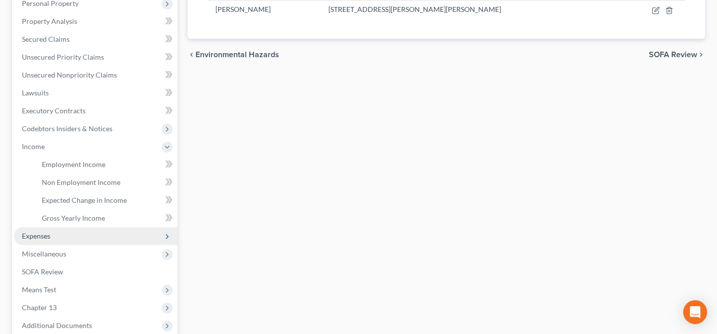
click at [53, 241] on span "Expenses" at bounding box center [96, 236] width 164 height 18
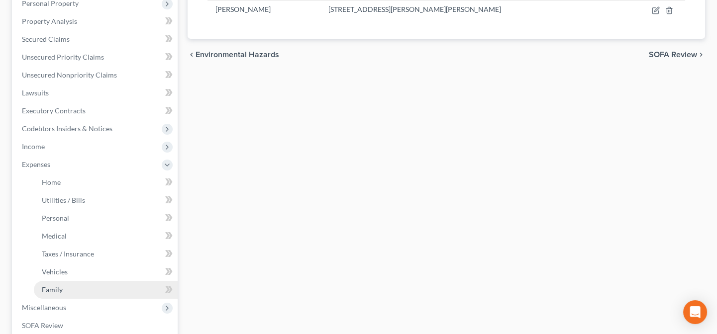
click at [56, 290] on span "Family" at bounding box center [52, 290] width 21 height 8
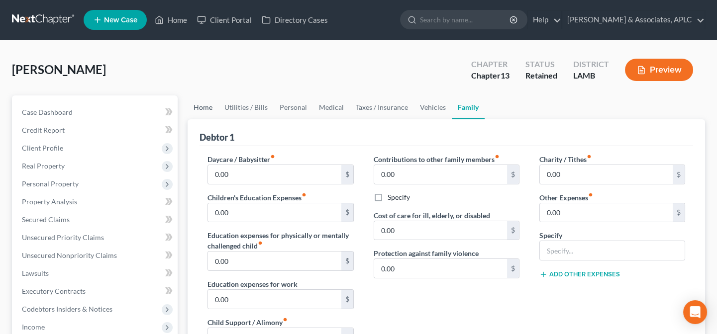
click at [199, 97] on link "Home" at bounding box center [203, 108] width 31 height 24
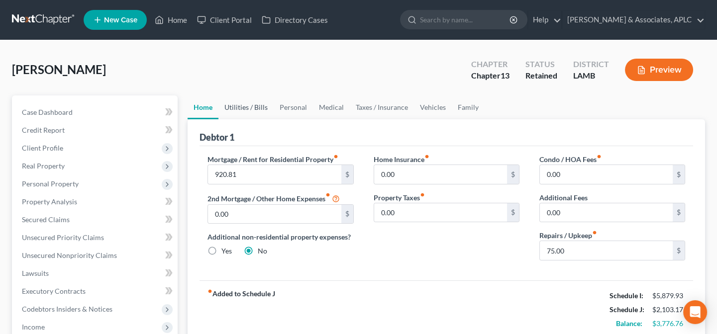
click at [242, 103] on link "Utilities / Bills" at bounding box center [245, 108] width 55 height 24
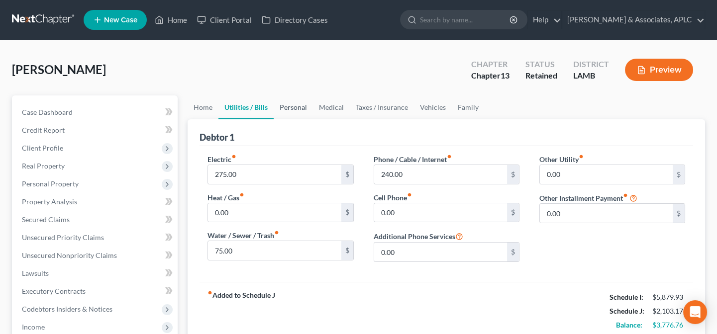
click at [288, 107] on link "Personal" at bounding box center [293, 108] width 39 height 24
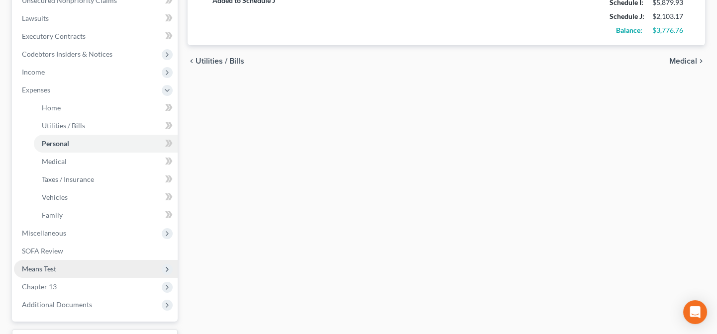
scroll to position [271, 0]
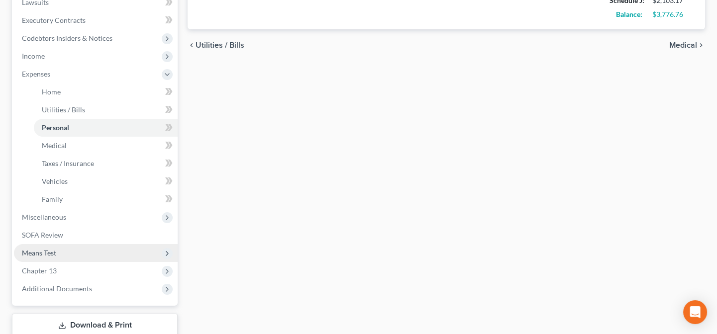
click at [59, 257] on span "Means Test" at bounding box center [96, 253] width 164 height 18
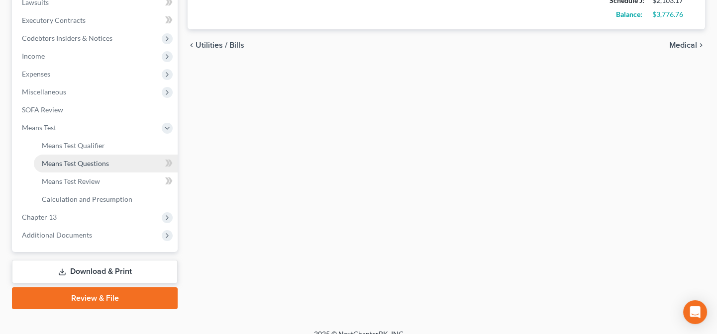
click at [66, 163] on span "Means Test Questions" at bounding box center [75, 163] width 67 height 8
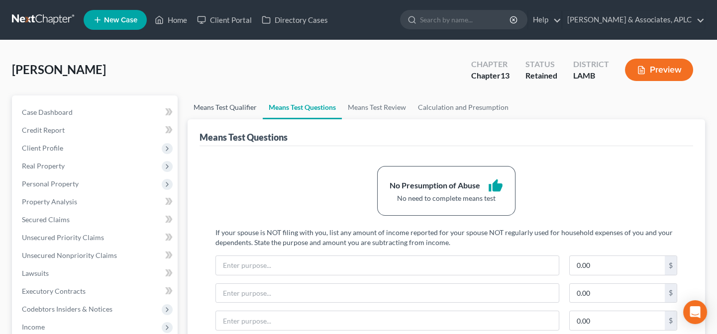
click at [243, 105] on link "Means Test Qualifier" at bounding box center [225, 108] width 75 height 24
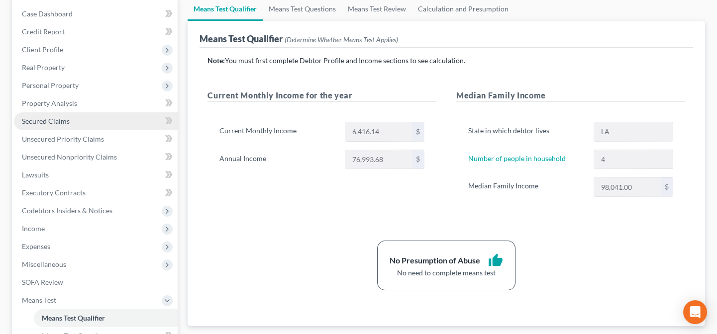
scroll to position [135, 0]
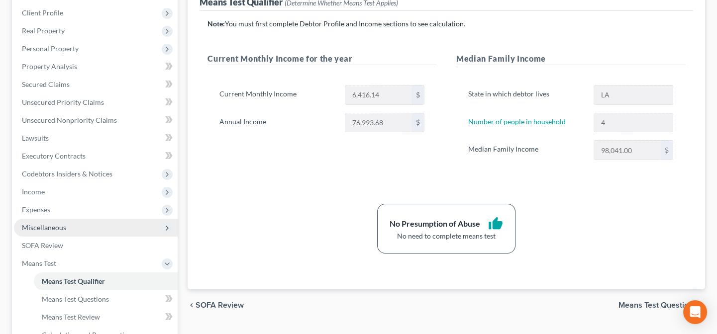
click at [31, 228] on span "Miscellaneous" at bounding box center [44, 227] width 44 height 8
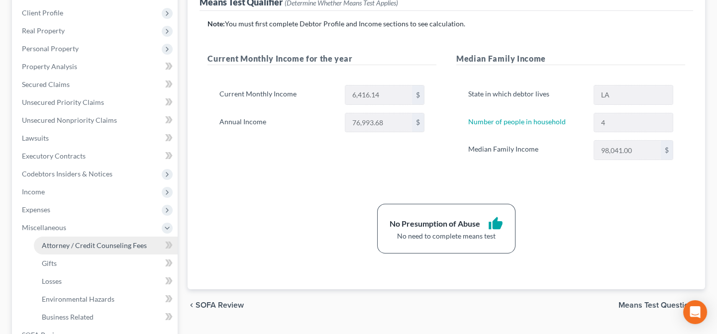
click at [55, 241] on span "Attorney / Credit Counseling Fees" at bounding box center [94, 245] width 105 height 8
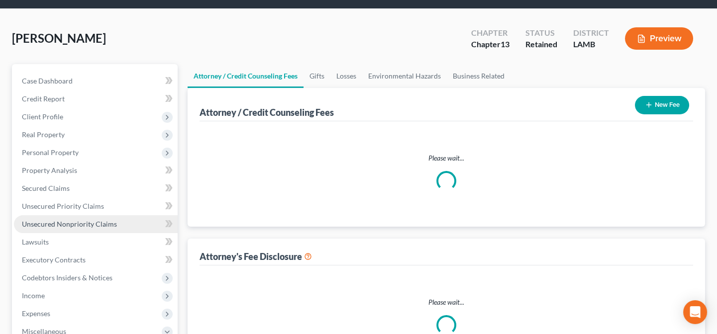
select select "0"
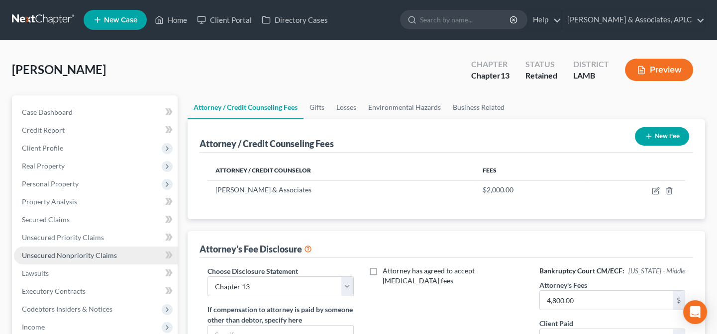
click at [77, 259] on link "Unsecured Nonpriority Claims" at bounding box center [96, 256] width 164 height 18
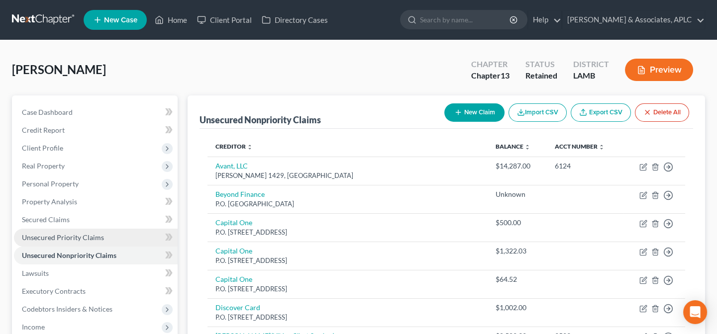
click at [91, 238] on span "Unsecured Priority Claims" at bounding box center [63, 237] width 82 height 8
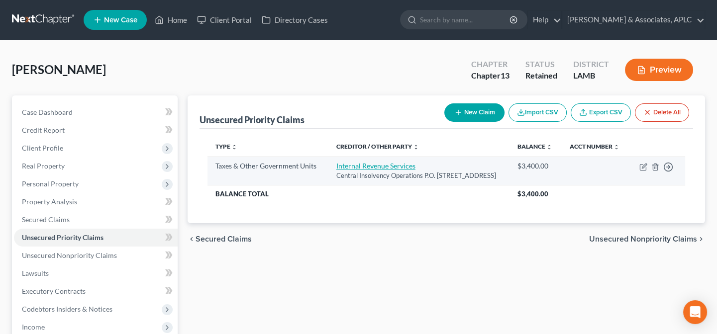
click at [342, 170] on link "Internal Revenue Services" at bounding box center [375, 166] width 79 height 8
select select "0"
select select "39"
select select "0"
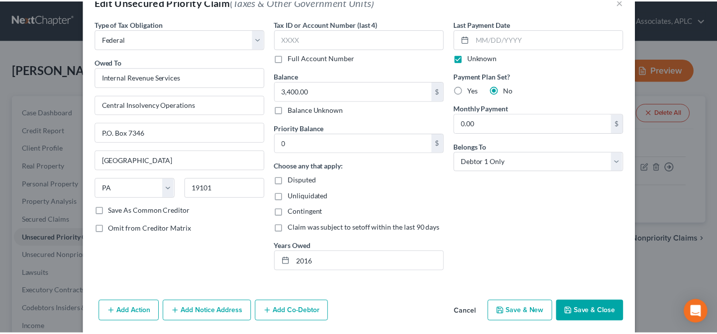
scroll to position [42, 0]
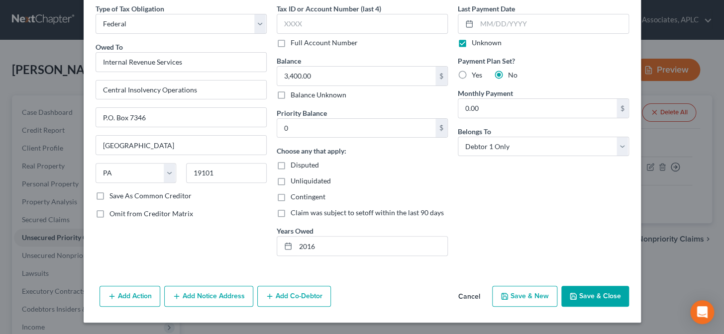
click at [584, 301] on button "Save & Close" at bounding box center [595, 296] width 68 height 21
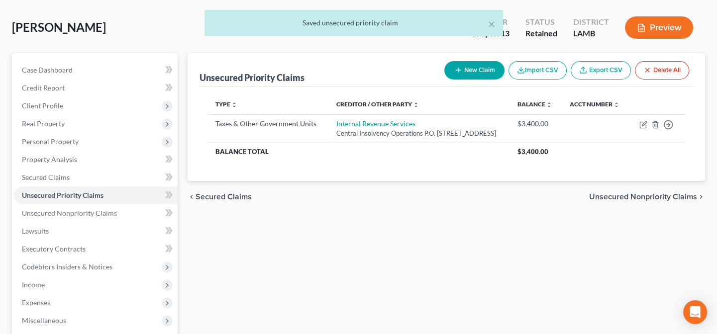
scroll to position [135, 0]
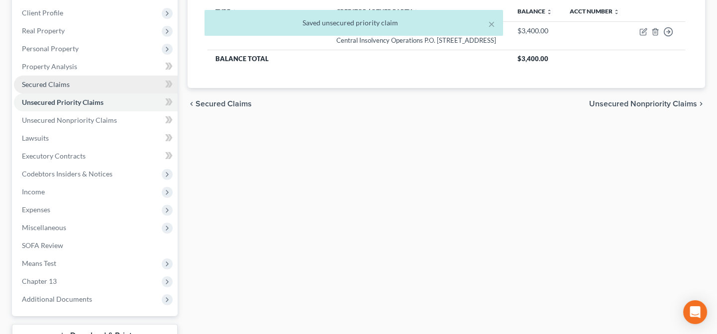
click at [73, 80] on link "Secured Claims" at bounding box center [96, 85] width 164 height 18
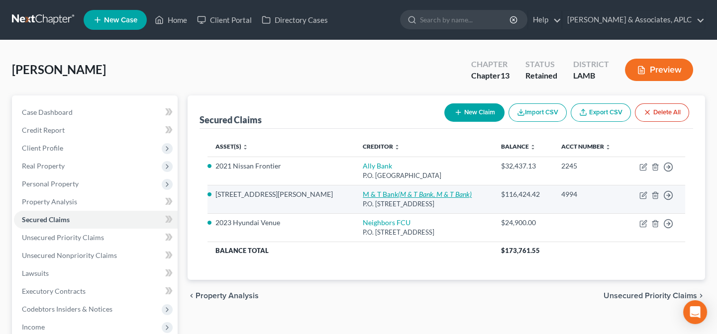
click at [363, 195] on link "M & T Bank (M & T Bank, M & T Bank)" at bounding box center [417, 194] width 109 height 8
select select "35"
select select "3"
select select "0"
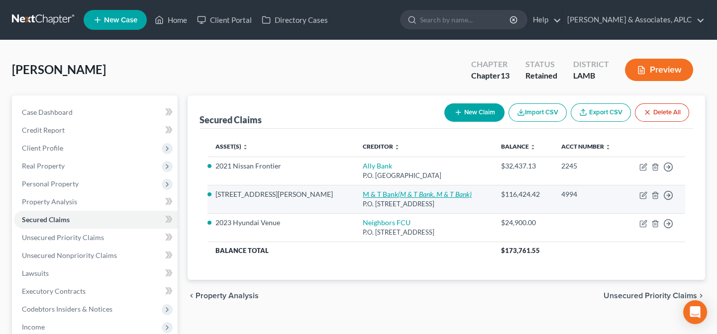
select select "0"
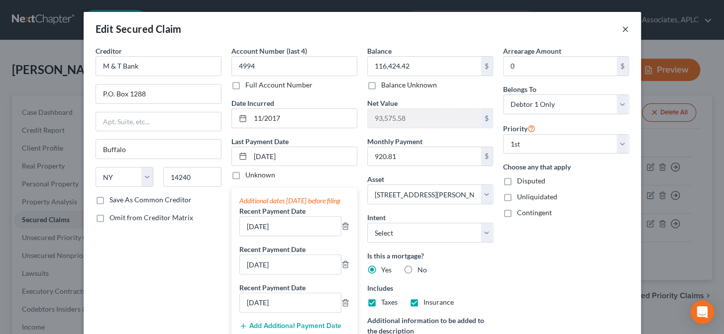
click at [622, 32] on button "×" at bounding box center [625, 29] width 7 height 12
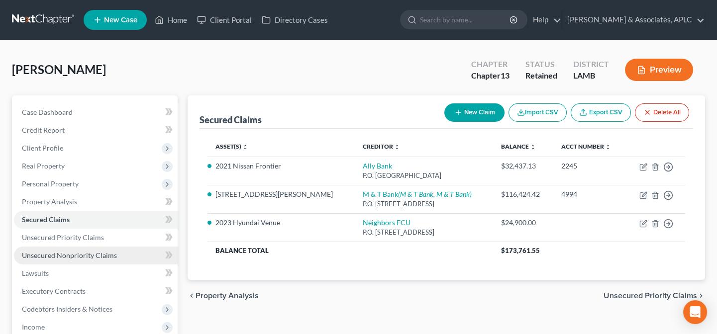
click at [102, 253] on span "Unsecured Nonpriority Claims" at bounding box center [69, 255] width 95 height 8
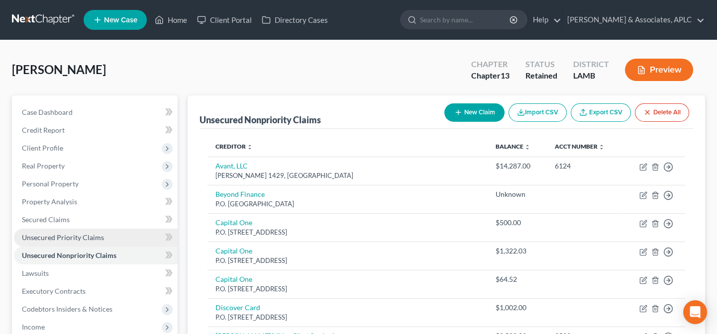
click at [96, 240] on span "Unsecured Priority Claims" at bounding box center [63, 237] width 82 height 8
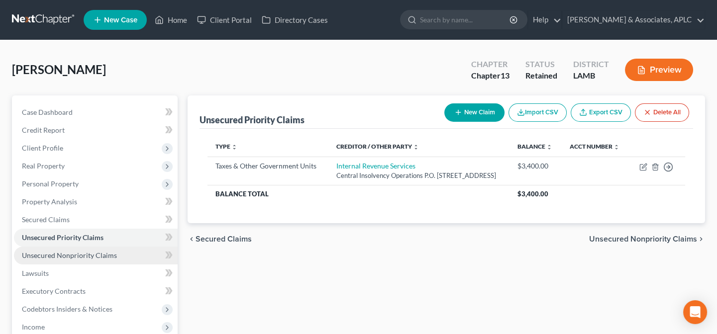
click at [145, 256] on link "Unsecured Nonpriority Claims" at bounding box center [96, 256] width 164 height 18
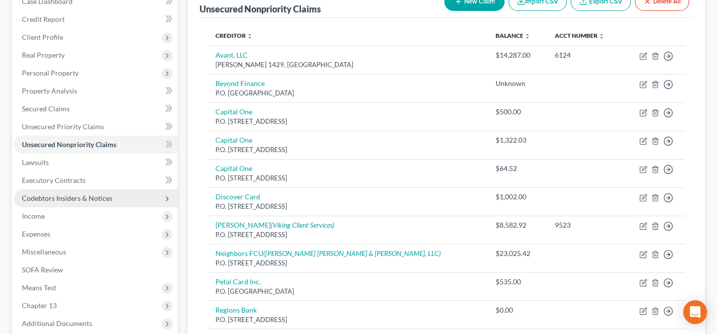
scroll to position [77, 0]
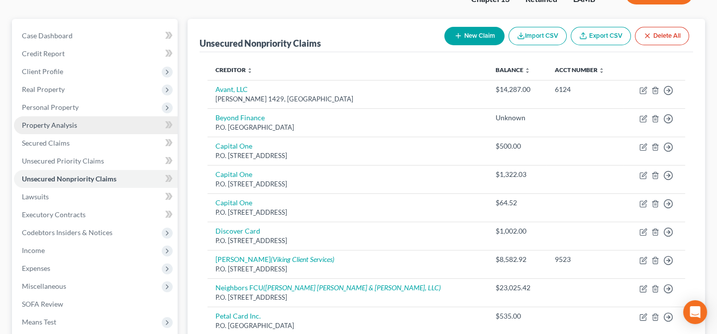
click at [52, 126] on span "Property Analysis" at bounding box center [49, 125] width 55 height 8
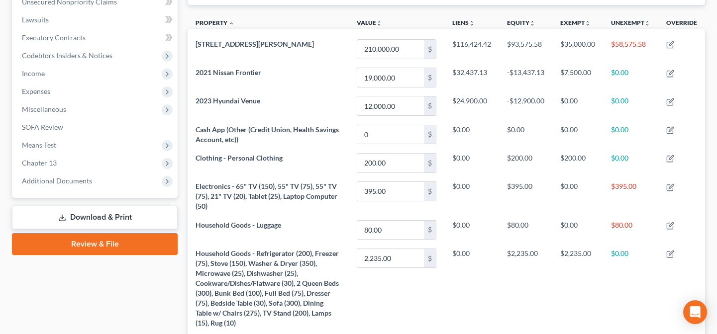
scroll to position [118, 0]
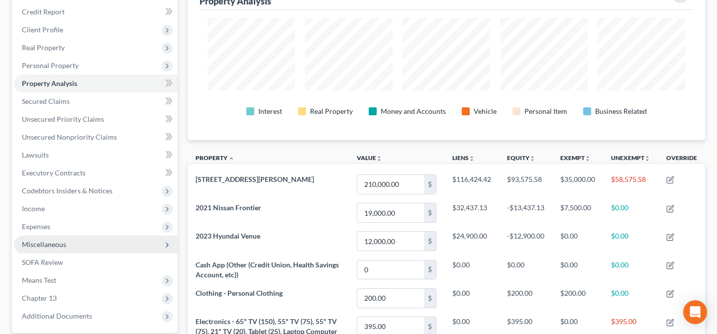
click at [35, 248] on span "Miscellaneous" at bounding box center [96, 245] width 164 height 18
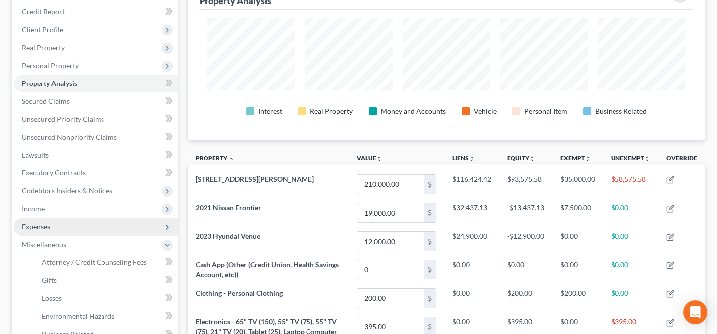
click at [30, 230] on span "Expenses" at bounding box center [96, 227] width 164 height 18
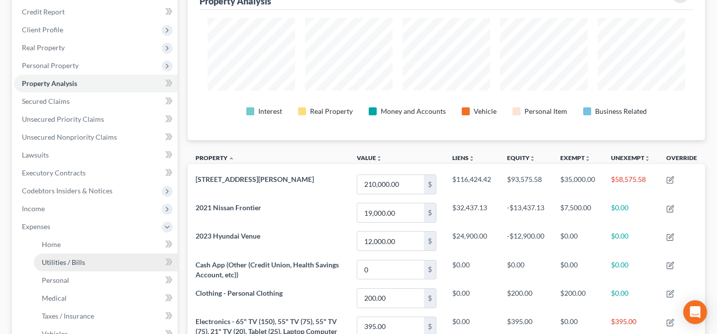
click at [54, 261] on span "Utilities / Bills" at bounding box center [63, 262] width 43 height 8
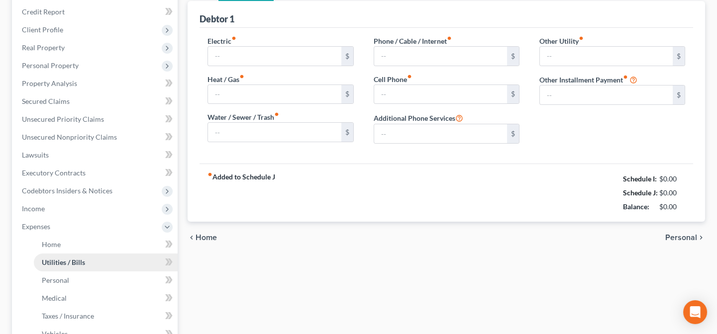
type input "275.00"
type input "0.00"
type input "75.00"
type input "240.00"
type input "0.00"
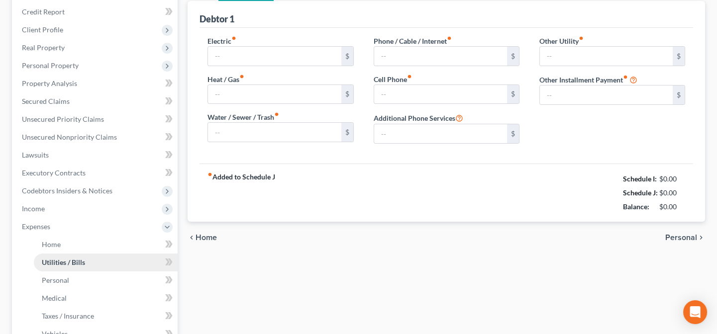
type input "0.00"
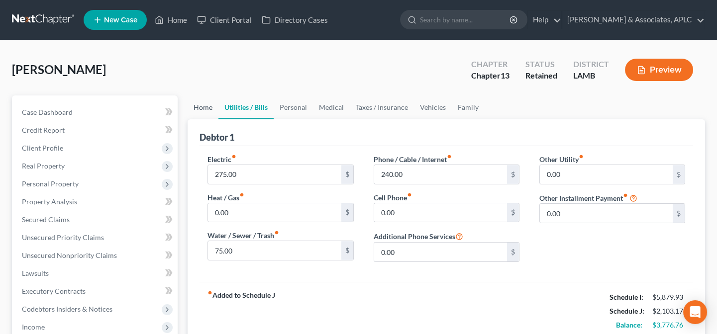
click at [202, 106] on link "Home" at bounding box center [203, 108] width 31 height 24
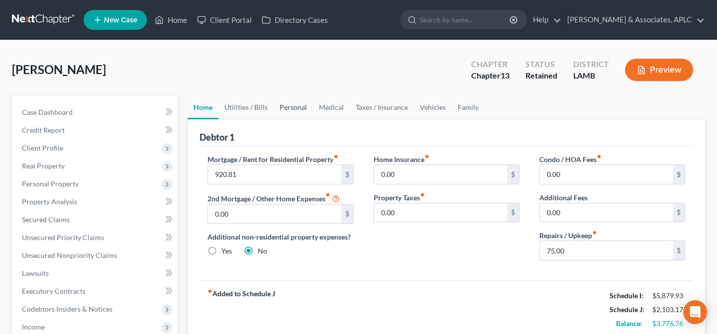
click at [285, 103] on link "Personal" at bounding box center [293, 108] width 39 height 24
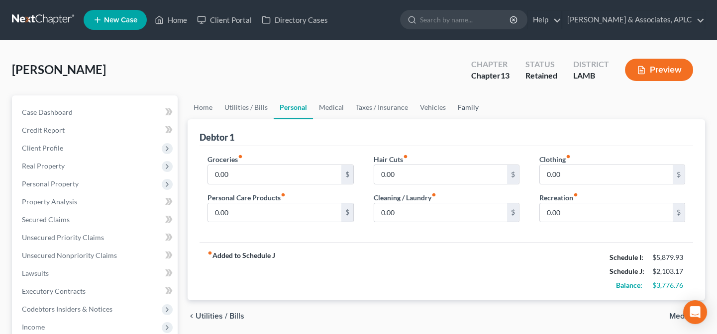
click at [462, 108] on link "Family" at bounding box center [468, 108] width 33 height 24
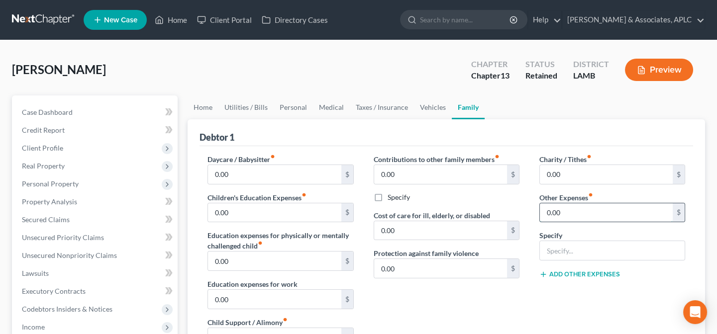
click at [577, 209] on input "0.00" at bounding box center [606, 212] width 133 height 19
type input "1,810.00"
type input "Ch. 13 Plan Payment"
click at [298, 104] on link "Personal" at bounding box center [293, 108] width 39 height 24
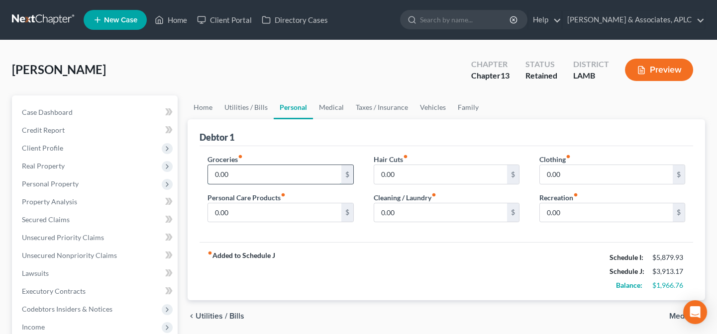
click at [248, 174] on input "0.00" at bounding box center [274, 174] width 133 height 19
type input "900.00"
type input "50.00"
type input "75.00"
type input "200.00"
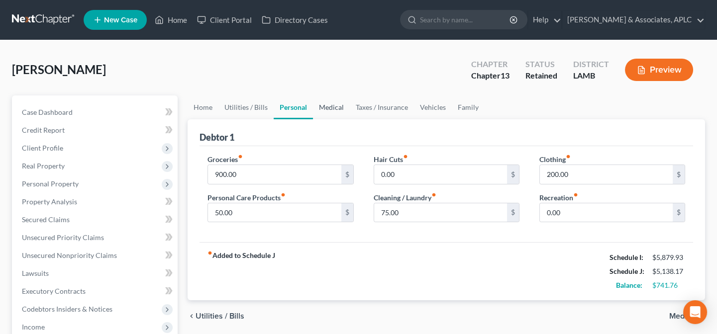
click at [333, 107] on link "Medical" at bounding box center [331, 108] width 37 height 24
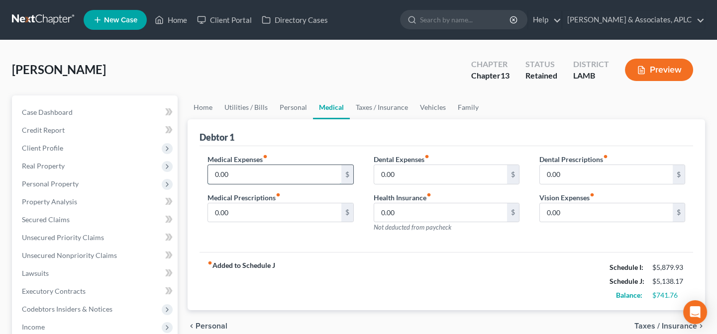
click at [264, 178] on input "0.00" at bounding box center [274, 174] width 133 height 19
type input "200.00"
click at [370, 110] on link "Taxes / Insurance" at bounding box center [382, 108] width 64 height 24
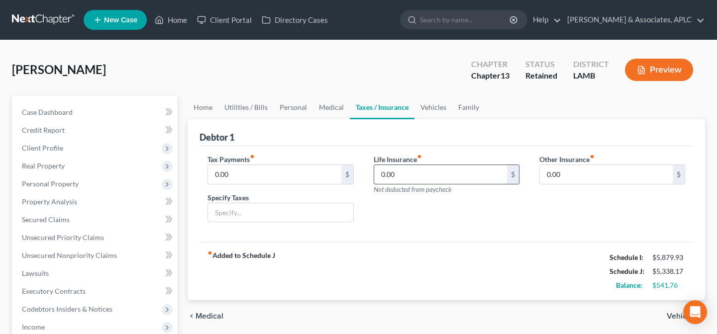
click at [406, 177] on input "0.00" at bounding box center [440, 174] width 133 height 19
type input "33.11"
click at [434, 108] on link "Vehicles" at bounding box center [433, 108] width 38 height 24
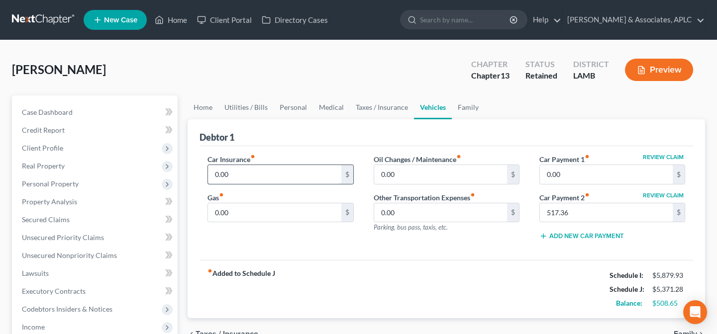
click at [231, 170] on input "0.00" at bounding box center [274, 174] width 133 height 19
click at [75, 184] on span "Personal Property" at bounding box center [50, 184] width 57 height 8
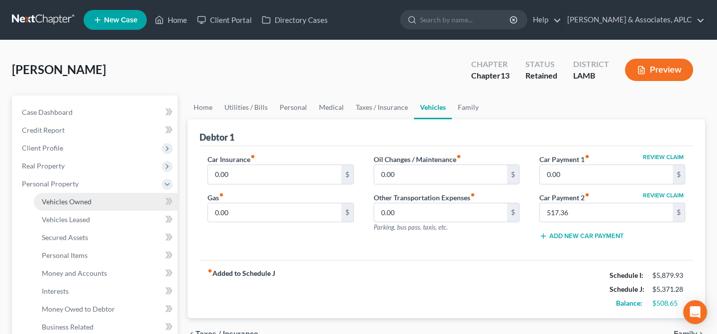
click at [71, 205] on link "Vehicles Owned" at bounding box center [106, 202] width 144 height 18
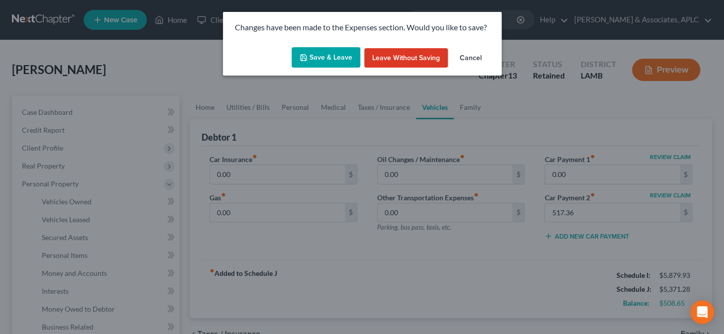
click at [328, 59] on button "Save & Leave" at bounding box center [325, 57] width 69 height 21
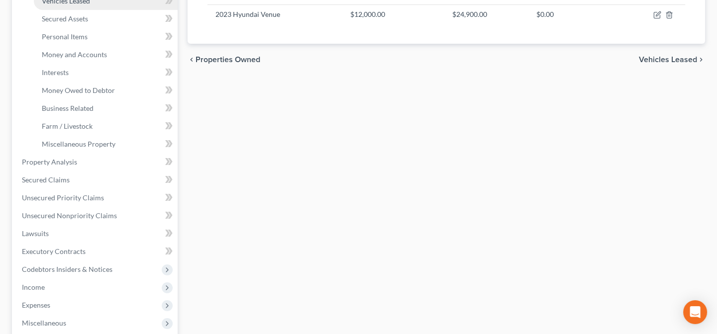
scroll to position [271, 0]
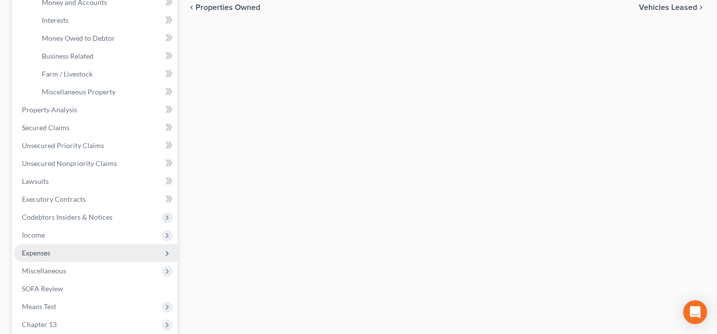
click at [77, 256] on span "Expenses" at bounding box center [96, 253] width 164 height 18
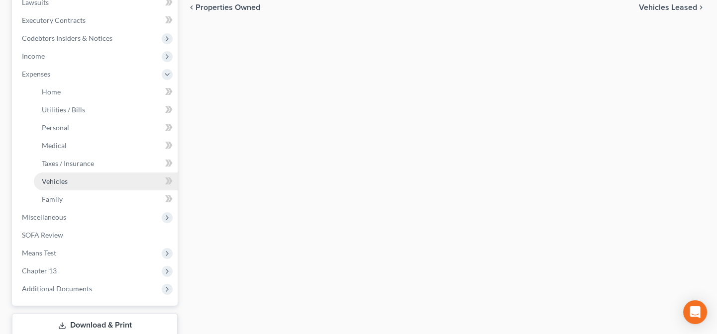
click at [86, 176] on link "Vehicles" at bounding box center [106, 182] width 144 height 18
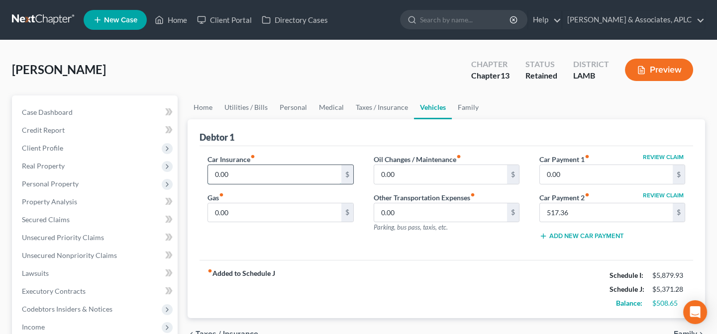
click at [247, 176] on input "0.00" at bounding box center [274, 174] width 133 height 19
type input "343.01"
type input "200.00"
click at [200, 109] on link "Home" at bounding box center [203, 108] width 31 height 24
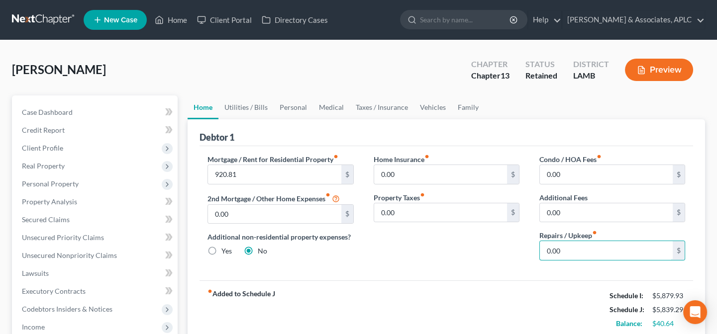
type input "0.00"
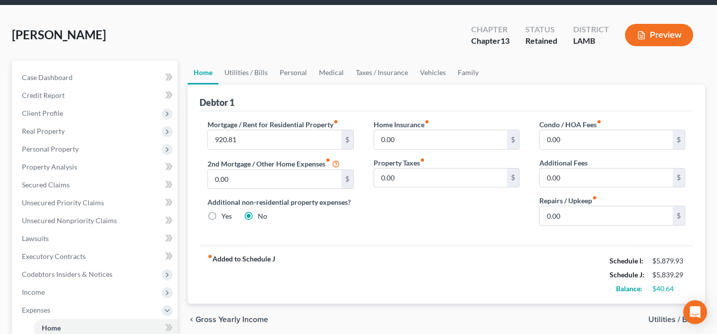
scroll to position [5, 0]
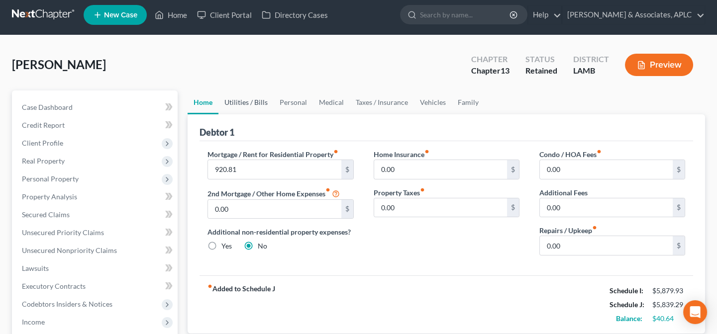
click at [238, 97] on link "Utilities / Bills" at bounding box center [245, 103] width 55 height 24
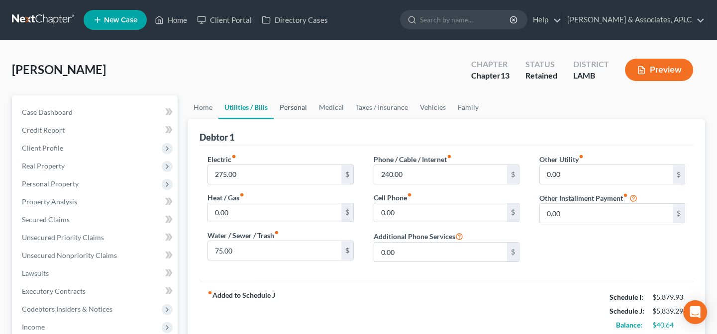
drag, startPoint x: 296, startPoint y: 107, endPoint x: 291, endPoint y: 119, distance: 12.7
click at [296, 107] on link "Personal" at bounding box center [293, 108] width 39 height 24
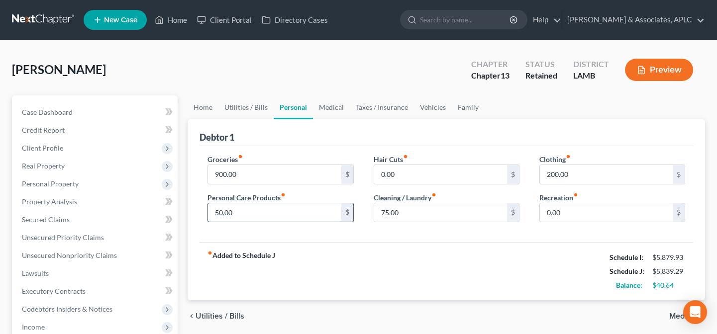
click at [284, 213] on input "50.00" at bounding box center [274, 212] width 133 height 19
type input "25.00"
type input "50.00"
type input "100.00"
click at [333, 103] on link "Medical" at bounding box center [331, 108] width 37 height 24
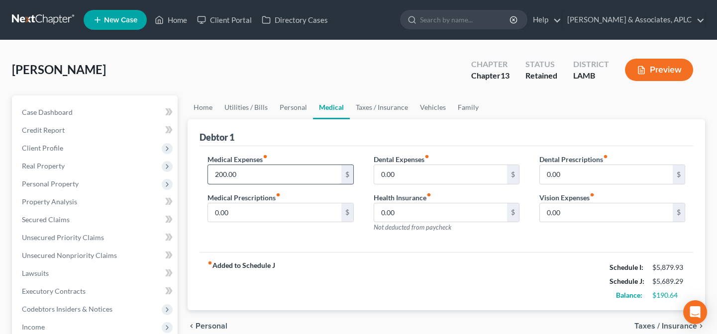
click at [293, 170] on input "200.00" at bounding box center [274, 174] width 133 height 19
type input "100.00"
click at [384, 104] on link "Taxes / Insurance" at bounding box center [382, 108] width 64 height 24
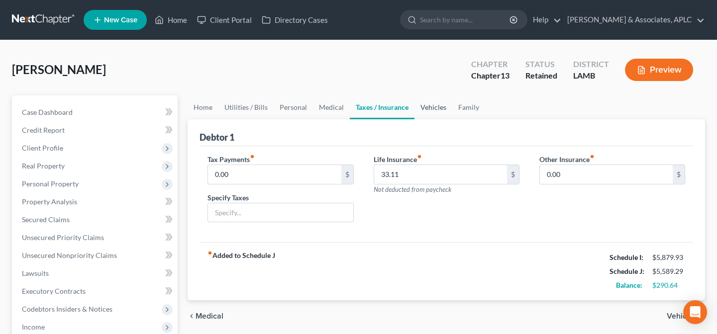
click at [423, 104] on link "Vehicles" at bounding box center [433, 108] width 38 height 24
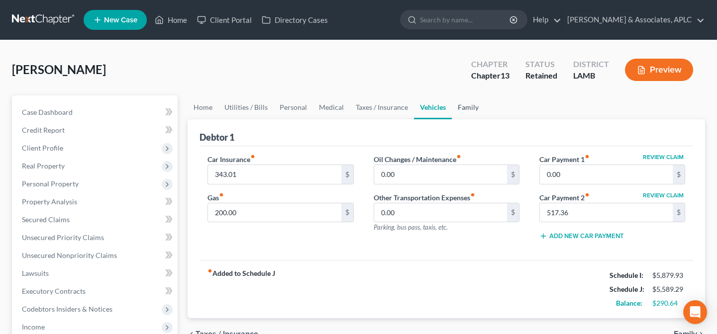
click at [472, 104] on link "Family" at bounding box center [468, 108] width 33 height 24
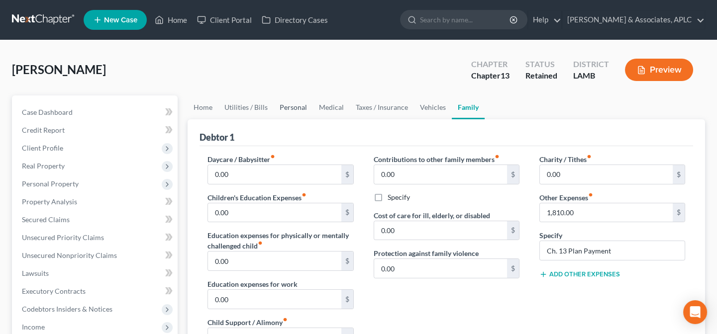
click at [282, 101] on link "Personal" at bounding box center [293, 108] width 39 height 24
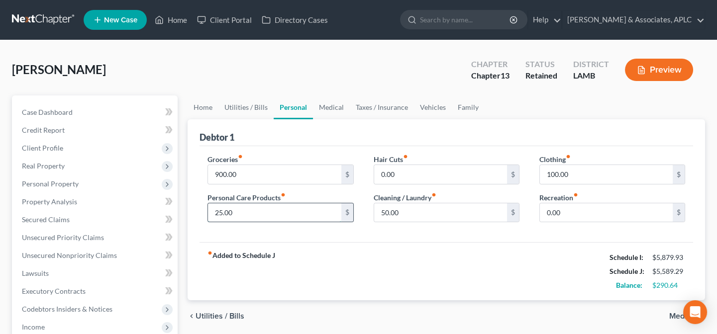
click at [257, 211] on input "25.00" at bounding box center [274, 212] width 133 height 19
type input "50.00"
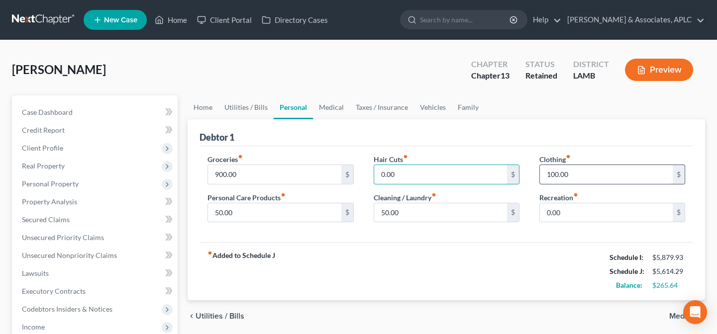
click at [577, 170] on input "100.00" at bounding box center [606, 174] width 133 height 19
type input "150.00"
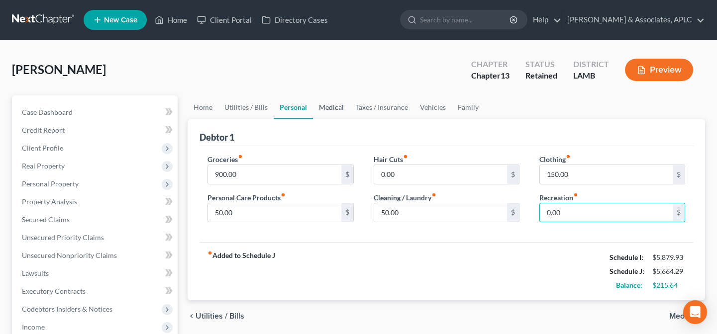
click at [319, 105] on link "Medical" at bounding box center [331, 108] width 37 height 24
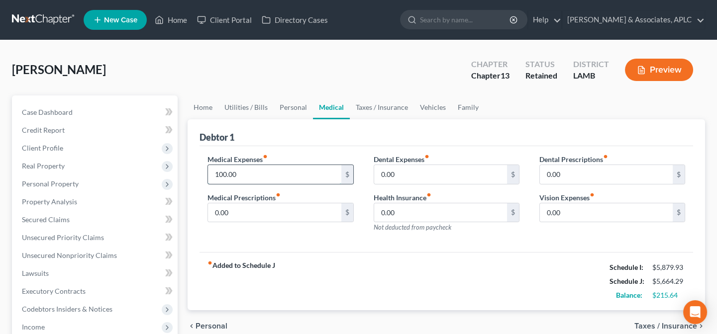
click at [289, 165] on input "100.00" at bounding box center [274, 174] width 133 height 19
type input "150.00"
click at [383, 108] on link "Taxes / Insurance" at bounding box center [382, 108] width 64 height 24
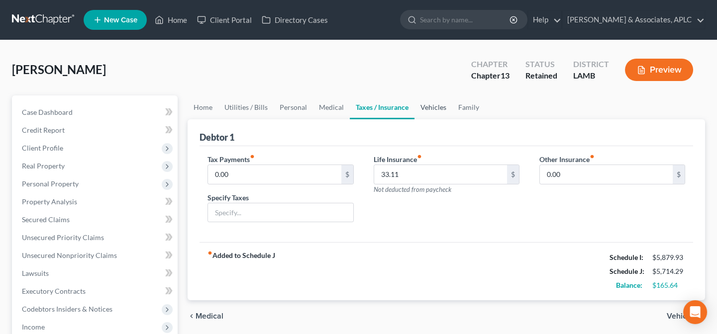
click at [429, 104] on link "Vehicles" at bounding box center [433, 108] width 38 height 24
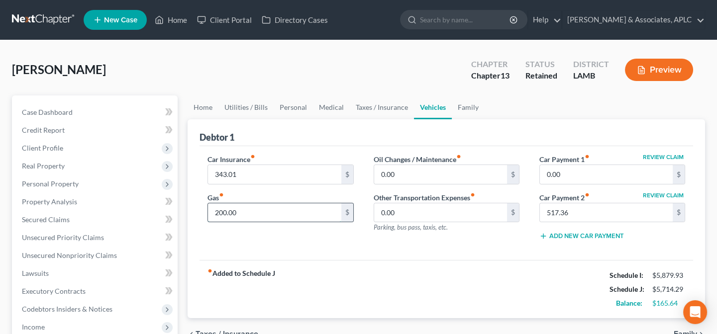
click at [285, 211] on input "200.00" at bounding box center [274, 212] width 133 height 19
type input "250.00"
type input "25.00"
click at [292, 108] on link "Personal" at bounding box center [293, 108] width 39 height 24
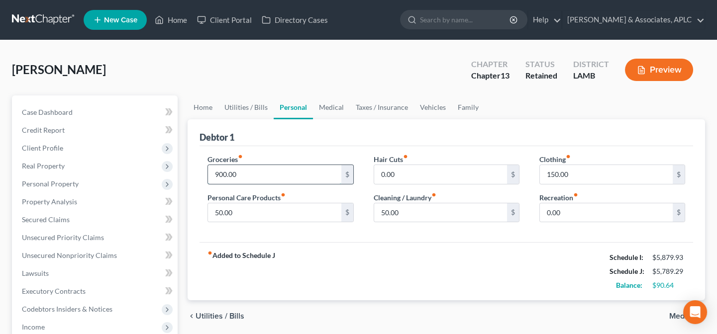
click at [259, 177] on input "900.00" at bounding box center [274, 174] width 133 height 19
type input "950.00"
click at [465, 105] on link "Family" at bounding box center [468, 108] width 33 height 24
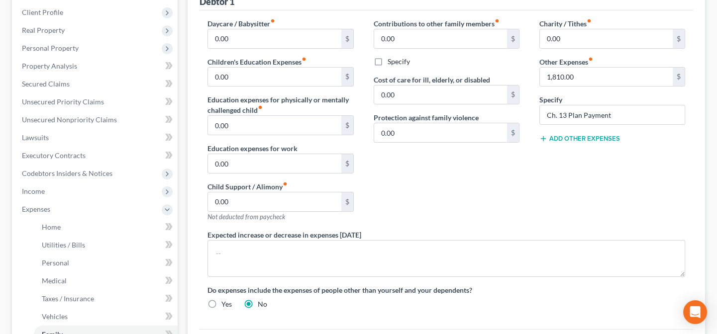
scroll to position [135, 0]
click at [593, 80] on input "1,810.00" at bounding box center [606, 77] width 133 height 19
type input "1,885.00"
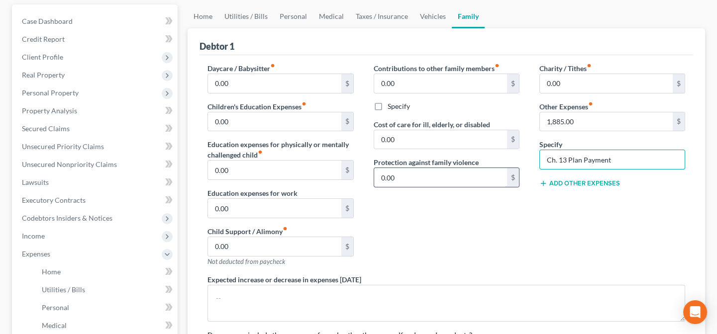
scroll to position [90, 0]
click at [244, 17] on link "Utilities / Bills" at bounding box center [245, 17] width 55 height 24
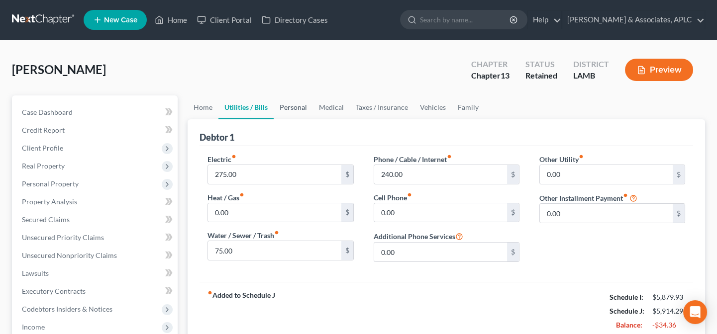
click at [296, 108] on link "Personal" at bounding box center [293, 108] width 39 height 24
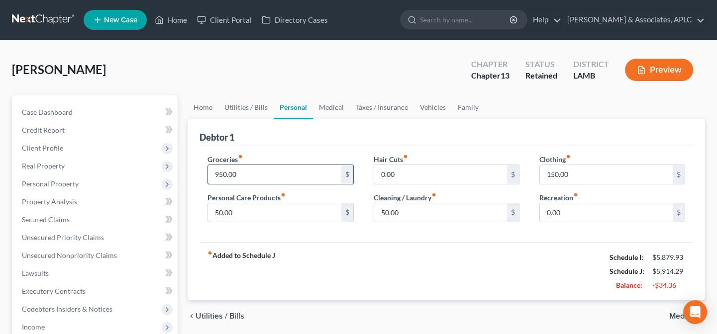
click at [293, 176] on input "950.00" at bounding box center [274, 174] width 133 height 19
type input "900.00"
click at [461, 105] on link "Family" at bounding box center [468, 108] width 33 height 24
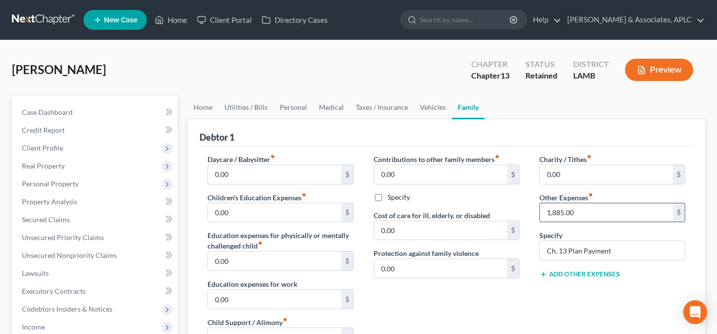
click at [575, 206] on input "1,885.00" at bounding box center [606, 212] width 133 height 19
type input "1,900.00"
click at [172, 19] on link "Home" at bounding box center [171, 20] width 42 height 18
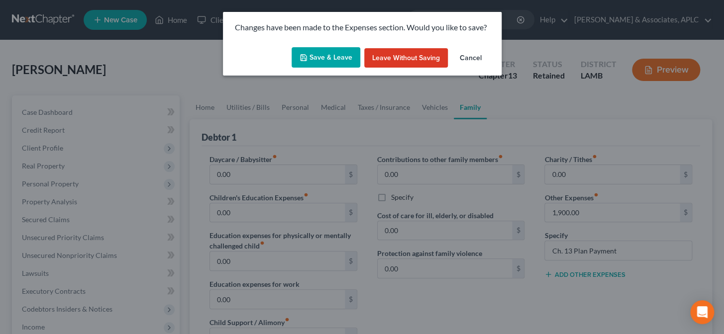
click at [327, 49] on button "Save & Leave" at bounding box center [325, 57] width 69 height 21
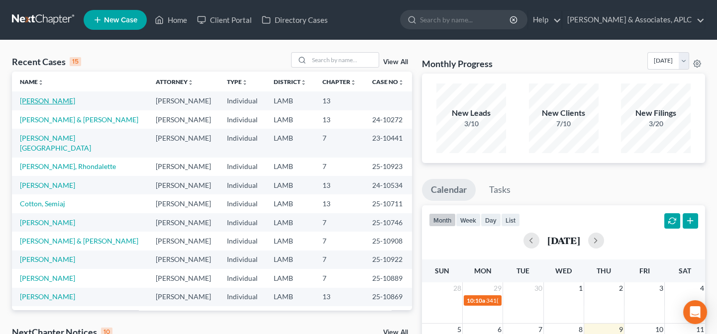
click at [46, 102] on link "[PERSON_NAME]" at bounding box center [47, 100] width 55 height 8
select select "14"
select select "2"
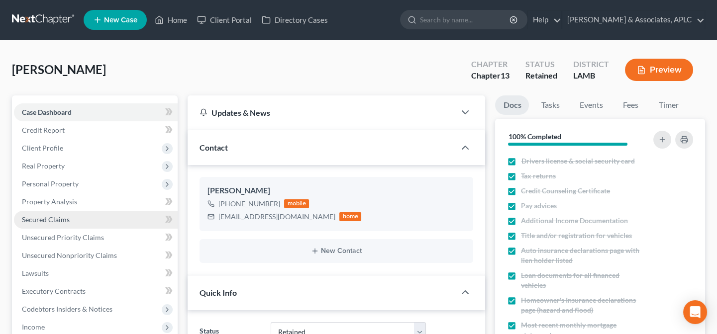
click at [35, 219] on span "Secured Claims" at bounding box center [46, 219] width 48 height 8
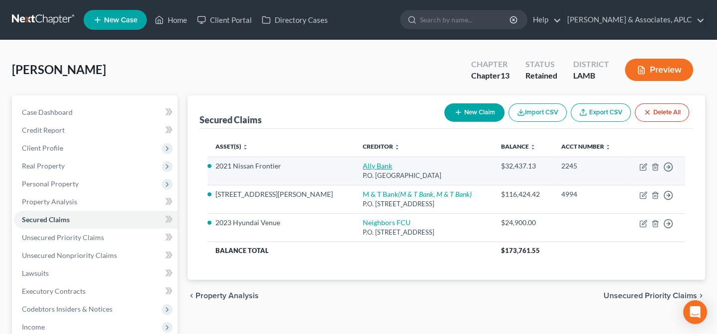
click at [363, 169] on link "Ally Bank" at bounding box center [377, 166] width 29 height 8
select select "24"
select select "0"
select select "6"
select select "4"
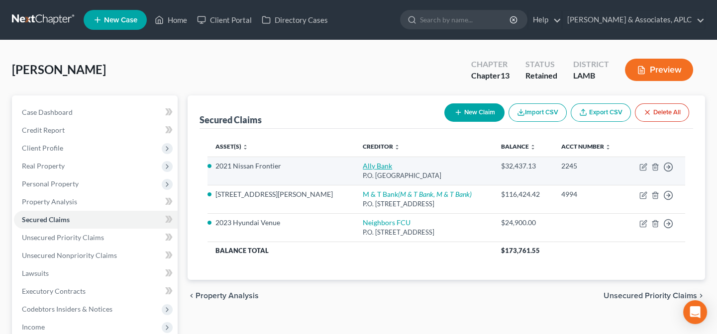
select select "0"
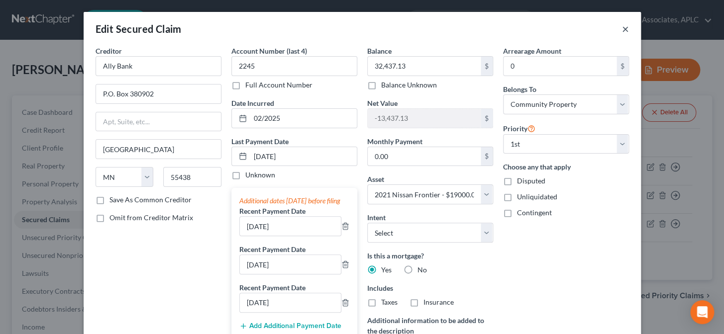
click at [625, 30] on button "×" at bounding box center [625, 29] width 7 height 12
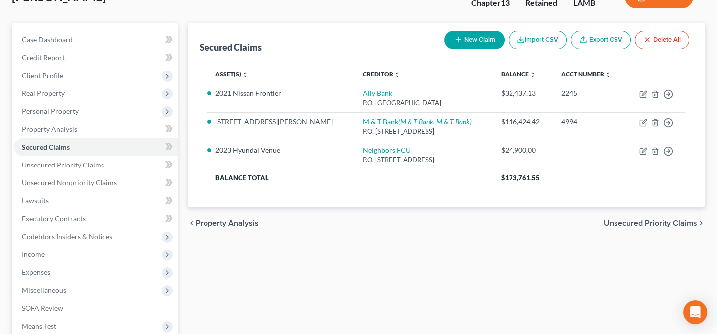
scroll to position [211, 0]
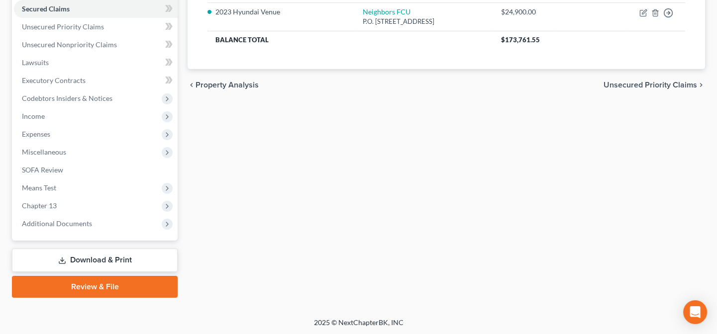
click at [118, 263] on link "Download & Print" at bounding box center [95, 260] width 166 height 23
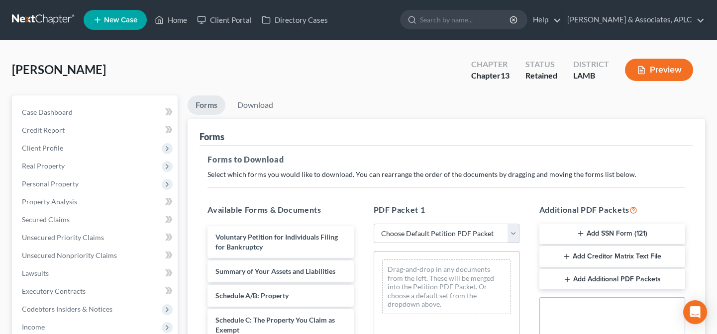
click at [410, 232] on select "Choose Default Petition PDF Packet Complete Bankruptcy Petition (all forms and …" at bounding box center [447, 234] width 146 height 20
select select "0"
click at [374, 224] on select "Choose Default Petition PDF Packet Complete Bankruptcy Petition (all forms and …" at bounding box center [447, 234] width 146 height 20
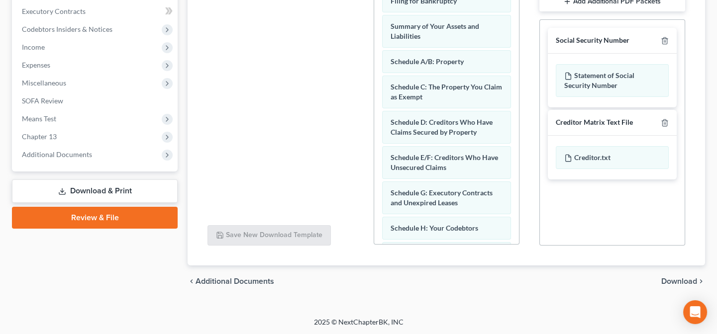
click at [672, 284] on span "Download" at bounding box center [679, 282] width 36 height 8
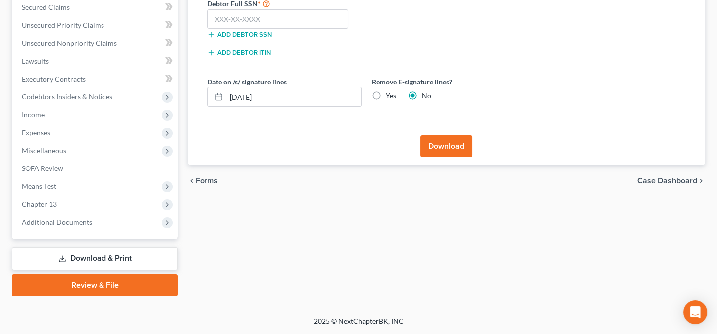
scroll to position [211, 0]
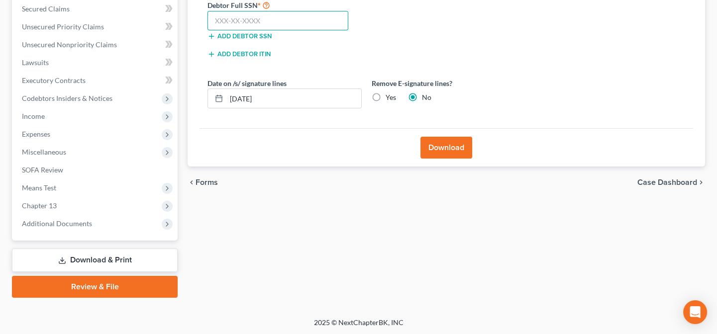
click at [270, 19] on input "text" at bounding box center [277, 21] width 141 height 20
type input "435-51-0794"
click at [437, 149] on button "Download" at bounding box center [446, 148] width 52 height 22
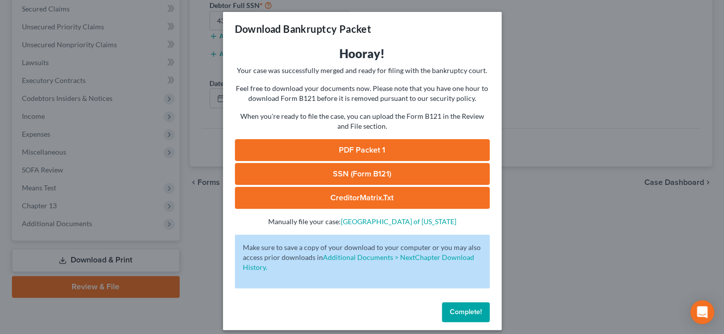
click at [412, 155] on link "PDF Packet 1" at bounding box center [362, 150] width 255 height 22
click at [353, 171] on link "SSN (Form B121)" at bounding box center [362, 174] width 255 height 22
click at [460, 315] on span "Complete!" at bounding box center [466, 312] width 32 height 8
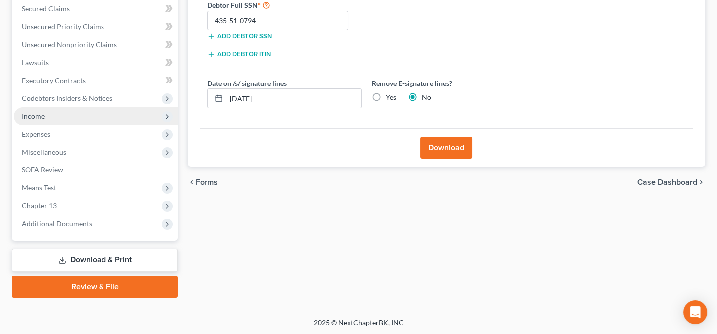
click at [31, 117] on span "Income" at bounding box center [33, 116] width 23 height 8
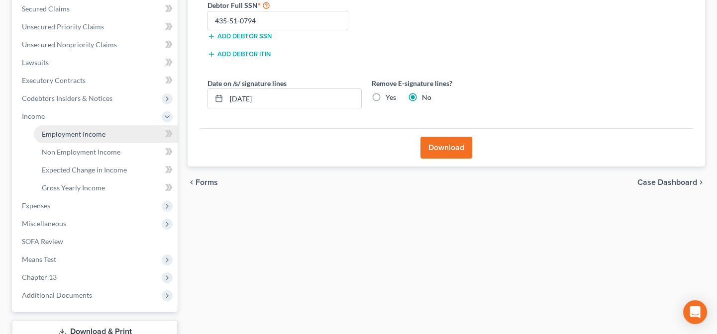
click at [46, 128] on link "Employment Income" at bounding box center [106, 134] width 144 height 18
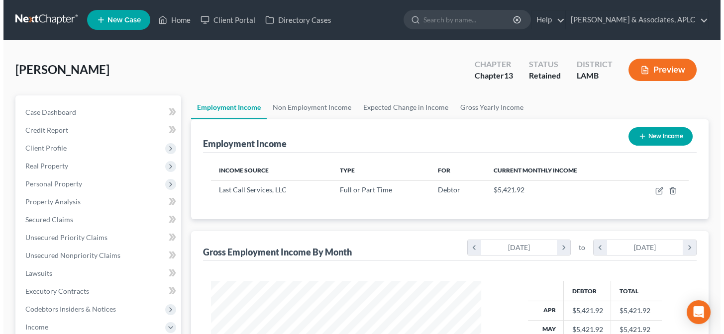
scroll to position [178, 290]
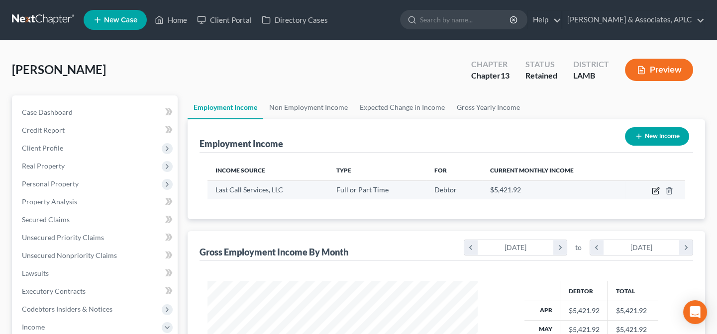
click at [652, 191] on icon "button" at bounding box center [655, 192] width 6 height 6
select select "0"
select select "19"
select select "0"
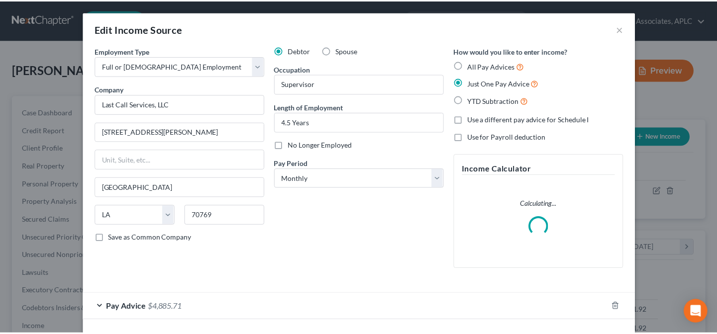
scroll to position [178, 293]
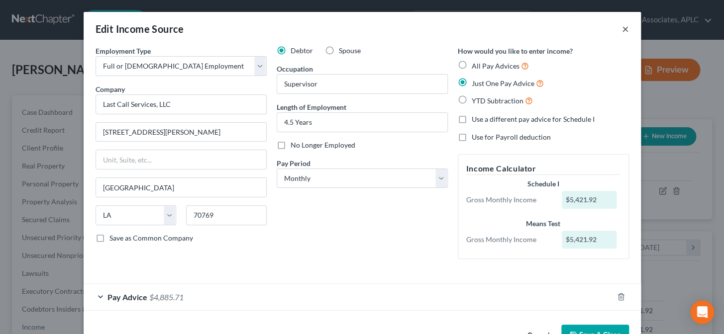
click at [622, 29] on button "×" at bounding box center [625, 29] width 7 height 12
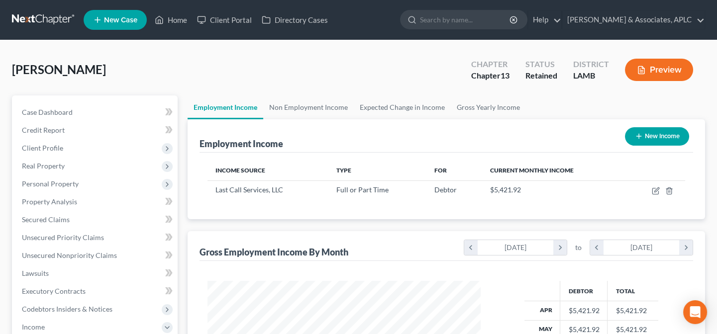
scroll to position [497230, 497118]
click at [177, 17] on link "Home" at bounding box center [171, 20] width 42 height 18
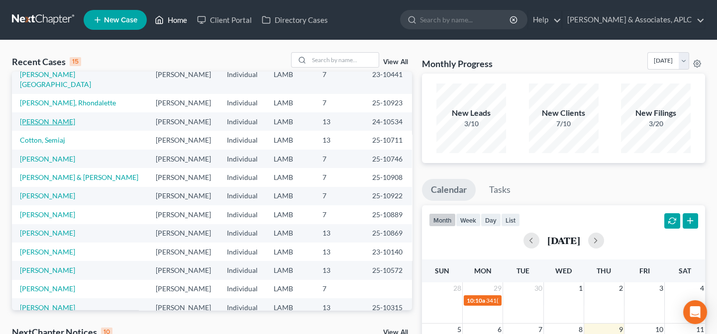
scroll to position [68, 0]
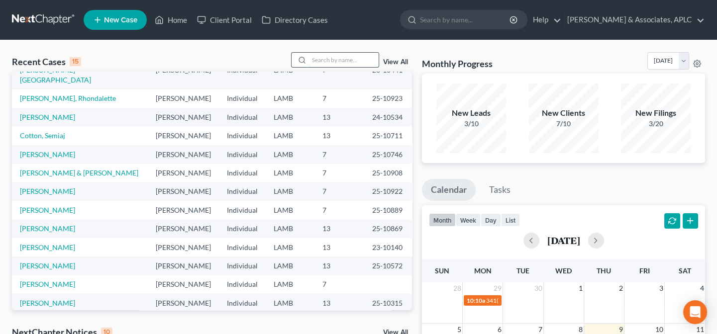
click at [311, 59] on input "search" at bounding box center [344, 60] width 70 height 14
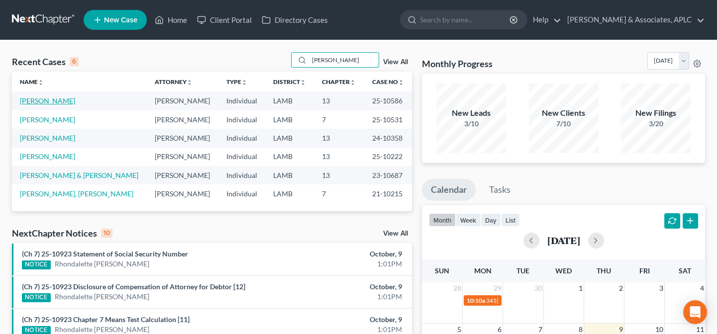
type input "martin"
click at [49, 102] on link "[PERSON_NAME]" at bounding box center [47, 100] width 55 height 8
select select "8"
select select "1"
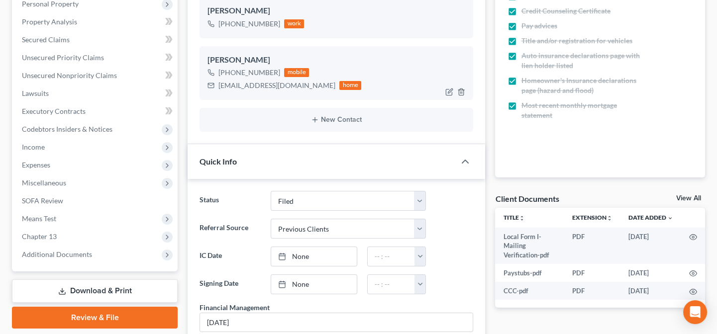
scroll to position [181, 0]
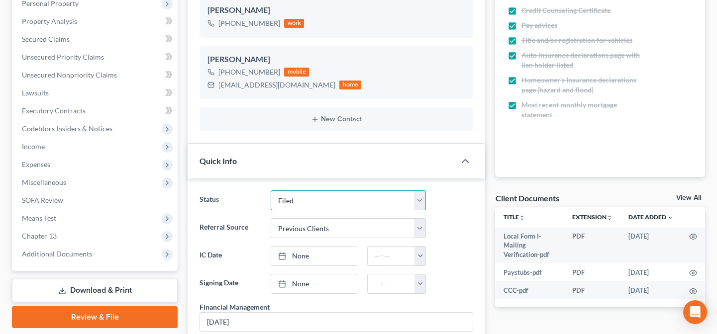
click at [298, 200] on select "Closed Confirmed Confirmed - 30 Day Default Discharged Discharged & Reported Di…" at bounding box center [349, 201] width 156 height 20
select select "1"
click at [271, 191] on select "Closed Confirmed Confirmed - 30 Day Default Discharged Discharged & Reported Di…" at bounding box center [349, 201] width 156 height 20
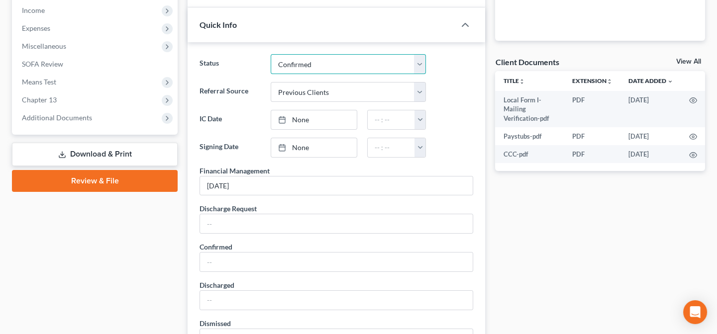
scroll to position [362, 0]
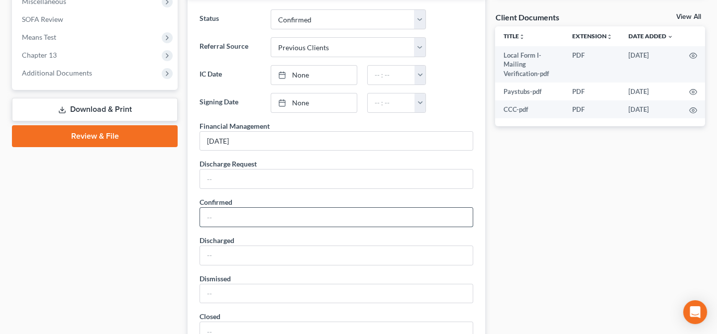
click at [294, 214] on input "text" at bounding box center [336, 217] width 273 height 19
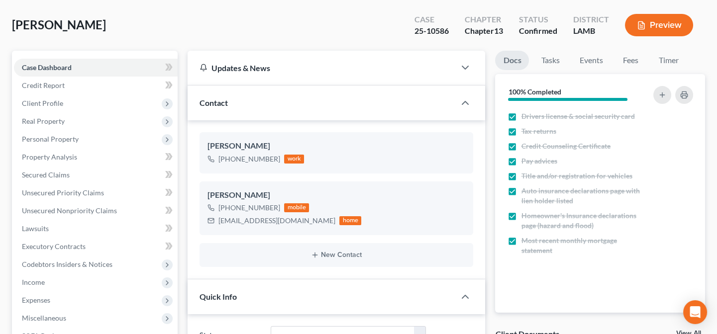
scroll to position [0, 0]
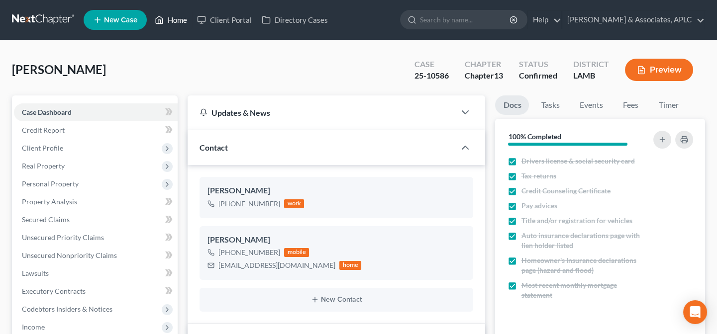
type input "10/09/25"
click at [186, 18] on link "Home" at bounding box center [171, 20] width 42 height 18
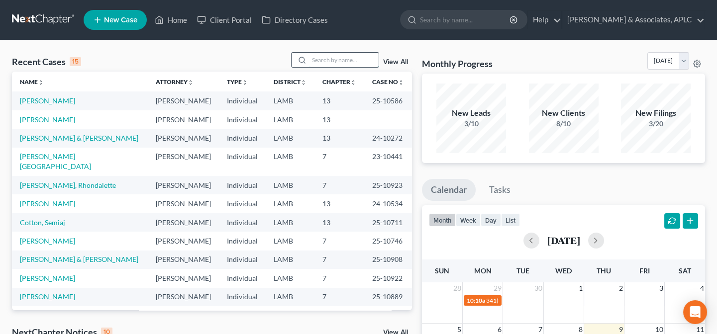
click at [323, 58] on input "search" at bounding box center [344, 60] width 70 height 14
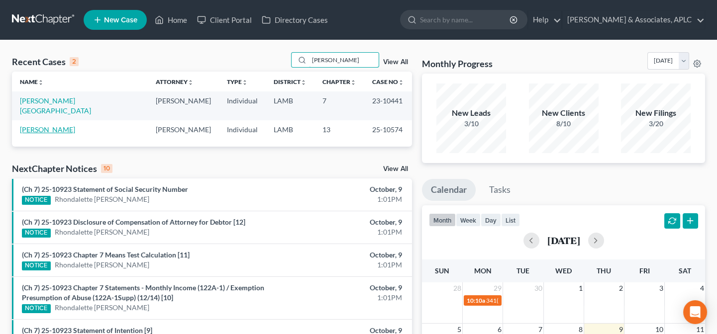
type input "steward"
click at [39, 125] on link "[PERSON_NAME]" at bounding box center [47, 129] width 55 height 8
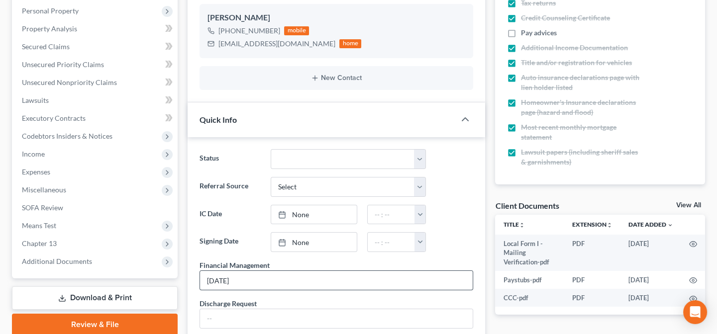
scroll to position [181, 0]
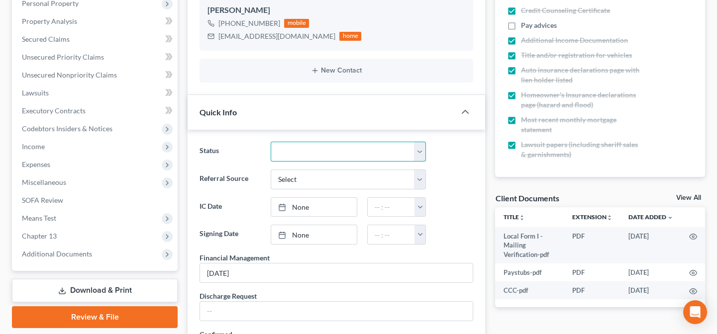
drag, startPoint x: 281, startPoint y: 152, endPoint x: 280, endPoint y: 141, distance: 10.5
click at [281, 152] on select "Closed Confirmed Confirmed - 30 Day Default Discharged Discharged & Reported Di…" at bounding box center [349, 152] width 156 height 20
select select "1"
click at [271, 142] on select "Closed Confirmed Confirmed - 30 Day Default Discharged Discharged & Reported Di…" at bounding box center [349, 152] width 156 height 20
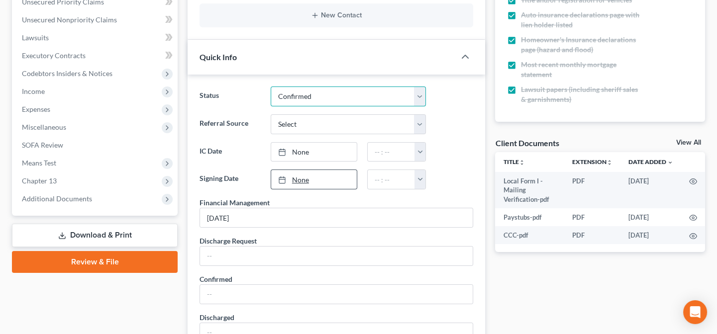
scroll to position [362, 0]
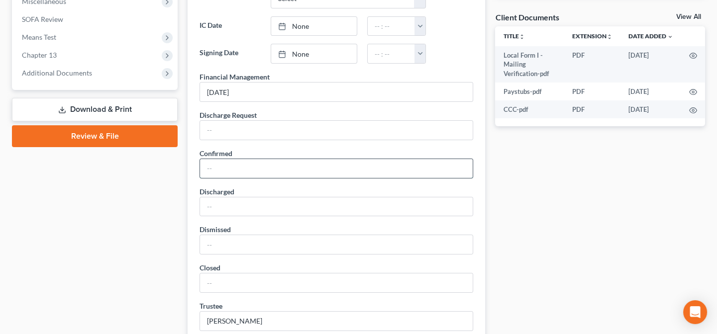
click at [255, 170] on input "text" at bounding box center [336, 168] width 273 height 19
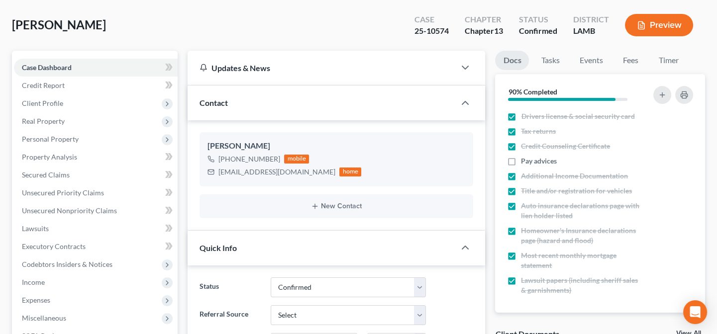
scroll to position [0, 0]
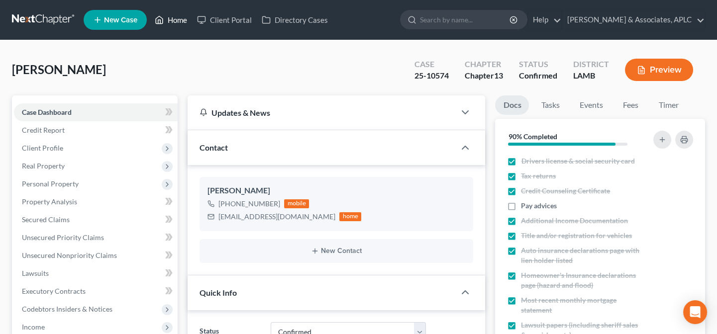
type input "10/09/25"
click at [184, 20] on link "Home" at bounding box center [171, 20] width 42 height 18
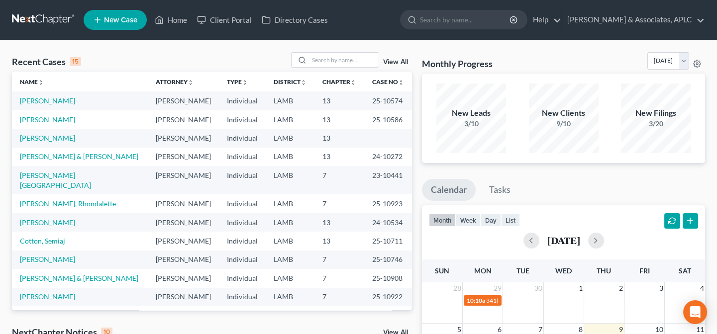
click at [60, 143] on td "[PERSON_NAME]" at bounding box center [80, 138] width 136 height 18
click at [58, 139] on link "[PERSON_NAME]" at bounding box center [47, 138] width 55 height 8
select select "14"
select select "2"
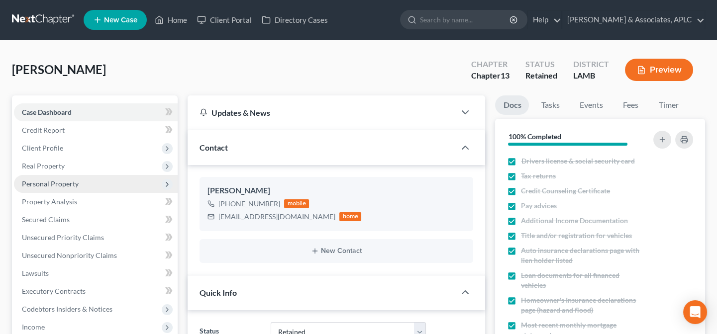
click at [52, 186] on span "Personal Property" at bounding box center [50, 184] width 57 height 8
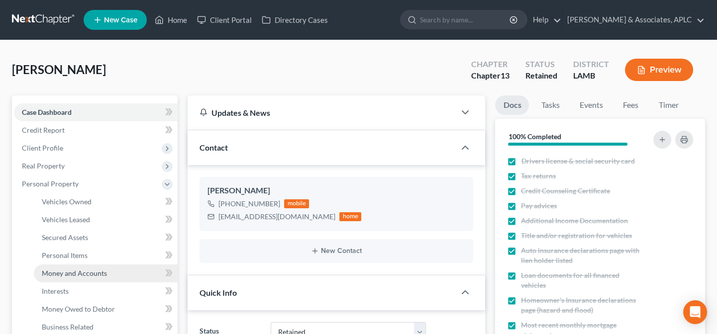
click at [63, 277] on link "Money and Accounts" at bounding box center [106, 274] width 144 height 18
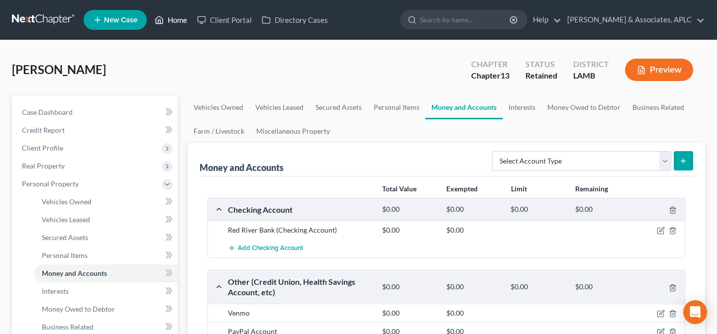
click at [174, 20] on link "Home" at bounding box center [171, 20] width 42 height 18
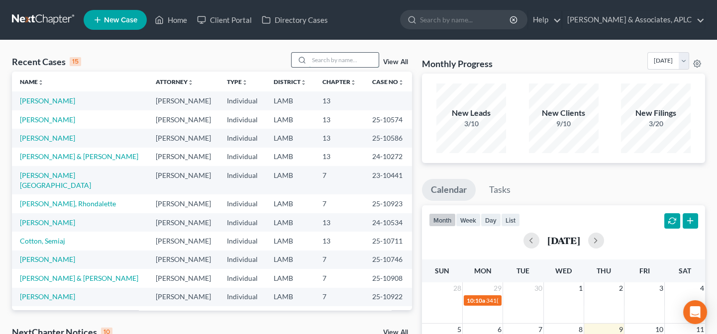
click at [343, 57] on input "search" at bounding box center [344, 60] width 70 height 14
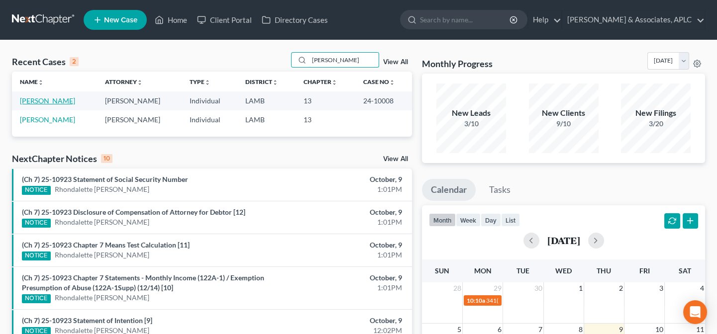
type input "hawkins"
click at [68, 101] on link "[PERSON_NAME]" at bounding box center [47, 100] width 55 height 8
select select "6"
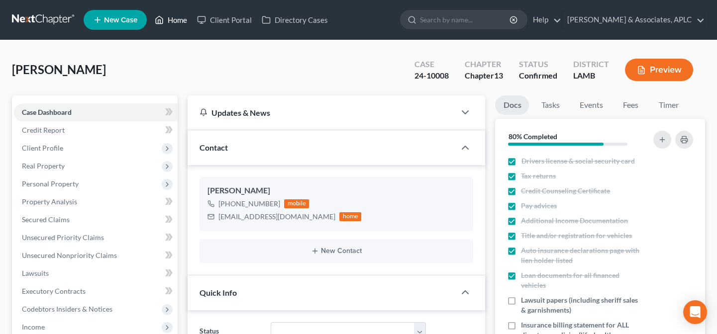
click at [173, 20] on link "Home" at bounding box center [171, 20] width 42 height 18
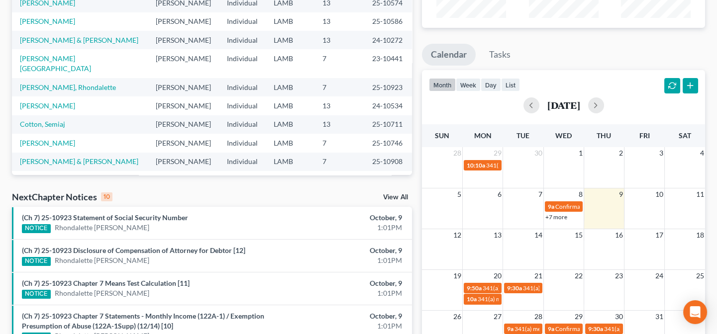
scroll to position [45, 0]
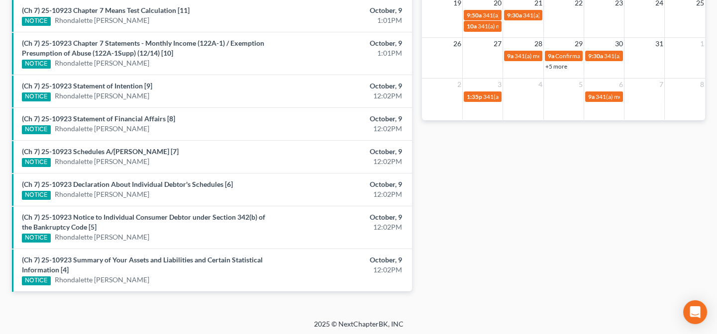
scroll to position [409, 0]
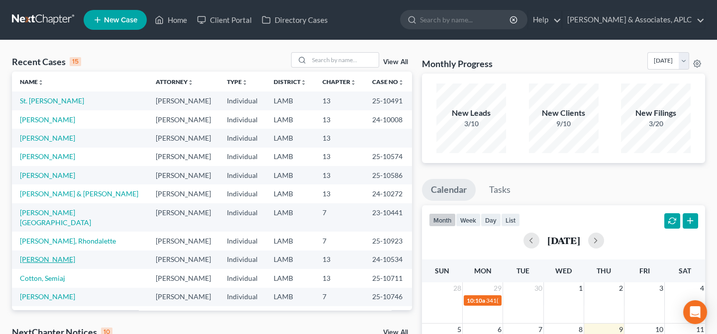
click at [56, 255] on link "[PERSON_NAME]" at bounding box center [47, 259] width 55 height 8
select select "6"
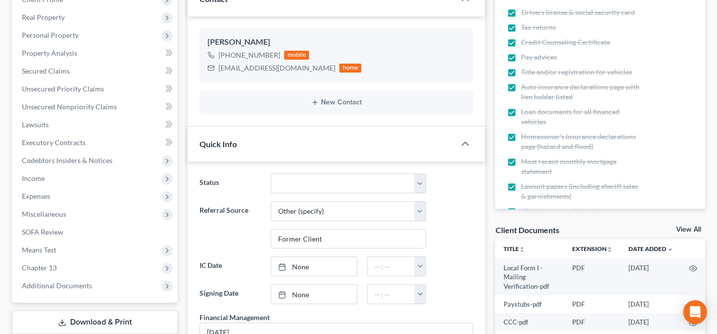
scroll to position [226, 0]
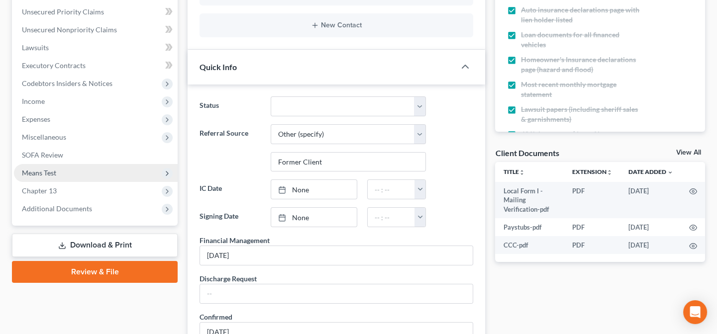
click at [37, 175] on span "Means Test" at bounding box center [39, 173] width 34 height 8
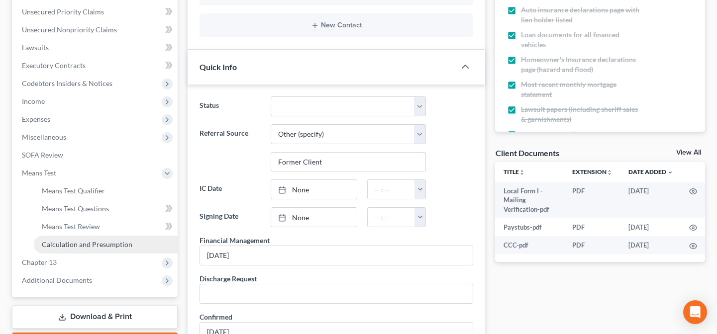
click at [85, 240] on span "Calculation and Presumption" at bounding box center [87, 244] width 91 height 8
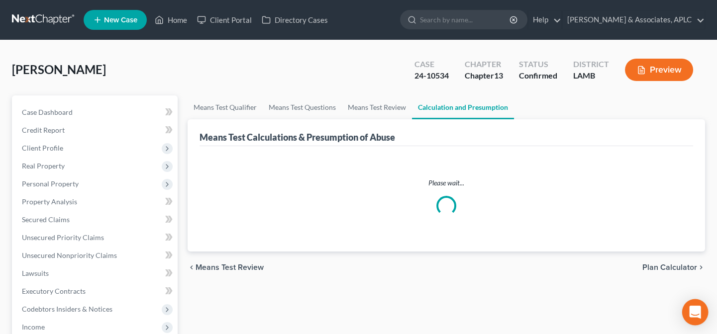
click at [691, 311] on icon "Open Intercom Messenger" at bounding box center [694, 312] width 11 height 13
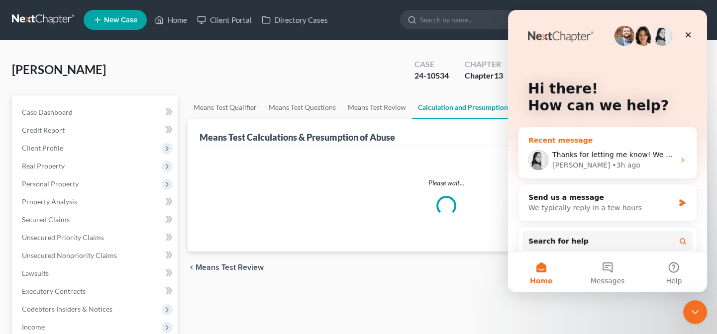
click at [575, 160] on div "[PERSON_NAME] • 3h ago" at bounding box center [613, 165] width 122 height 10
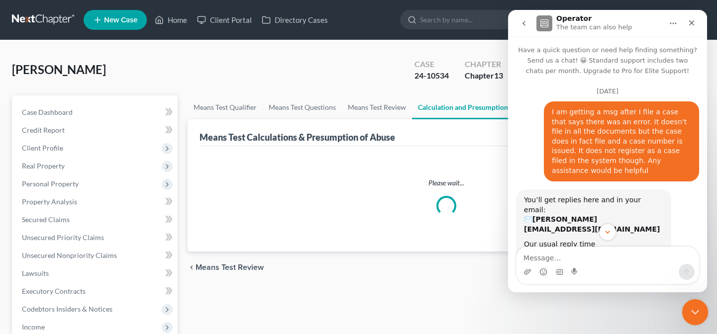
click at [693, 313] on icon "Close Intercom Messenger" at bounding box center [693, 311] width 12 height 12
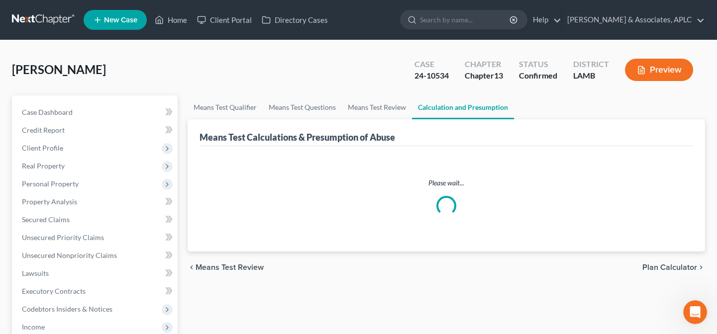
scroll to position [2473, 0]
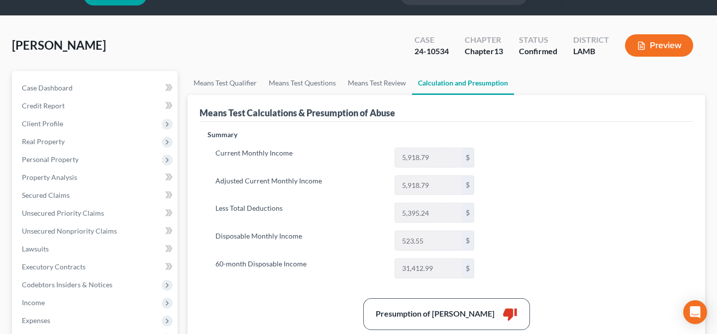
scroll to position [45, 0]
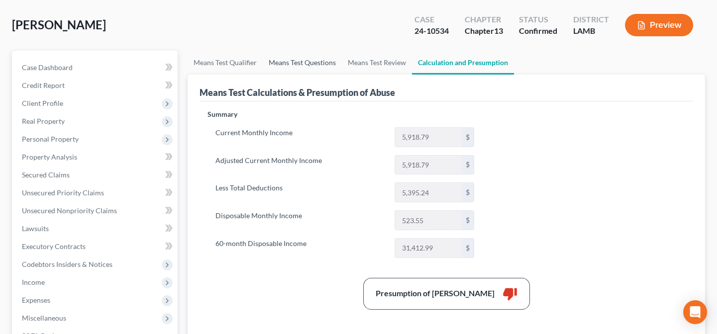
click at [303, 63] on link "Means Test Questions" at bounding box center [302, 63] width 79 height 24
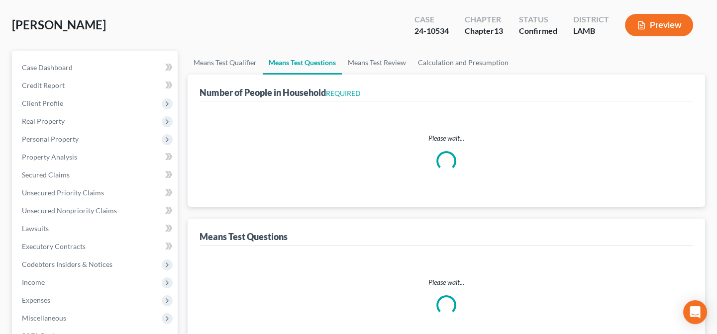
scroll to position [6, 0]
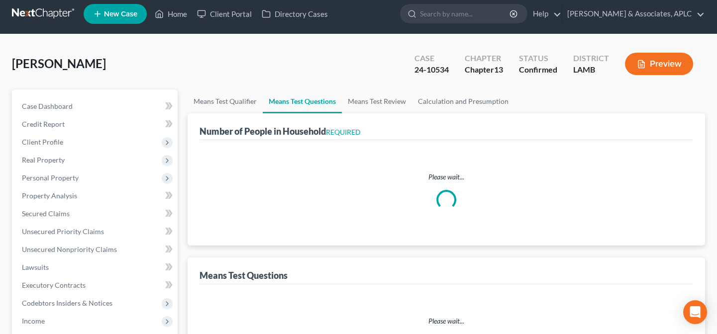
select select "0"
select select "60"
select select "0"
select select "60"
select select "1"
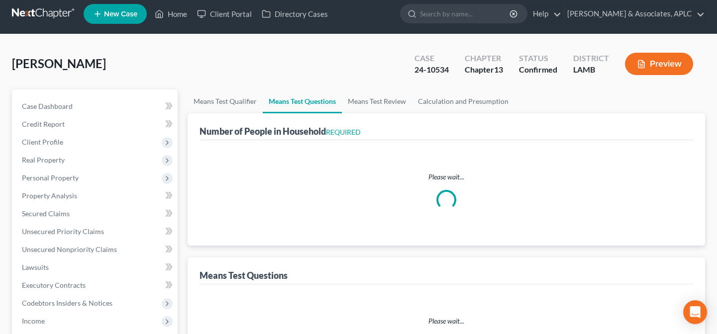
select select "60"
select select "1"
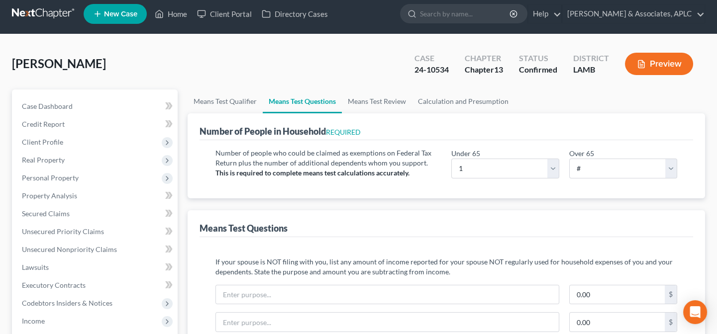
scroll to position [0, 0]
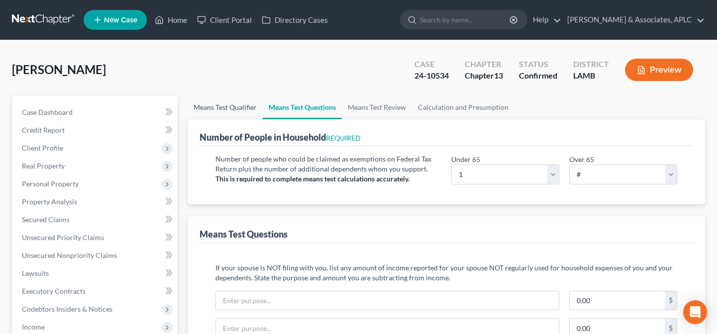
click at [230, 105] on link "Means Test Qualifier" at bounding box center [225, 108] width 75 height 24
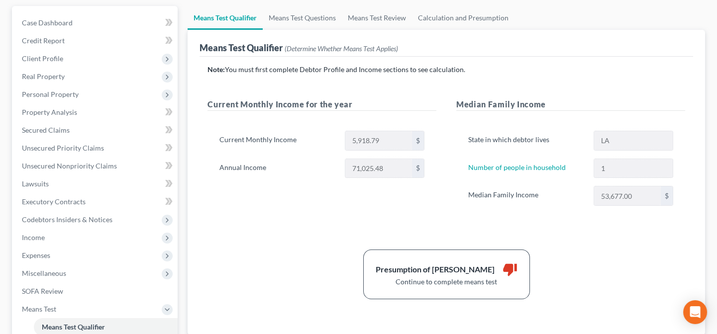
scroll to position [90, 0]
click at [300, 18] on link "Means Test Questions" at bounding box center [302, 17] width 79 height 24
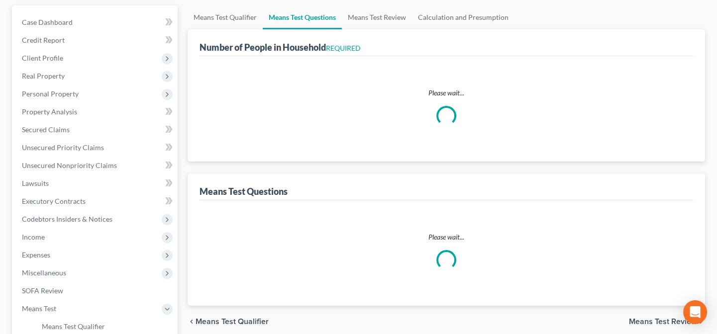
select select "0"
select select "60"
select select "0"
select select "60"
select select "1"
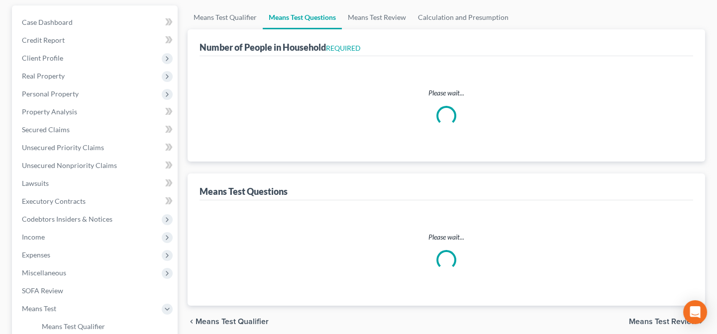
select select "60"
select select "1"
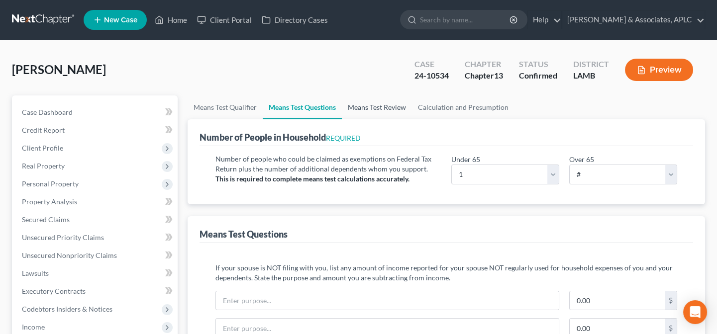
click at [371, 105] on link "Means Test Review" at bounding box center [377, 108] width 70 height 24
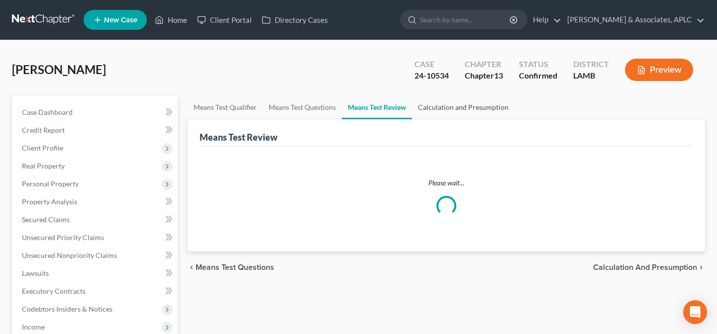
click at [444, 109] on link "Calculation and Presumption" at bounding box center [463, 108] width 102 height 24
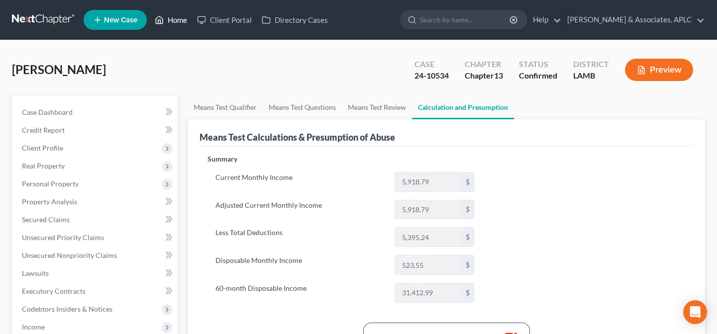
click at [176, 15] on link "Home" at bounding box center [171, 20] width 42 height 18
